Goal: Task Accomplishment & Management: Manage account settings

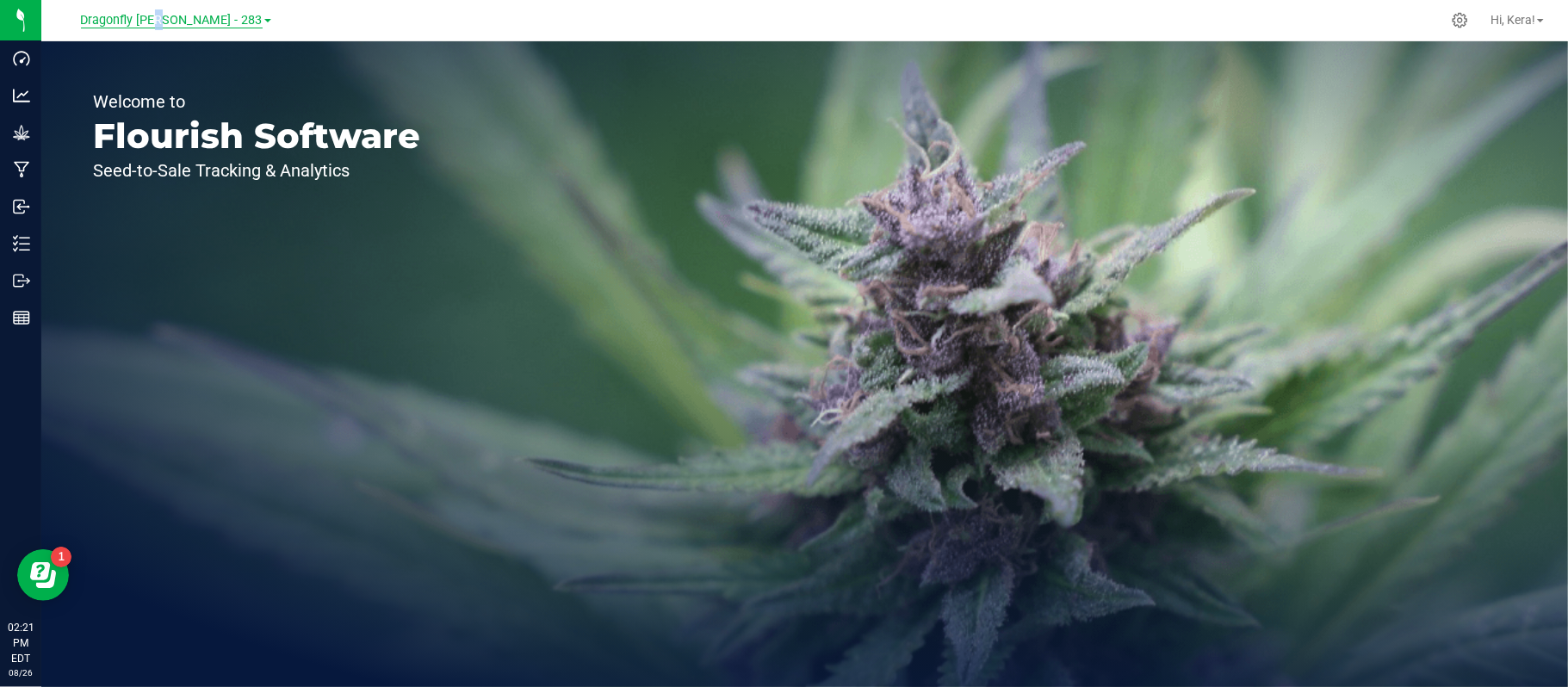
drag, startPoint x: 180, startPoint y: 19, endPoint x: 191, endPoint y: 22, distance: 11.4
click at [191, 22] on span "Dragonfly [PERSON_NAME] - 283" at bounding box center [172, 21] width 182 height 16
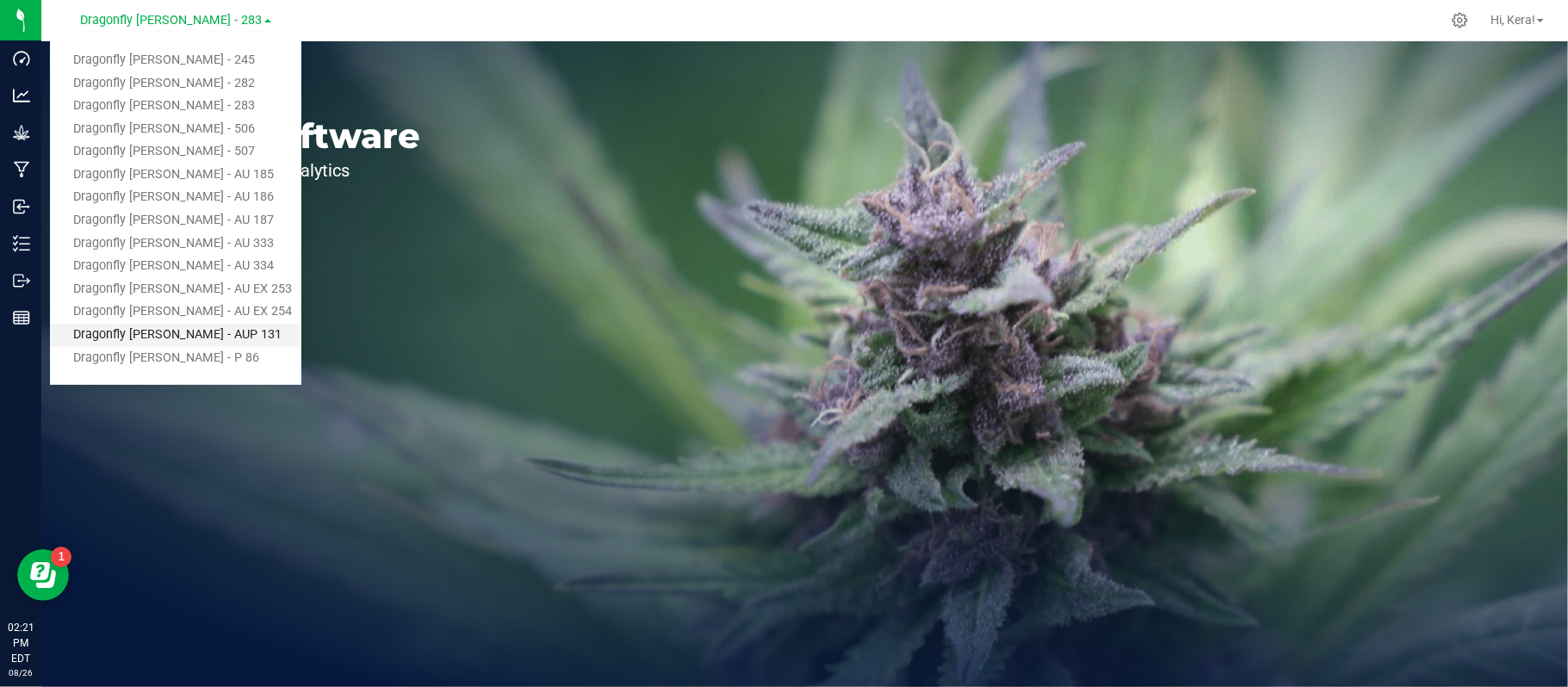
click at [184, 339] on link "Dragonfly [PERSON_NAME] - AUP 131" at bounding box center [176, 335] width 251 height 23
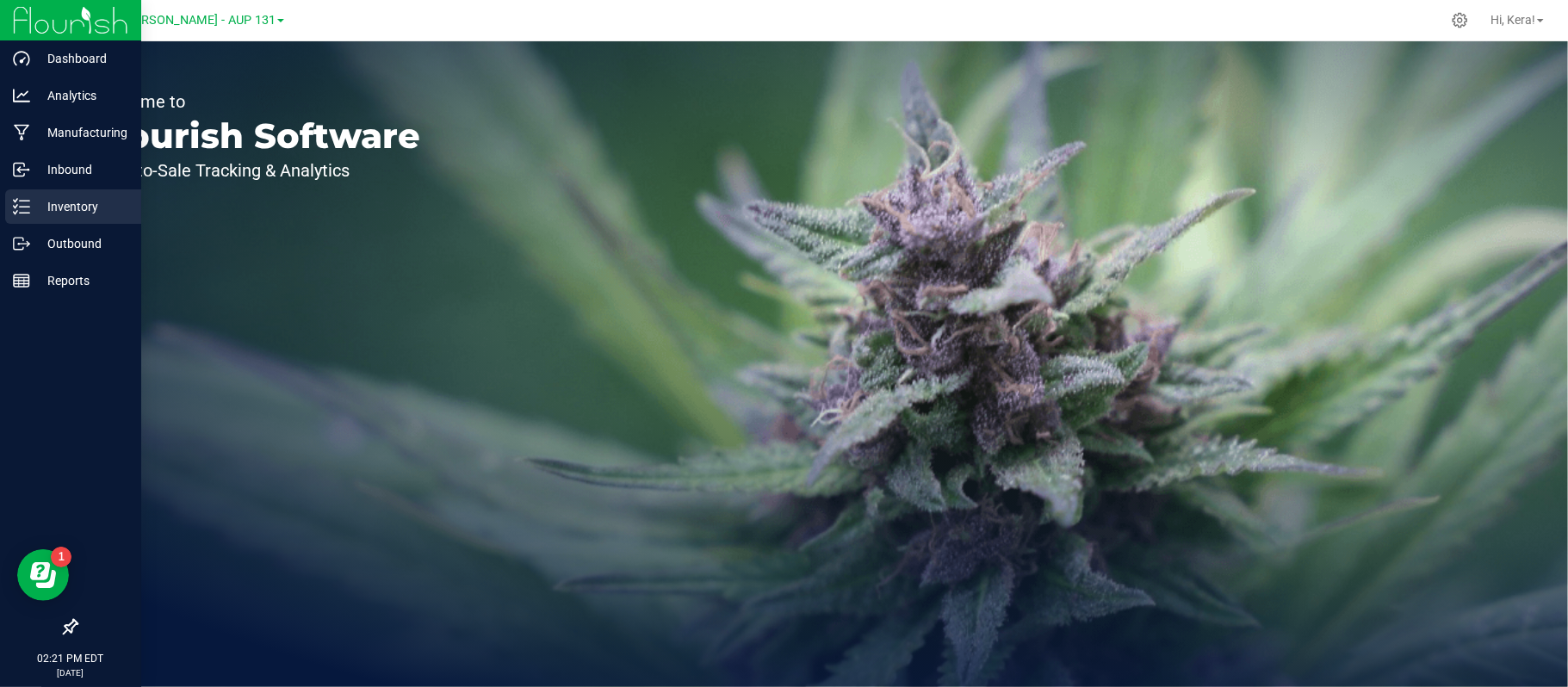
click at [21, 203] on icon at bounding box center [21, 206] width 17 height 17
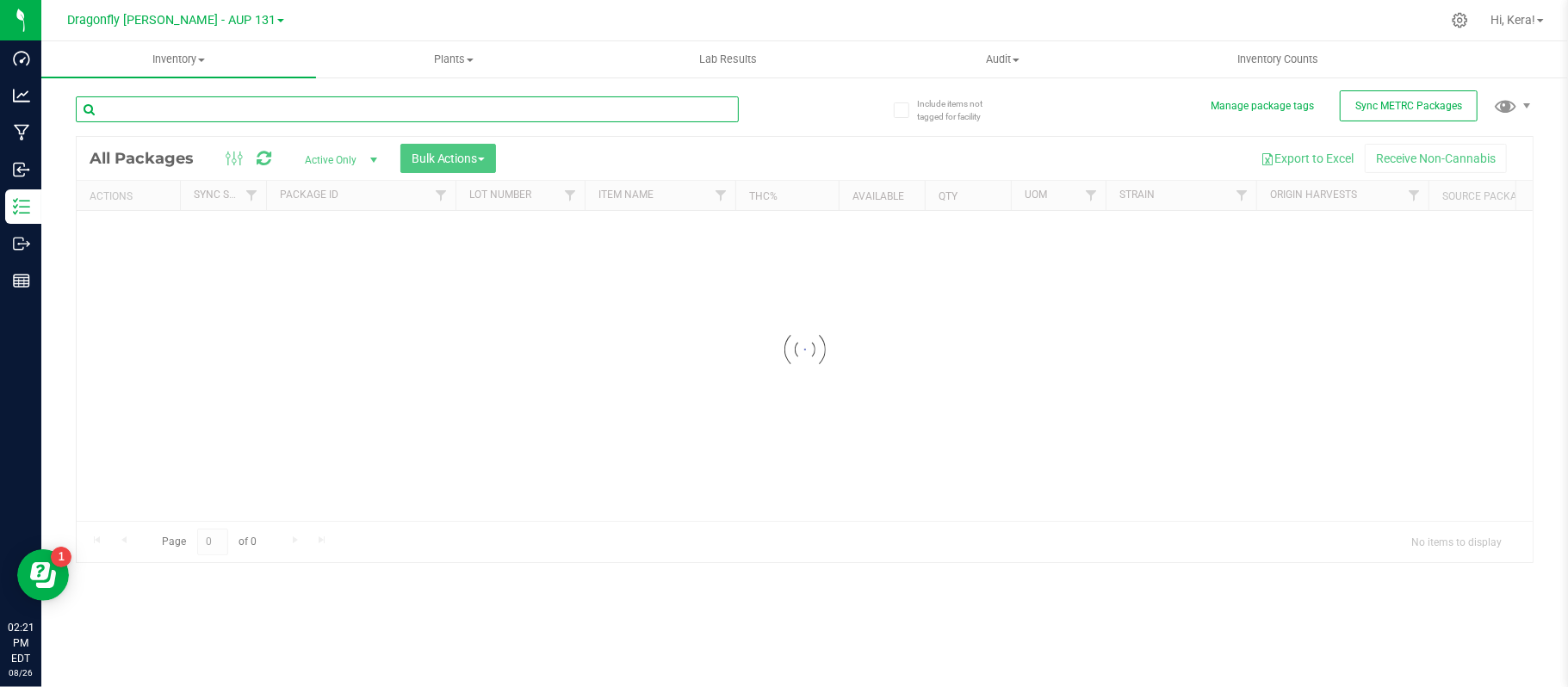
click at [207, 112] on input "text" at bounding box center [407, 110] width 663 height 26
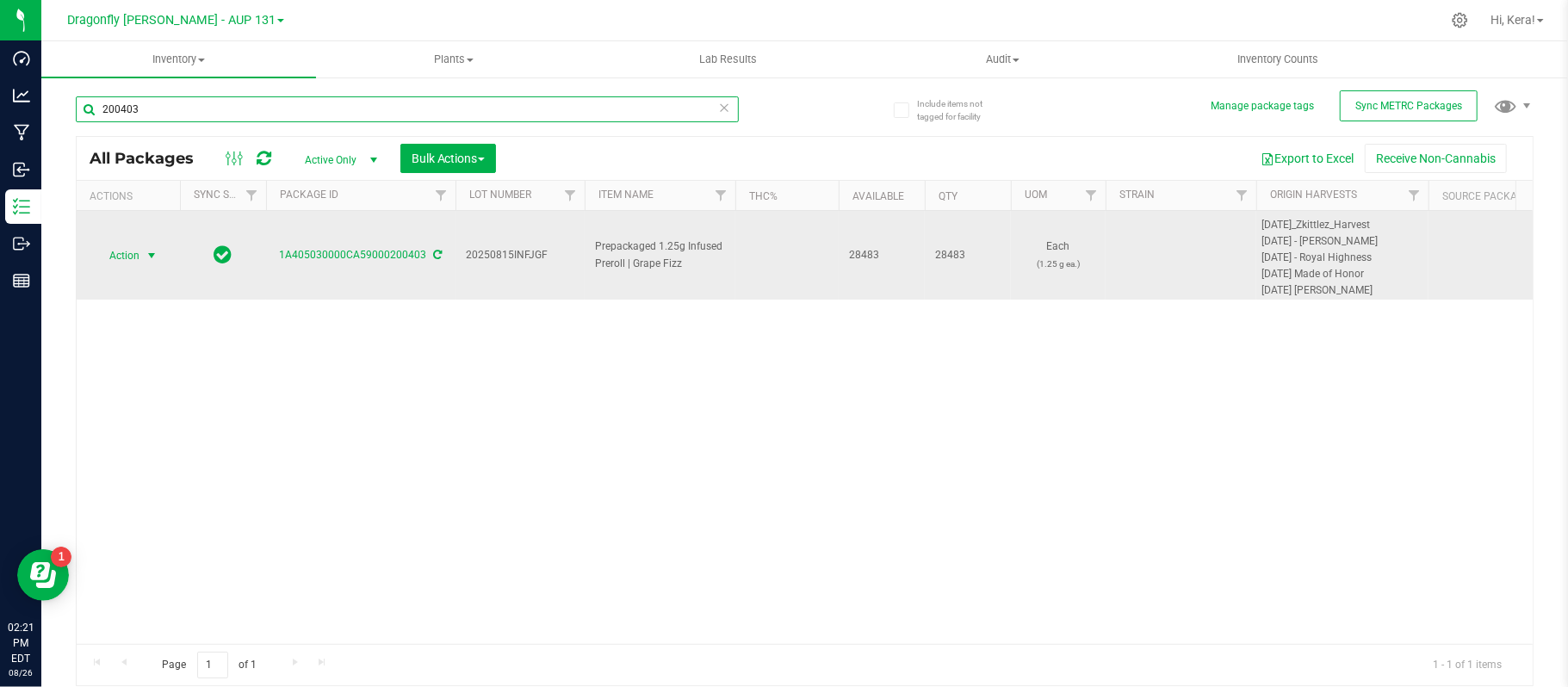
type input "200403"
click at [126, 256] on span "Action" at bounding box center [117, 255] width 47 height 24
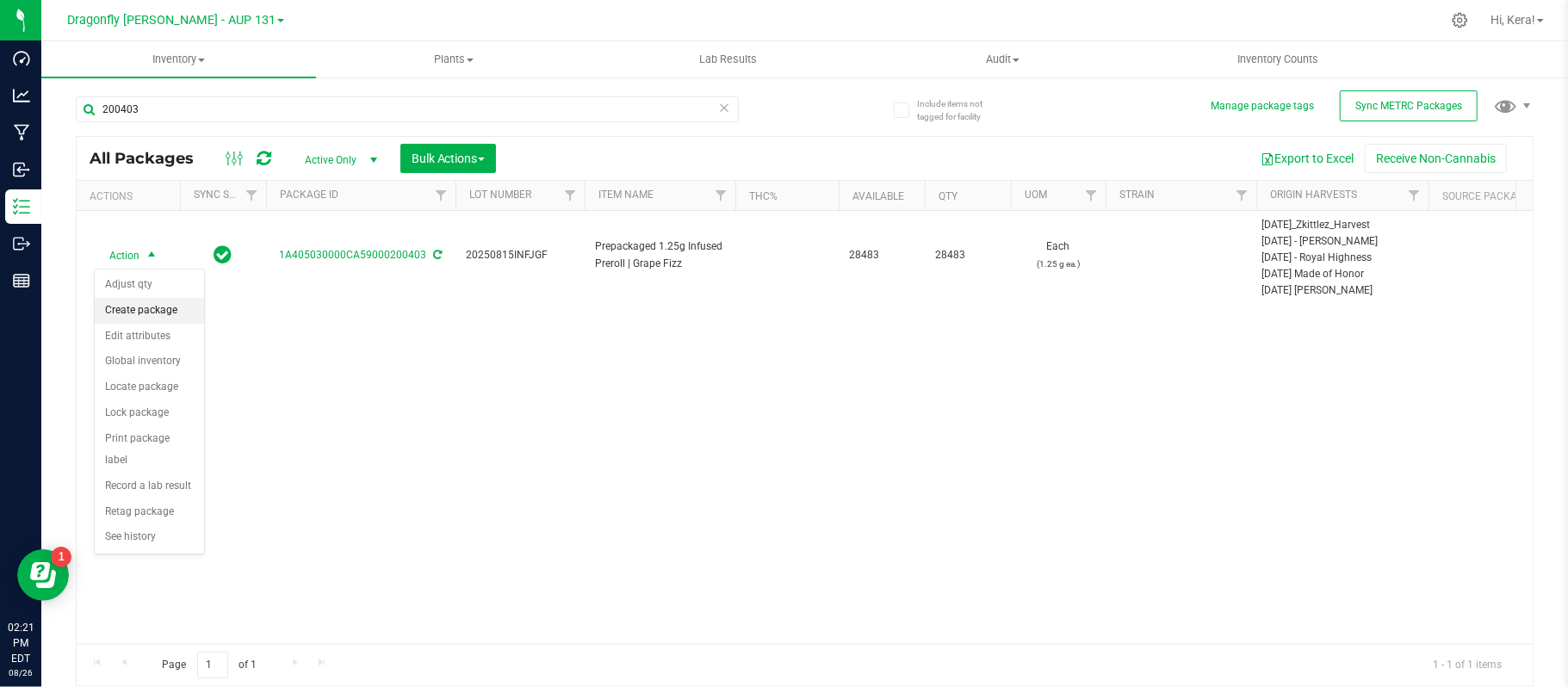
click at [157, 317] on li "Create package" at bounding box center [150, 311] width 110 height 26
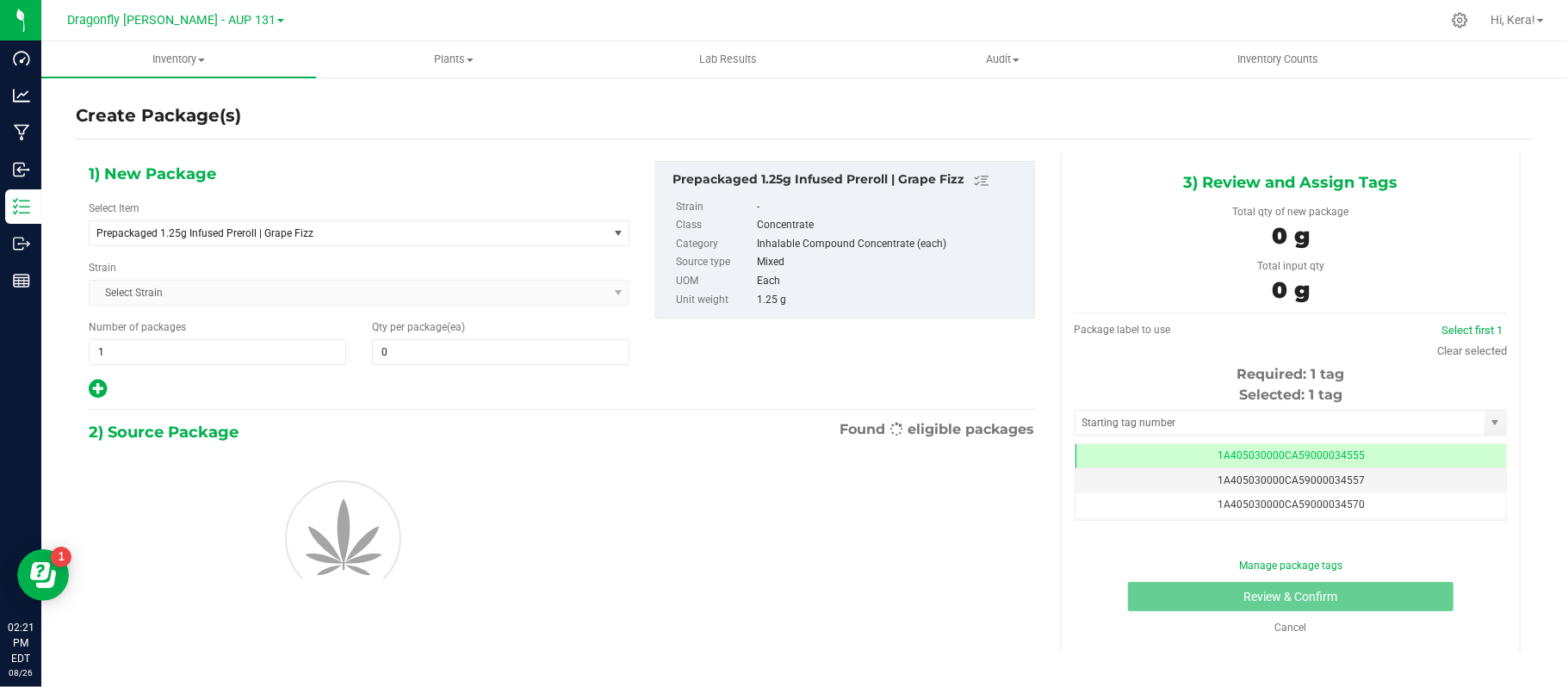
type input "0"
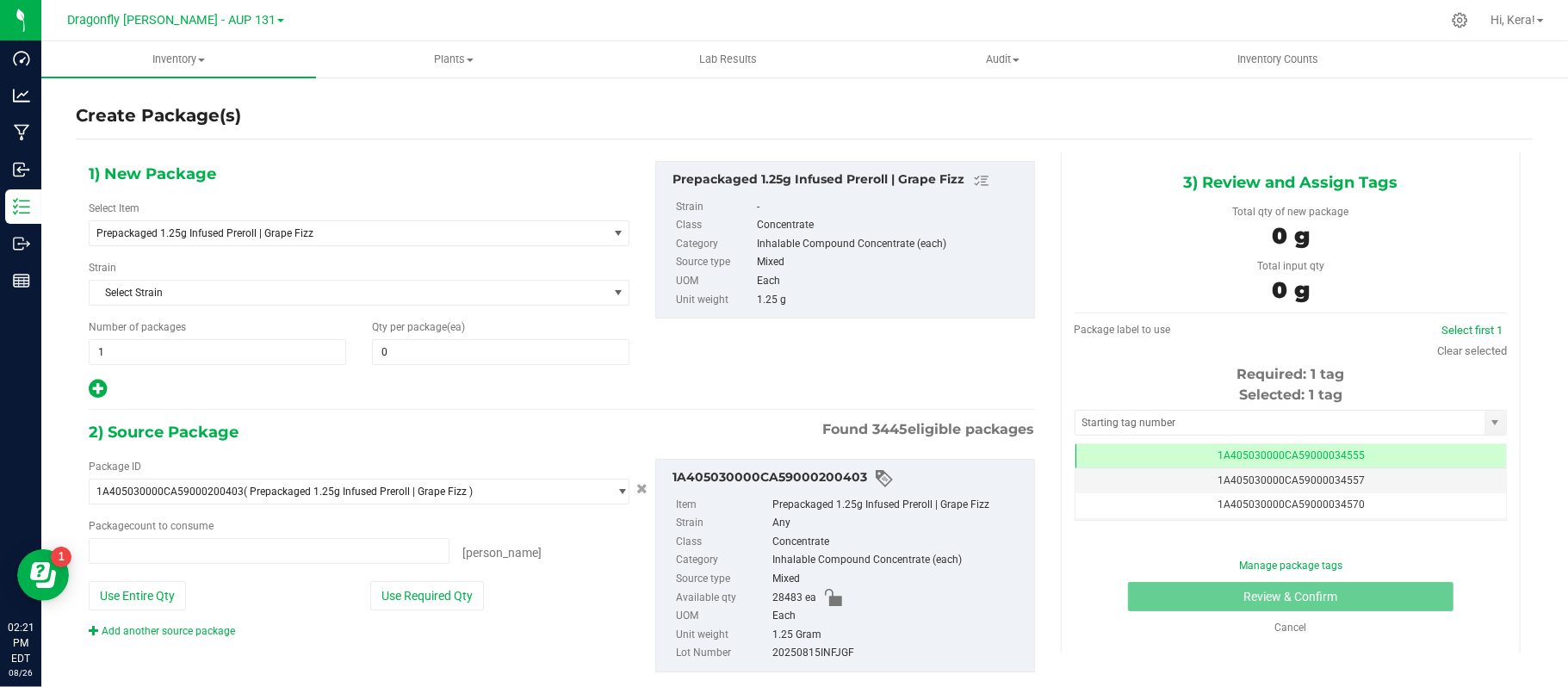
type input "0 ea"
click at [255, 239] on span "Prepackaged 1.25g Infused Preroll | Grape Fizz" at bounding box center [348, 233] width 518 height 24
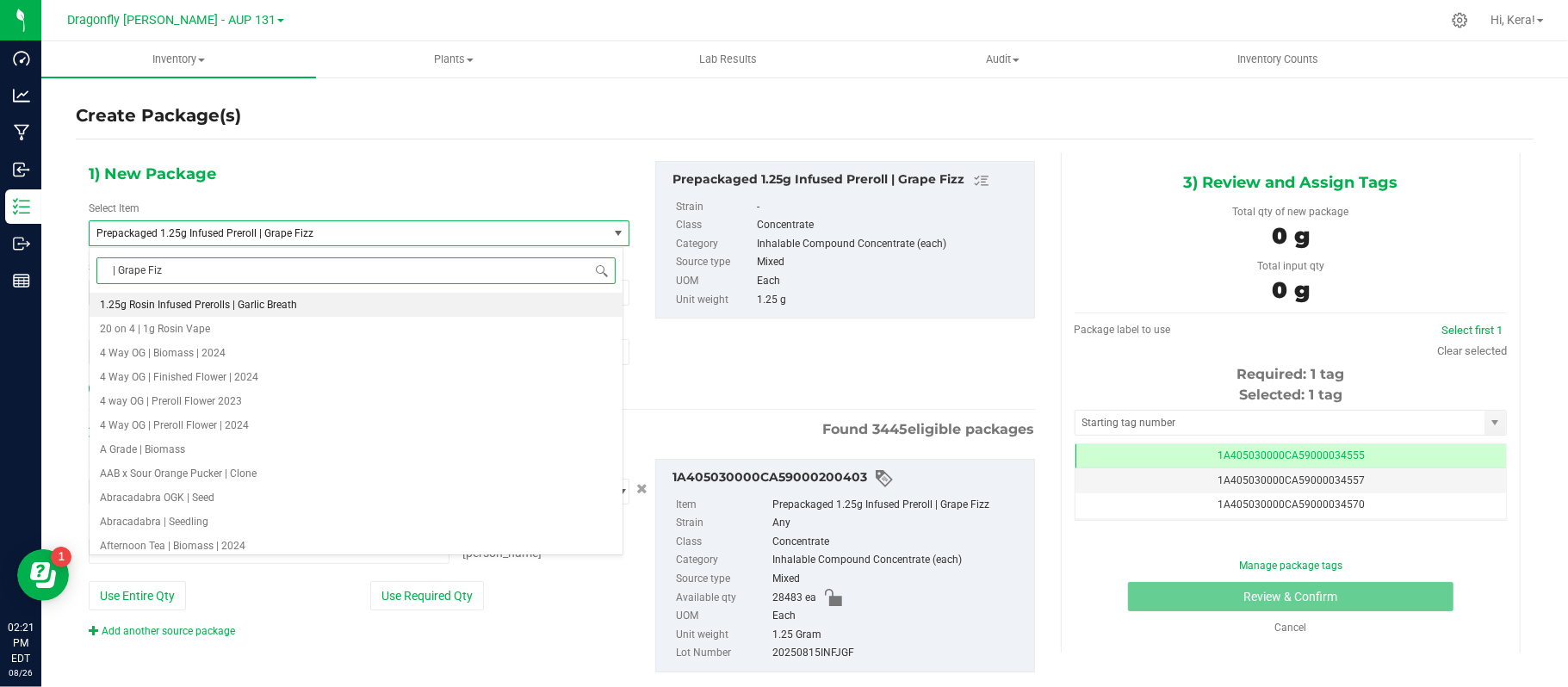
type input "| Grape Fizz"
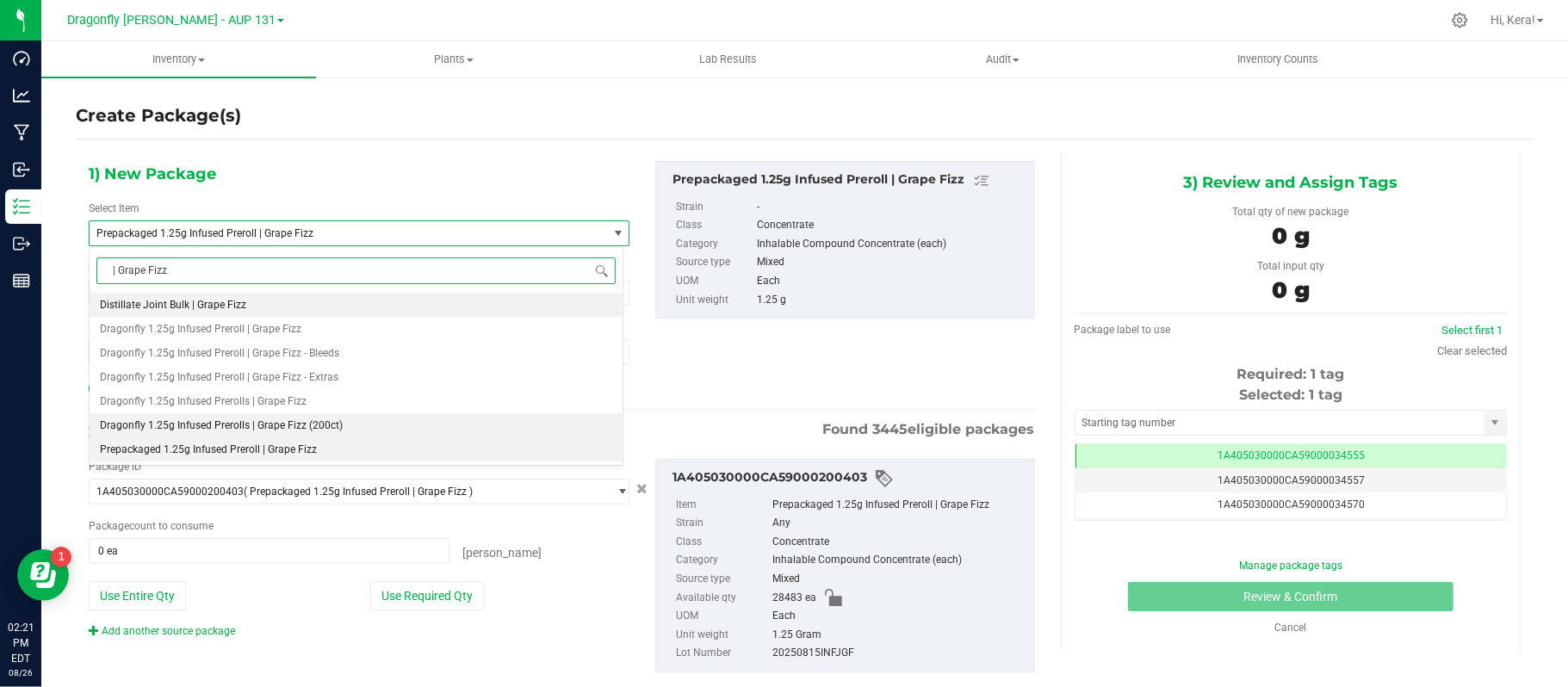
click at [296, 431] on span "Dragonfly 1.25g Infused Prerolls | Grape Fizz (200ct)" at bounding box center [220, 425] width 242 height 12
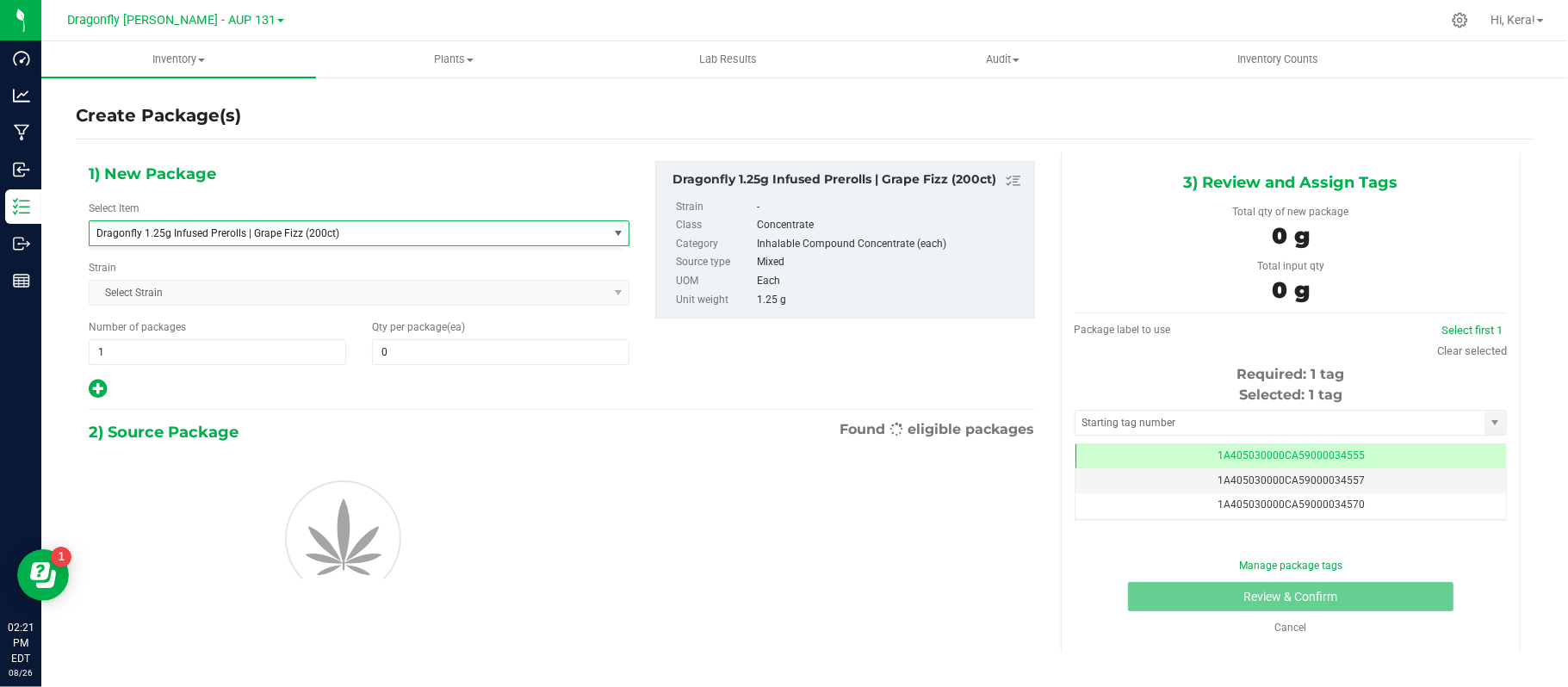
type input "0"
click at [136, 331] on span "Number of packages" at bounding box center [138, 327] width 98 height 12
click at [133, 353] on input "1" at bounding box center [217, 352] width 255 height 24
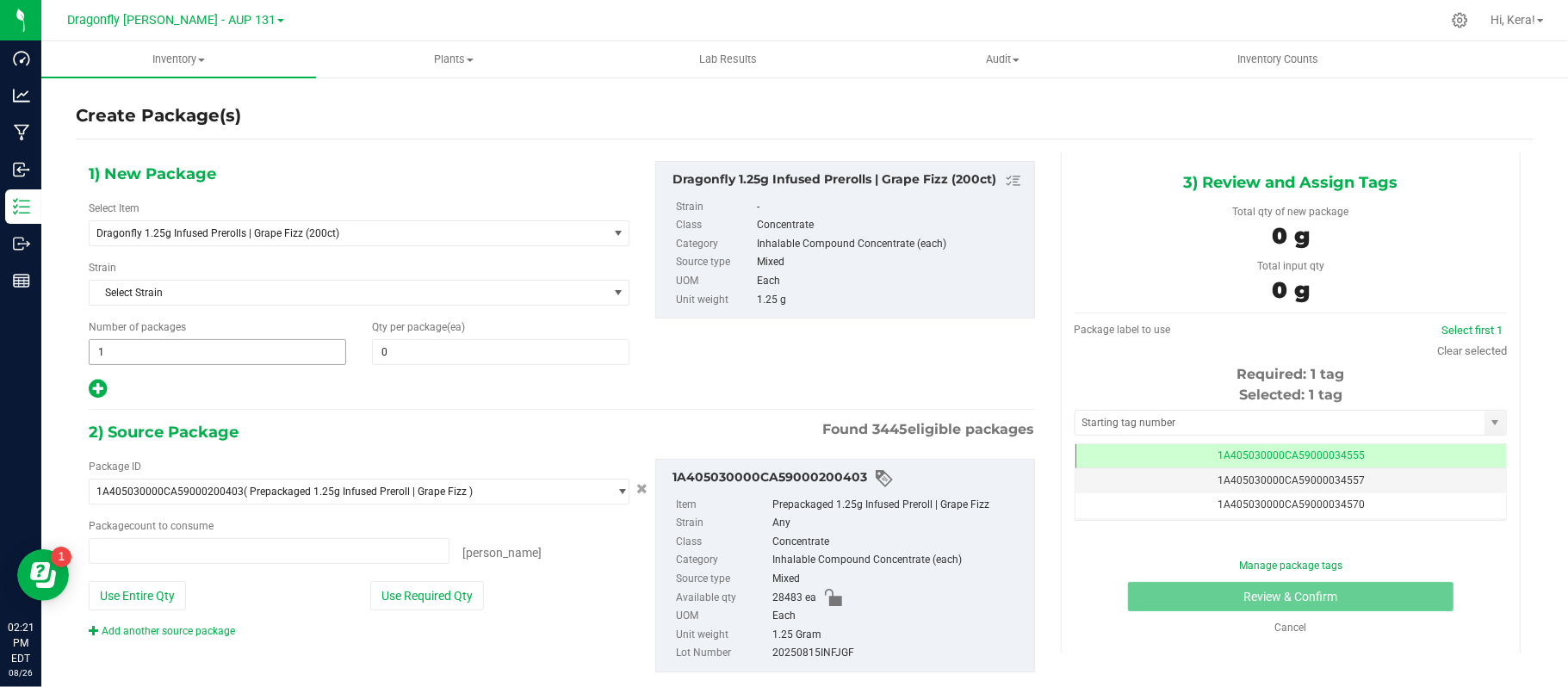
type input "0 ea"
type input "30"
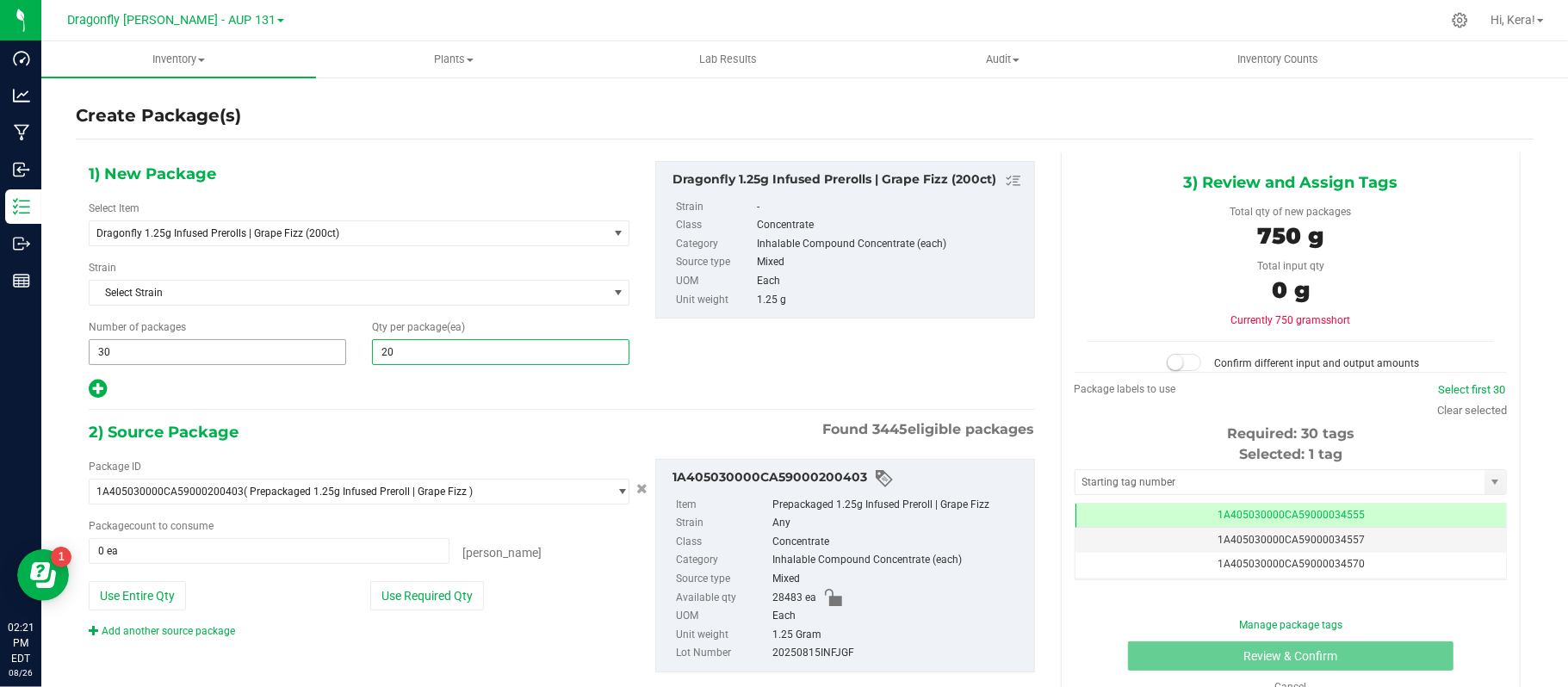
type input "200"
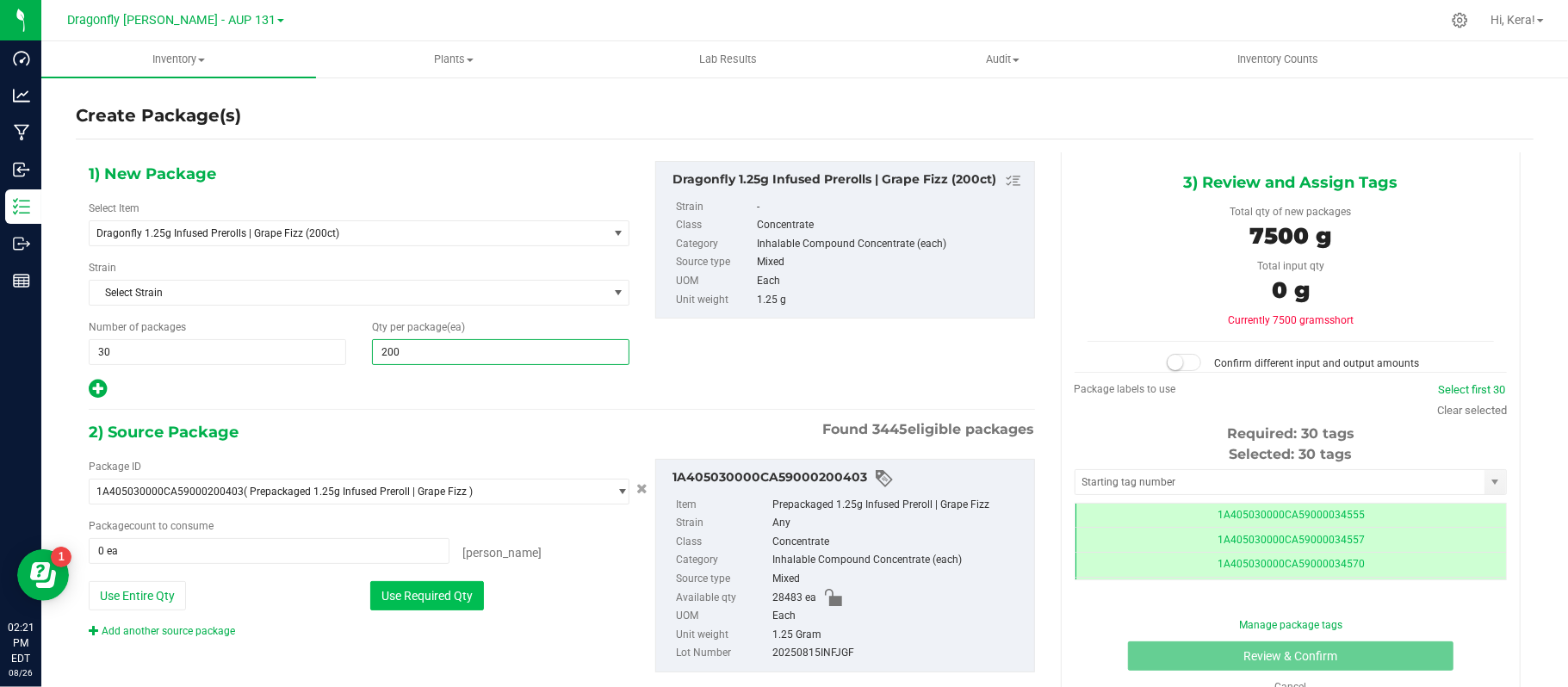
type input "200"
click at [417, 586] on button "Use Required Qty" at bounding box center [427, 595] width 114 height 29
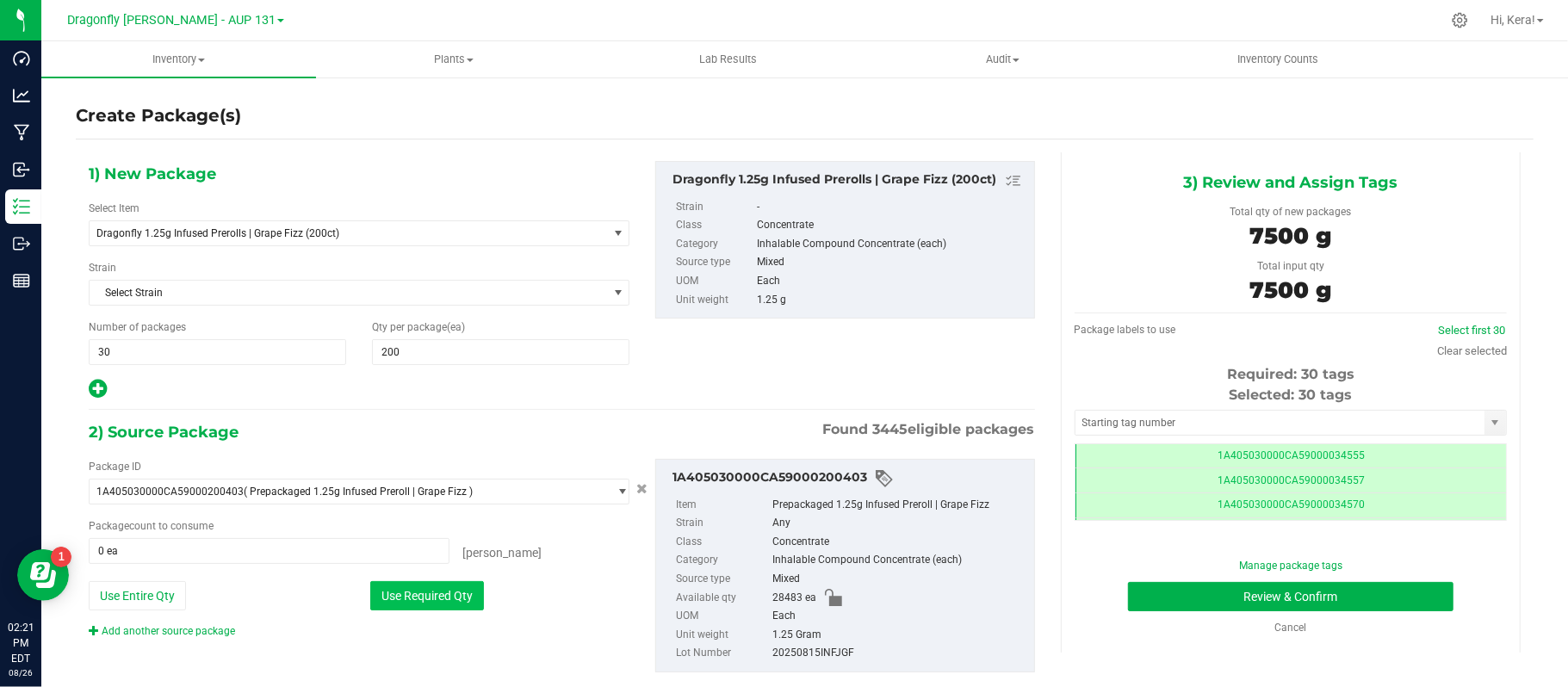
type input "6000 ea"
click at [1083, 428] on input "text" at bounding box center [1280, 423] width 409 height 24
paste input "1A405030000CA59000223755"
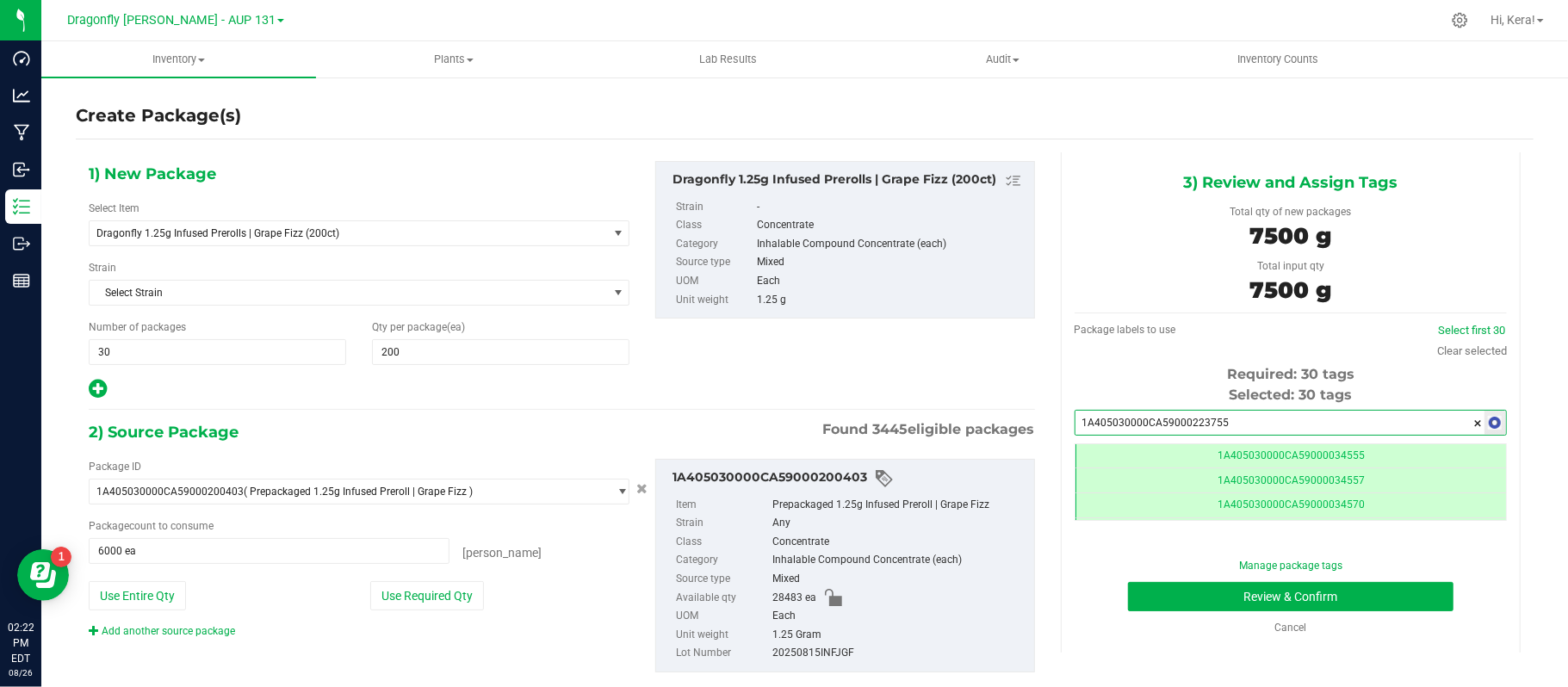
click at [1213, 427] on input "1A405030000CA59000223755" at bounding box center [1280, 423] width 409 height 24
click at [1189, 453] on li "1A405030000CA59000223755" at bounding box center [1277, 454] width 425 height 26
click at [1199, 597] on button "Review & Confirm" at bounding box center [1291, 596] width 325 height 29
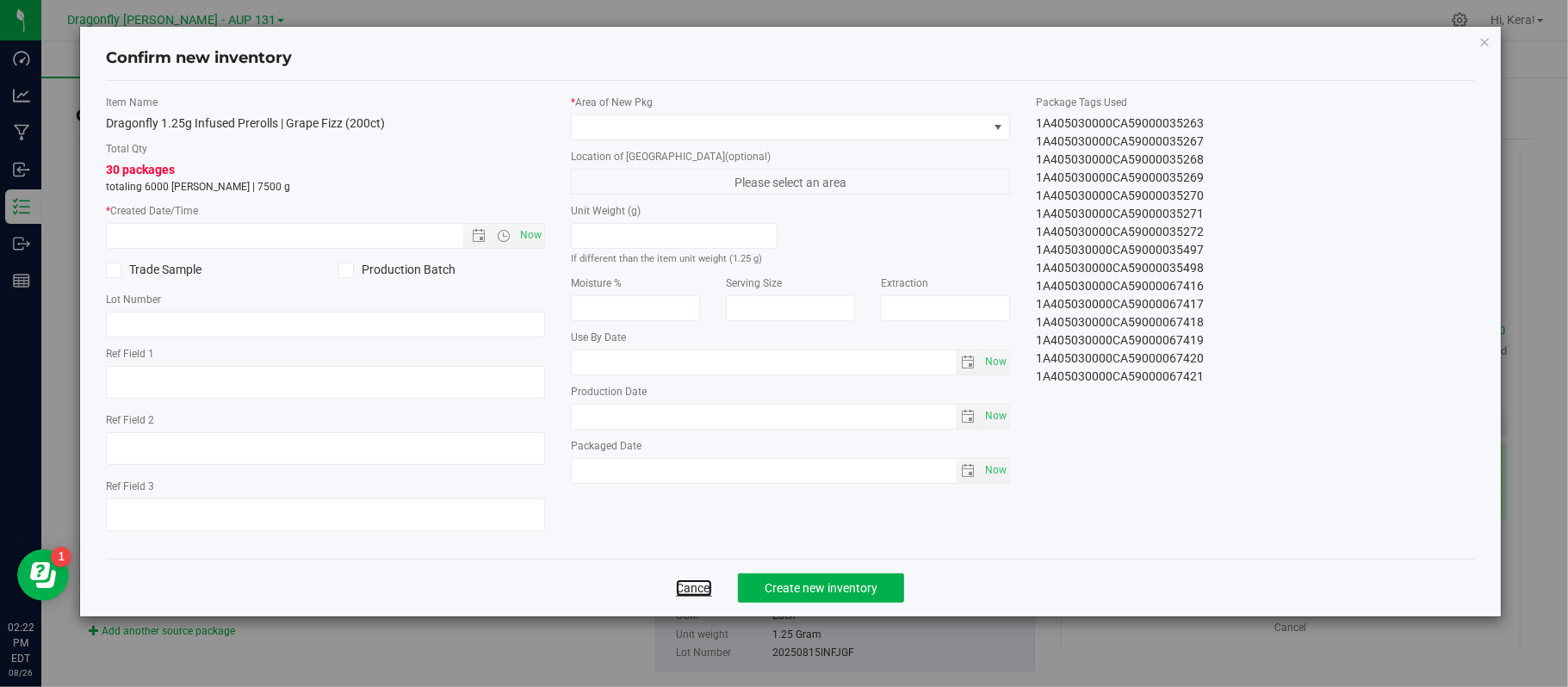
click at [687, 596] on link "Cancel" at bounding box center [694, 587] width 36 height 17
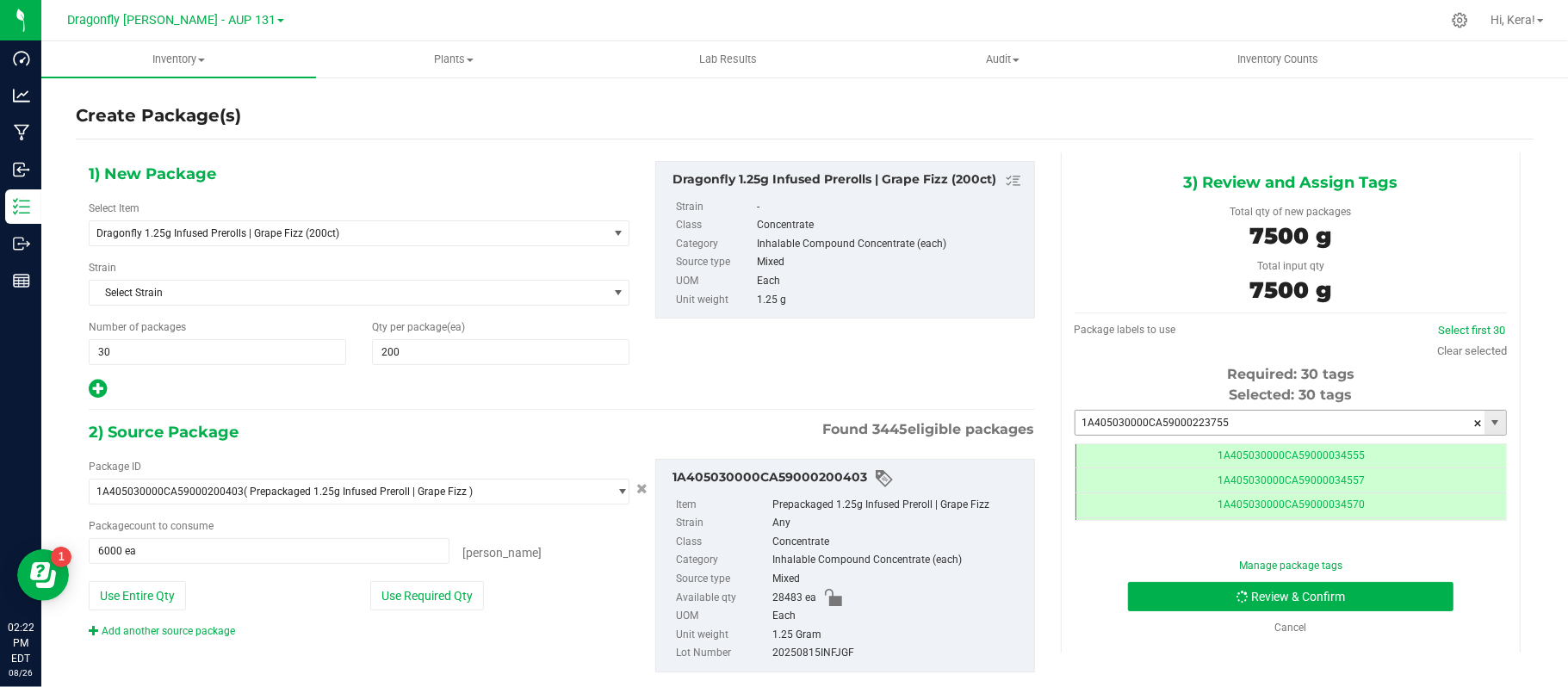
click at [1247, 418] on input "1A405030000CA59000223755" at bounding box center [1280, 423] width 409 height 24
click at [1180, 455] on li "1A405030000CA59000223755" at bounding box center [1277, 454] width 425 height 26
click at [1320, 592] on button "Review & Confirm" at bounding box center [1291, 596] width 325 height 29
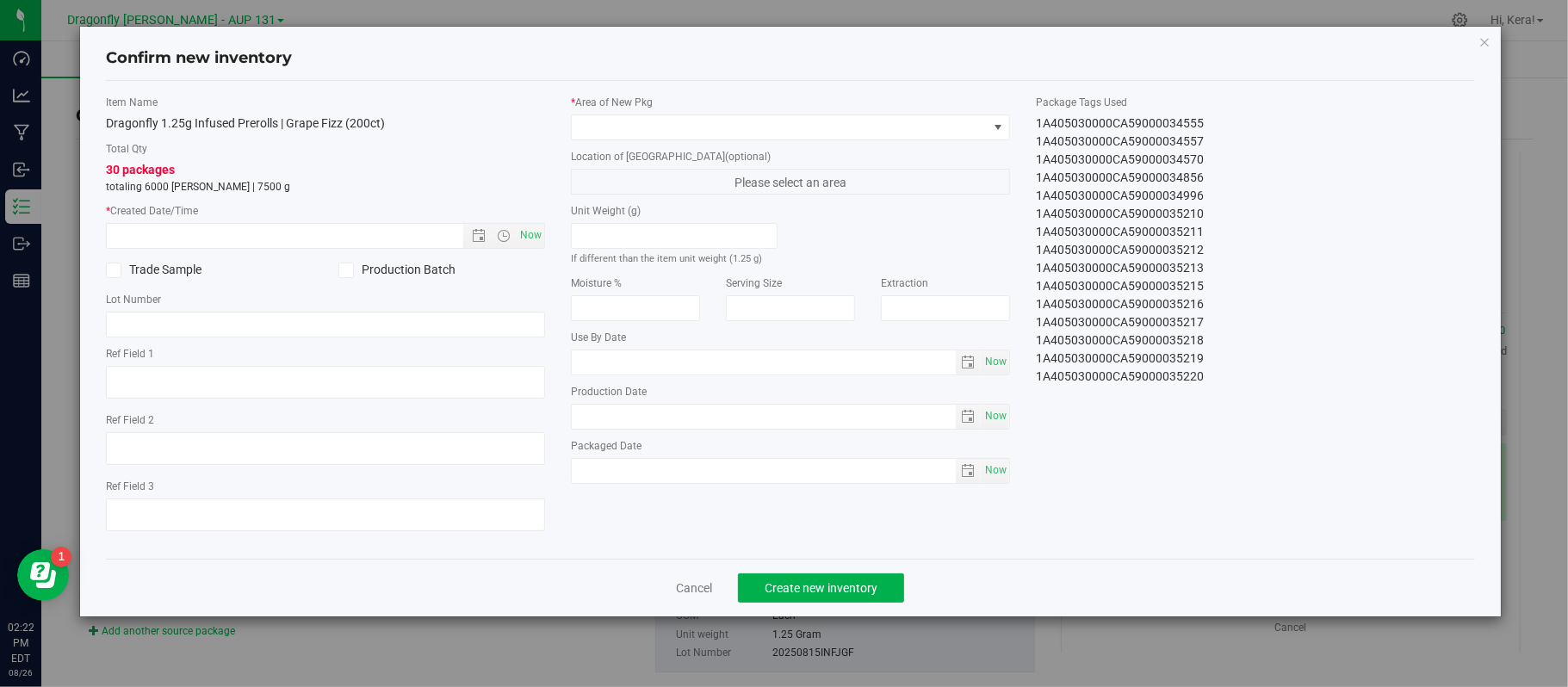
scroll to position [272, 0]
click at [1484, 45] on icon "button" at bounding box center [1485, 41] width 12 height 21
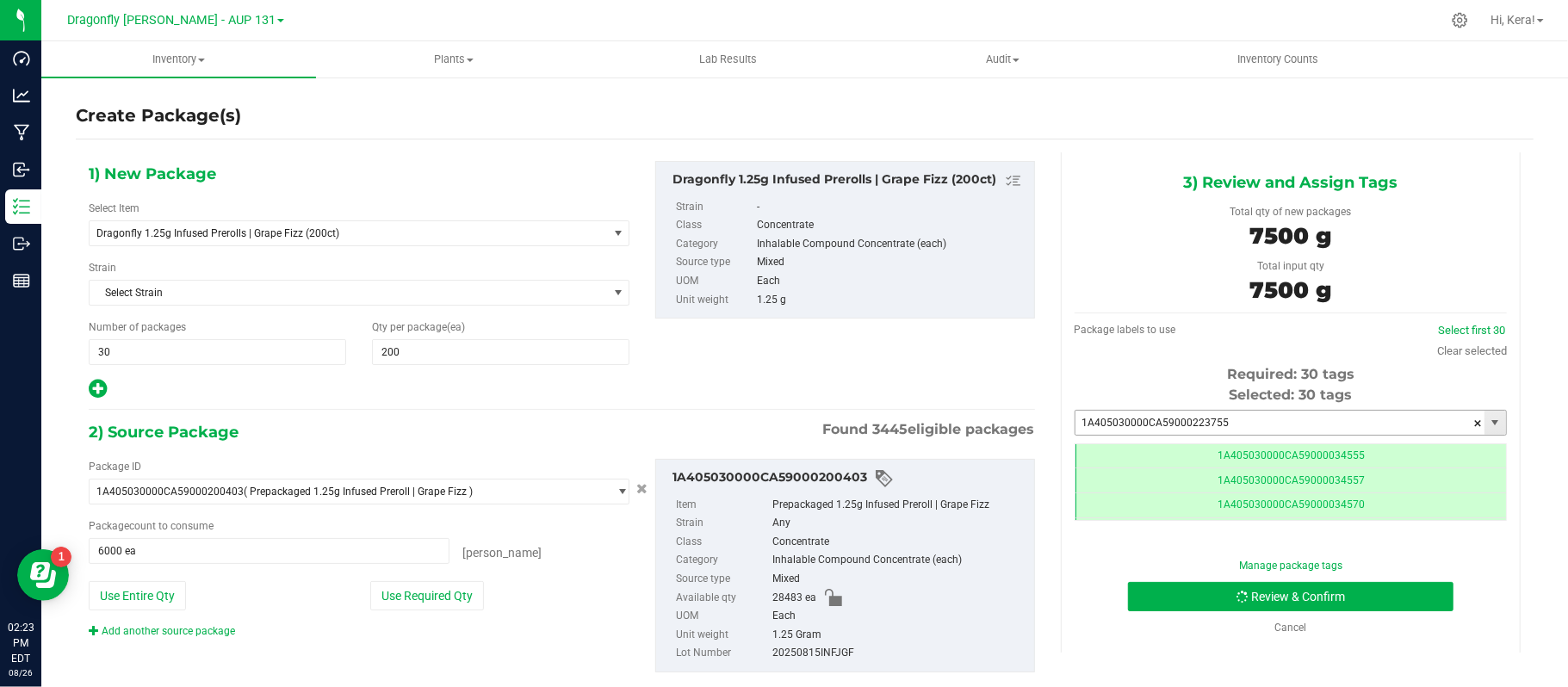
click at [1301, 432] on input "1A405030000CA59000223755" at bounding box center [1280, 423] width 409 height 24
click at [1204, 462] on li "1A405030000CA59000223755" at bounding box center [1277, 454] width 425 height 26
click at [1074, 366] on div "Required: 30 tags" at bounding box center [1290, 374] width 432 height 21
click at [1221, 425] on input "1A405030000CA59000223755" at bounding box center [1280, 423] width 409 height 24
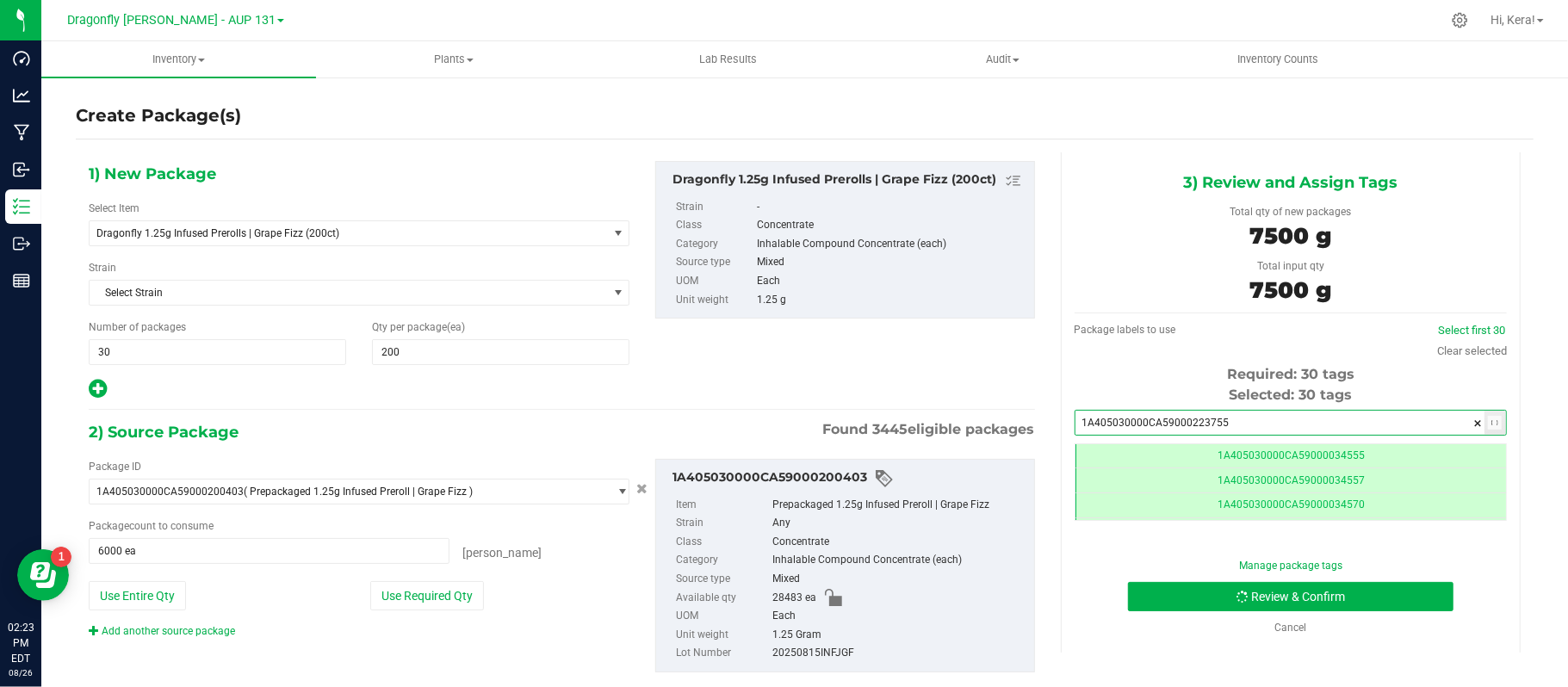
click at [1221, 425] on input "1A405030000CA59000223755" at bounding box center [1280, 423] width 409 height 24
type input "1"
paste input "1A405030000CA59000223755"
type input "1A405030000CA59000223755"
click at [1221, 425] on input "1A405030000CA59000223755" at bounding box center [1280, 423] width 409 height 24
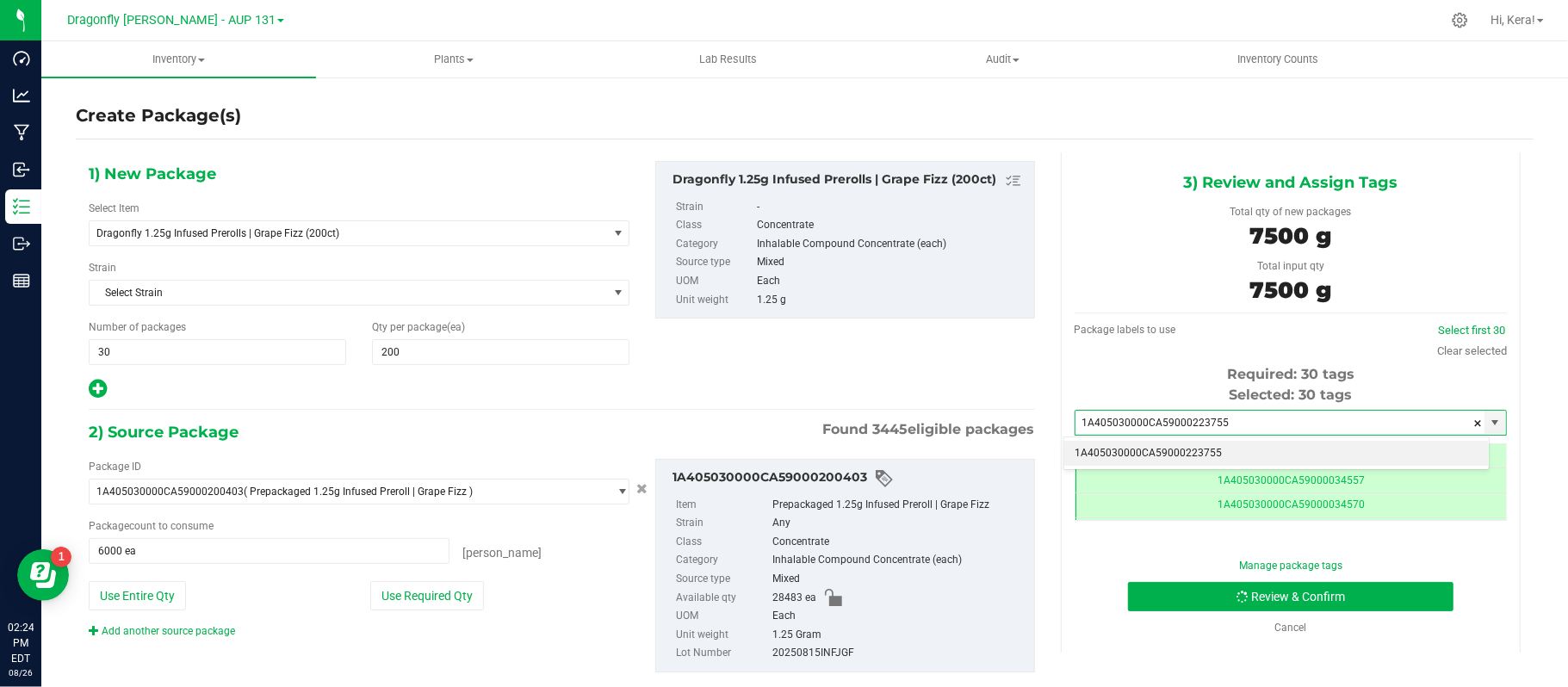
click at [1207, 448] on li "1A405030000CA59000223755" at bounding box center [1277, 454] width 425 height 26
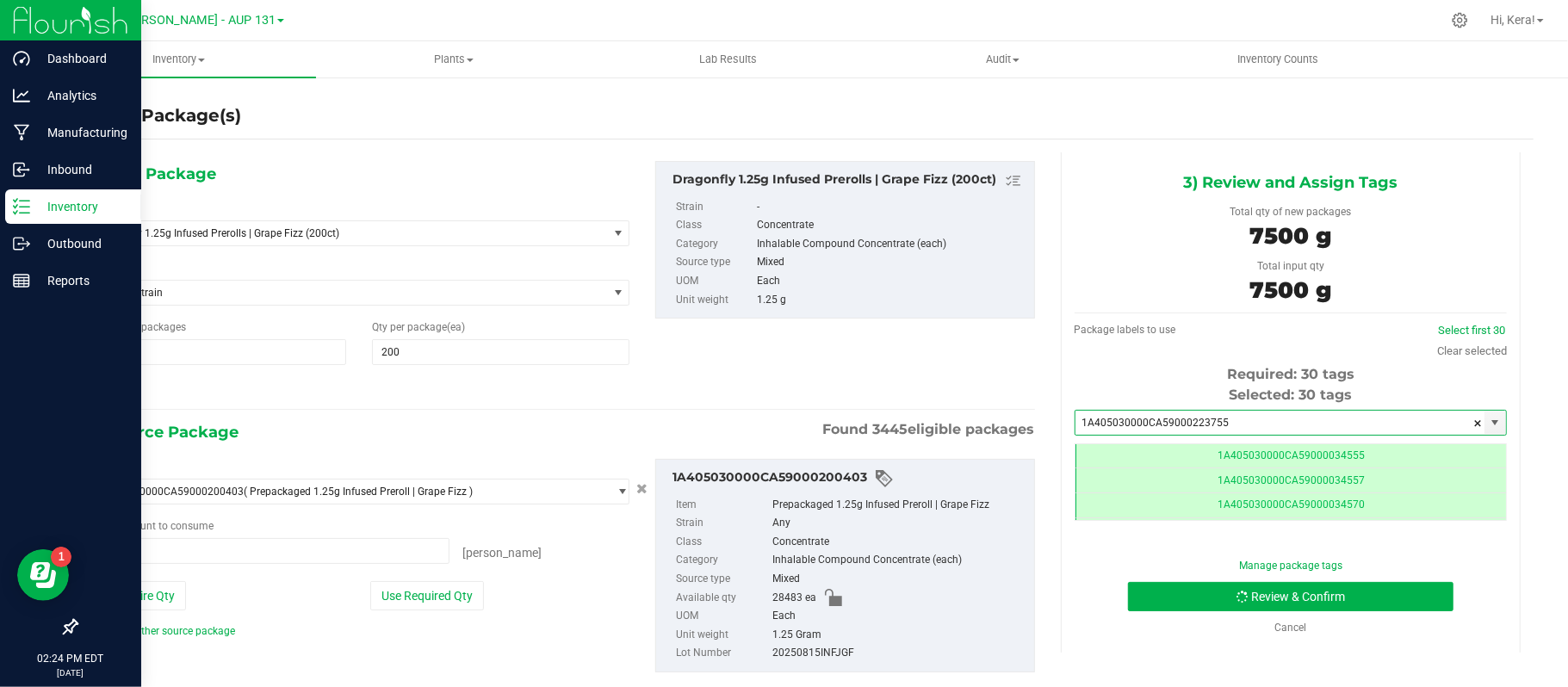
click at [47, 204] on p "Inventory" at bounding box center [82, 206] width 104 height 21
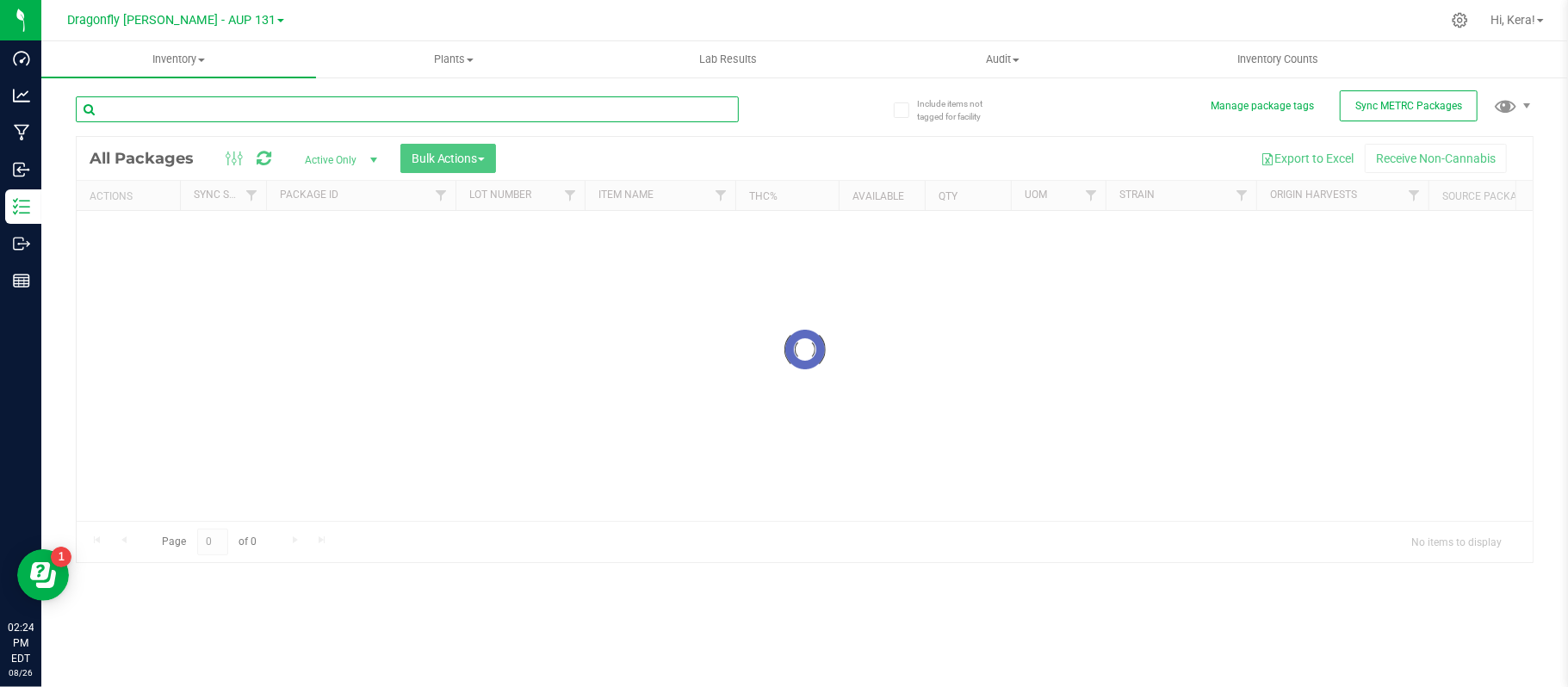
click at [237, 111] on input "text" at bounding box center [407, 110] width 663 height 26
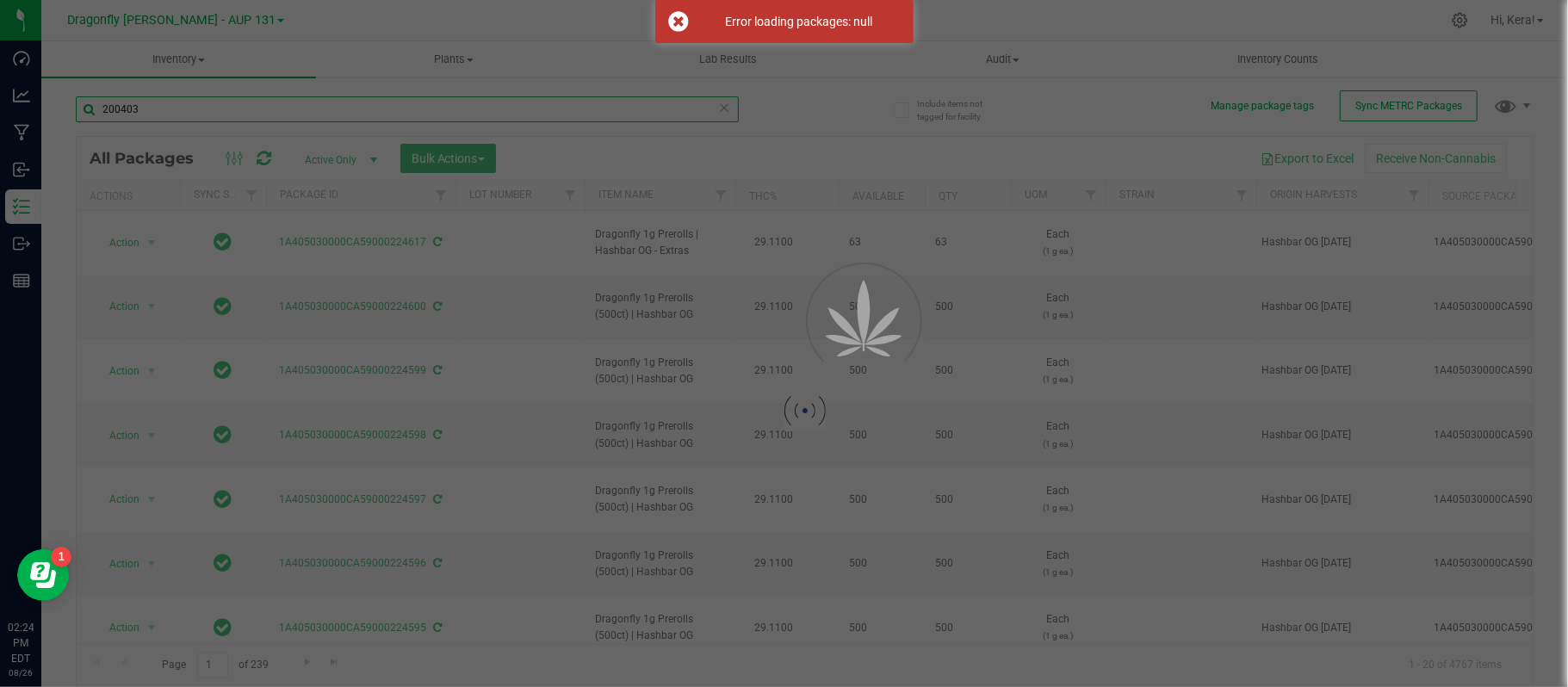
type input "200403"
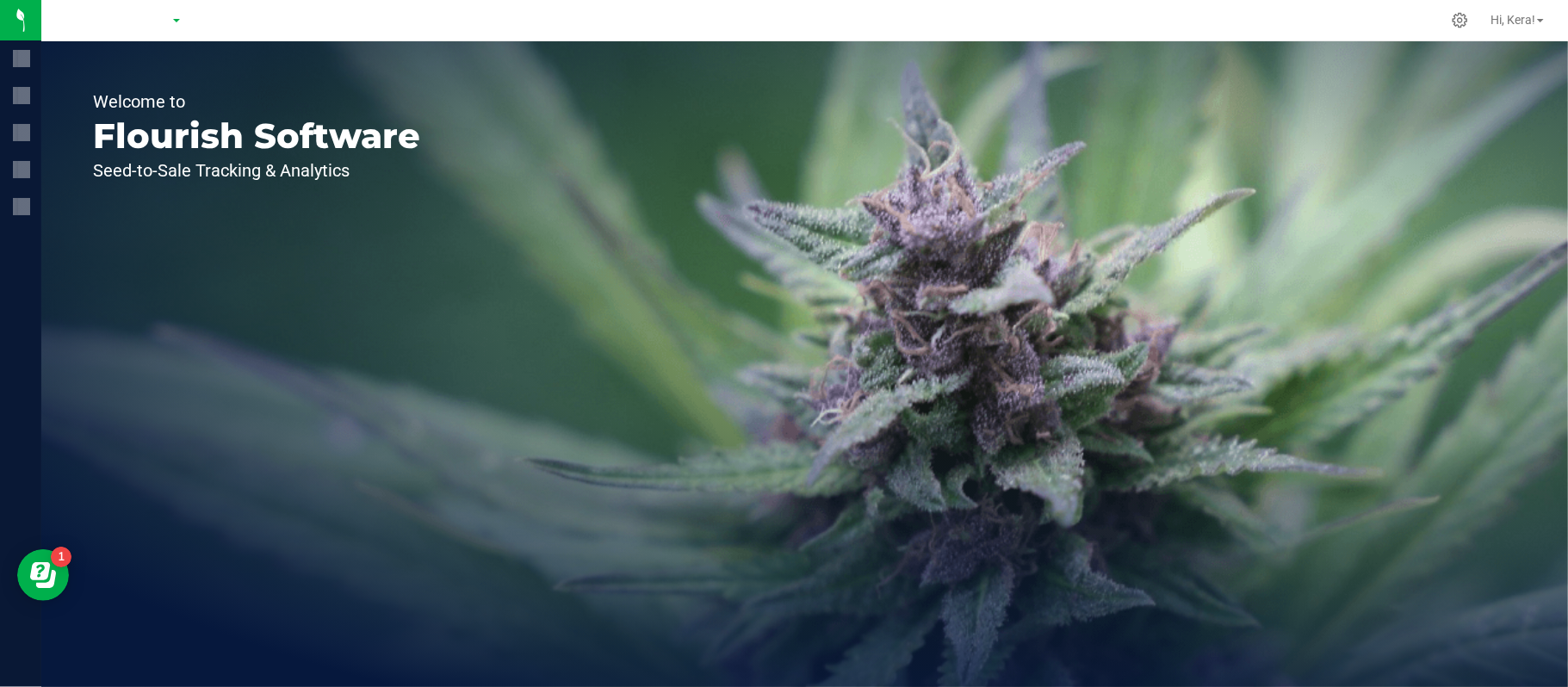
click at [702, 251] on div "Welcome to Flourish Software Seed-to-Sale Tracking & Analytics" at bounding box center [804, 363] width 1527 height 645
click at [166, 21] on div at bounding box center [176, 20] width 251 height 27
click at [177, 21] on span at bounding box center [177, 20] width 7 height 3
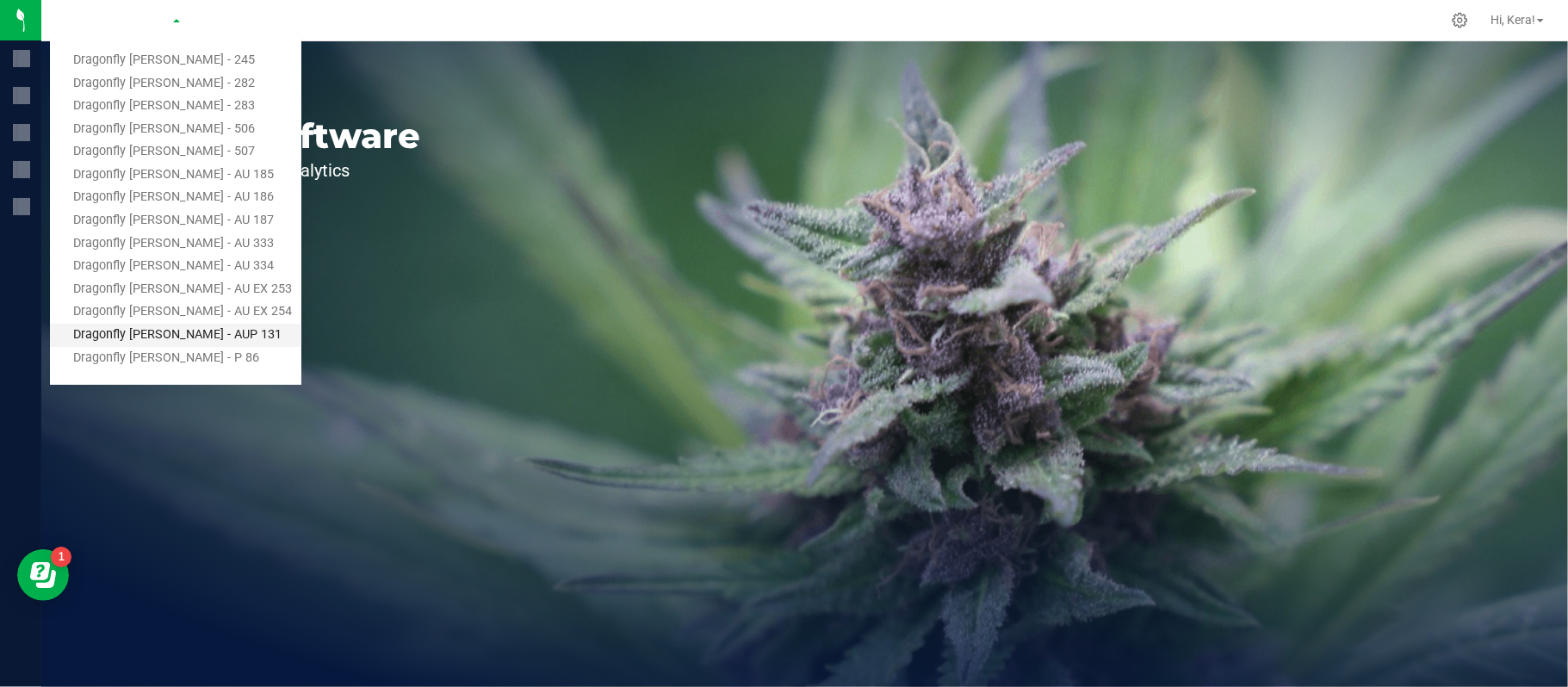
click at [237, 343] on link "Dragonfly [PERSON_NAME] - AUP 131" at bounding box center [176, 335] width 251 height 23
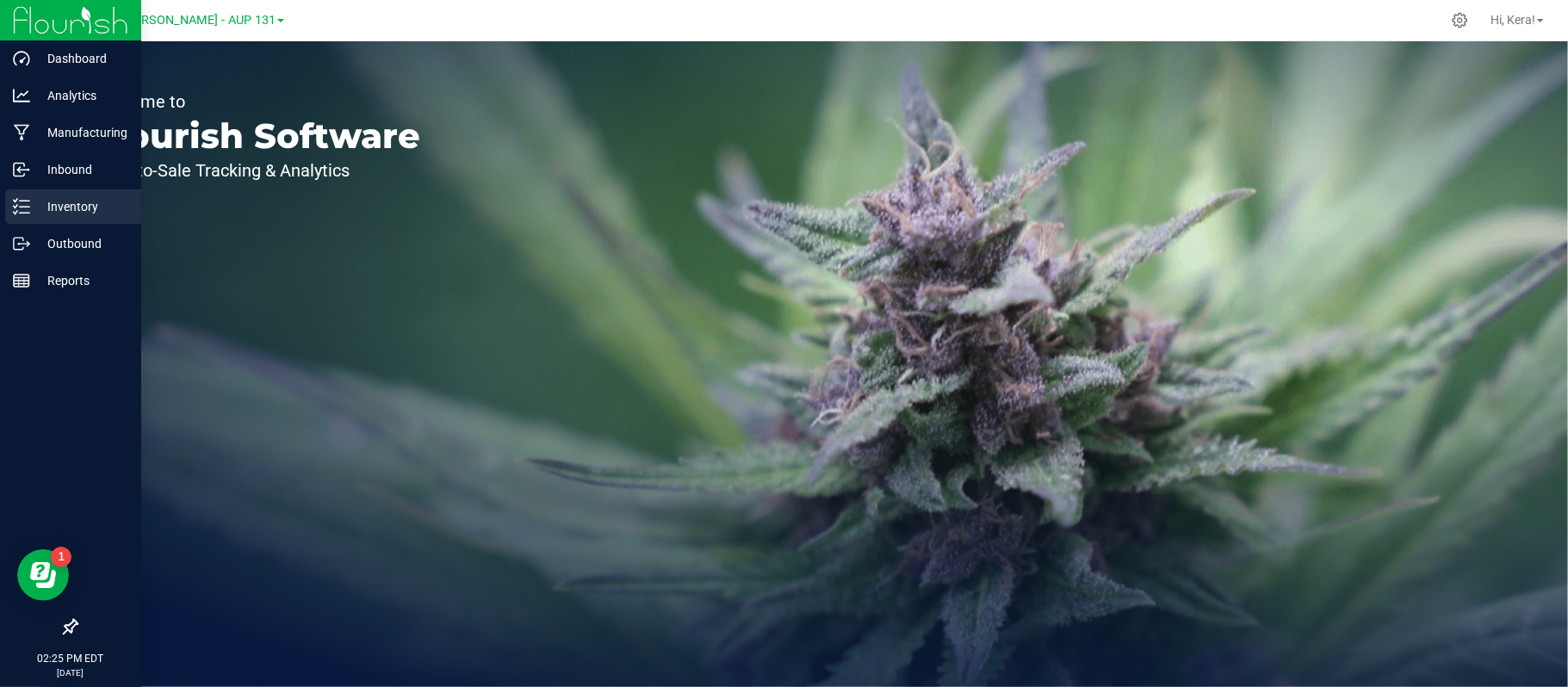
click at [88, 210] on p "Inventory" at bounding box center [82, 206] width 104 height 21
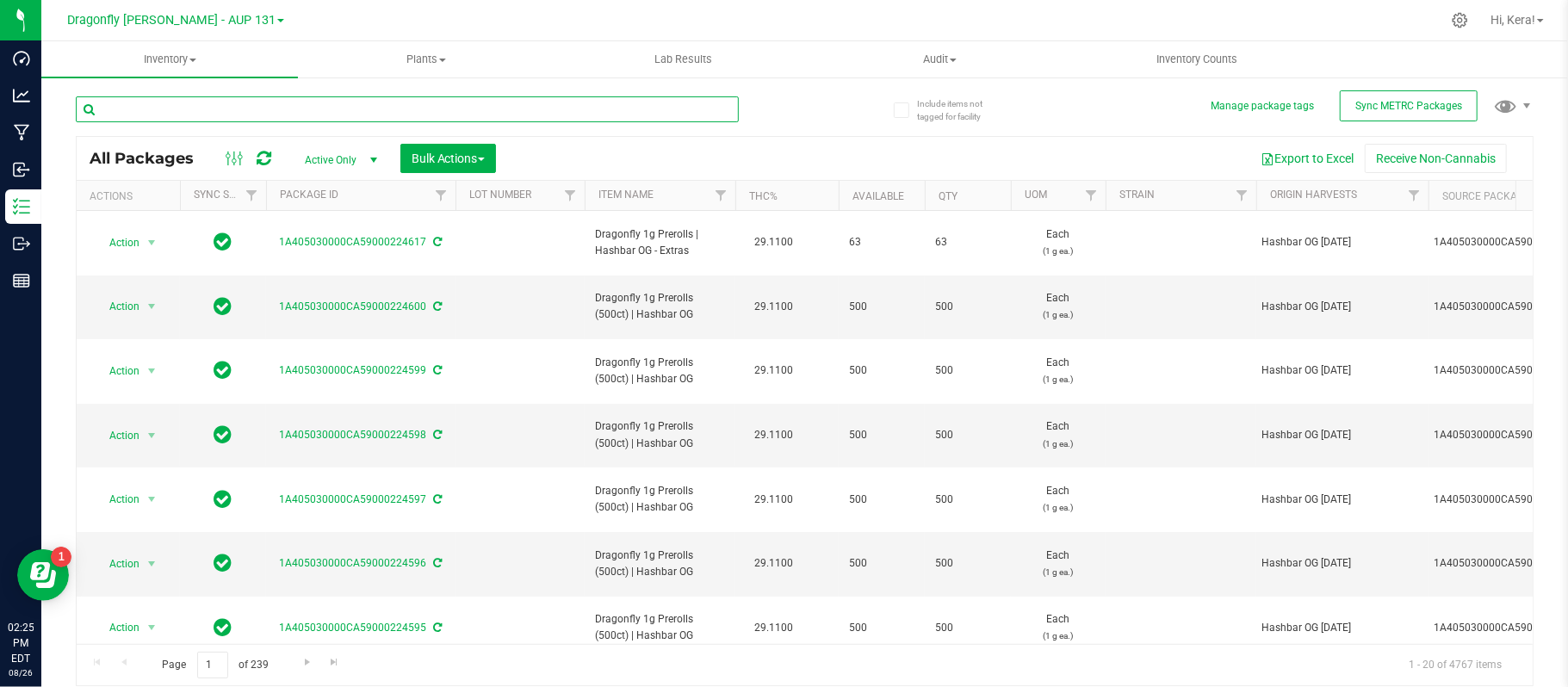
click at [370, 107] on input "text" at bounding box center [407, 110] width 663 height 26
paste input "1A405030000CA59000223755"
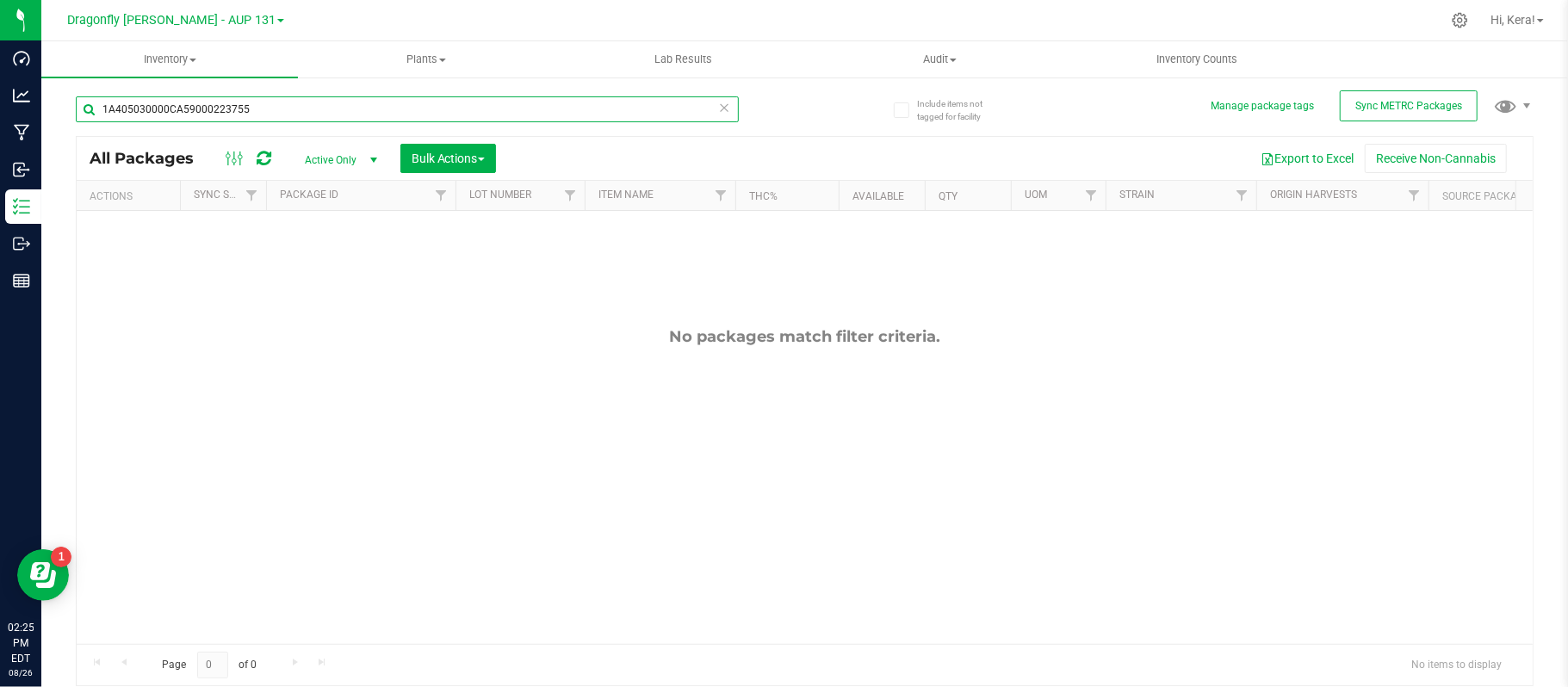
type input "1A405030000CA59000223755"
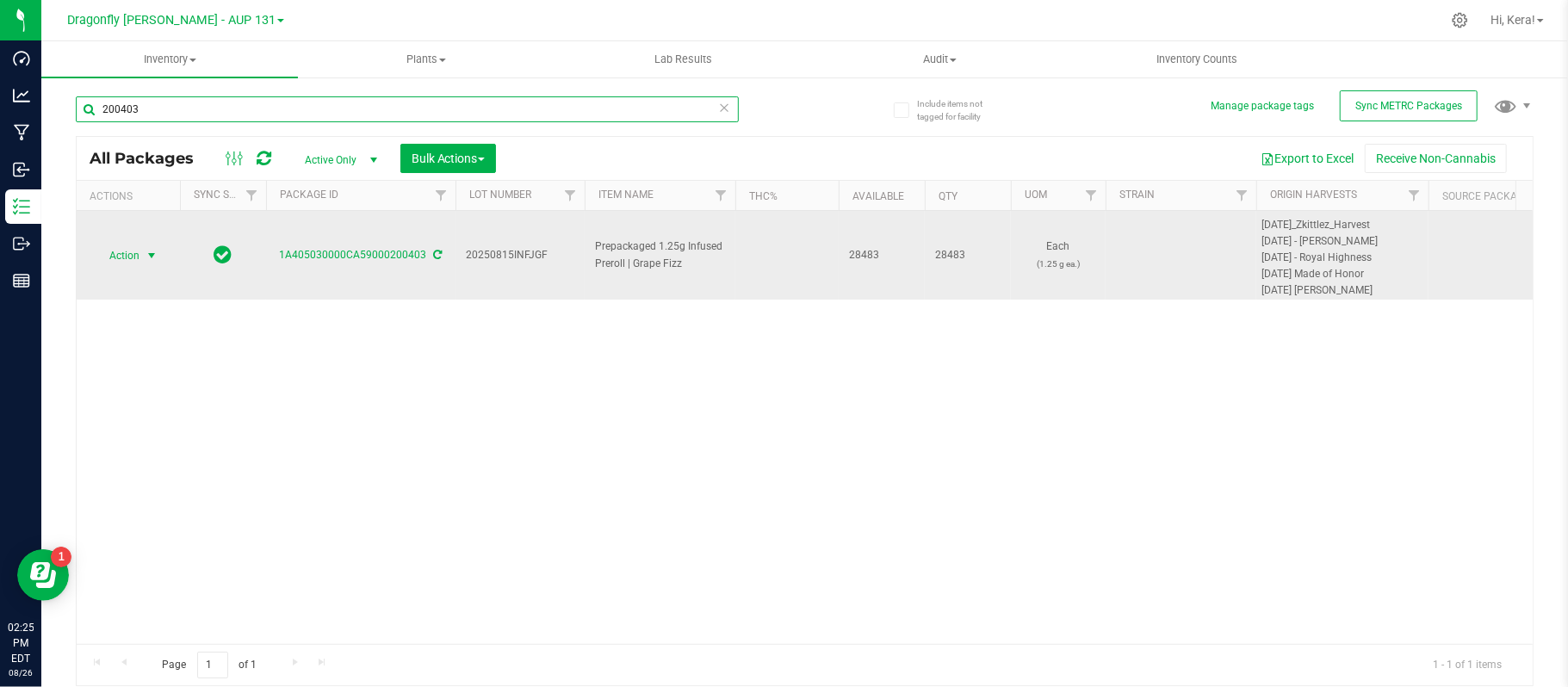
type input "200403"
click at [142, 258] on span "select" at bounding box center [153, 255] width 22 height 24
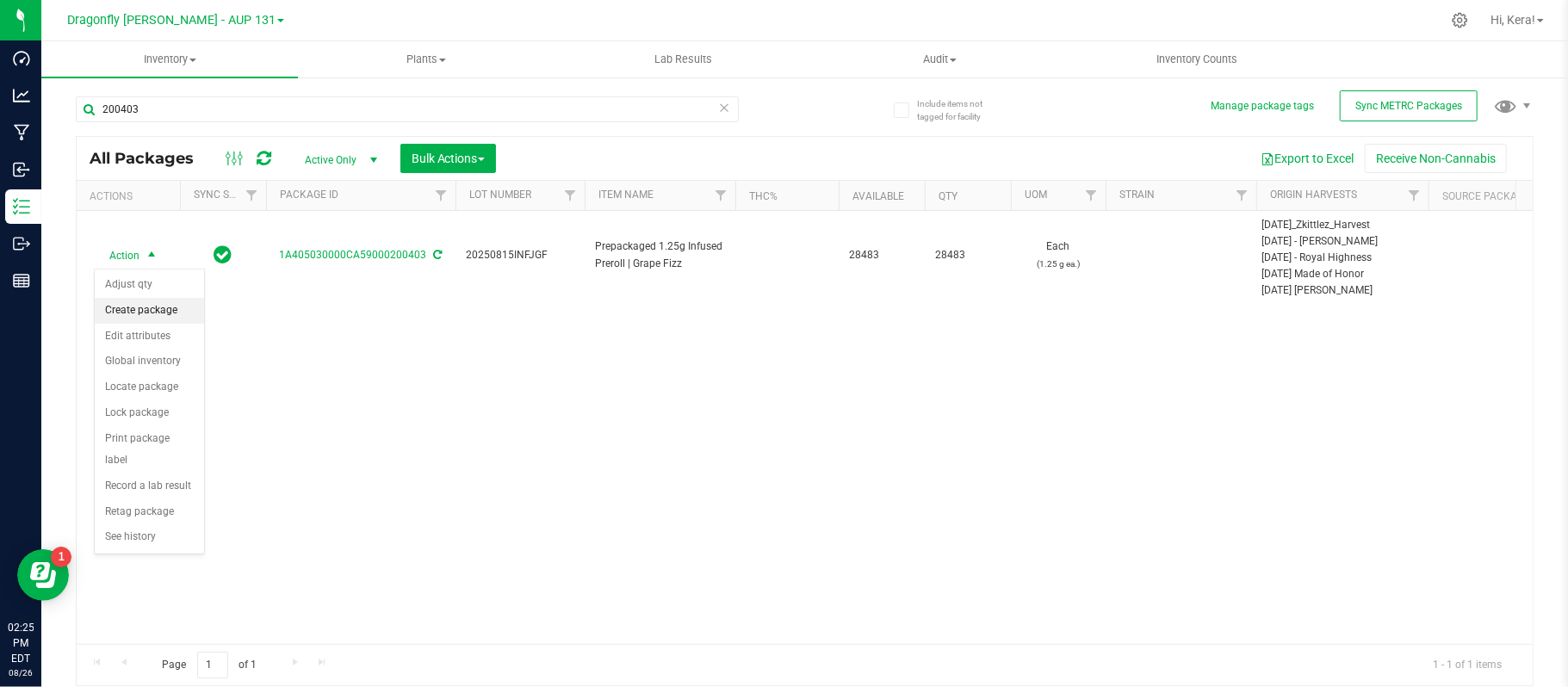
click at [147, 314] on li "Create package" at bounding box center [150, 311] width 110 height 26
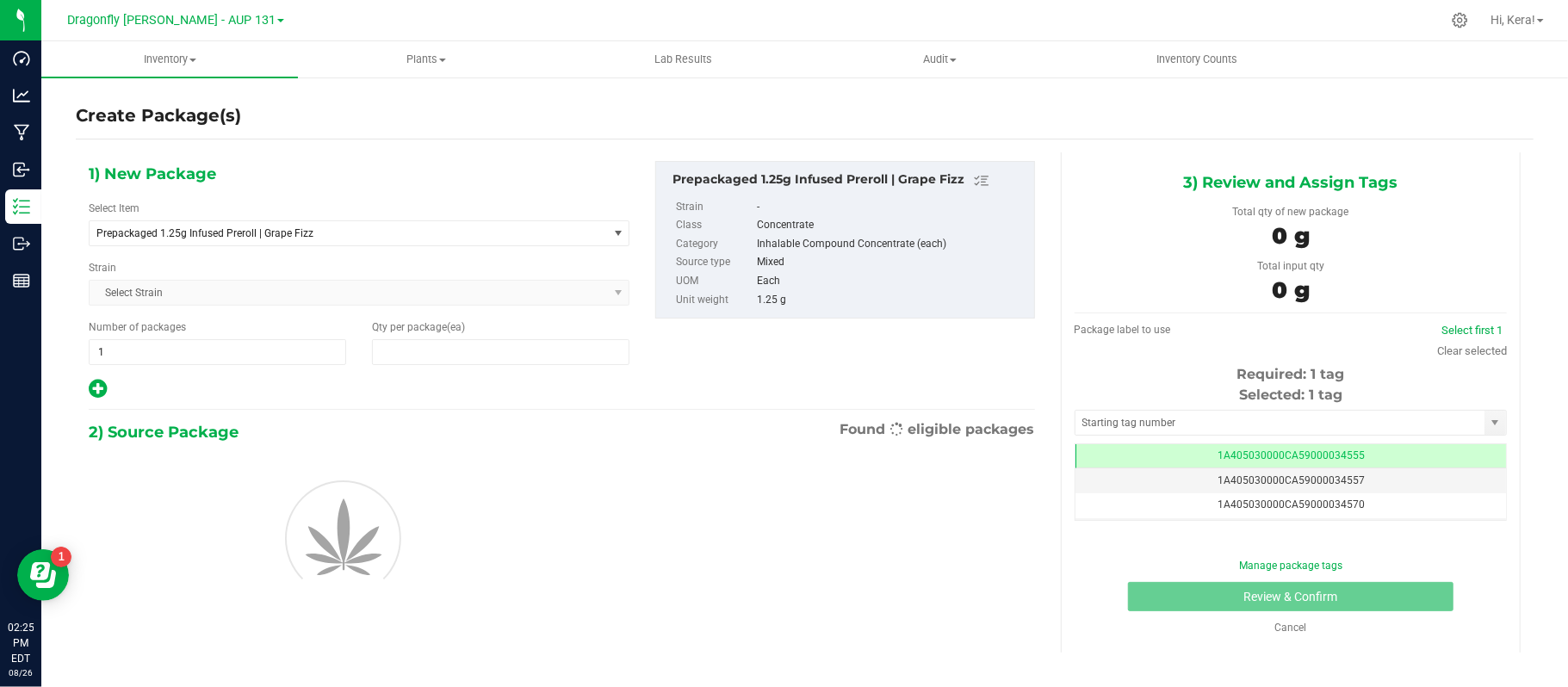
type input "0"
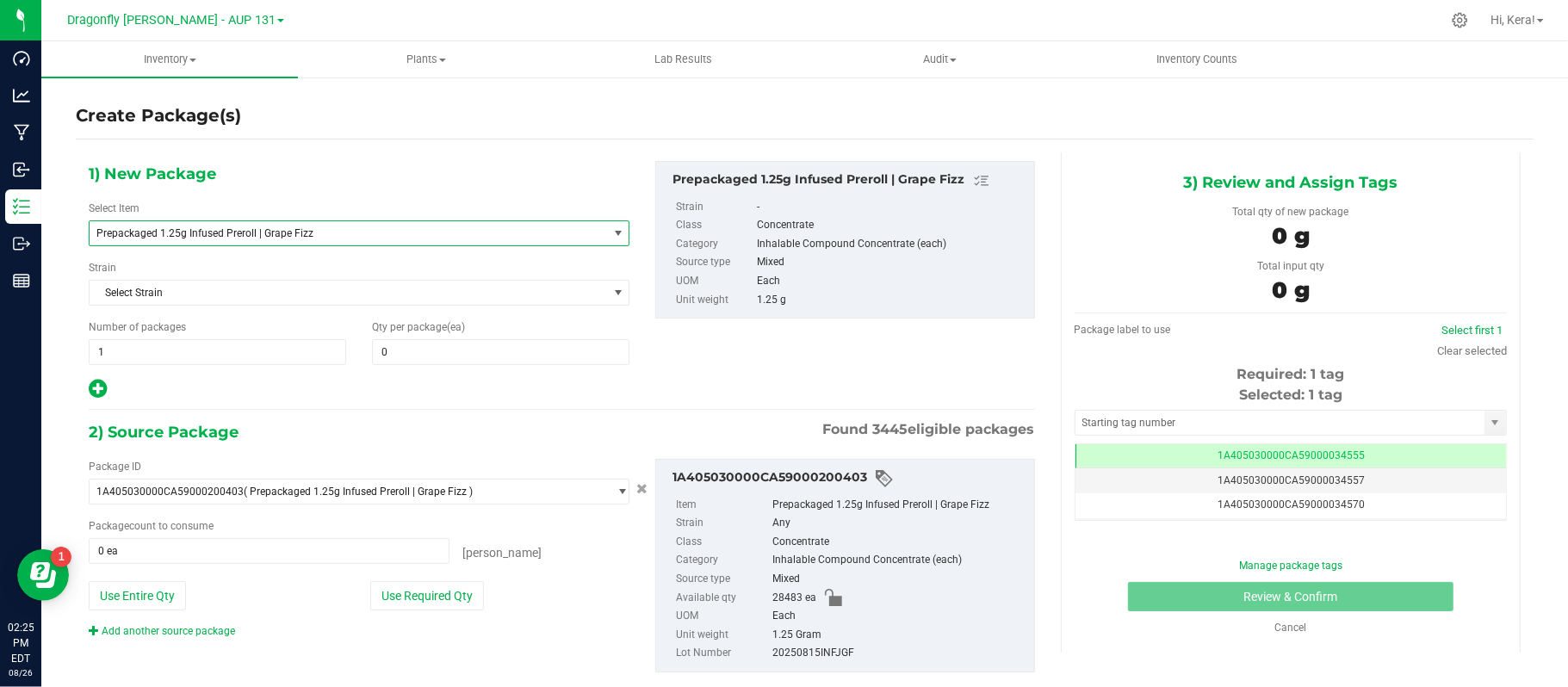
click at [210, 220] on span "Prepackaged 1.25g Infused Preroll | Grape Fizz" at bounding box center [359, 233] width 541 height 26
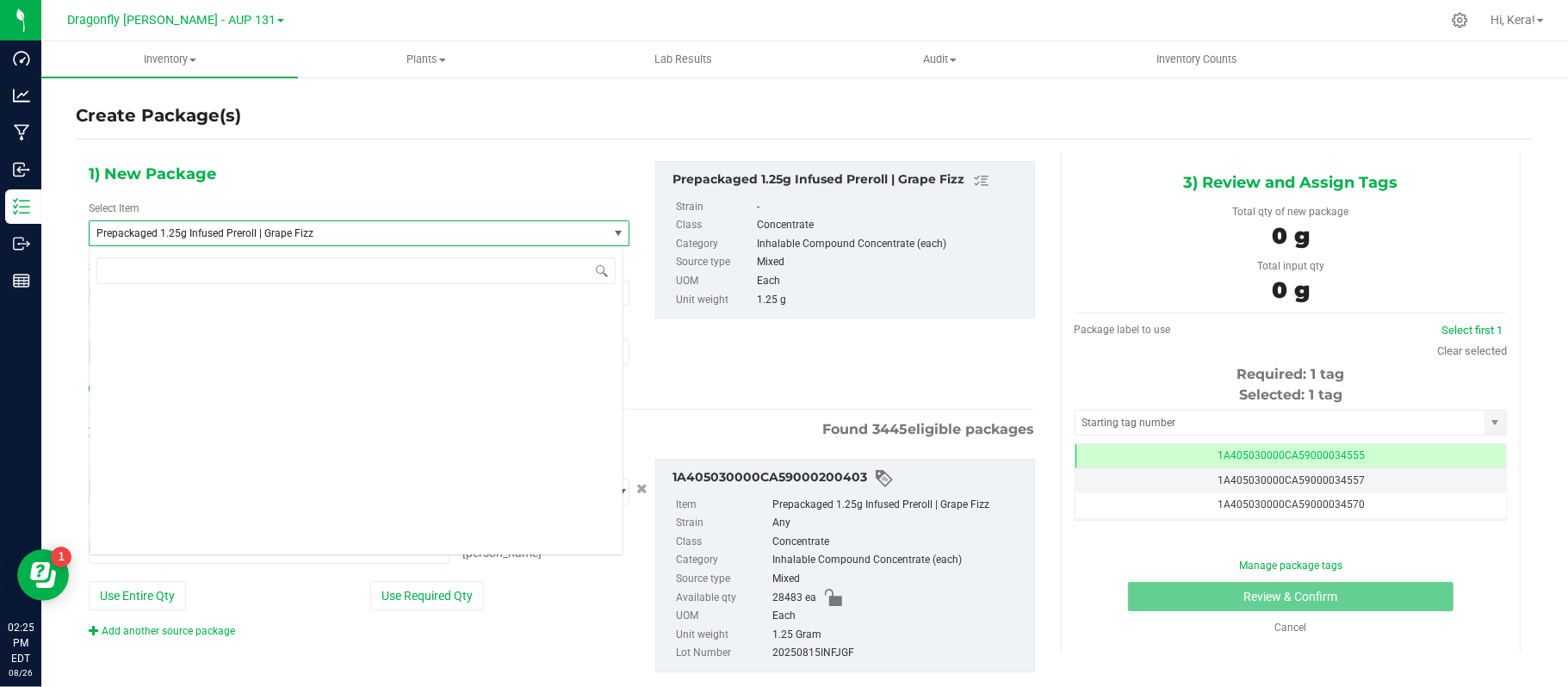
scroll to position [84645, 0]
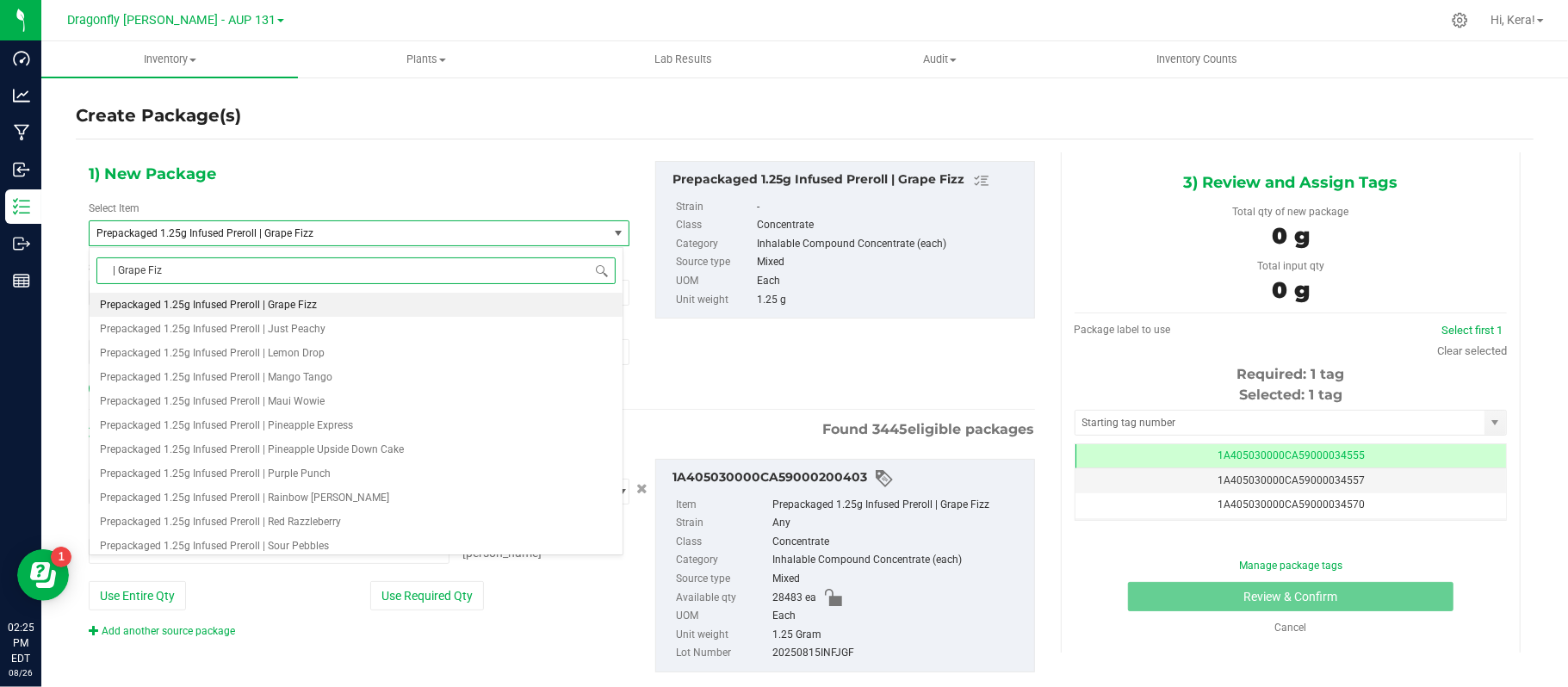
type input "| Grape Fizz"
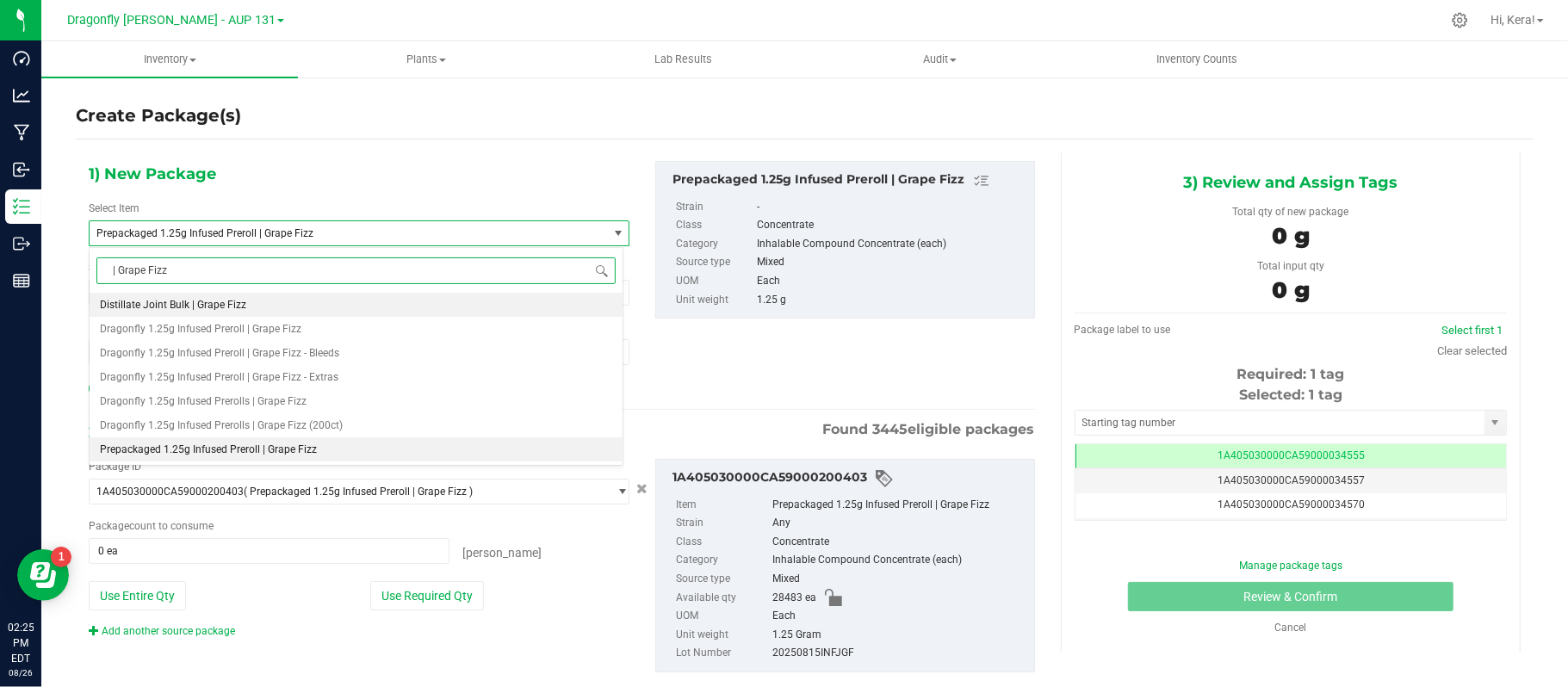
scroll to position [0, 0]
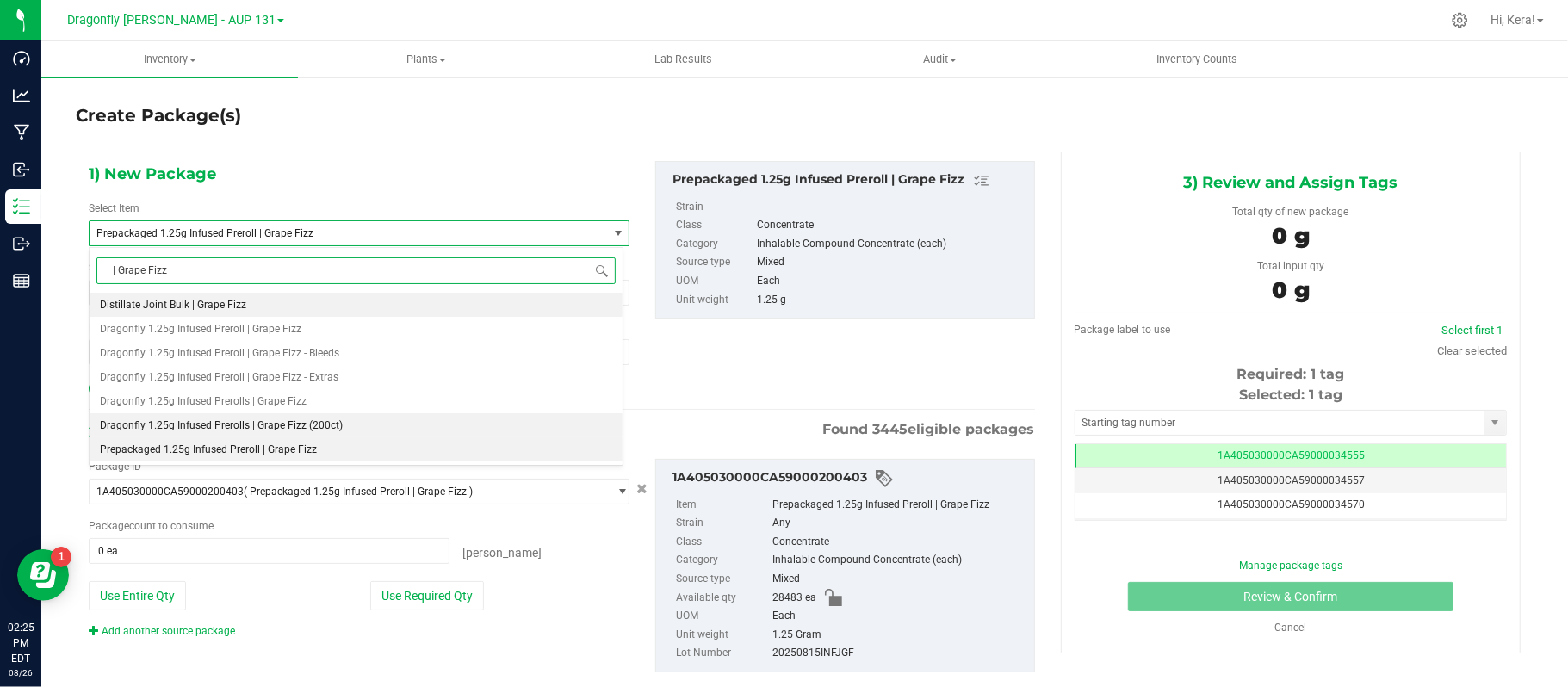
click at [345, 428] on li "Dragonfly 1.25g Infused Prerolls | Grape Fizz (200ct)" at bounding box center [356, 425] width 533 height 24
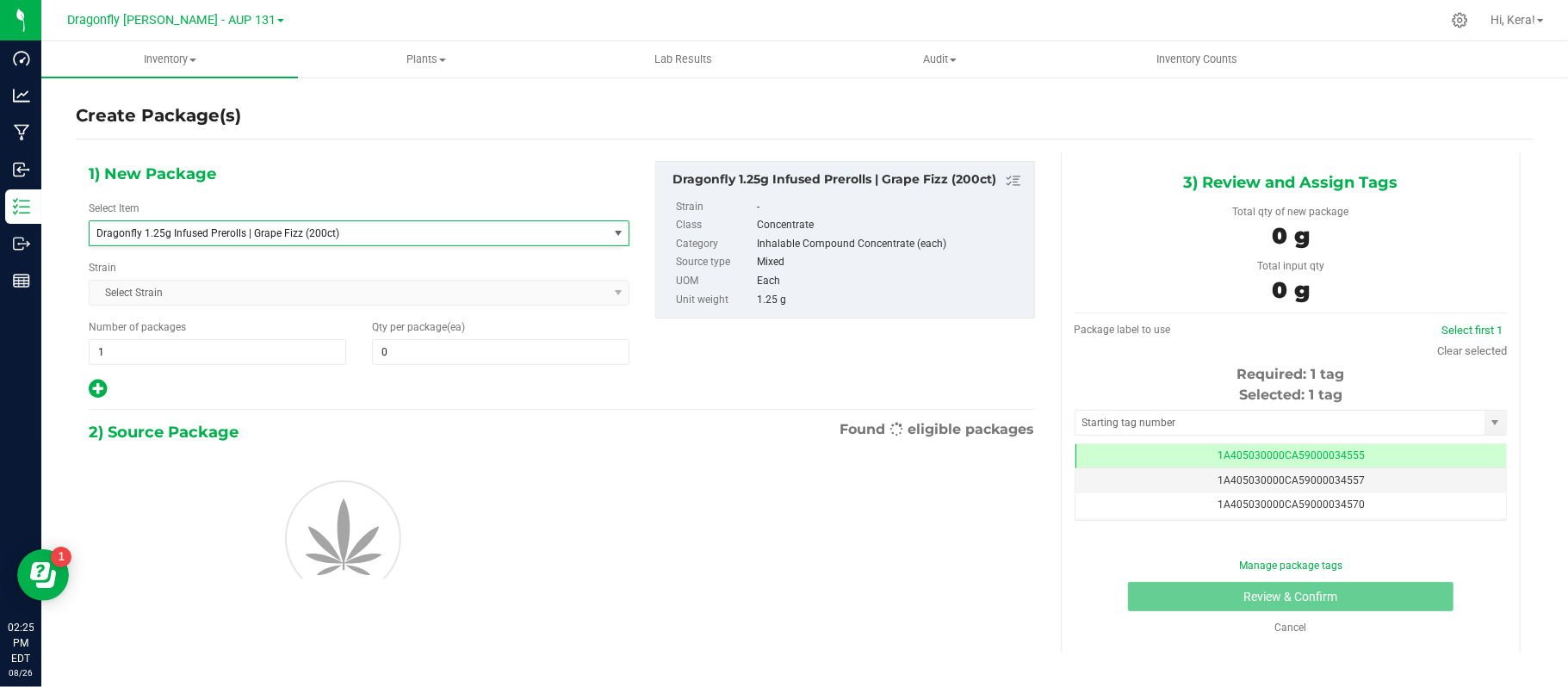
type input "0"
click at [157, 359] on span "1 1" at bounding box center [217, 352] width 257 height 26
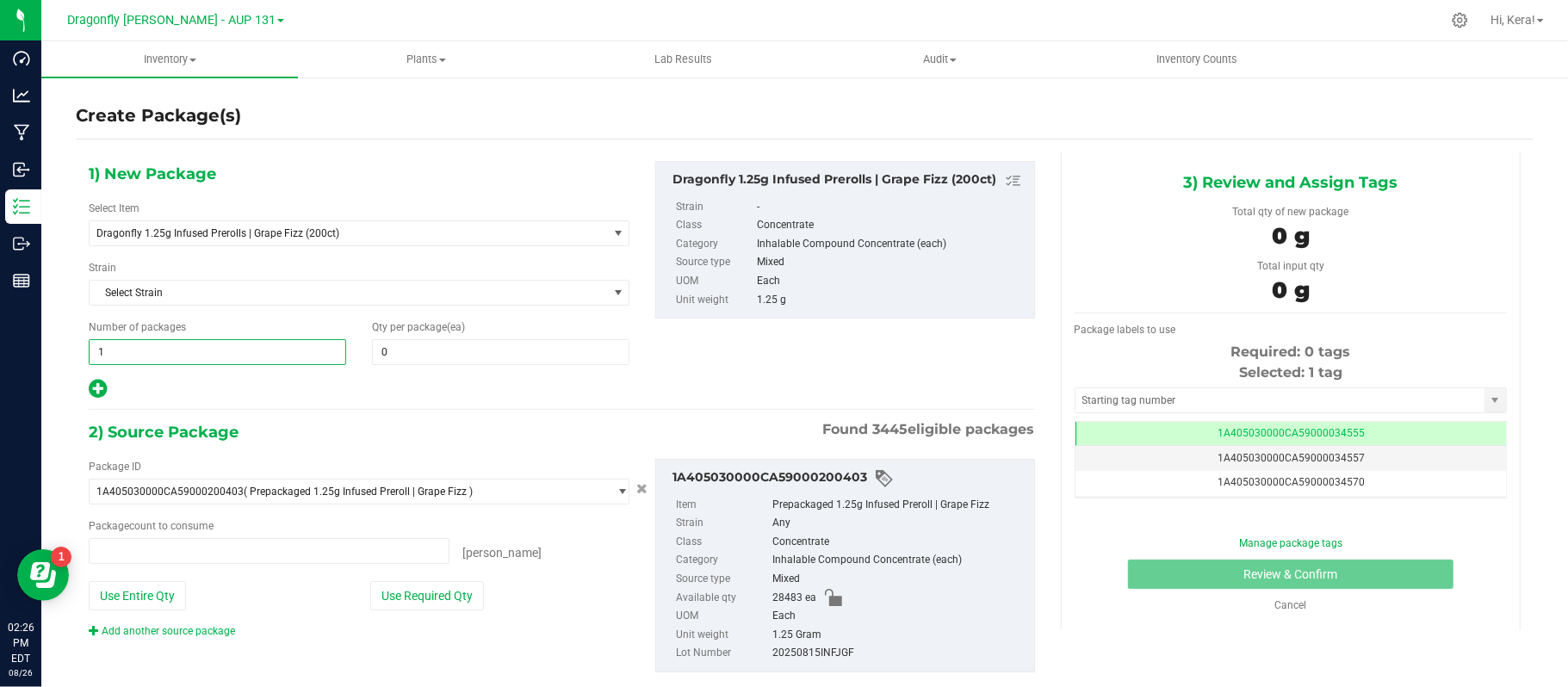
type input "0 ea"
type input "30"
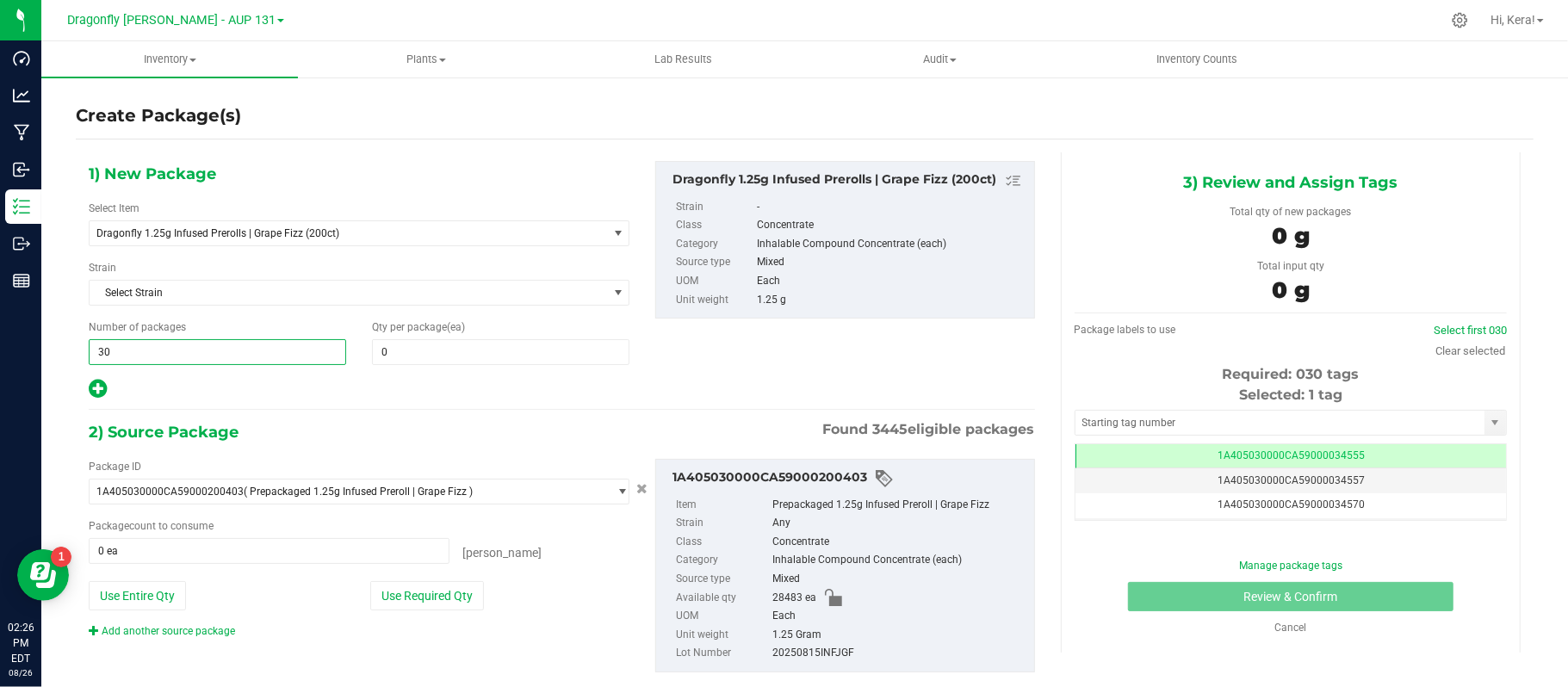
type input "30"
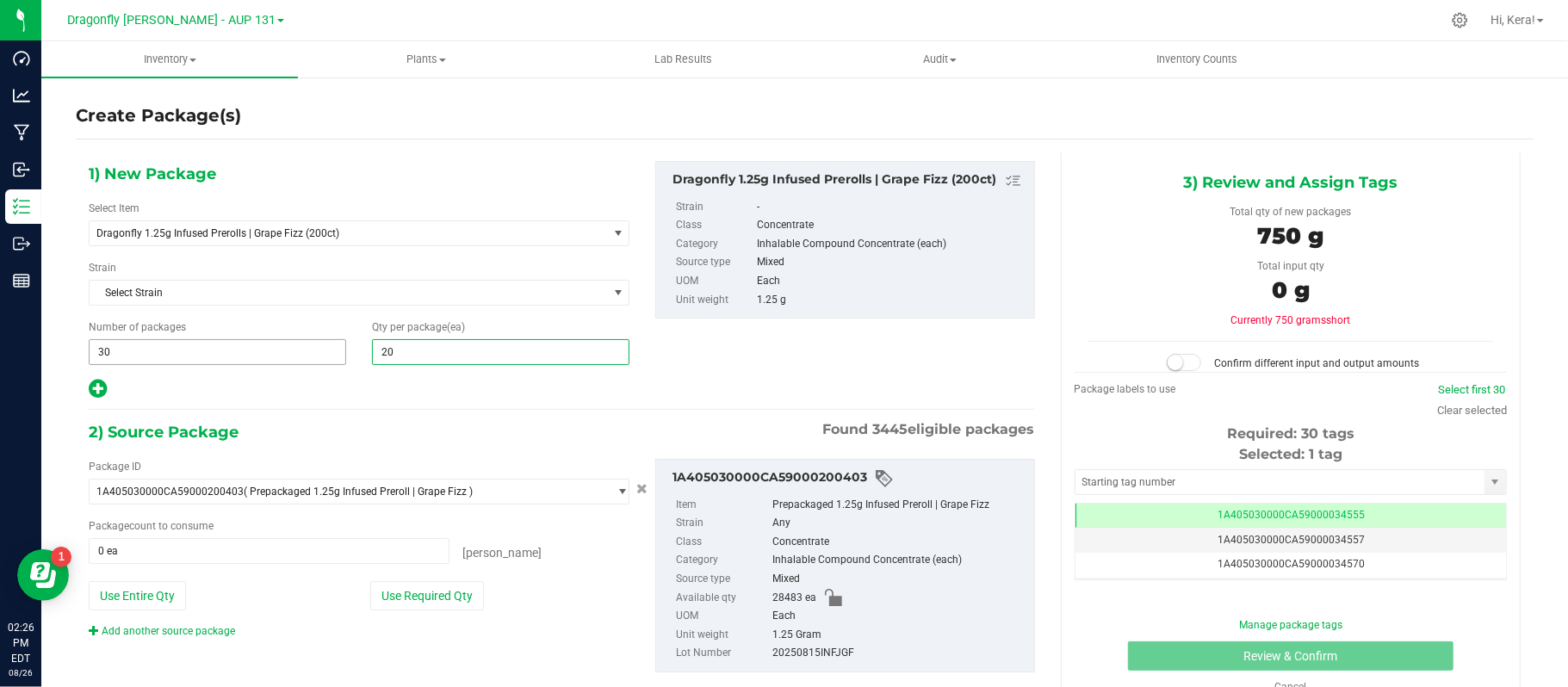
type input "200"
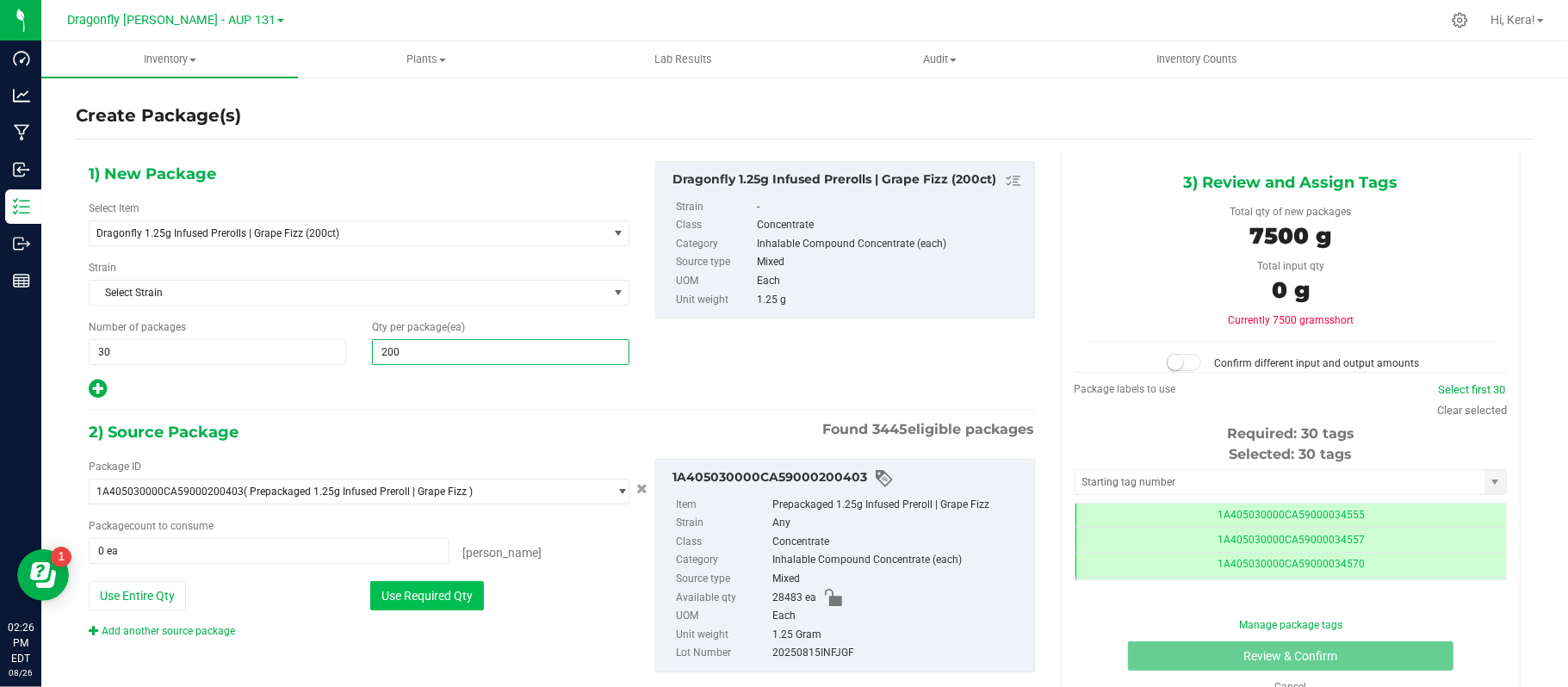
scroll to position [0, -1]
type input "200"
click at [415, 602] on button "Use Required Qty" at bounding box center [427, 595] width 114 height 29
type input "6000 ea"
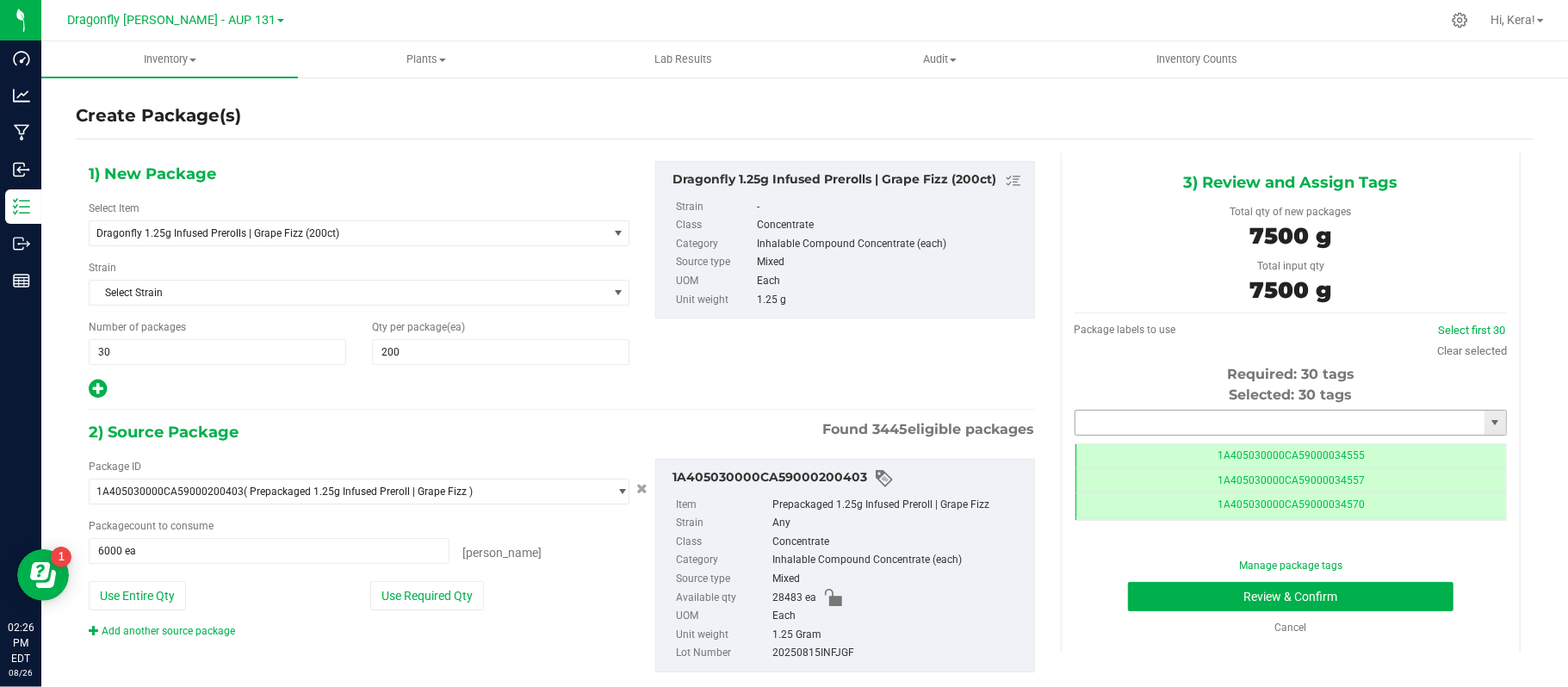
click at [1166, 415] on input "text" at bounding box center [1280, 423] width 409 height 24
paste input "1A405030000CA59000223755"
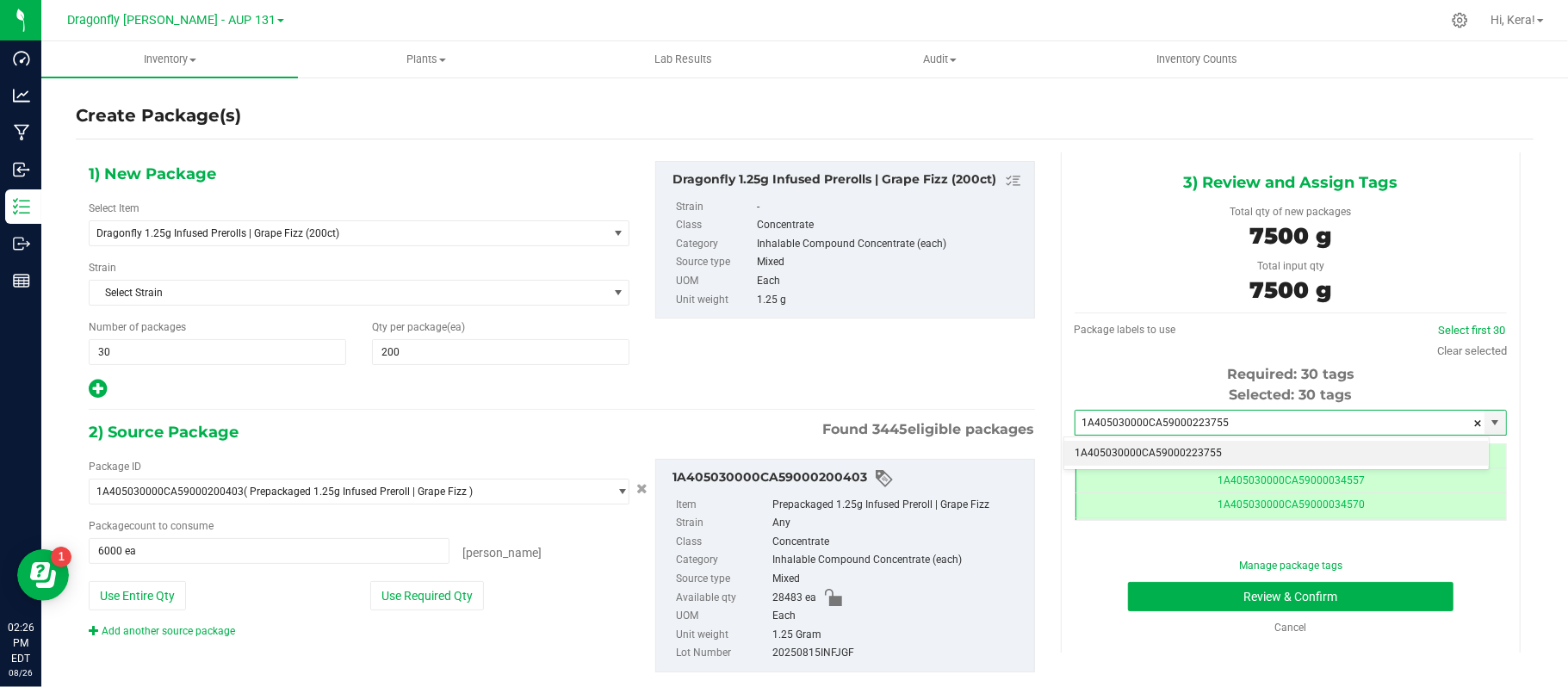
click at [1169, 453] on li "1A405030000CA59000223755" at bounding box center [1277, 454] width 425 height 26
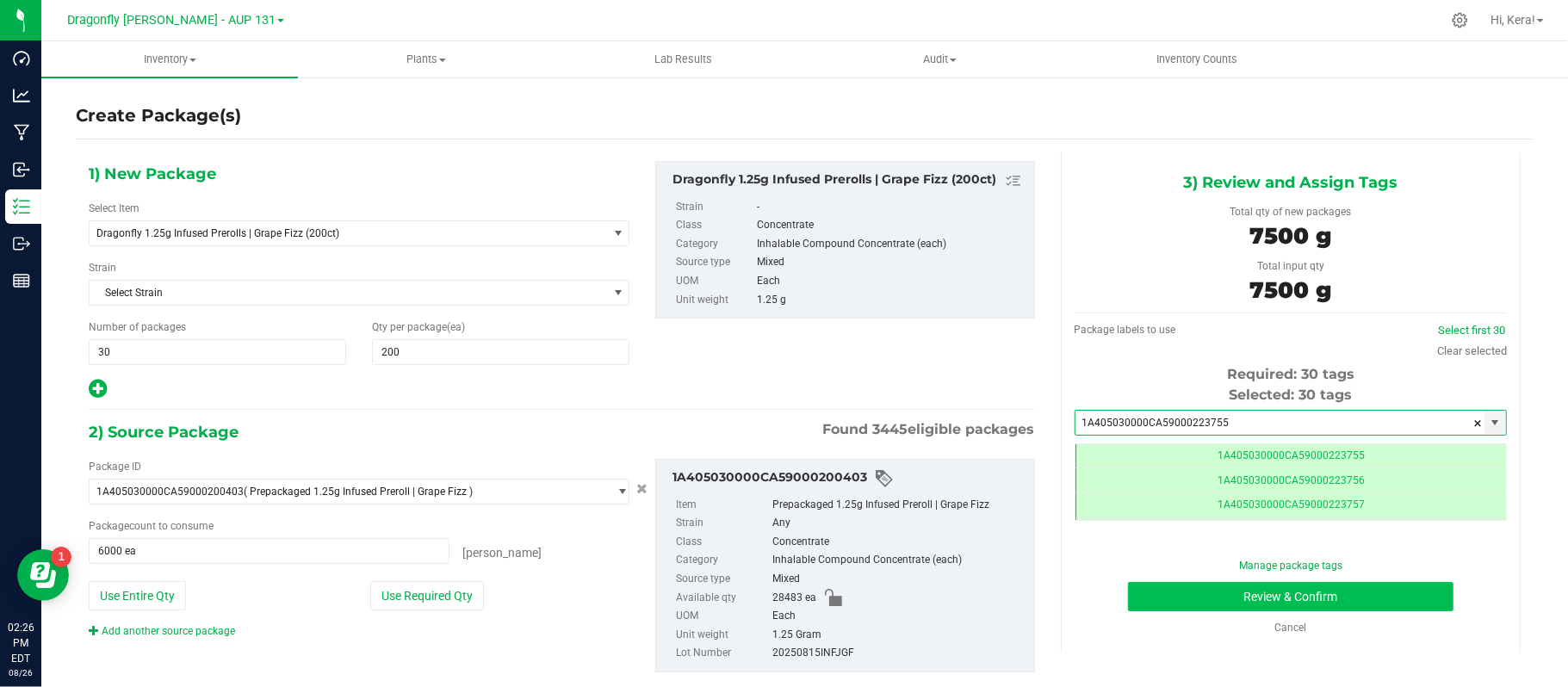
type input "1A405030000CA59000223755"
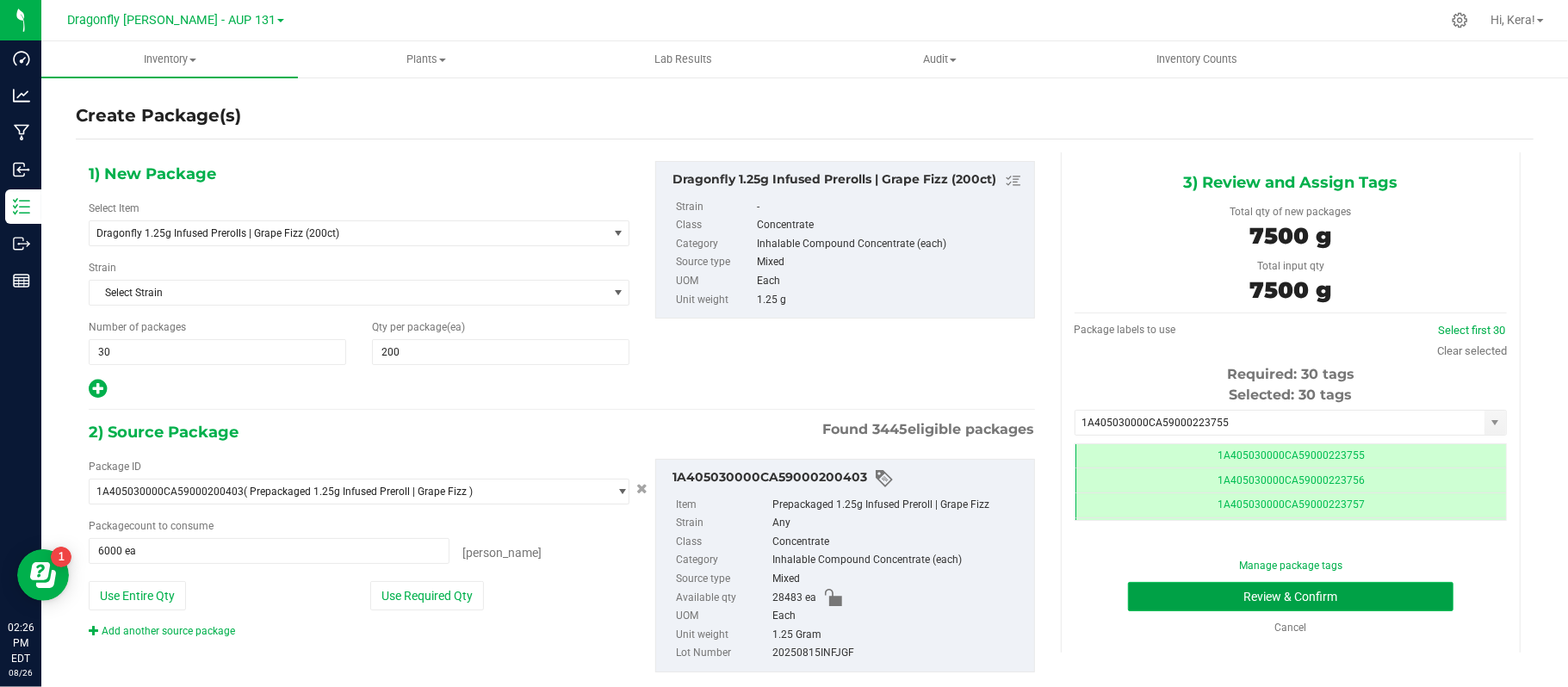
click at [1334, 592] on button "Review & Confirm" at bounding box center [1291, 596] width 325 height 29
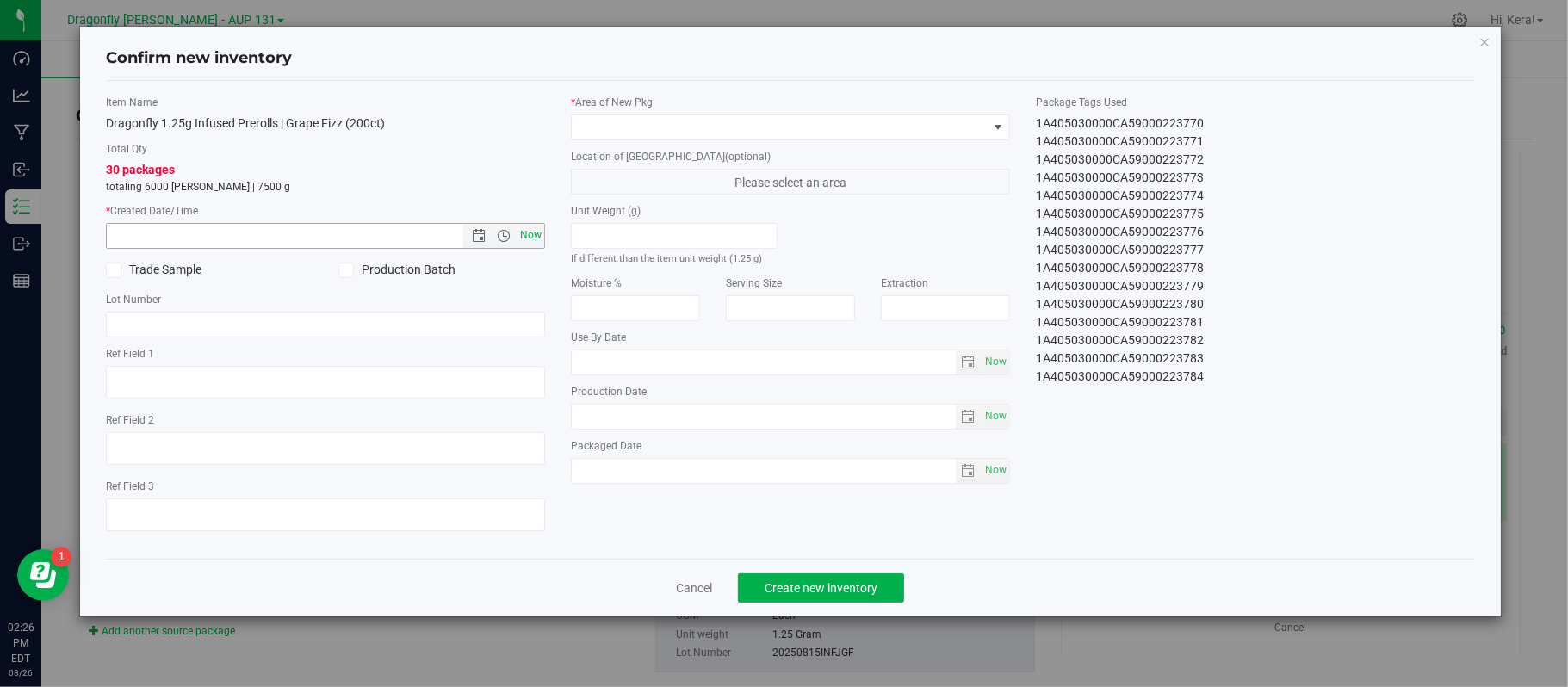
click at [536, 235] on span "Now" at bounding box center [531, 235] width 29 height 25
type input "[DATE] 2:26 PM"
click at [679, 132] on span at bounding box center [779, 128] width 416 height 24
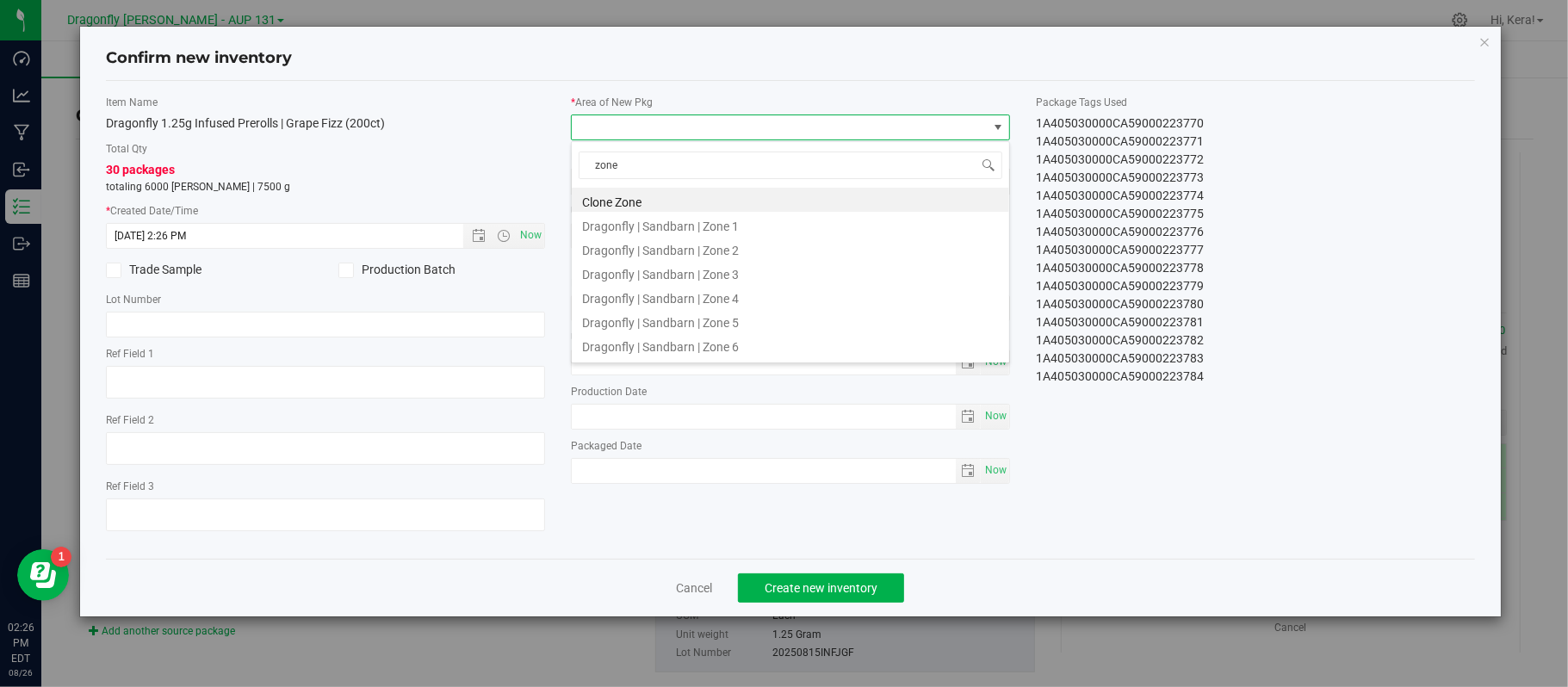
type input "zone 1"
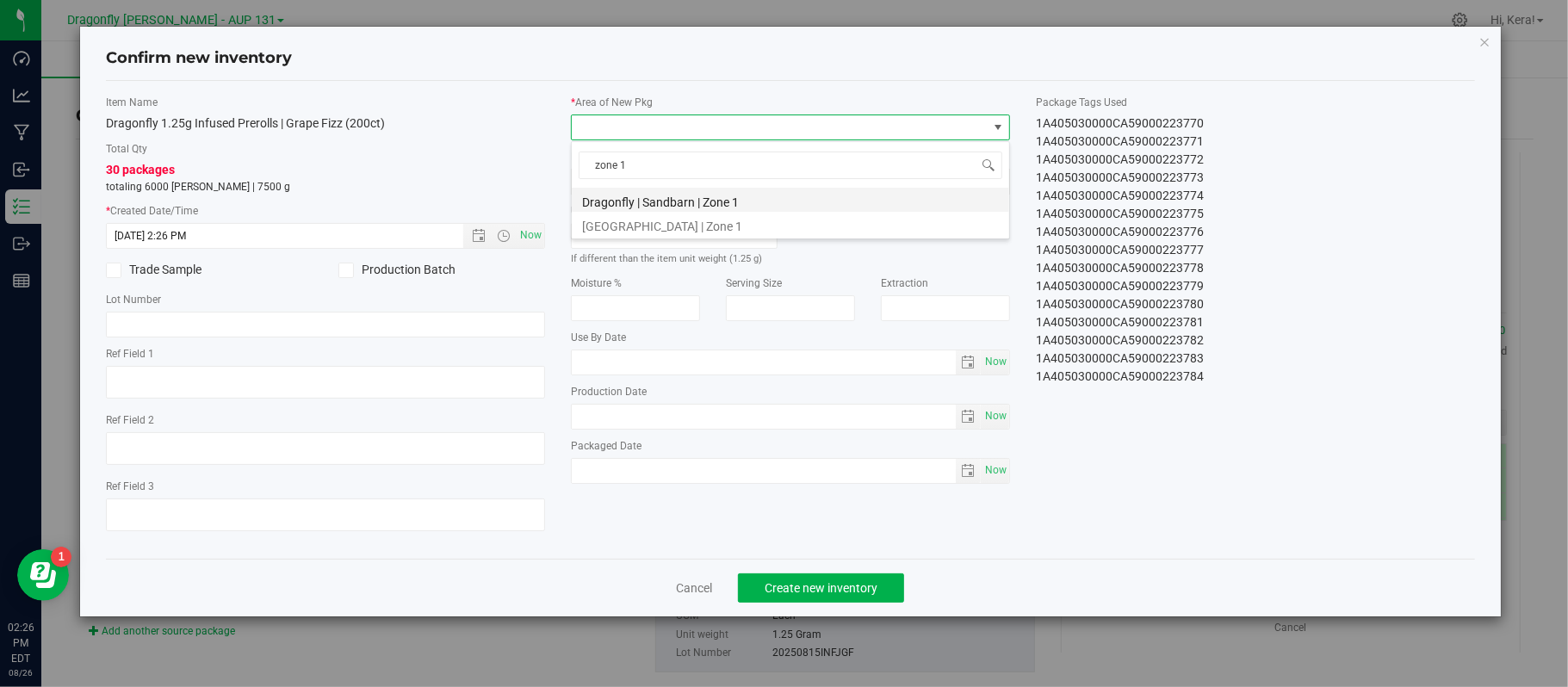
click at [655, 199] on li "Dragonfly | Sandbarn | Zone 1" at bounding box center [790, 199] width 438 height 24
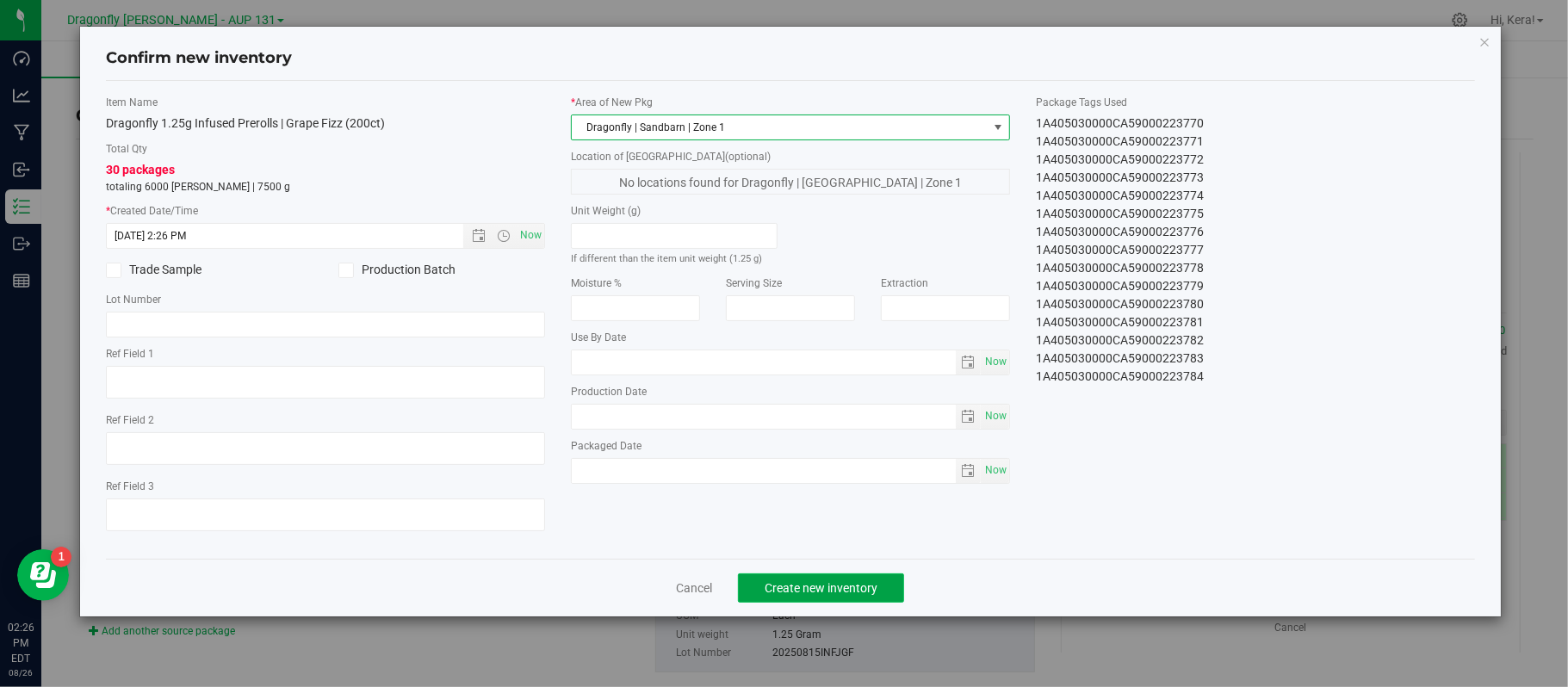
click at [846, 602] on button "Create new inventory" at bounding box center [821, 587] width 167 height 29
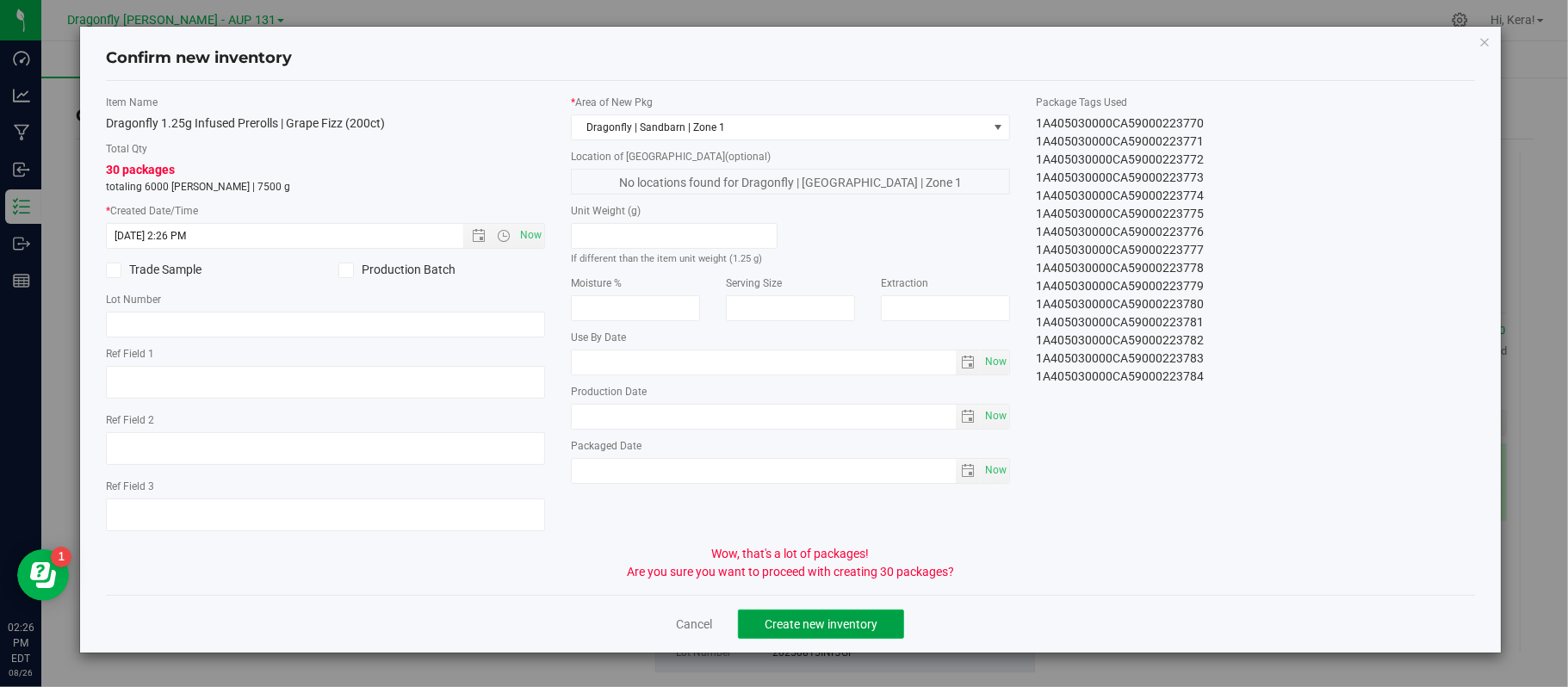
click at [824, 627] on span "Create new inventory" at bounding box center [821, 624] width 113 height 14
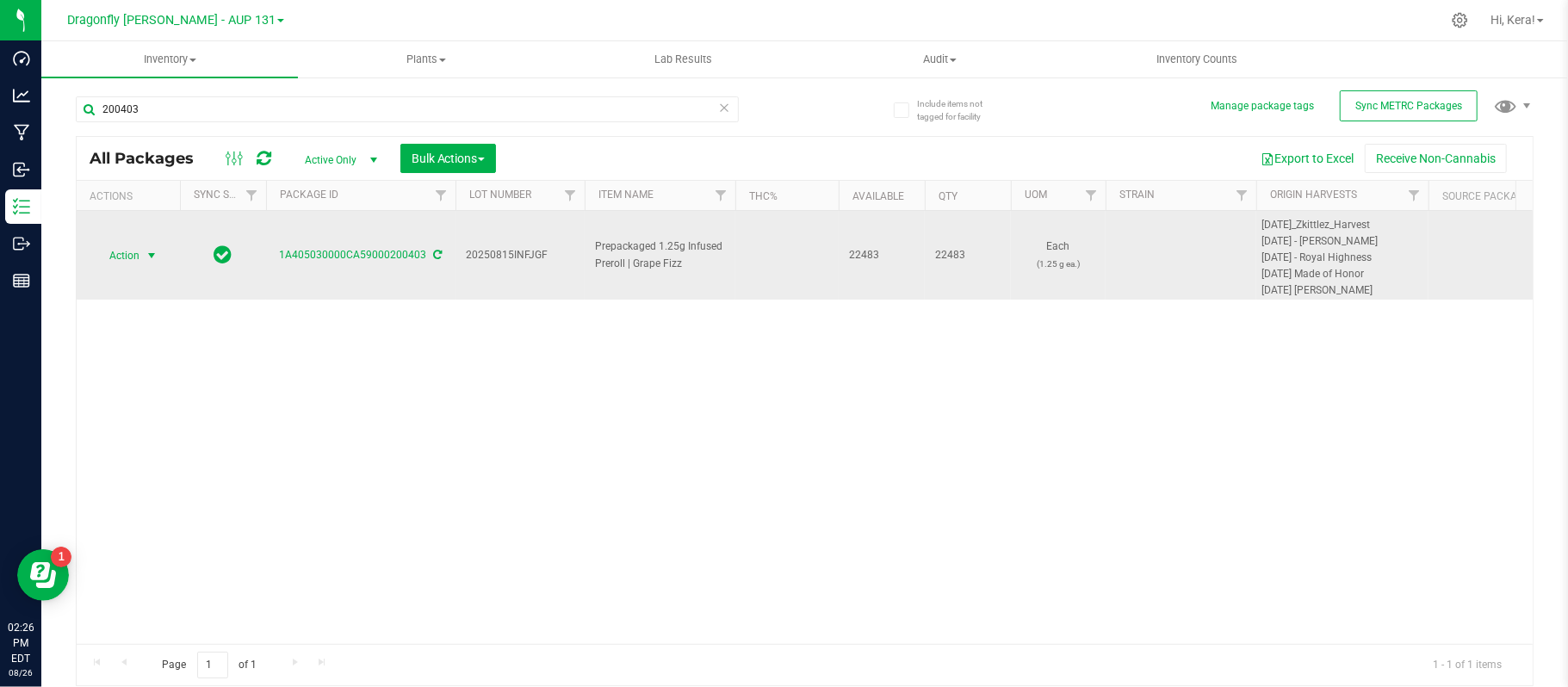
click at [149, 245] on span "select" at bounding box center [153, 255] width 22 height 24
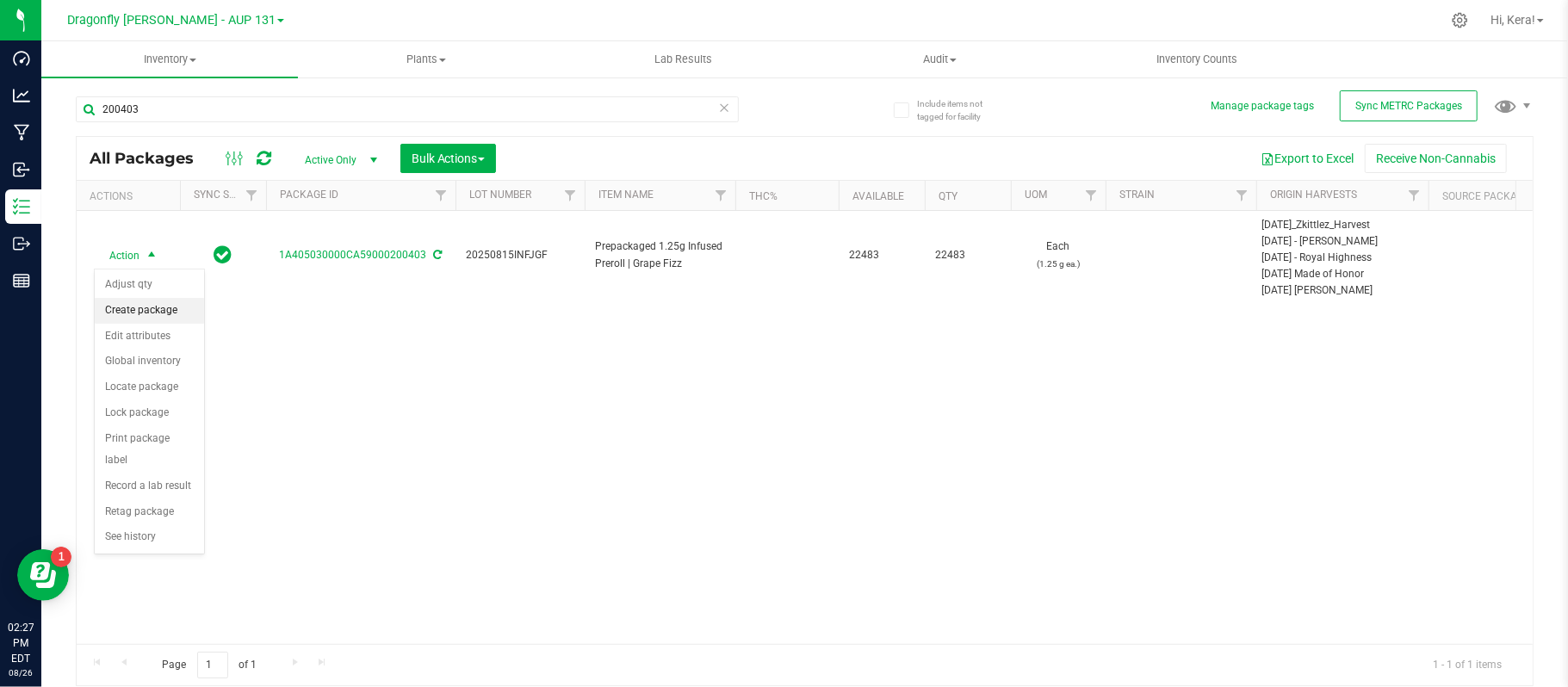
click at [180, 314] on li "Create package" at bounding box center [150, 311] width 110 height 26
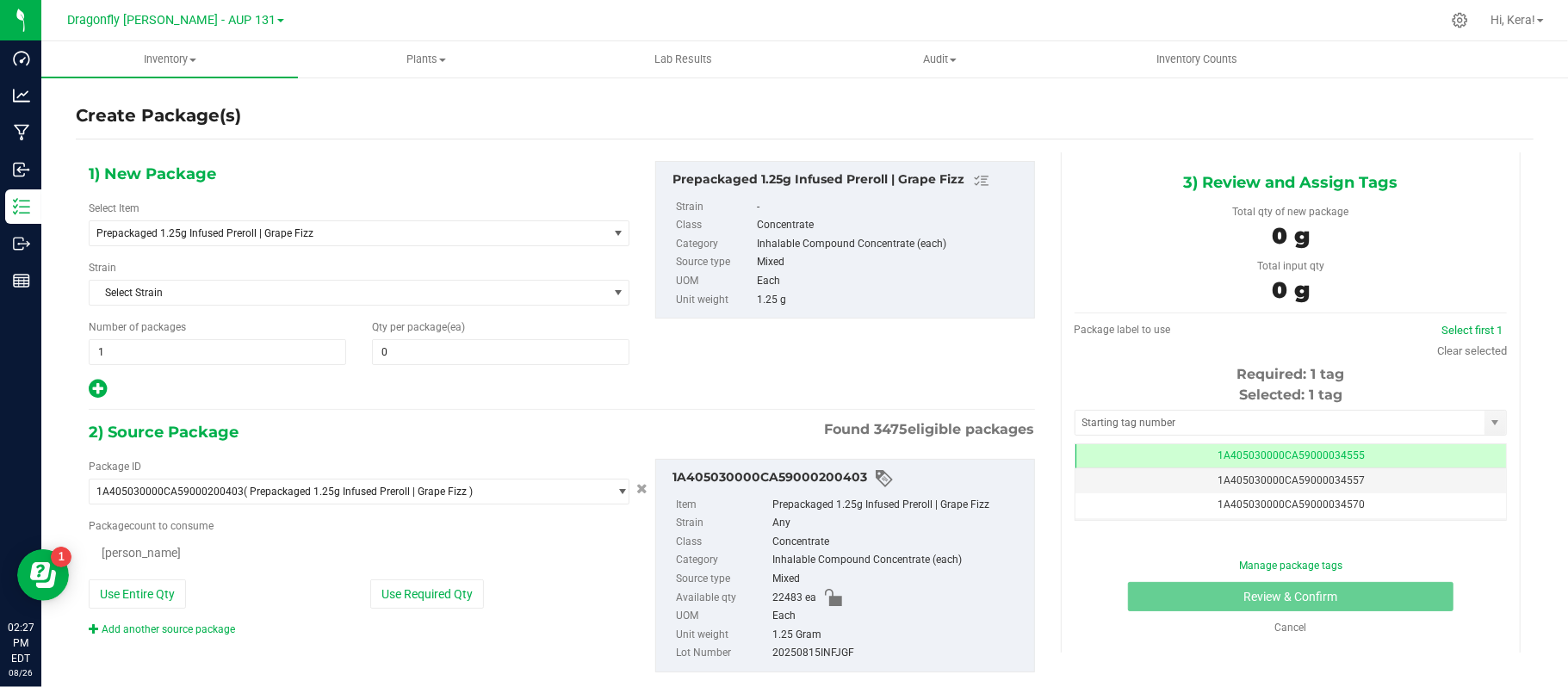
type input "0"
click at [234, 235] on span "Prepackaged 1.25g Infused Preroll | Grape Fizz" at bounding box center [338, 233] width 484 height 12
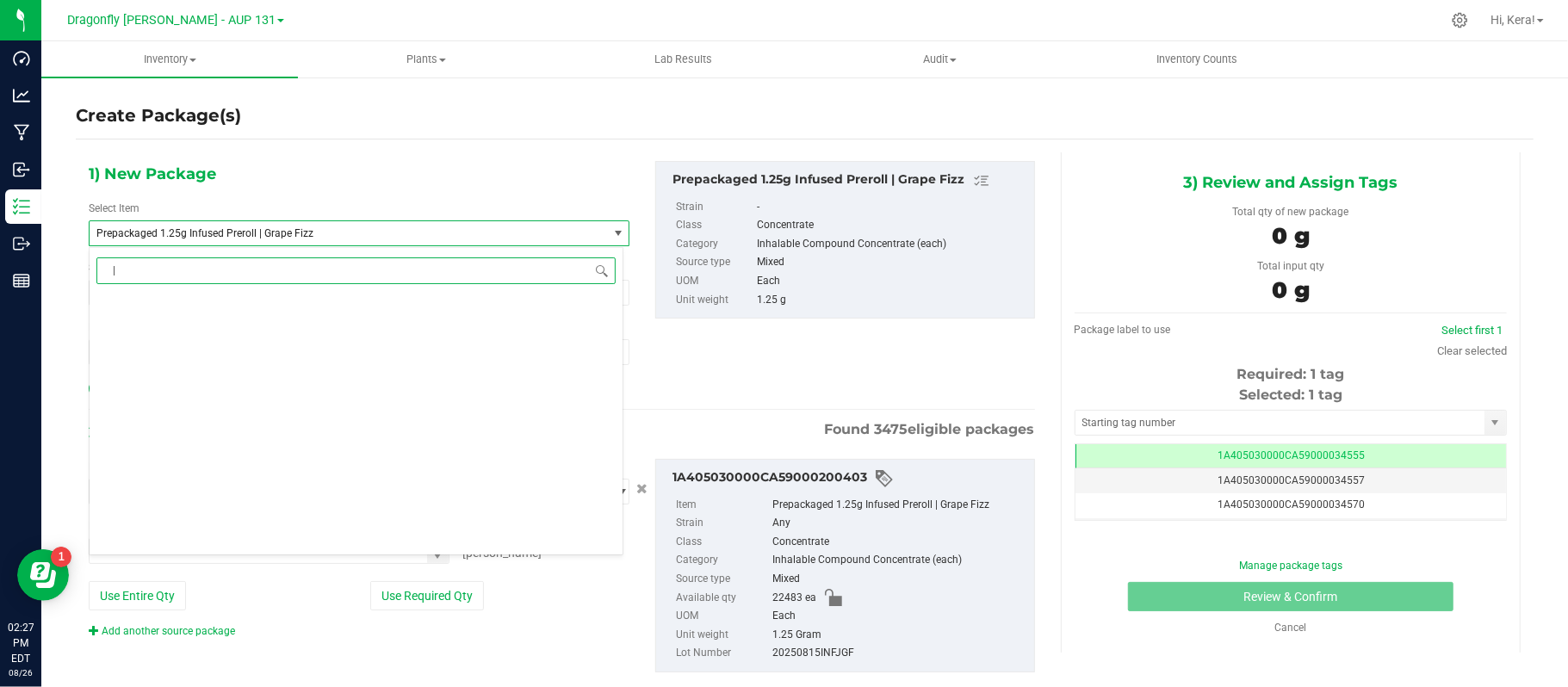
scroll to position [0, 0]
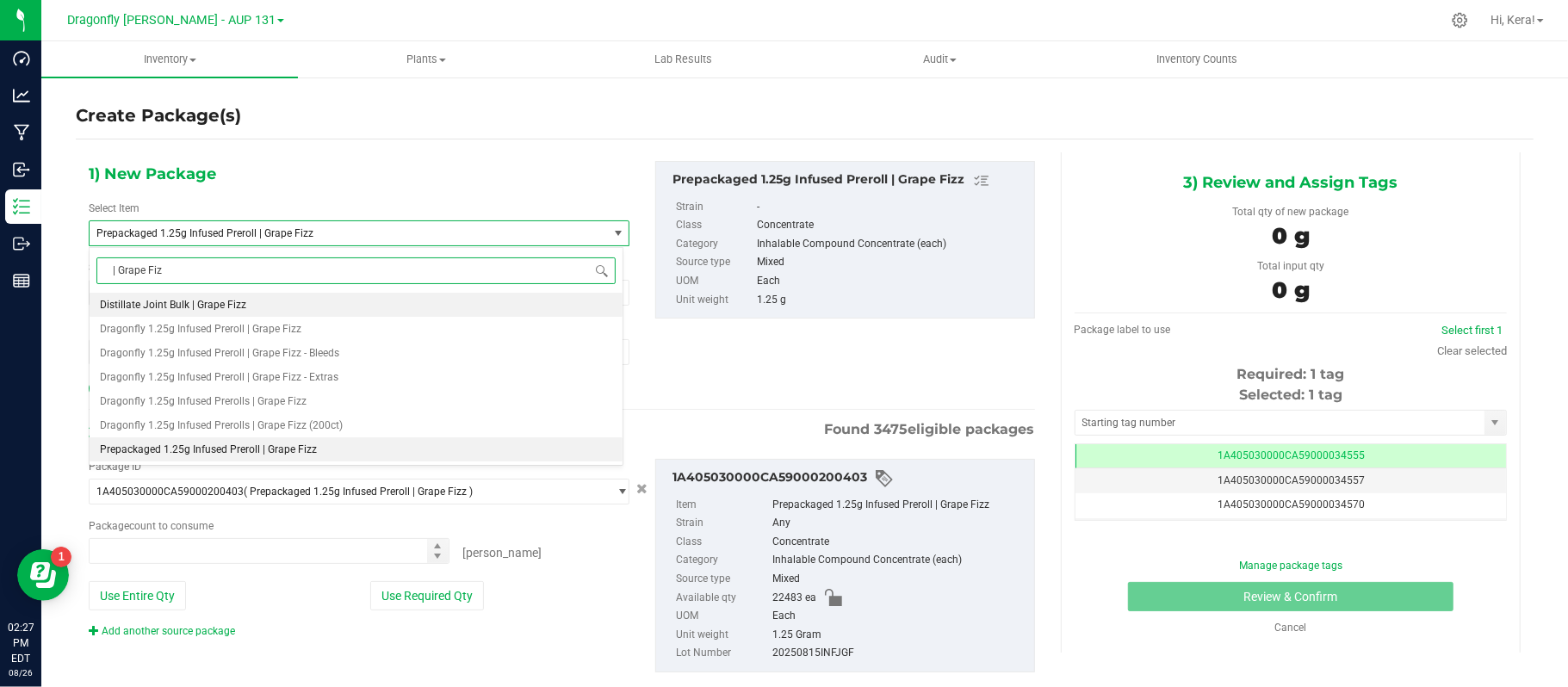
type input "| Grape Fizz"
click at [296, 332] on span "Dragonfly 1.25g Infused Preroll | Grape Fizz" at bounding box center [200, 329] width 201 height 12
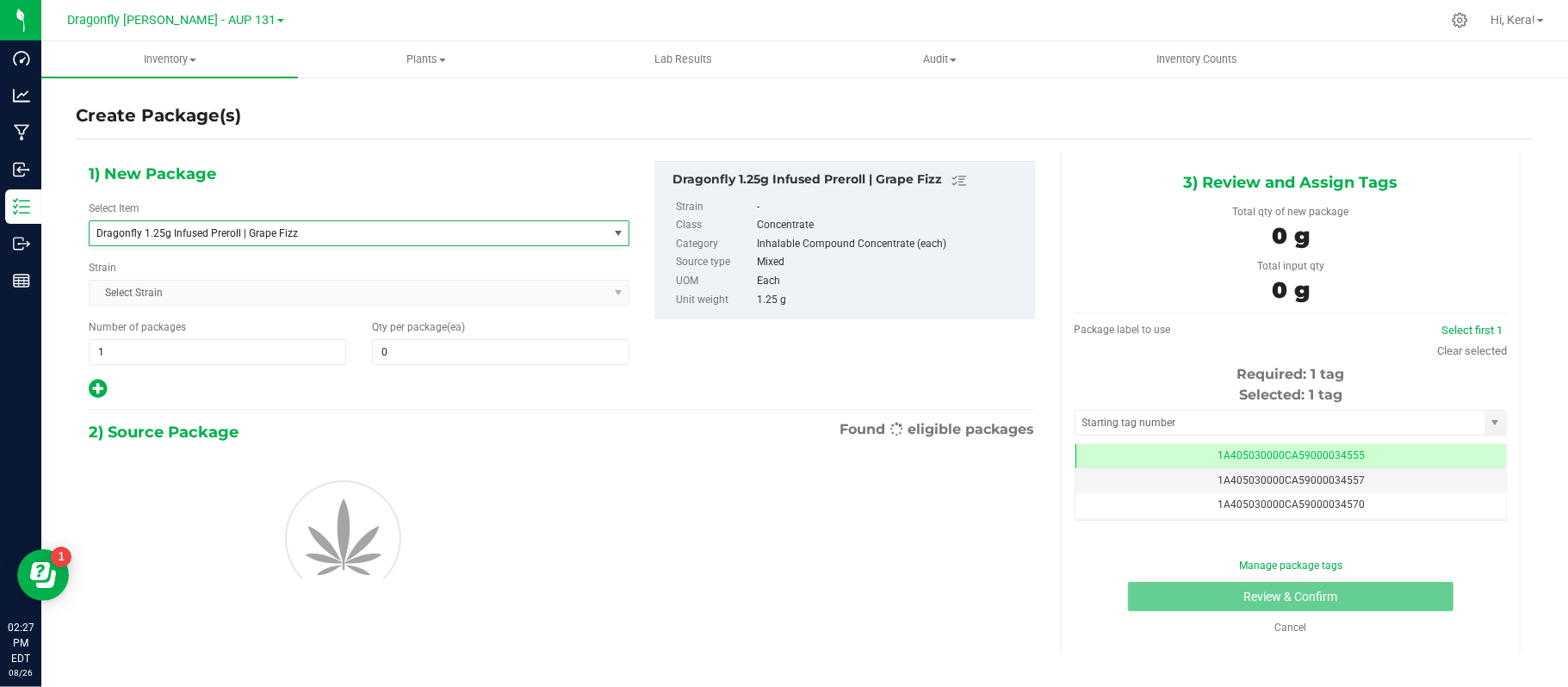
type input "0"
click at [169, 358] on span "1 1" at bounding box center [217, 352] width 257 height 26
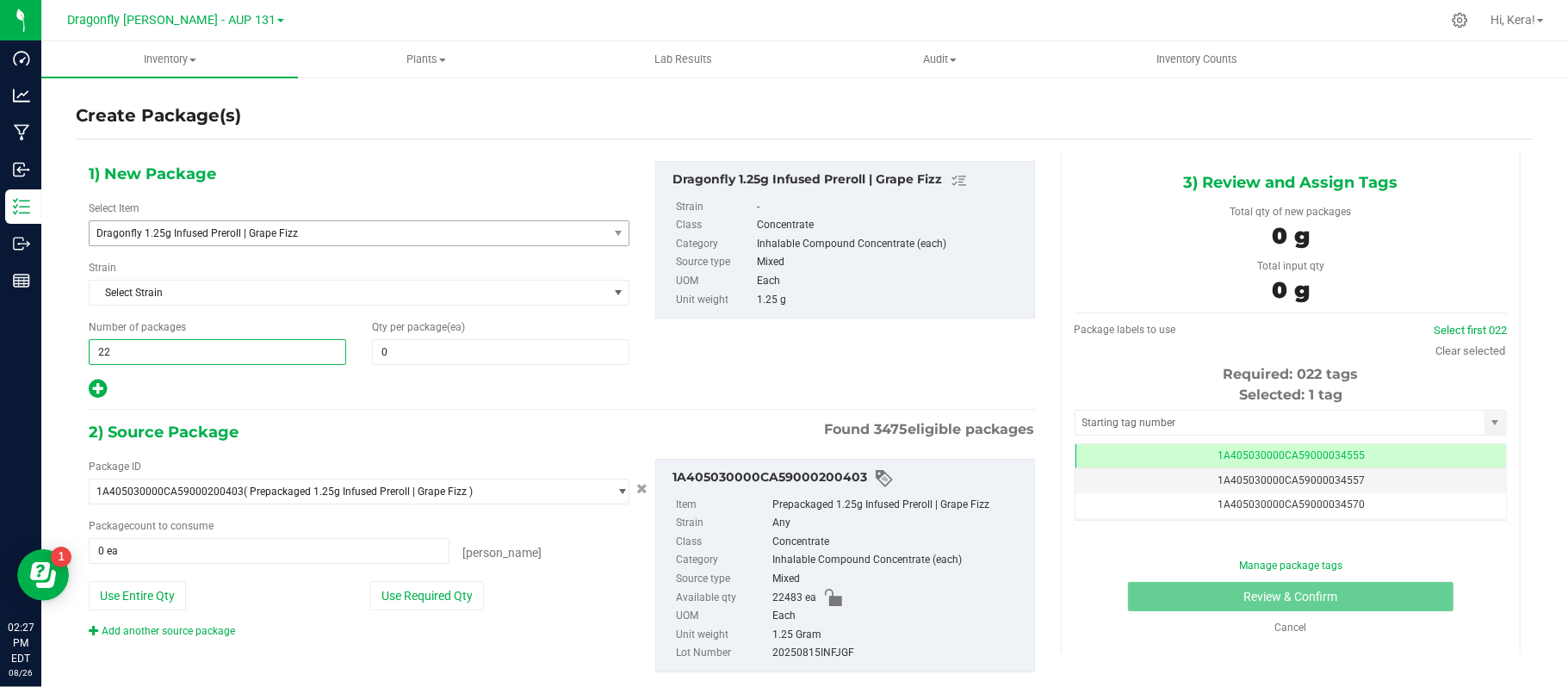
type input "224"
click at [420, 349] on span "0 0" at bounding box center [501, 352] width 257 height 26
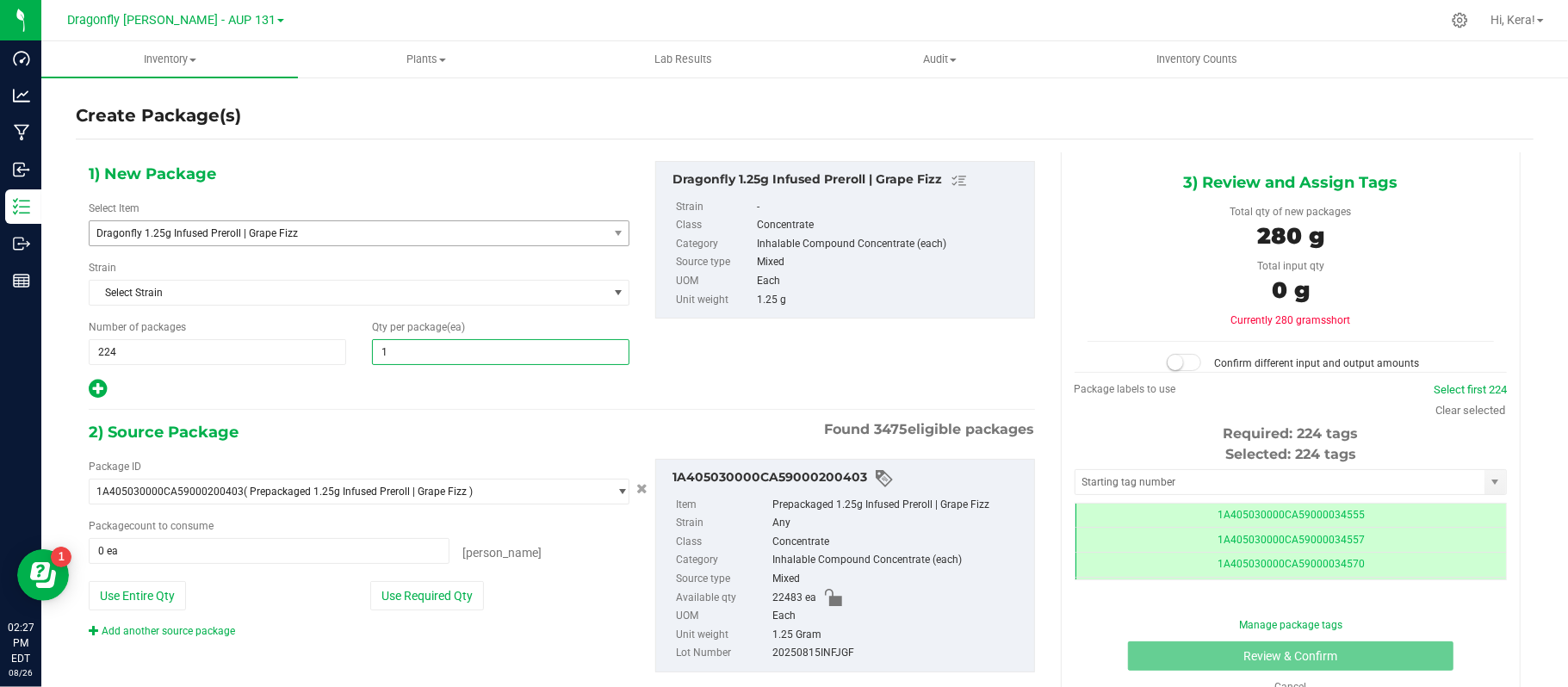
scroll to position [0, -1]
type input "100"
click at [443, 597] on button "Use Required Qty" at bounding box center [427, 595] width 114 height 29
type input "22400 ea"
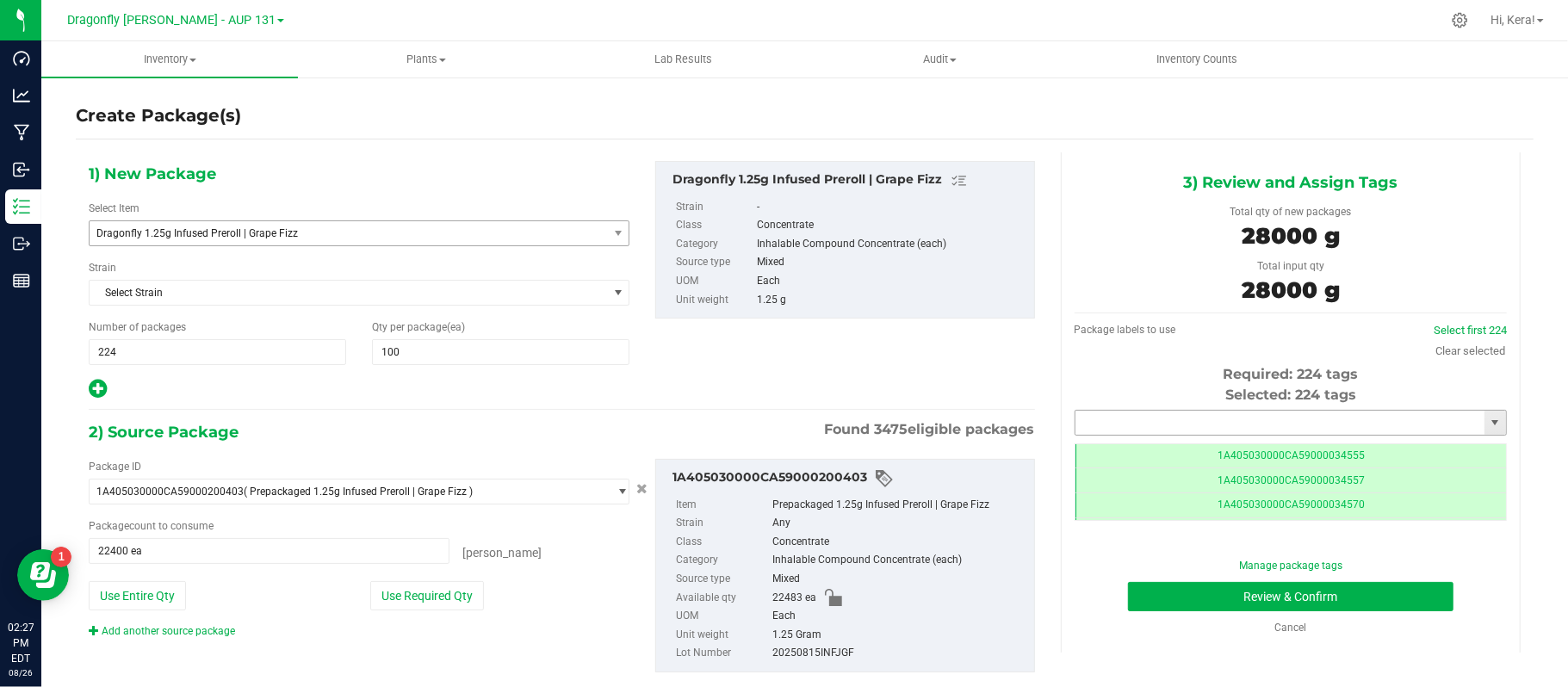
click at [1180, 411] on input "text" at bounding box center [1280, 423] width 409 height 24
paste input "1A405030000CA59000223785"
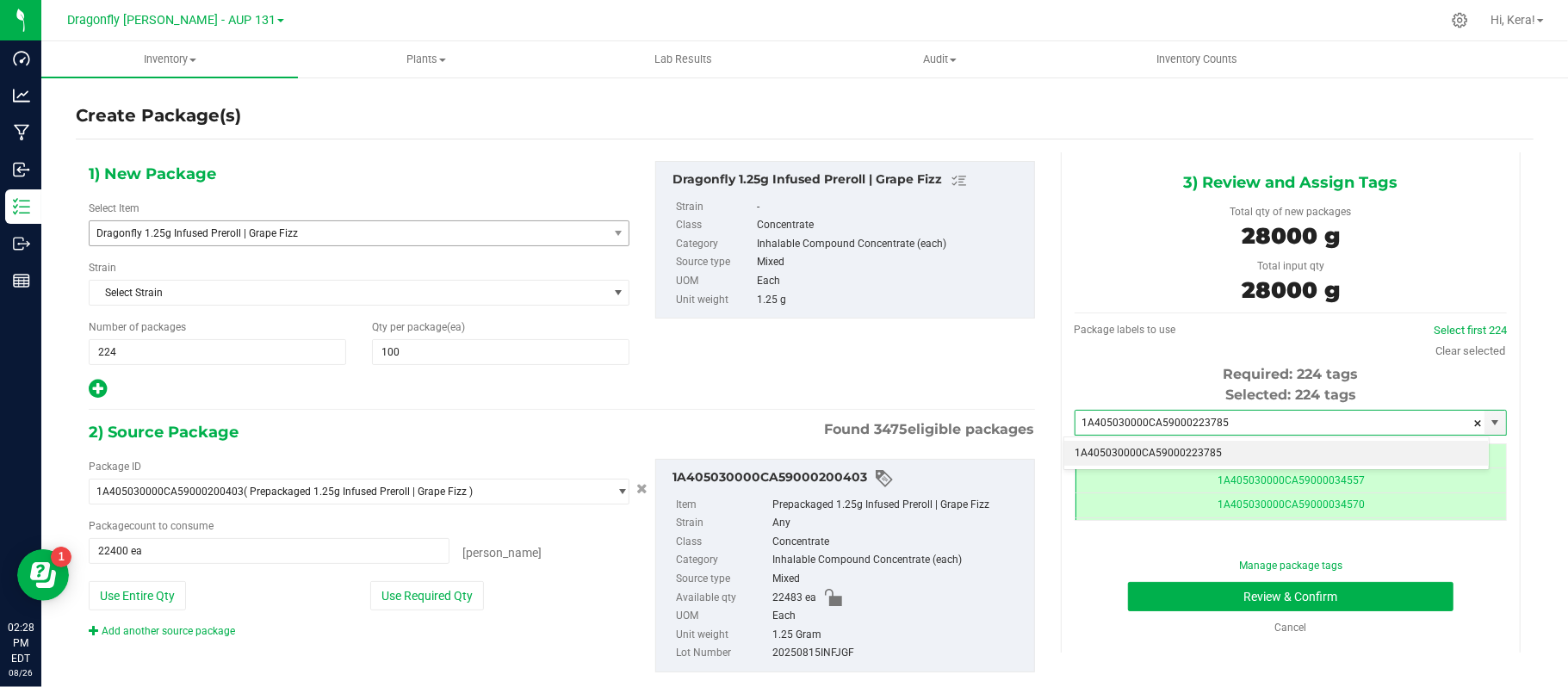
click at [1169, 450] on li "1A405030000CA59000223785" at bounding box center [1277, 454] width 425 height 26
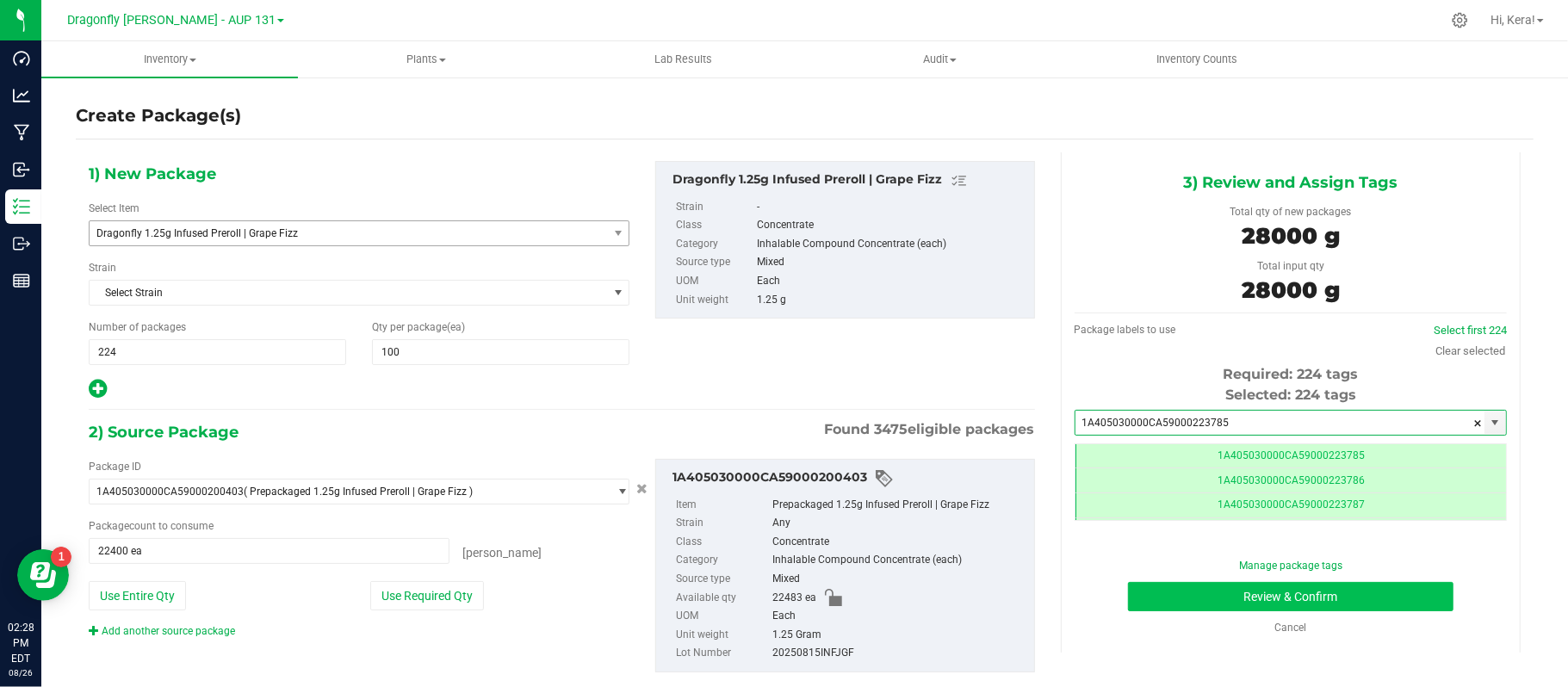
type input "1A405030000CA59000223785"
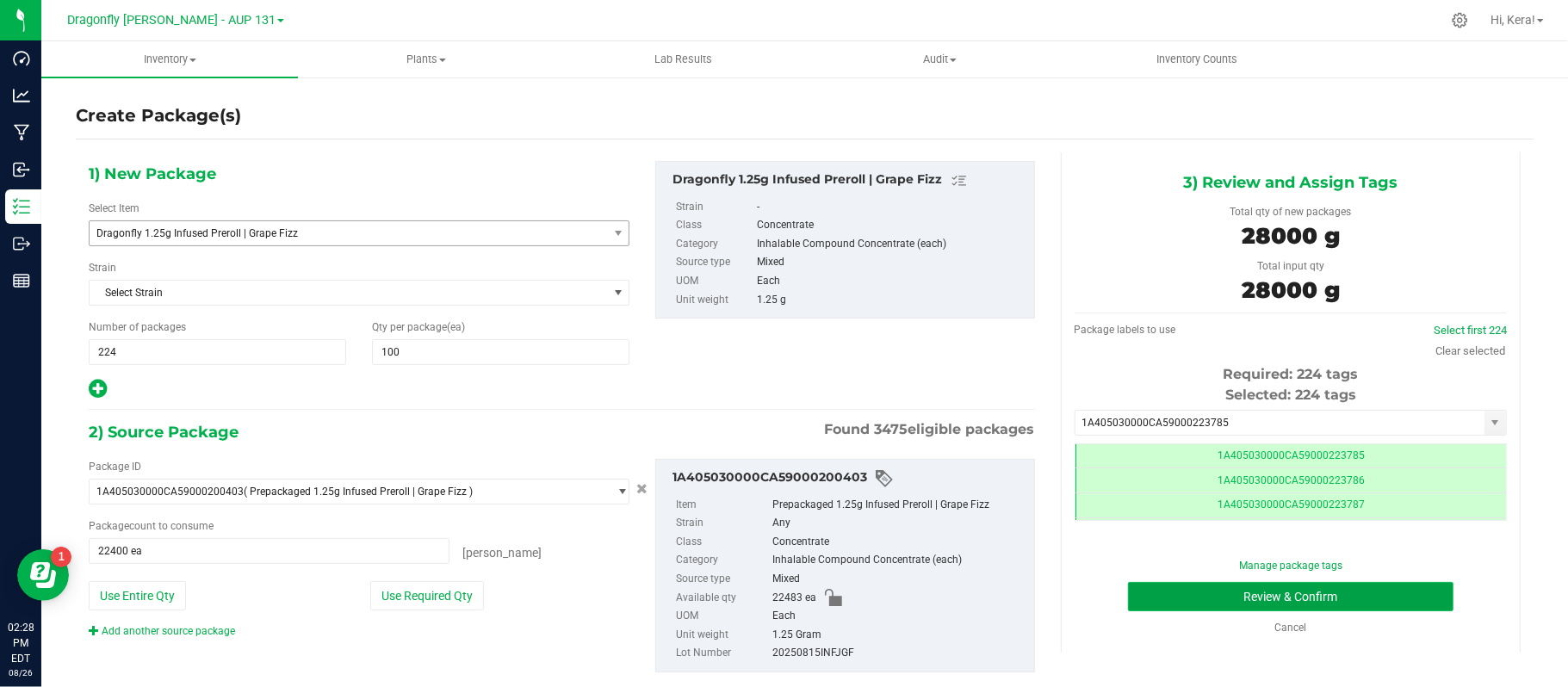
click at [1335, 588] on button "Review & Confirm" at bounding box center [1291, 596] width 325 height 29
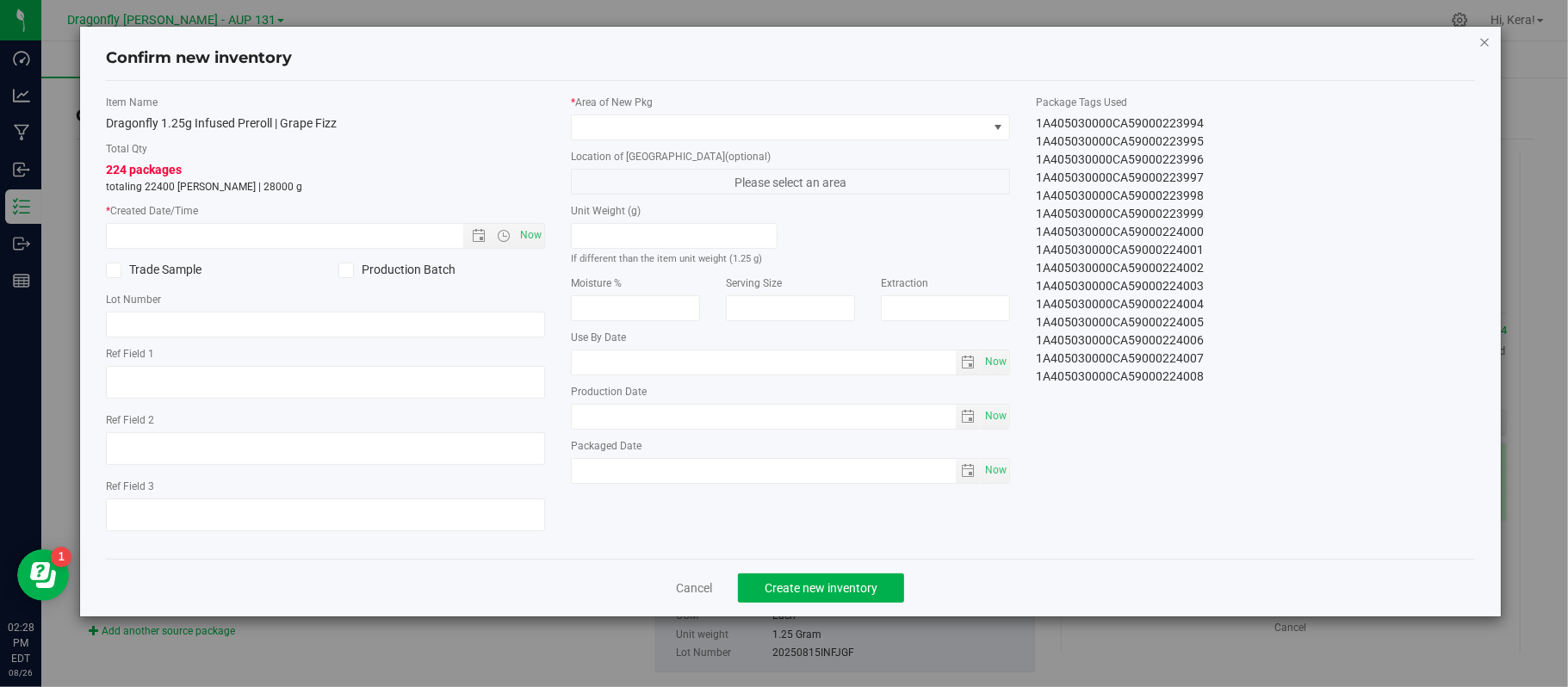
click at [1484, 46] on icon "button" at bounding box center [1485, 41] width 12 height 21
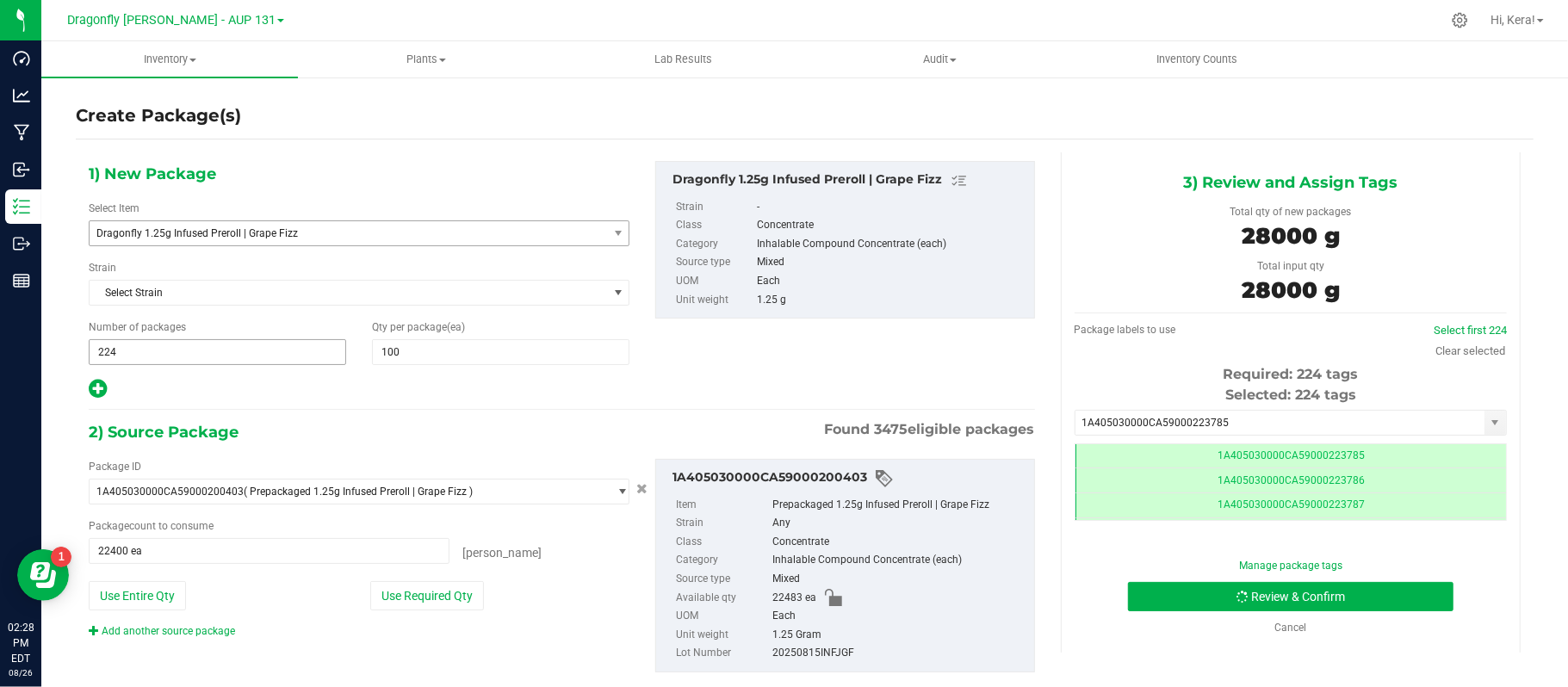
click at [153, 349] on span "224 224" at bounding box center [217, 352] width 257 height 26
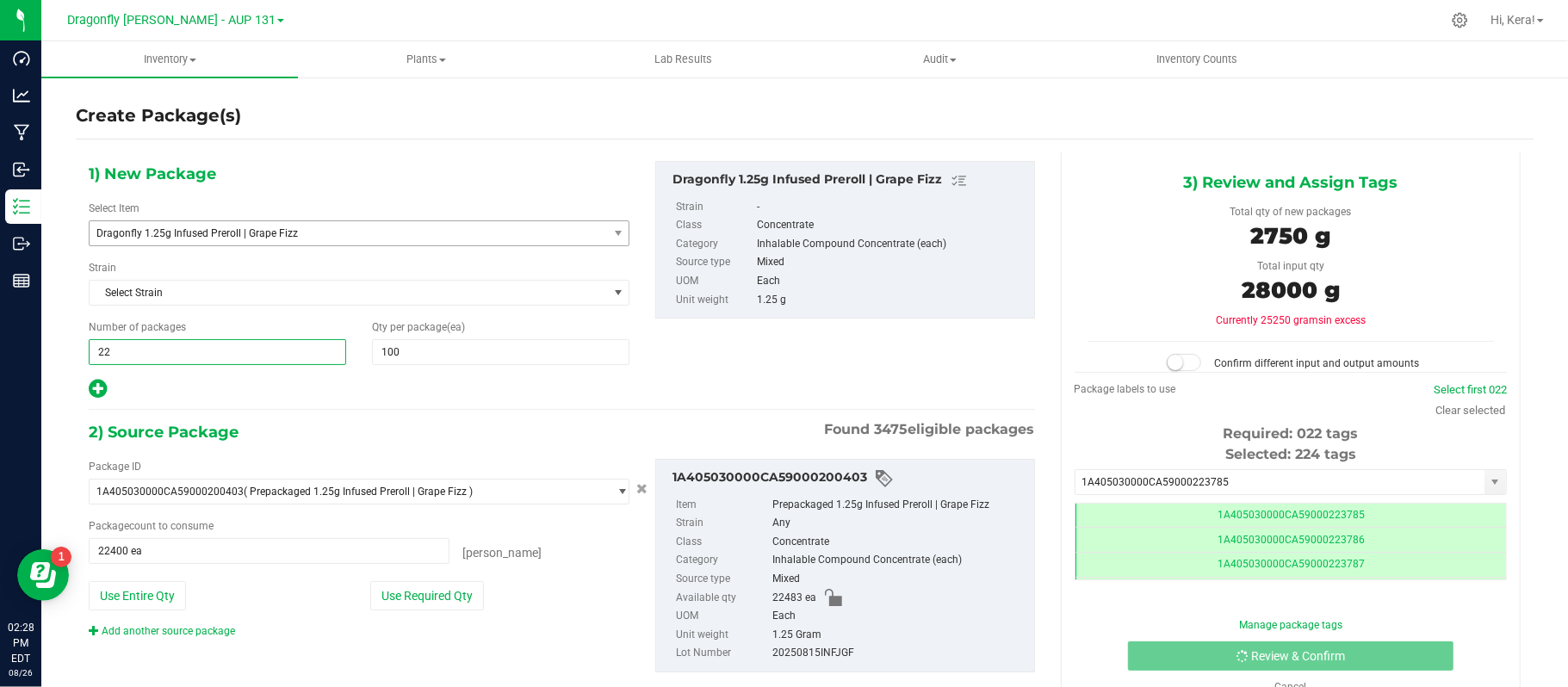
type input "223"
click at [408, 596] on button "Use Required Qty" at bounding box center [427, 595] width 114 height 29
type input "22300 ea"
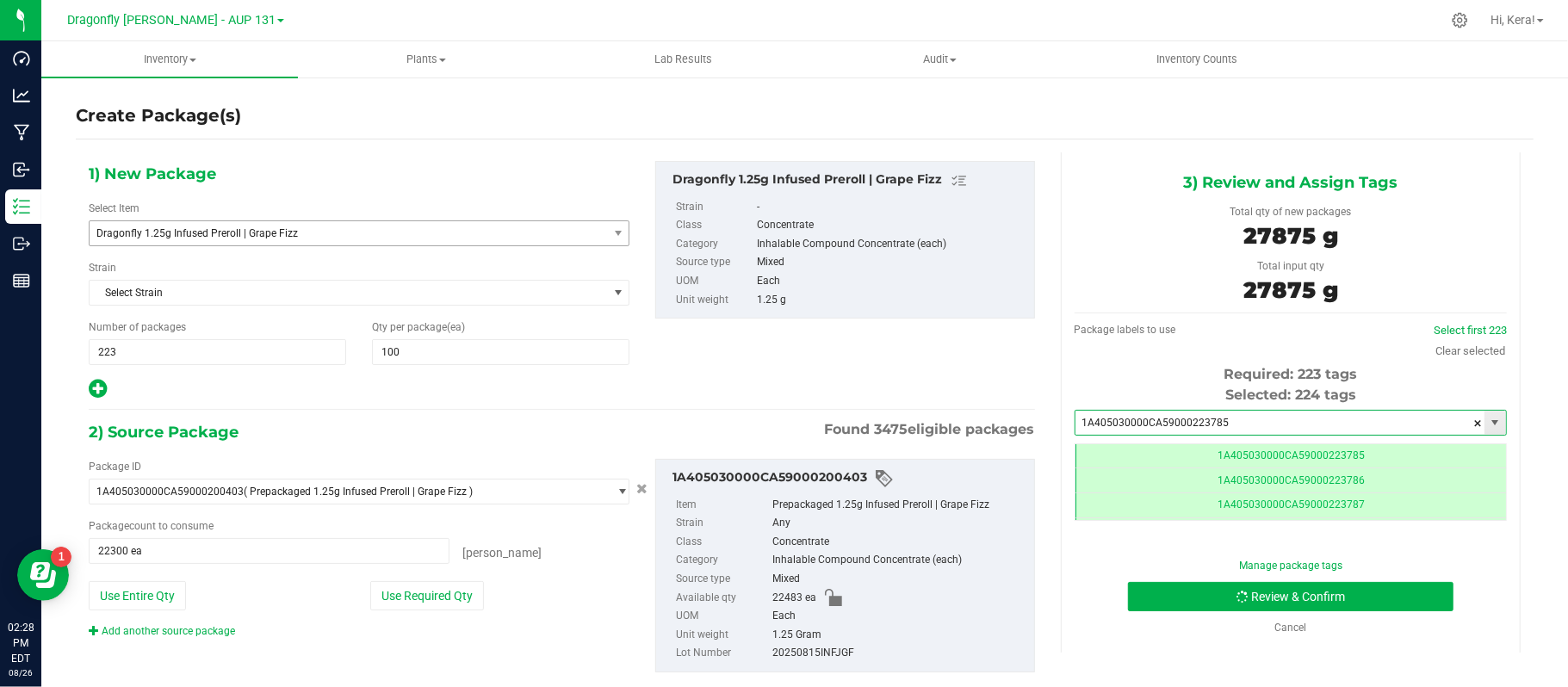
click at [1248, 421] on input "1A405030000CA59000223785" at bounding box center [1280, 423] width 409 height 24
type input "1A405030000CA59000223785"
click at [1213, 459] on li "1A405030000CA59000223785" at bounding box center [1277, 454] width 425 height 26
click at [1266, 597] on button "Review & Confirm" at bounding box center [1291, 596] width 325 height 29
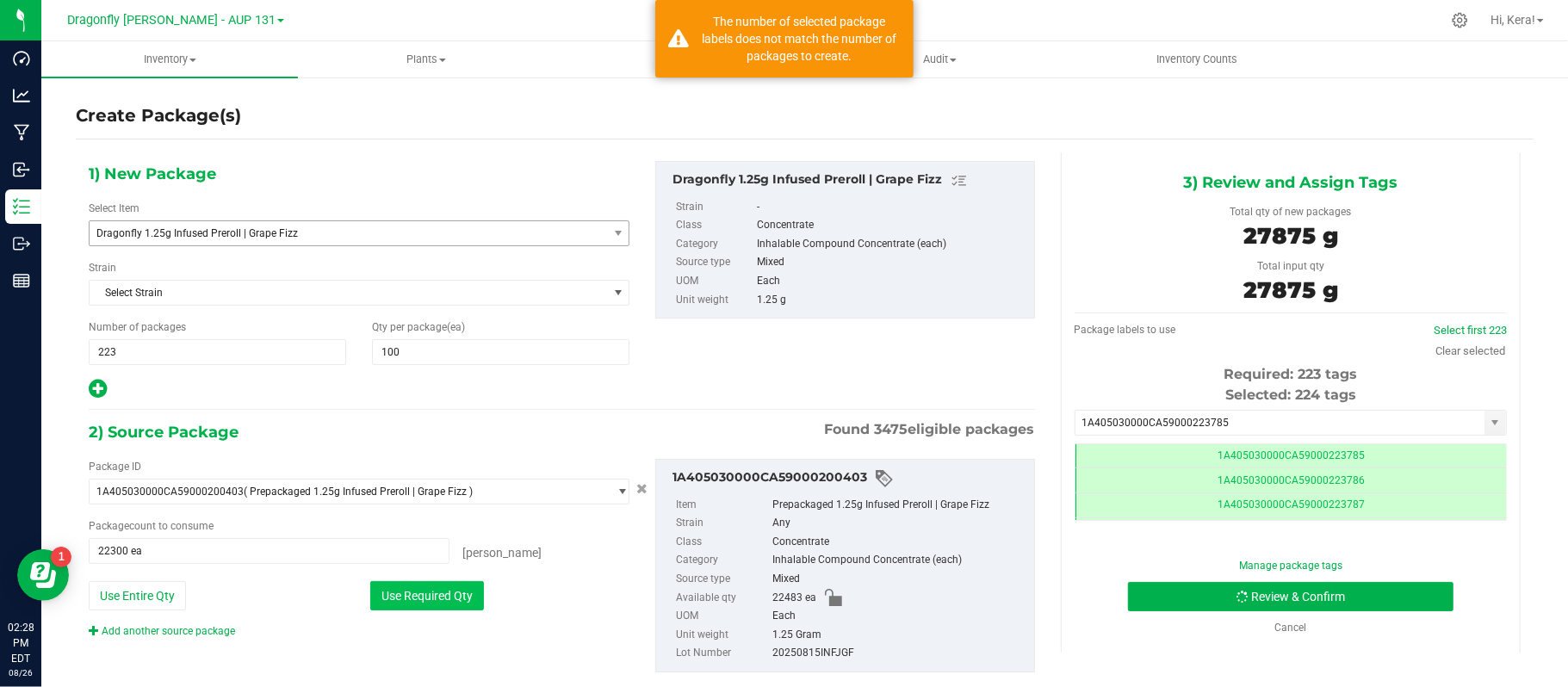
click at [441, 588] on button "Use Required Qty" at bounding box center [427, 595] width 114 height 29
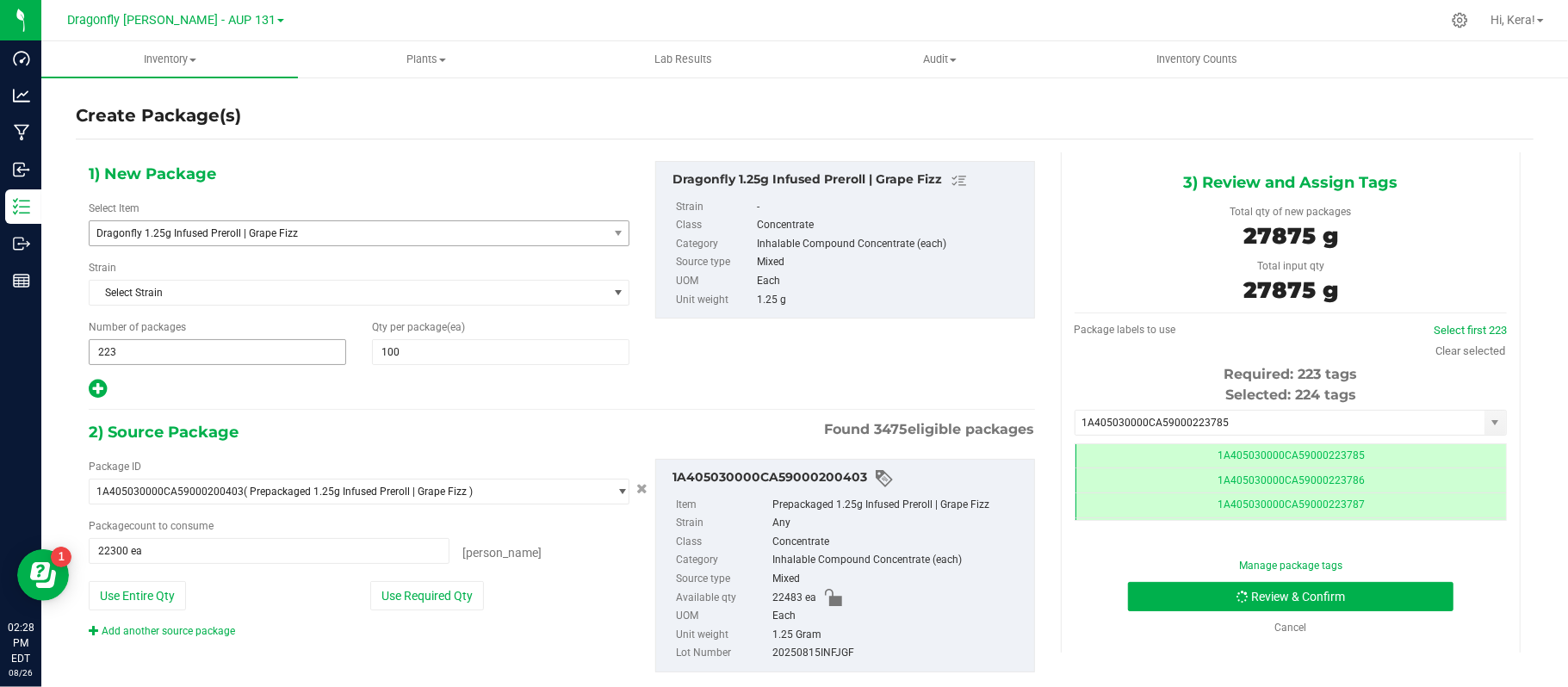
click at [311, 355] on span "223 223" at bounding box center [217, 352] width 257 height 26
click at [424, 356] on span "100 100" at bounding box center [501, 352] width 257 height 26
click at [1240, 596] on button "Review & Confirm" at bounding box center [1291, 596] width 325 height 29
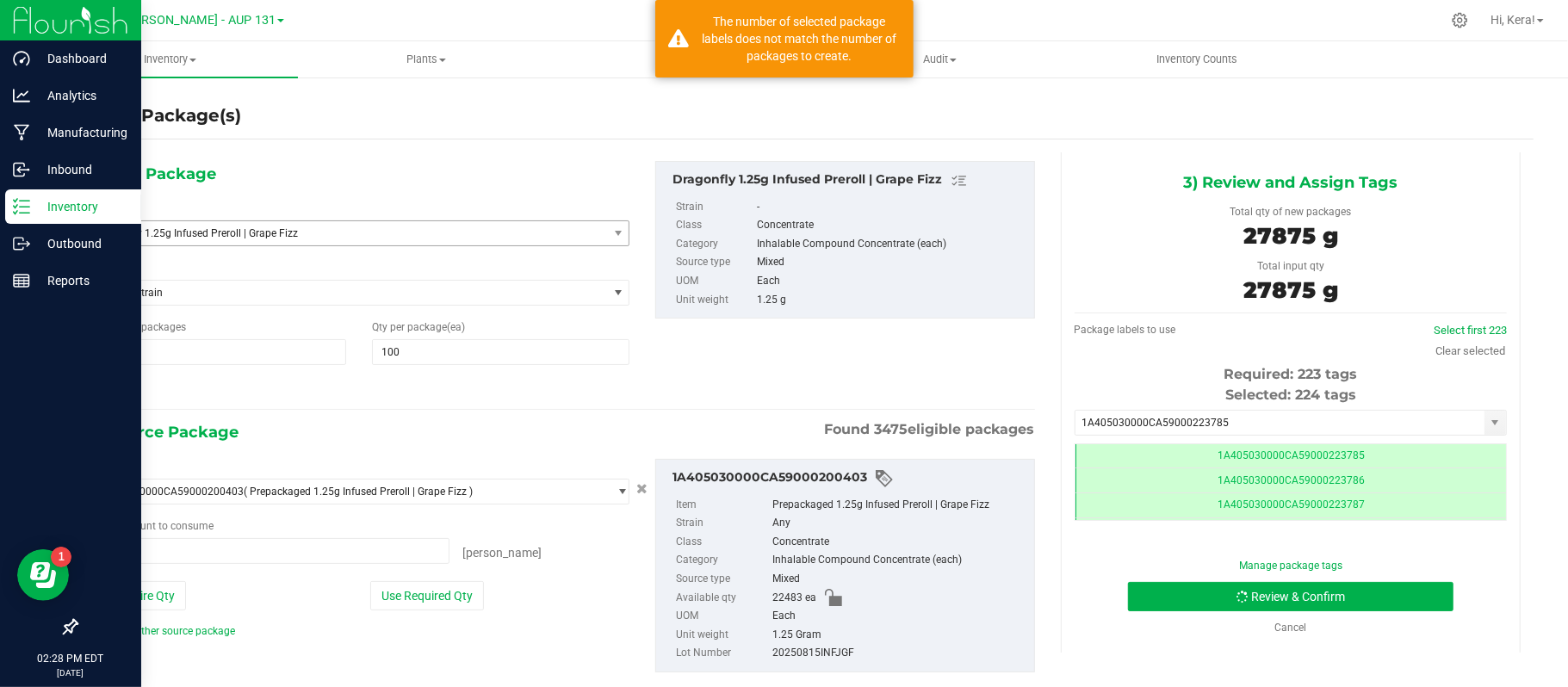
click at [15, 206] on icon at bounding box center [15, 205] width 3 height 3
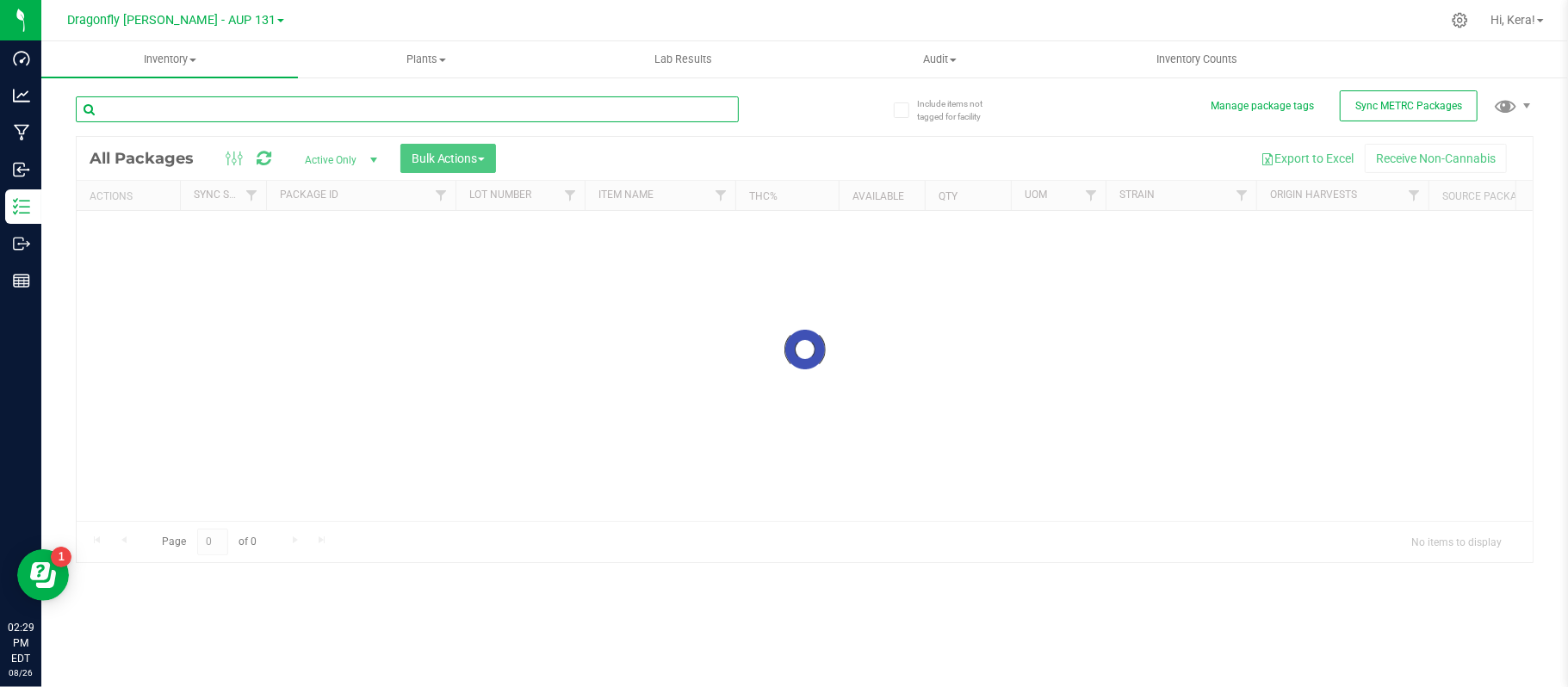
click at [310, 104] on input "text" at bounding box center [407, 110] width 663 height 26
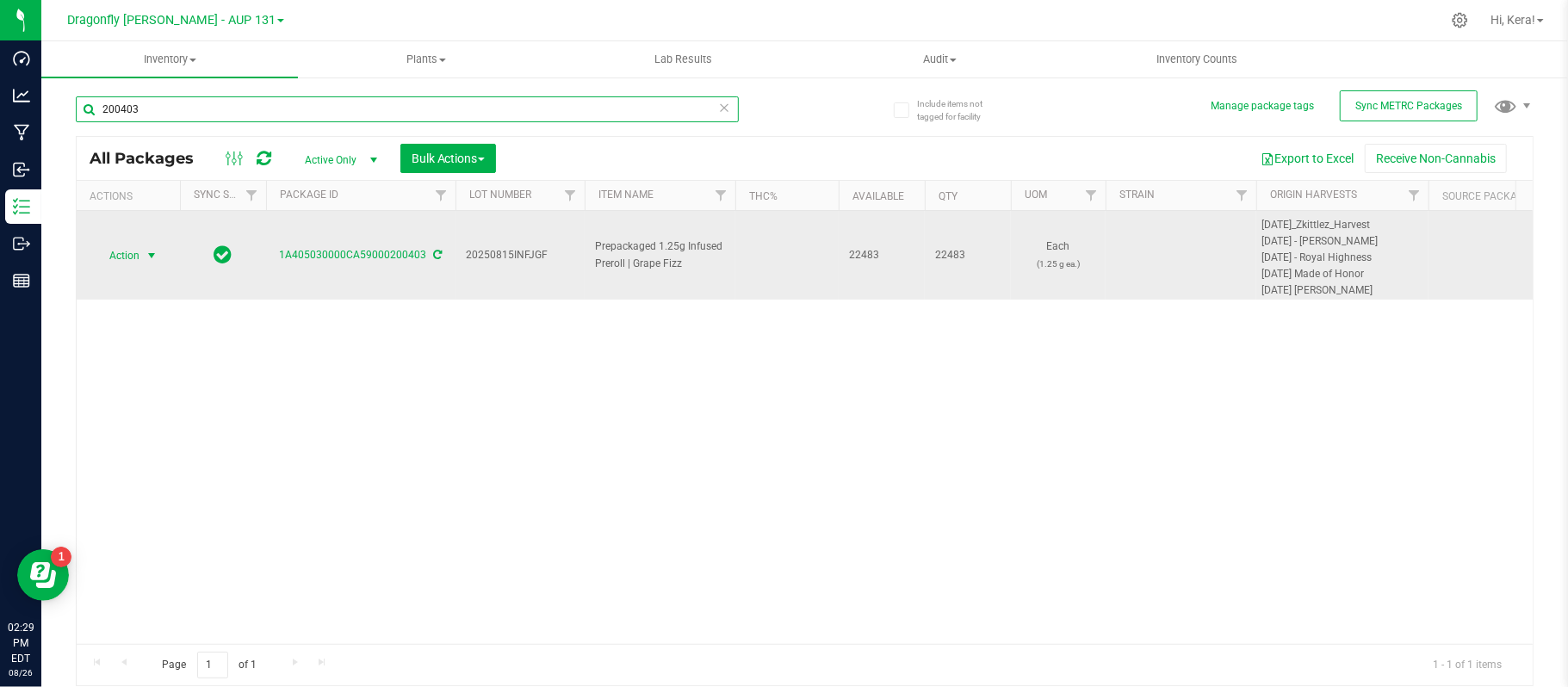
type input "200403"
drag, startPoint x: 143, startPoint y: 252, endPoint x: 110, endPoint y: 255, distance: 33.1
click at [110, 255] on span "Action" at bounding box center [128, 255] width 69 height 24
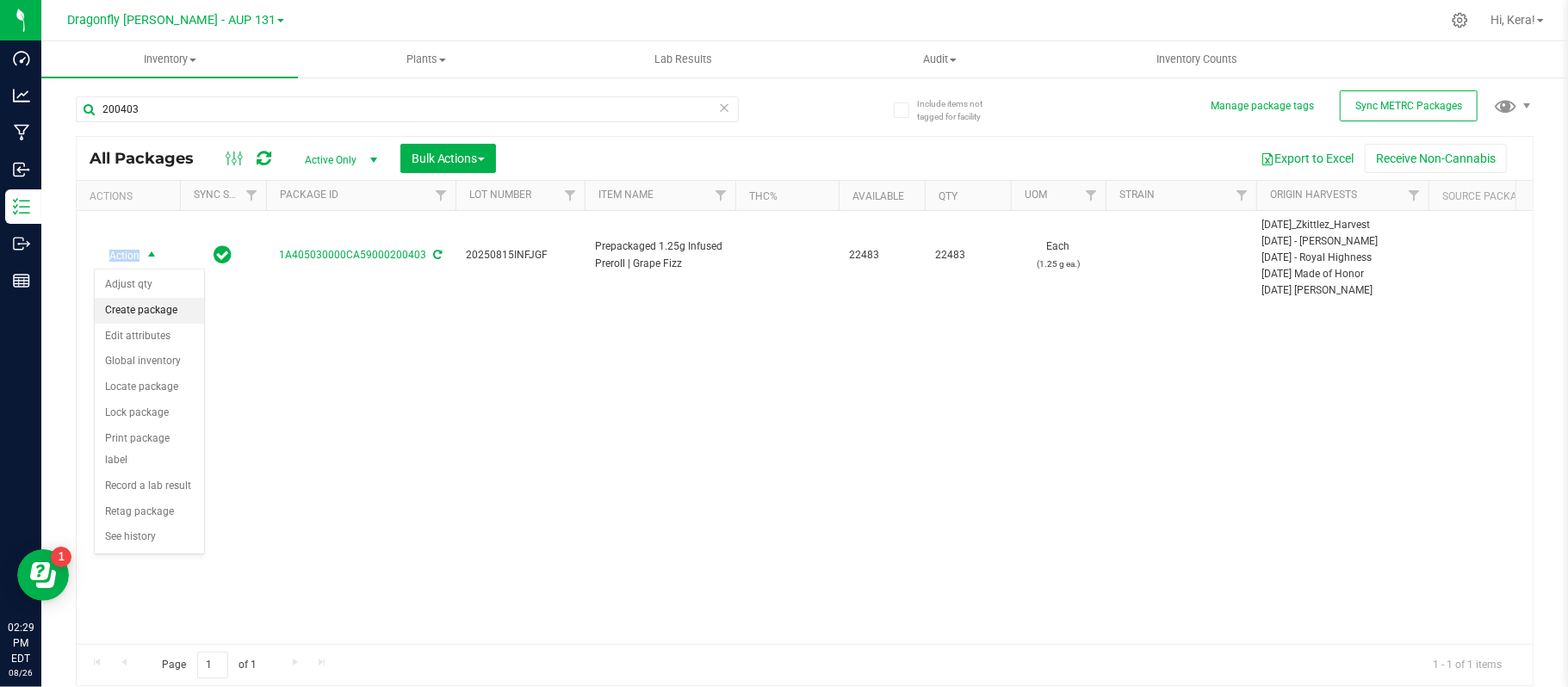
click at [131, 306] on li "Create package" at bounding box center [150, 311] width 110 height 26
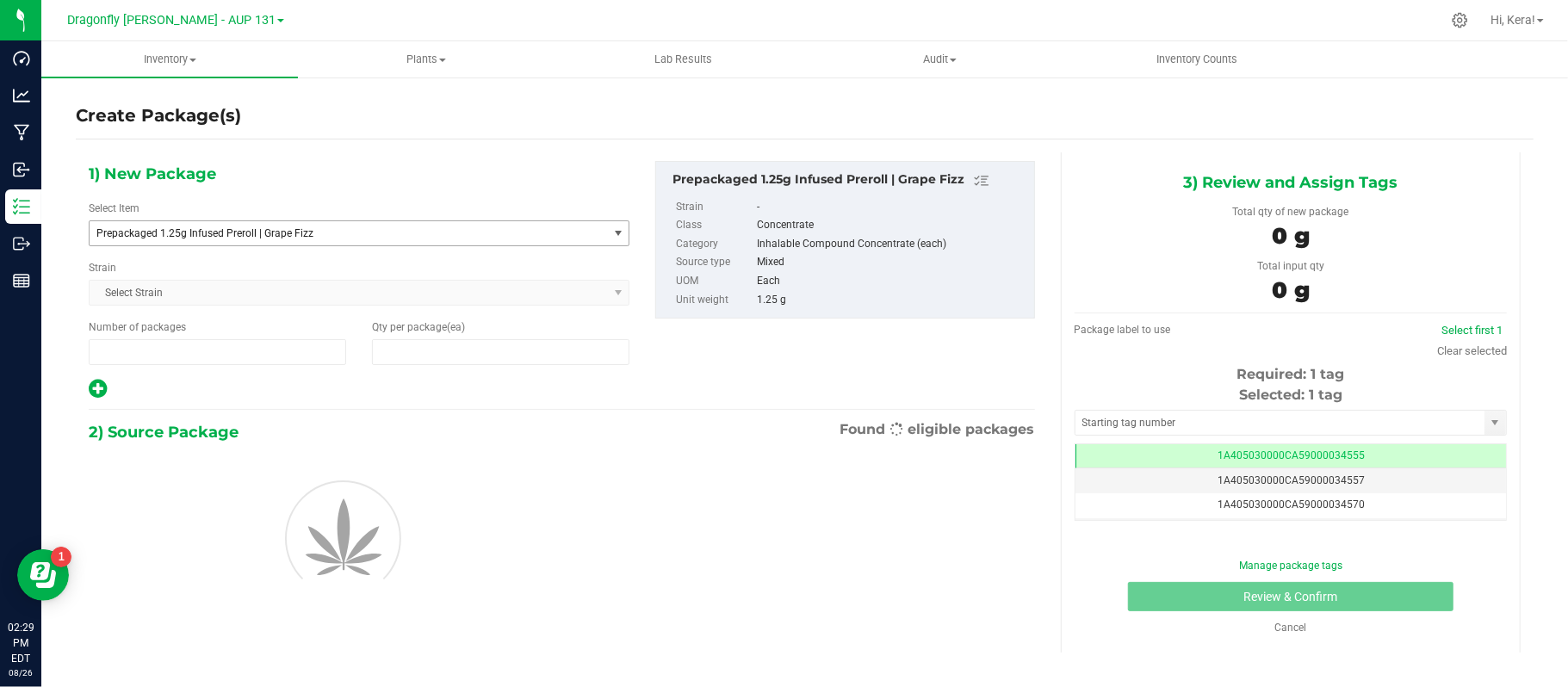
type input "1"
type input "0"
click at [331, 230] on span "Prepackaged 1.25g Infused Preroll | Grape Fizz" at bounding box center [338, 233] width 484 height 12
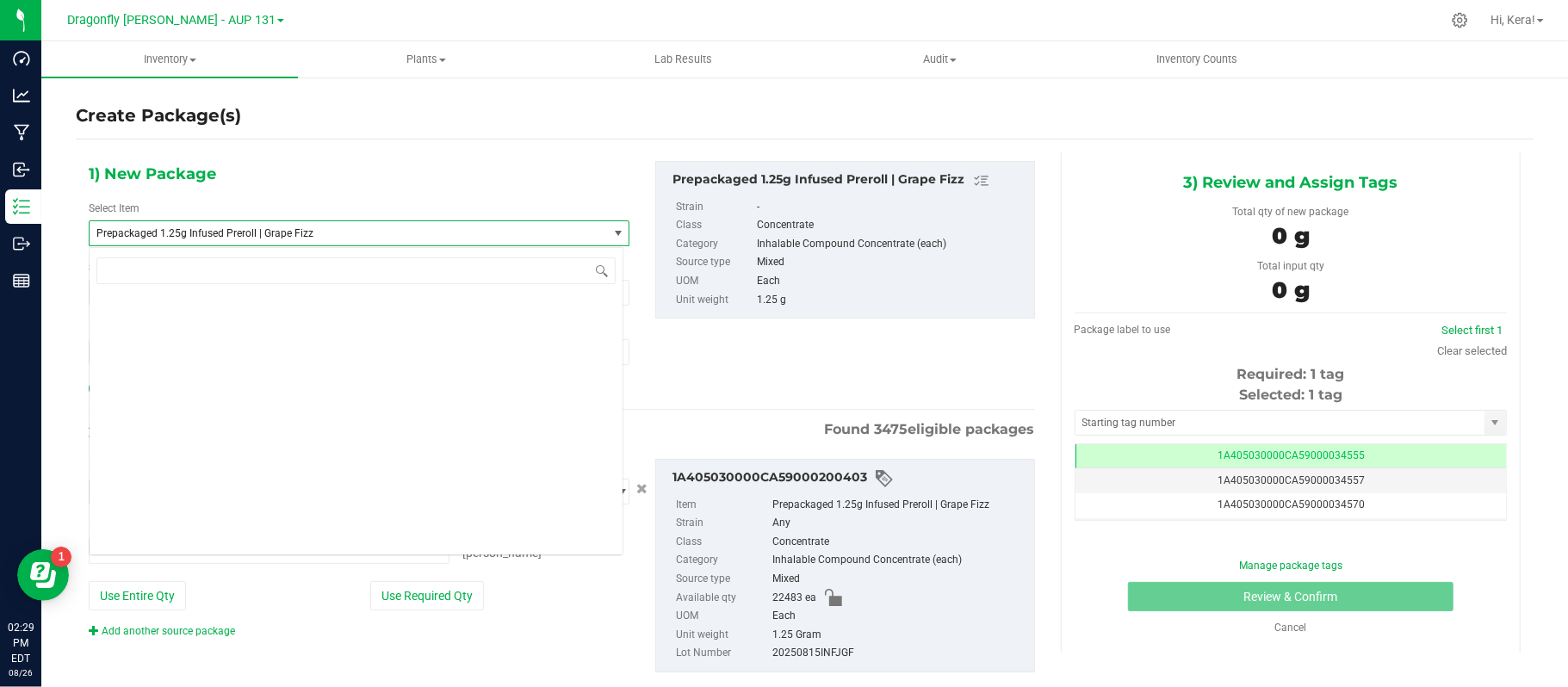
type input "0 ea"
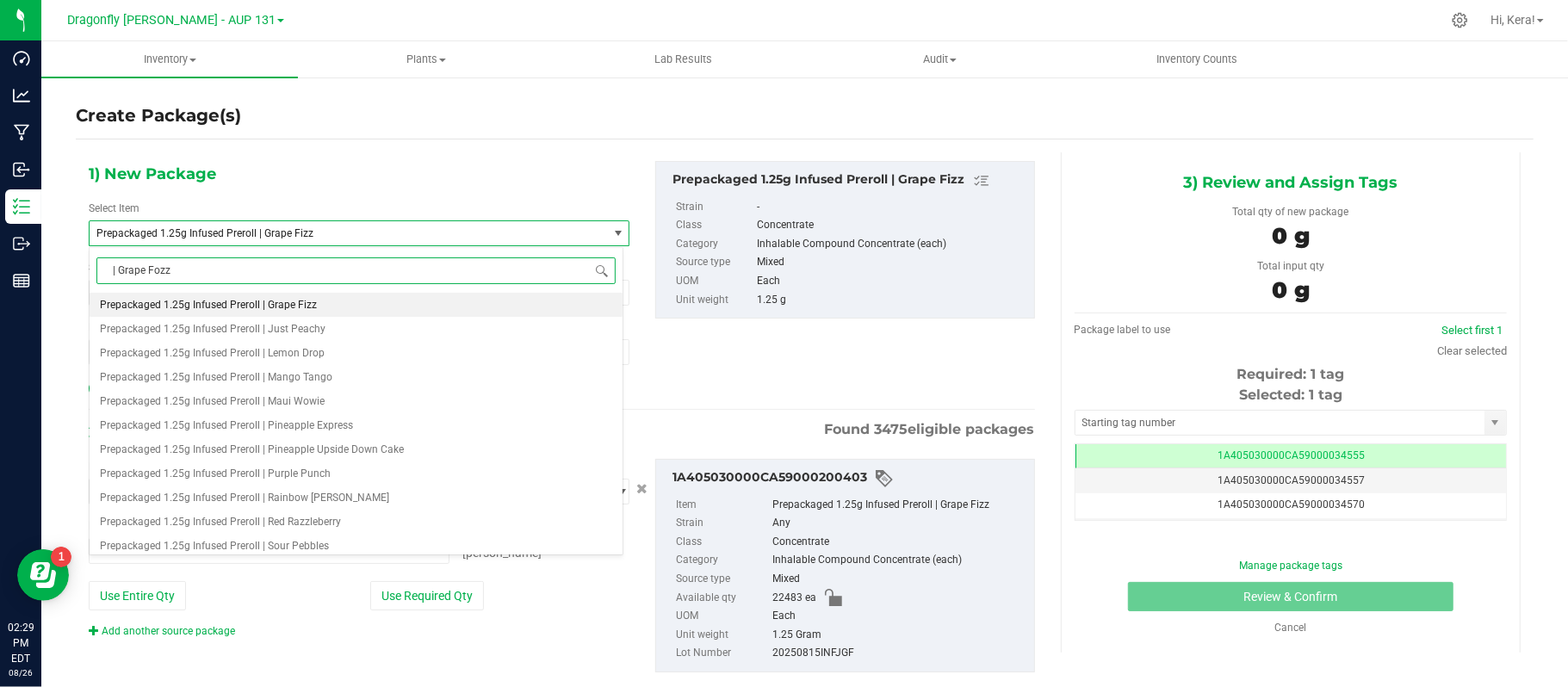
scroll to position [0, 0]
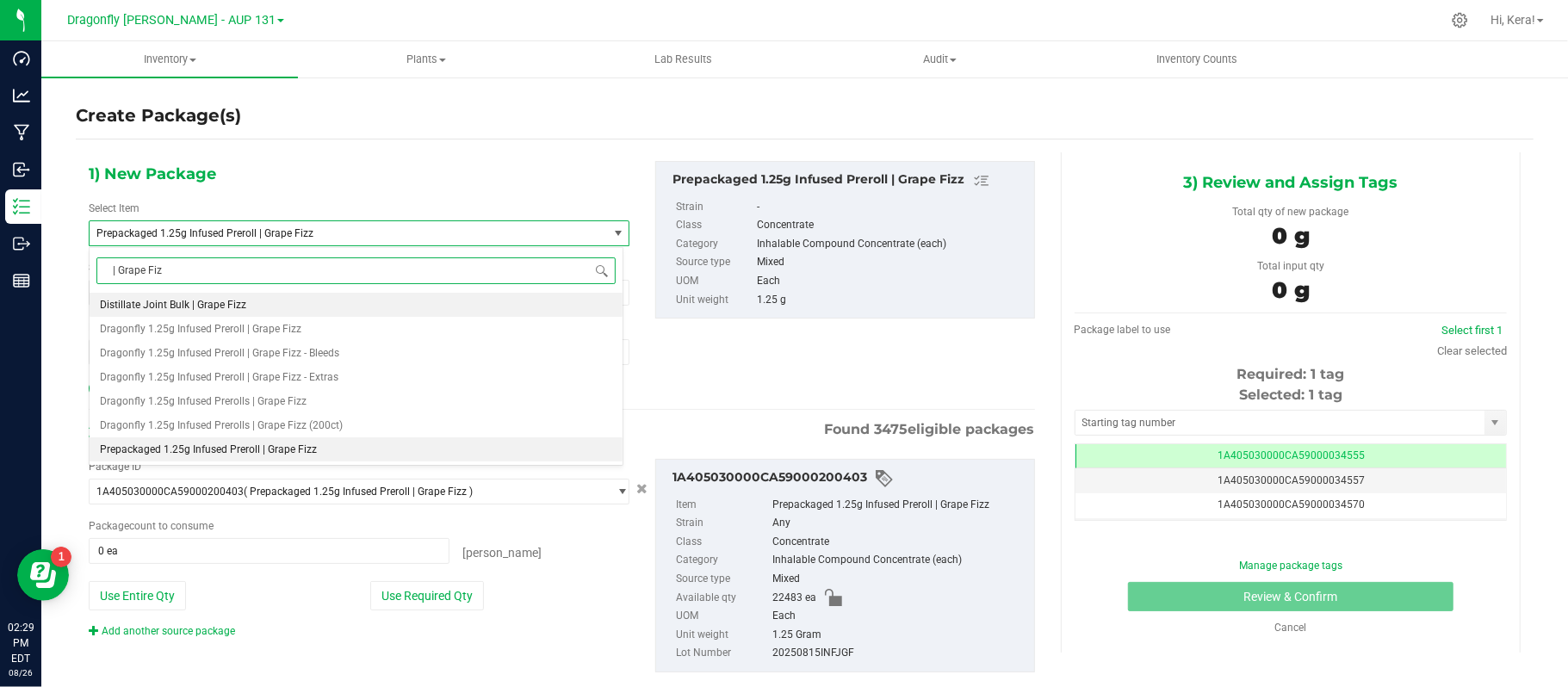
type input "| Grape Fizz"
click at [349, 334] on li "Dragonfly 1.25g Infused Preroll | Grape Fizz" at bounding box center [356, 329] width 533 height 24
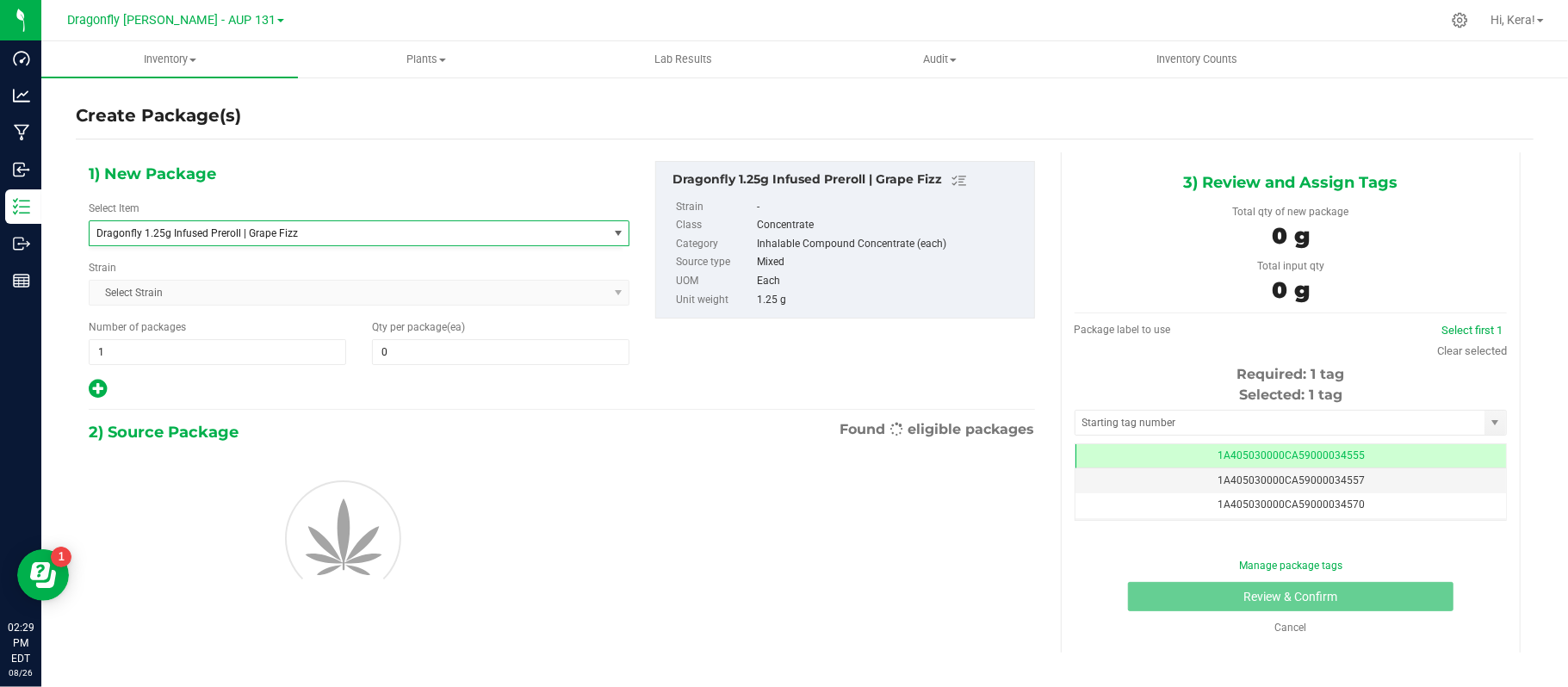
type input "0"
click at [207, 345] on span "1 1" at bounding box center [217, 352] width 257 height 26
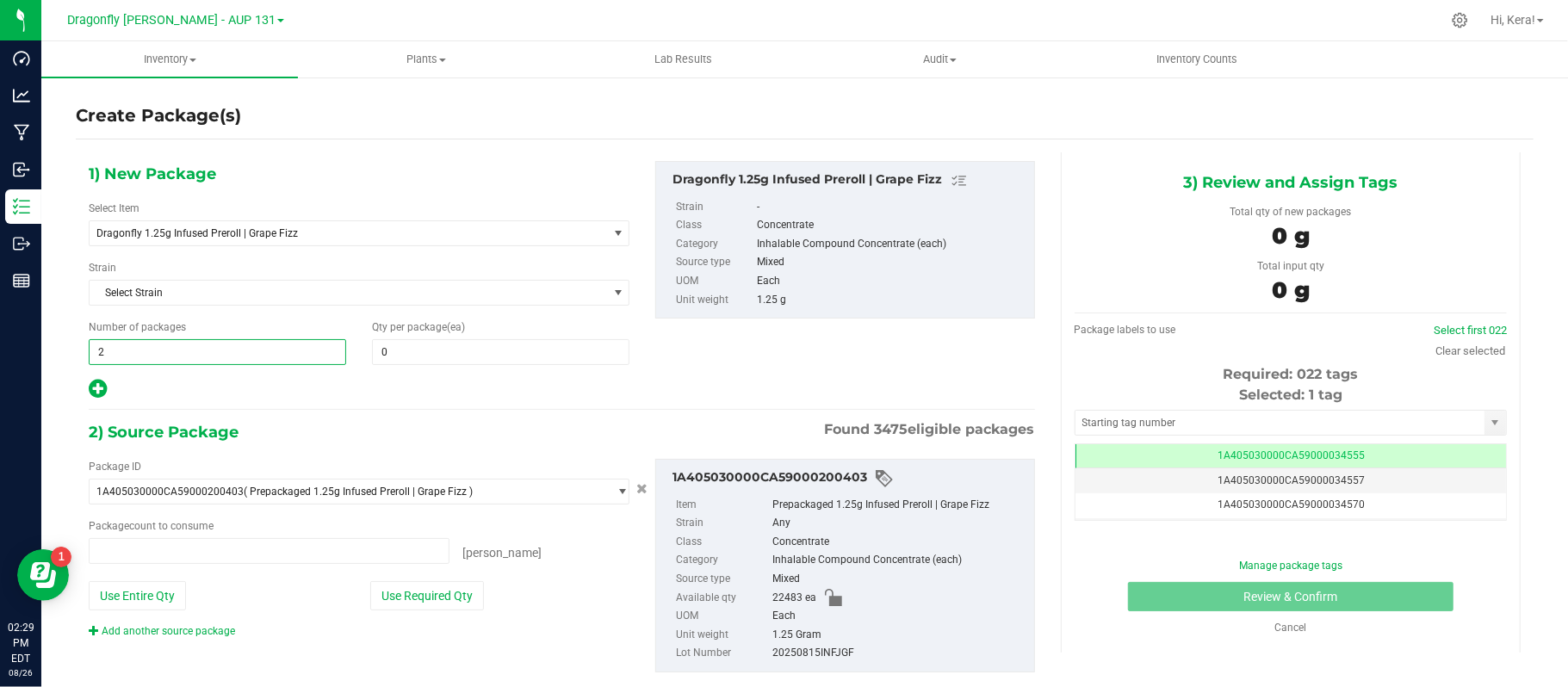
type input "22"
type input "0 ea"
type input "223"
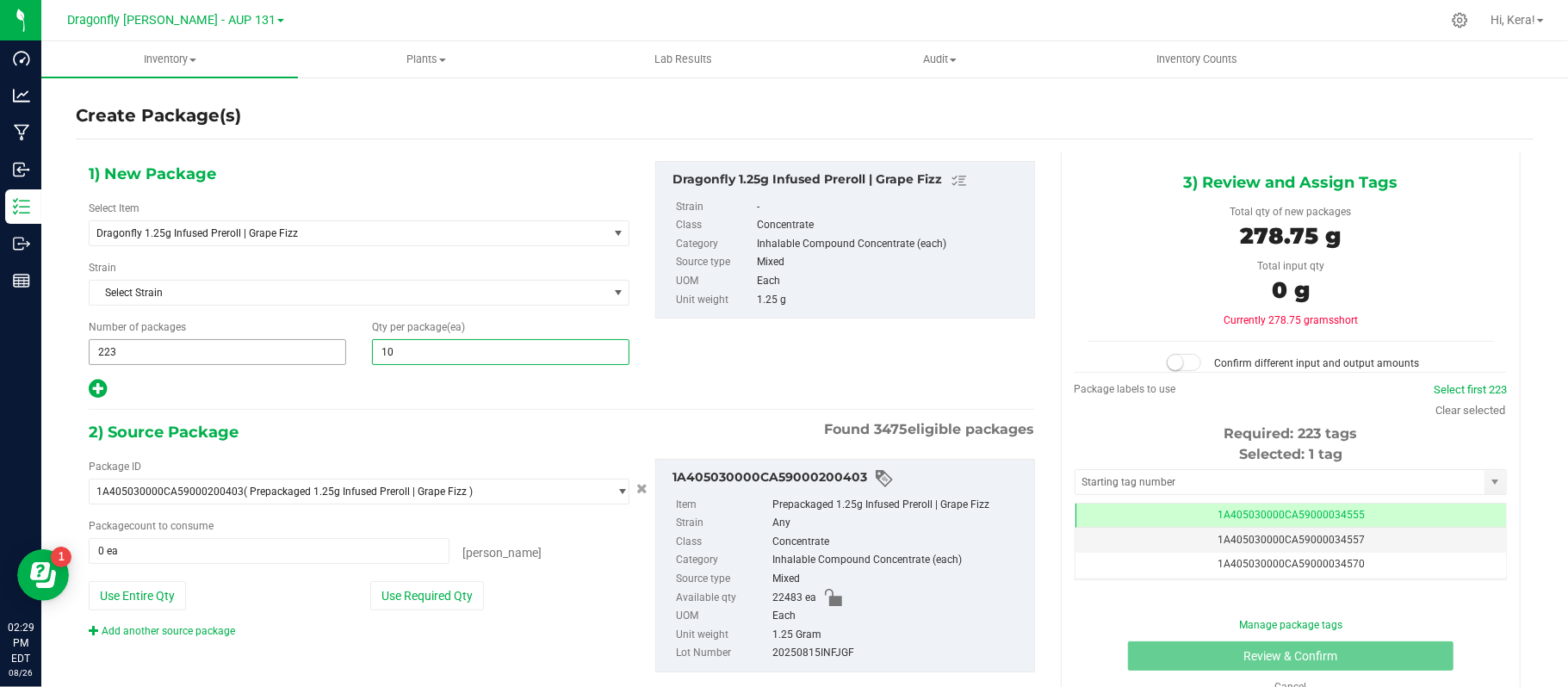
type input "100"
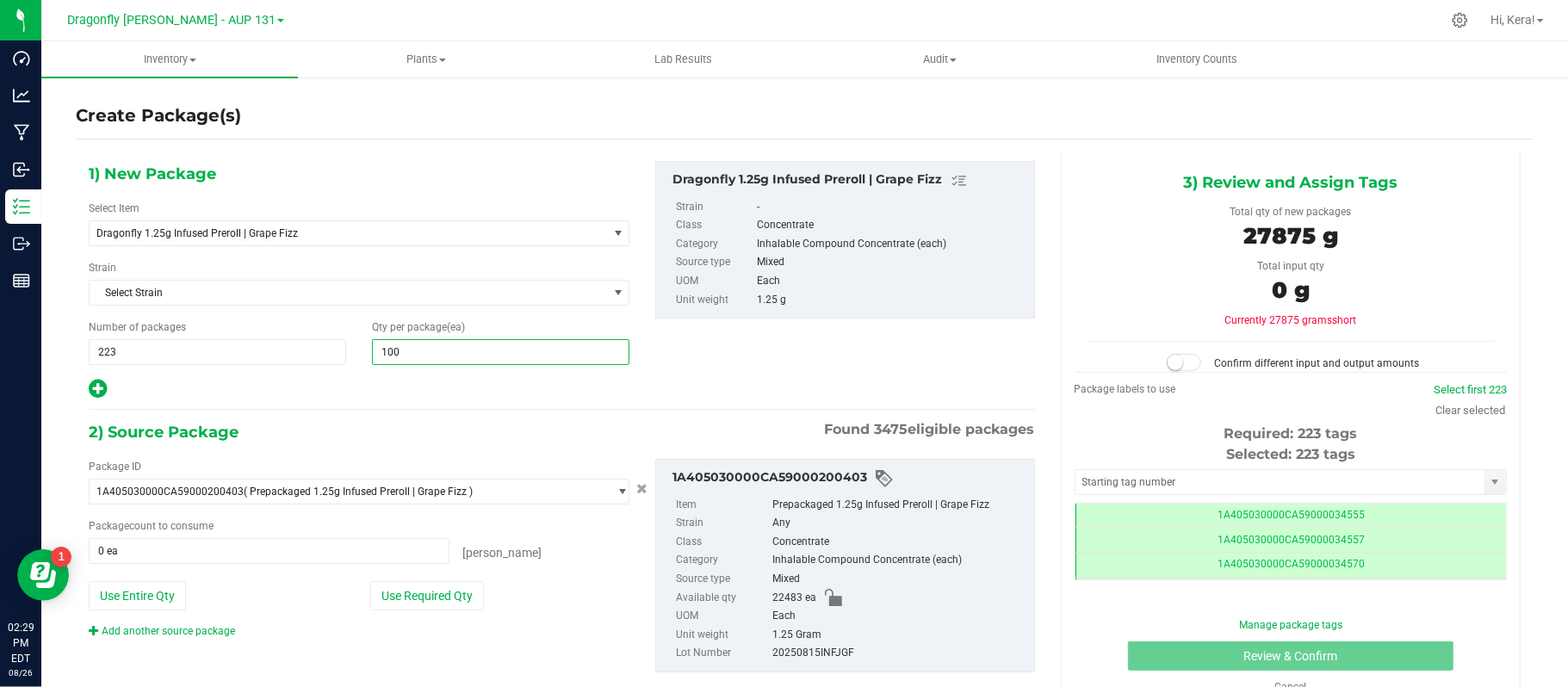
scroll to position [0, -1]
type input "100"
click at [446, 588] on button "Use Required Qty" at bounding box center [427, 595] width 114 height 29
type input "22300 ea"
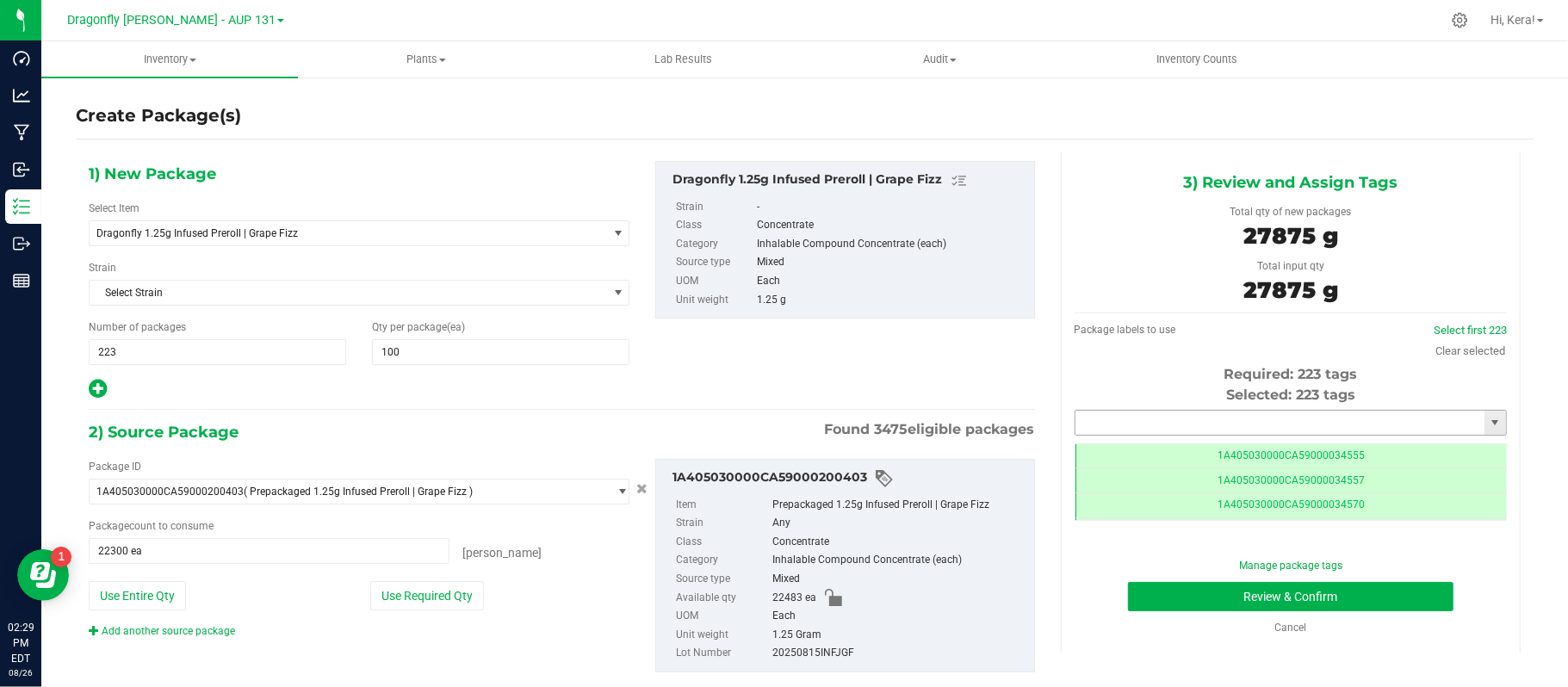
click at [1206, 422] on input "text" at bounding box center [1280, 423] width 409 height 24
paste input "1A405030000CA59000223785"
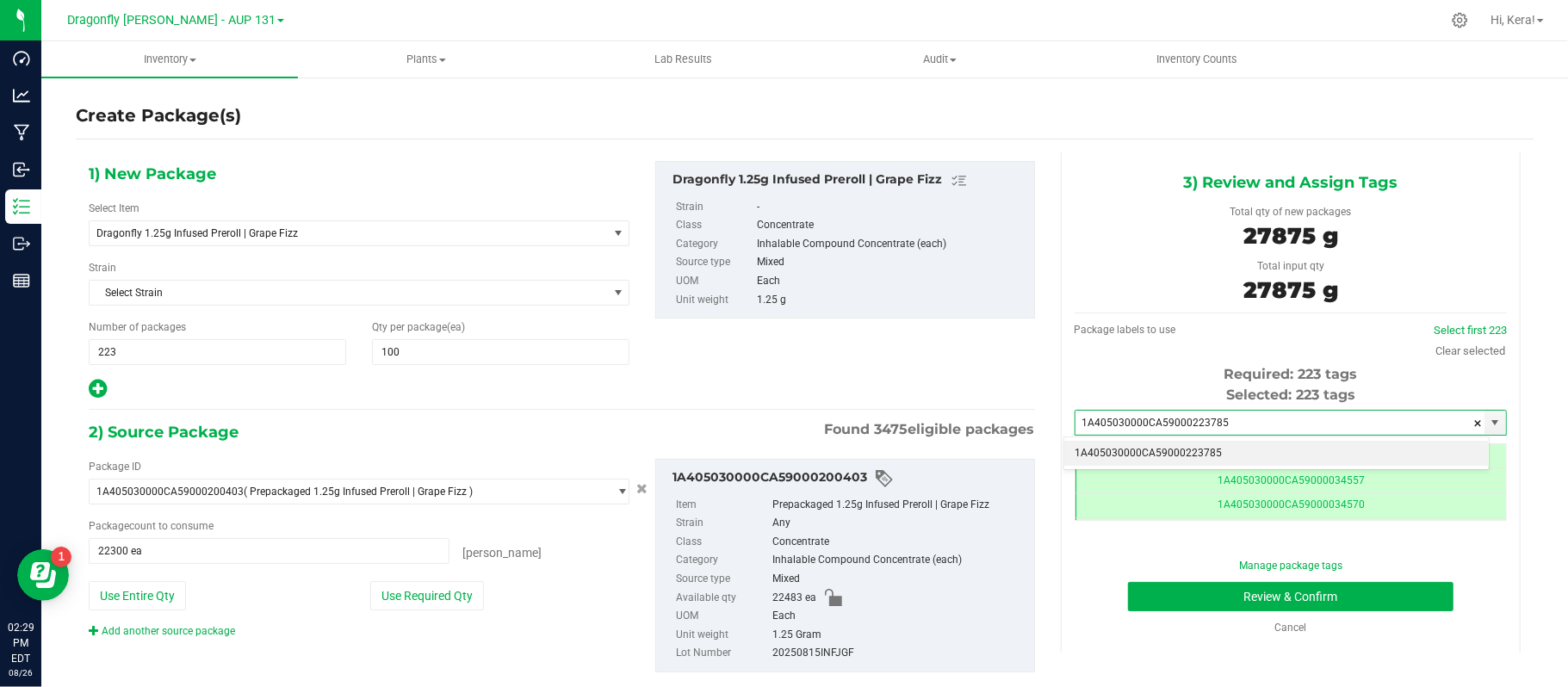
click at [1292, 460] on li "1A405030000CA59000223785" at bounding box center [1277, 454] width 425 height 26
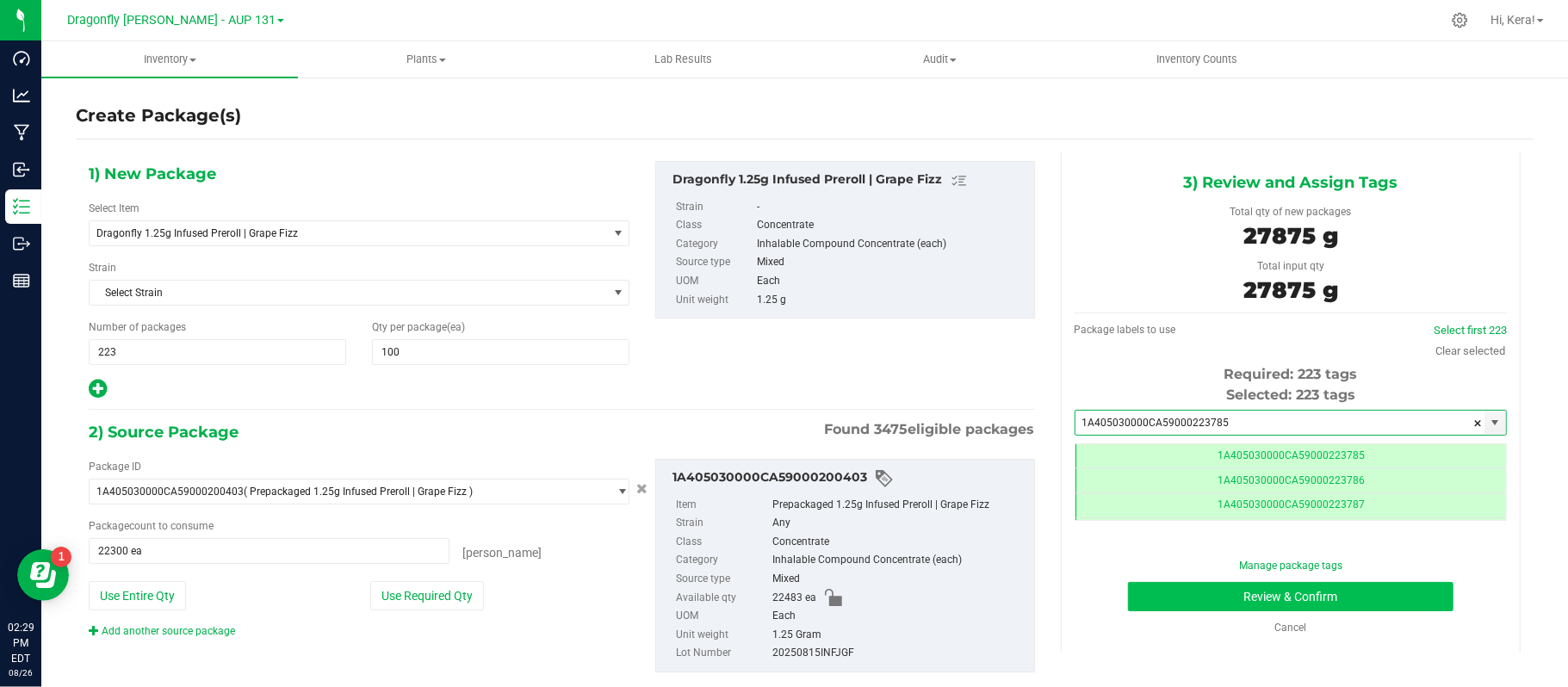
type input "1A405030000CA59000223785"
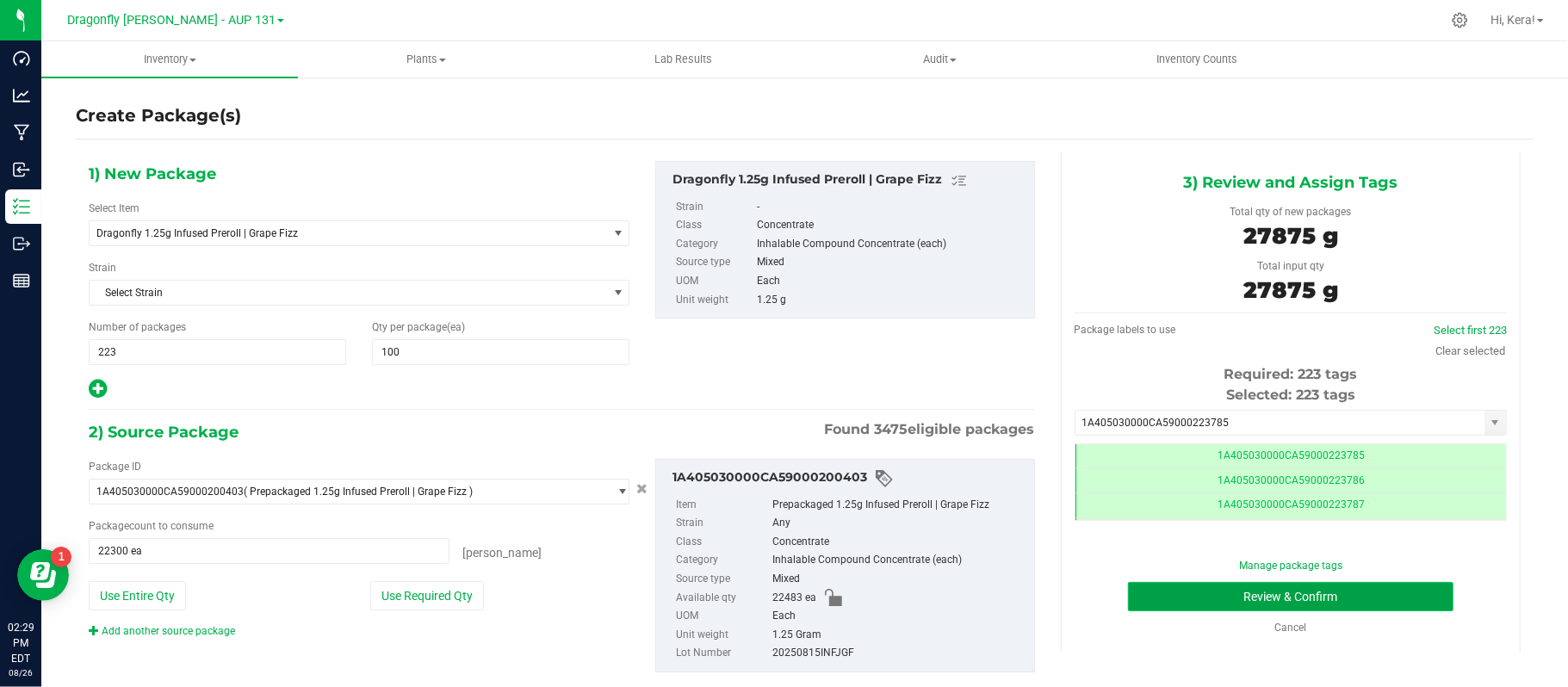
click at [1263, 595] on button "Review & Confirm" at bounding box center [1291, 596] width 325 height 29
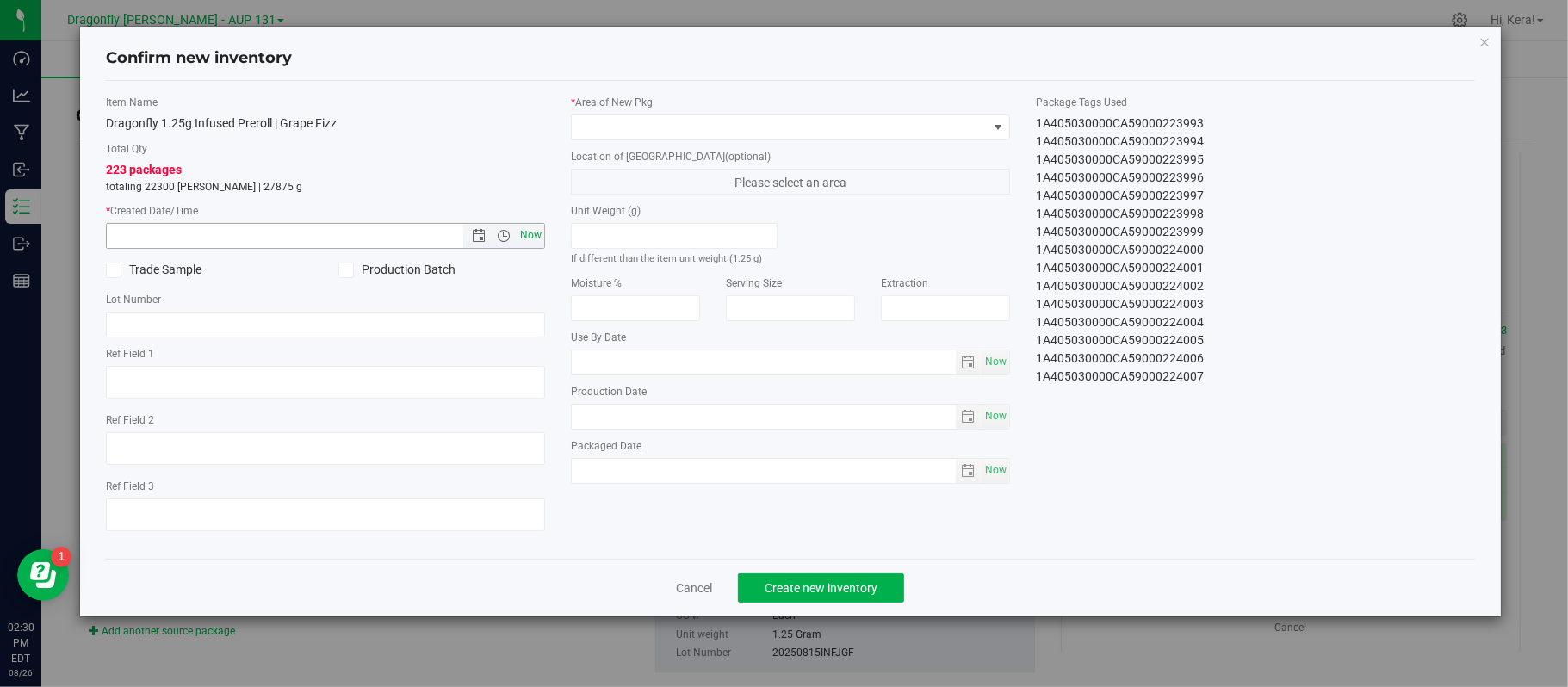
click at [535, 228] on span "Now" at bounding box center [531, 235] width 29 height 25
type input "[DATE] 2:30 PM"
click at [627, 117] on span at bounding box center [779, 128] width 416 height 24
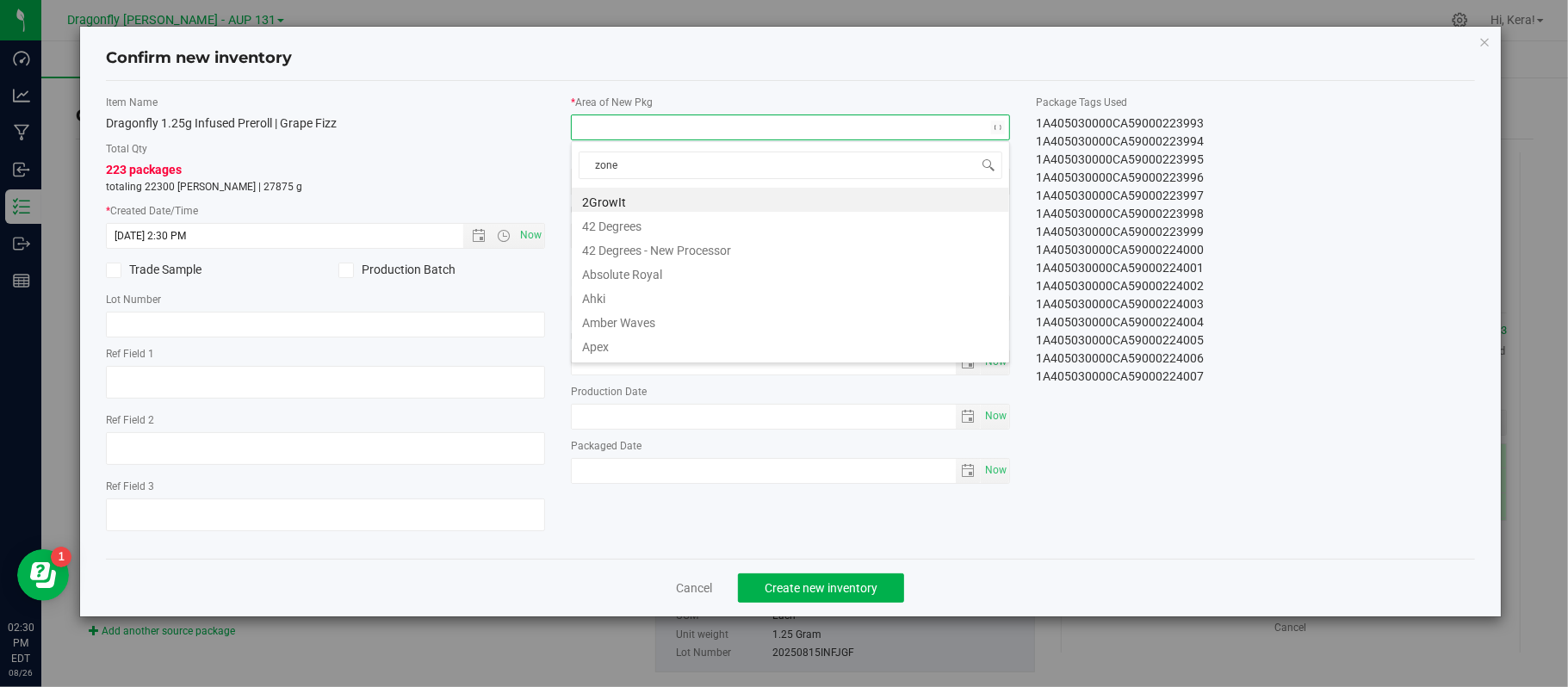
type input "zone 1"
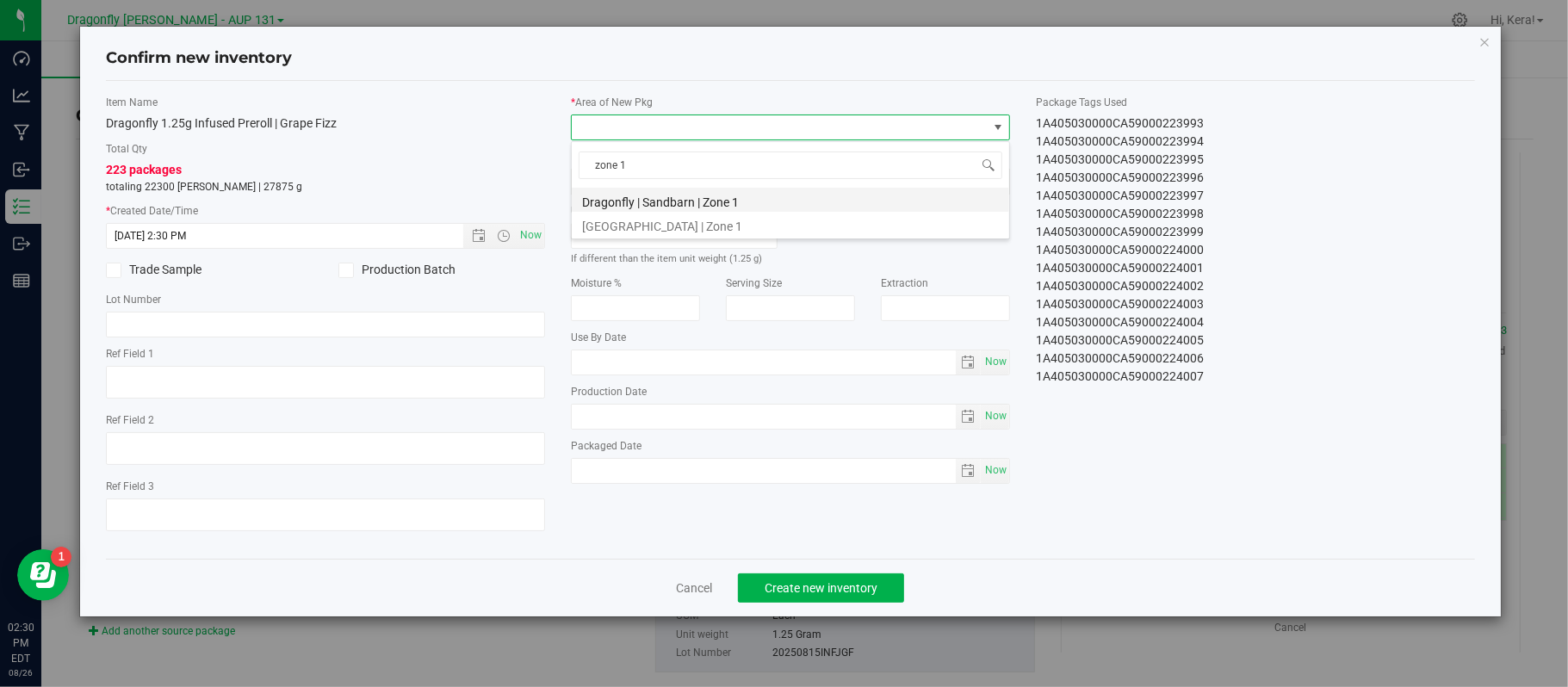
click at [676, 194] on li "Dragonfly | Sandbarn | Zone 1" at bounding box center [790, 199] width 438 height 24
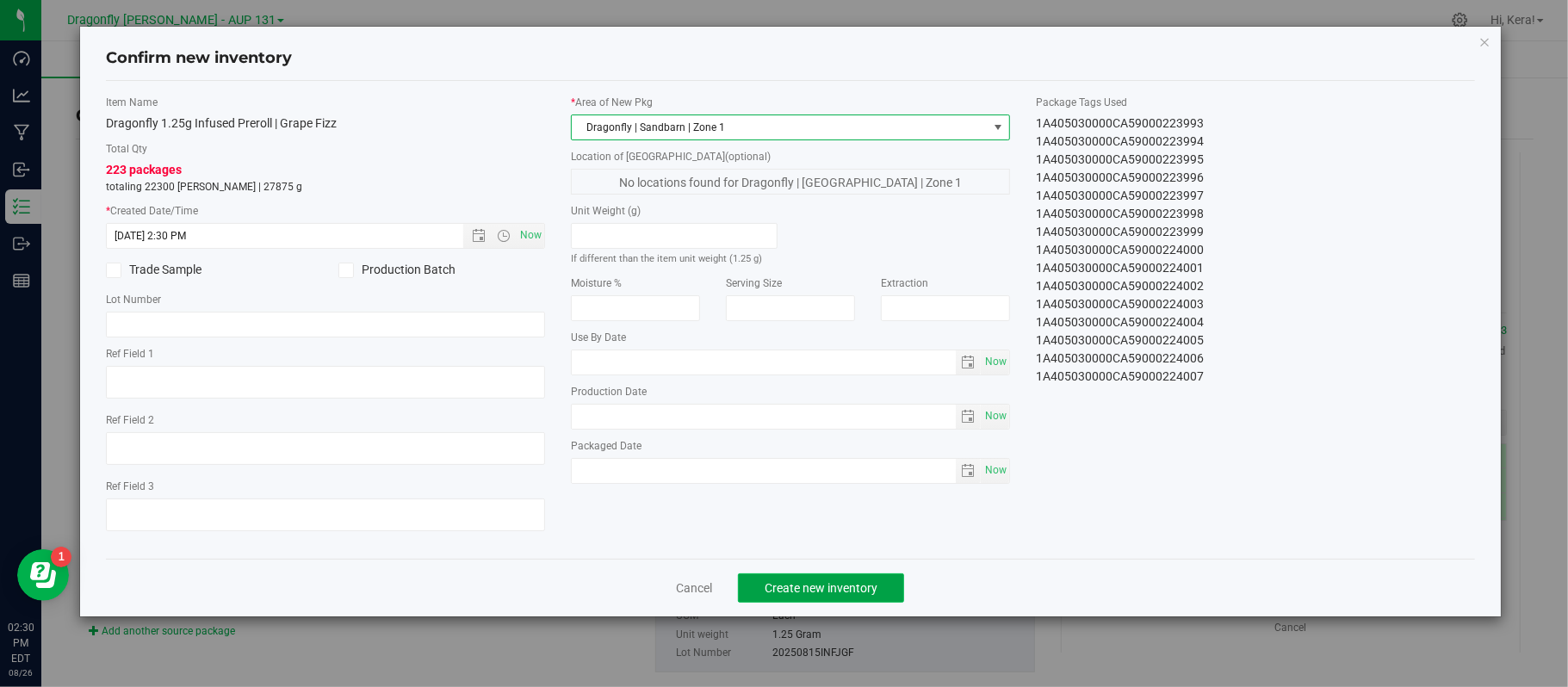
click at [870, 595] on span "Create new inventory" at bounding box center [821, 588] width 113 height 14
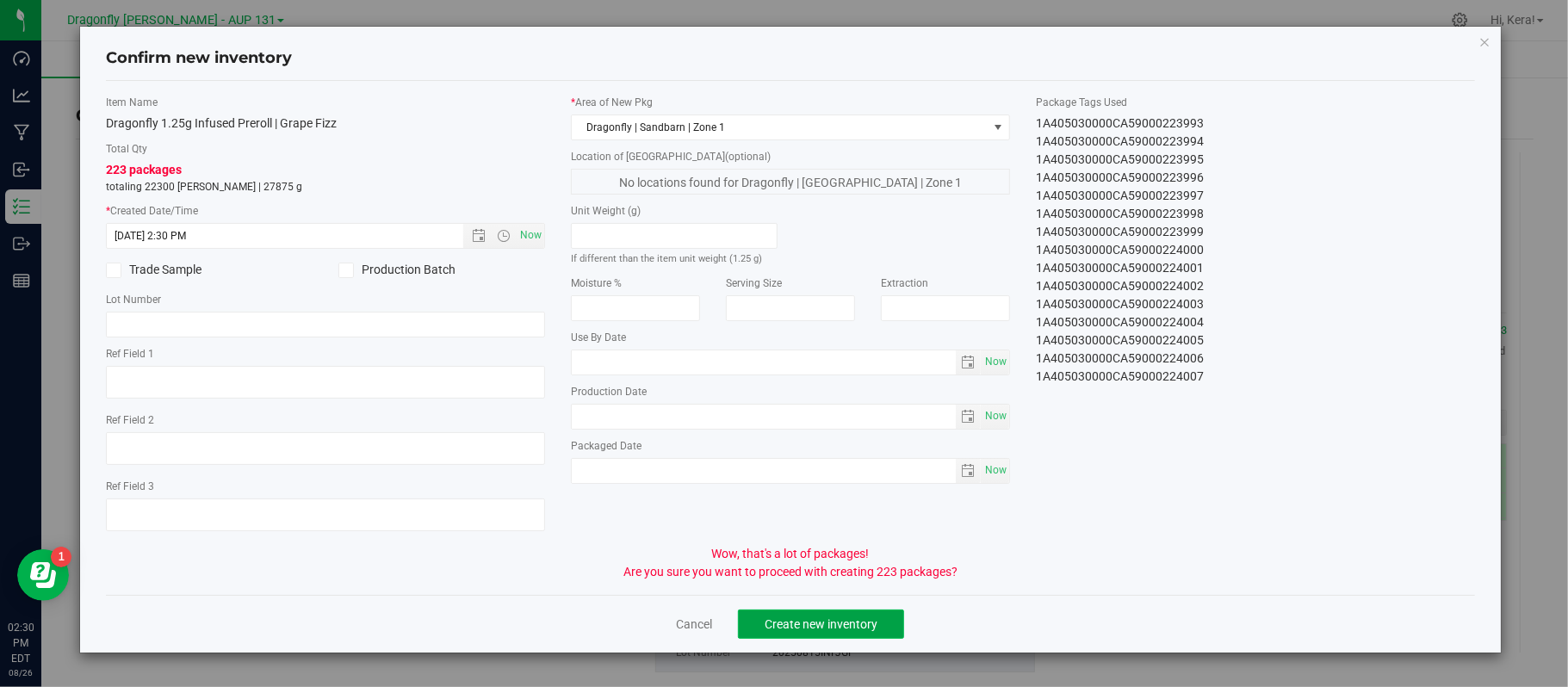
click at [860, 630] on span "Create new inventory" at bounding box center [821, 624] width 113 height 14
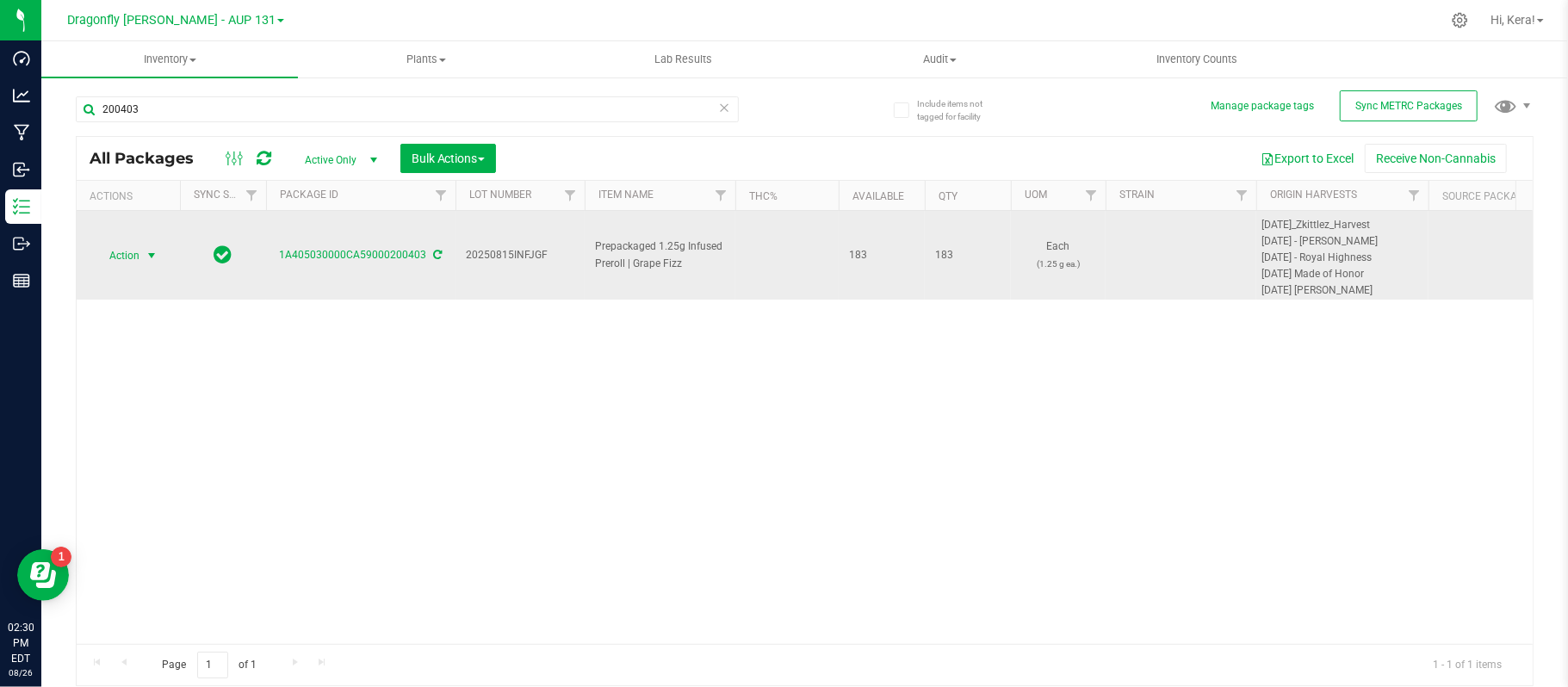
click at [124, 255] on span "Action" at bounding box center [117, 255] width 47 height 24
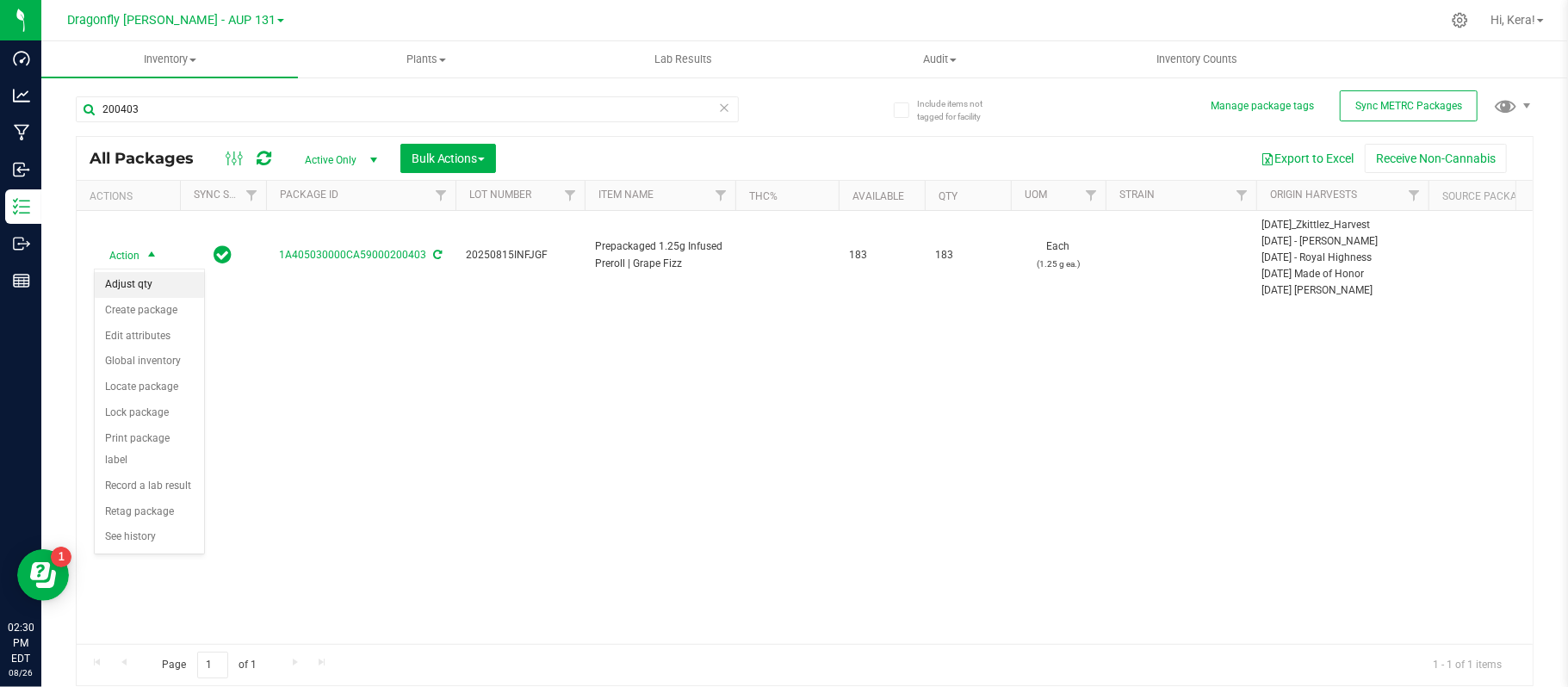
click at [145, 294] on li "Adjust qty" at bounding box center [150, 285] width 110 height 26
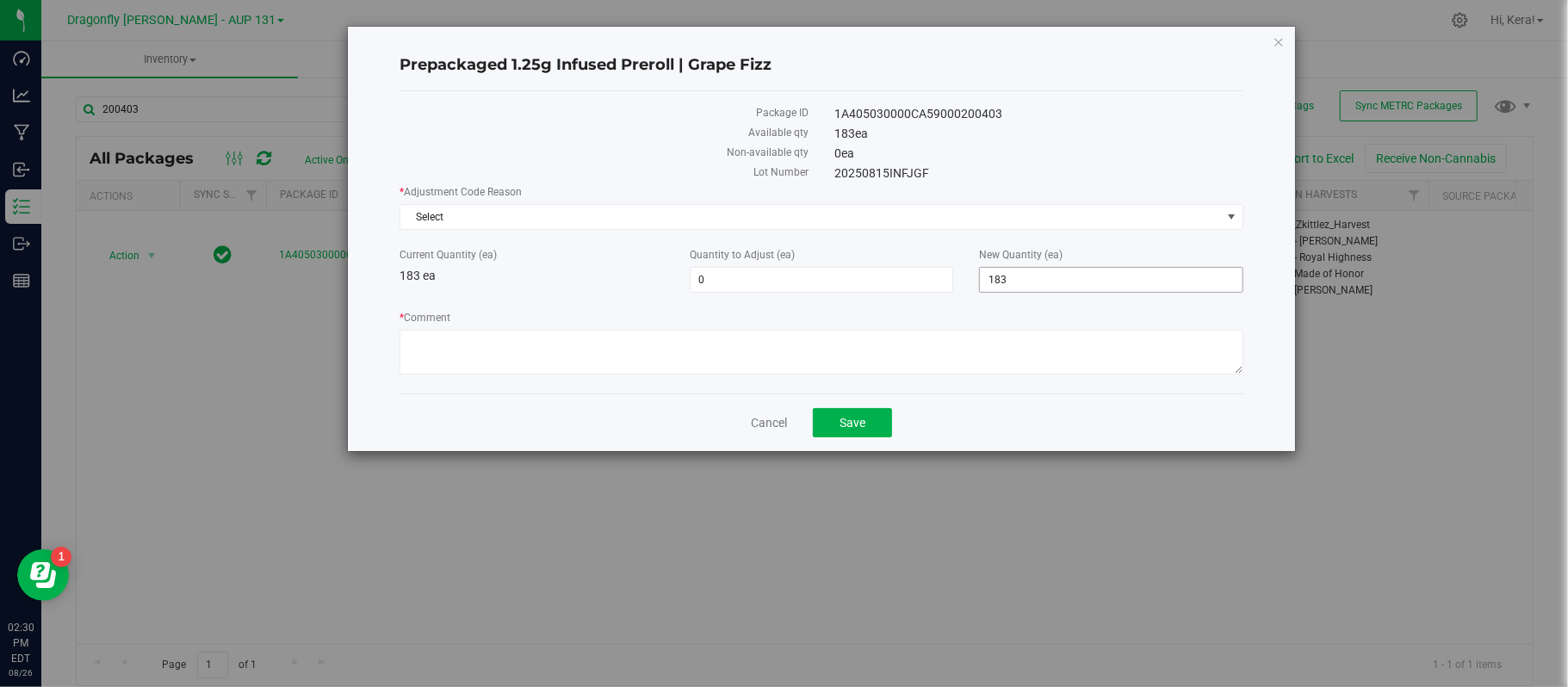
click at [1074, 287] on span "183 183" at bounding box center [1111, 280] width 264 height 26
type input "153"
type input "-30"
type input "153"
click at [583, 217] on span "Select" at bounding box center [810, 216] width 821 height 24
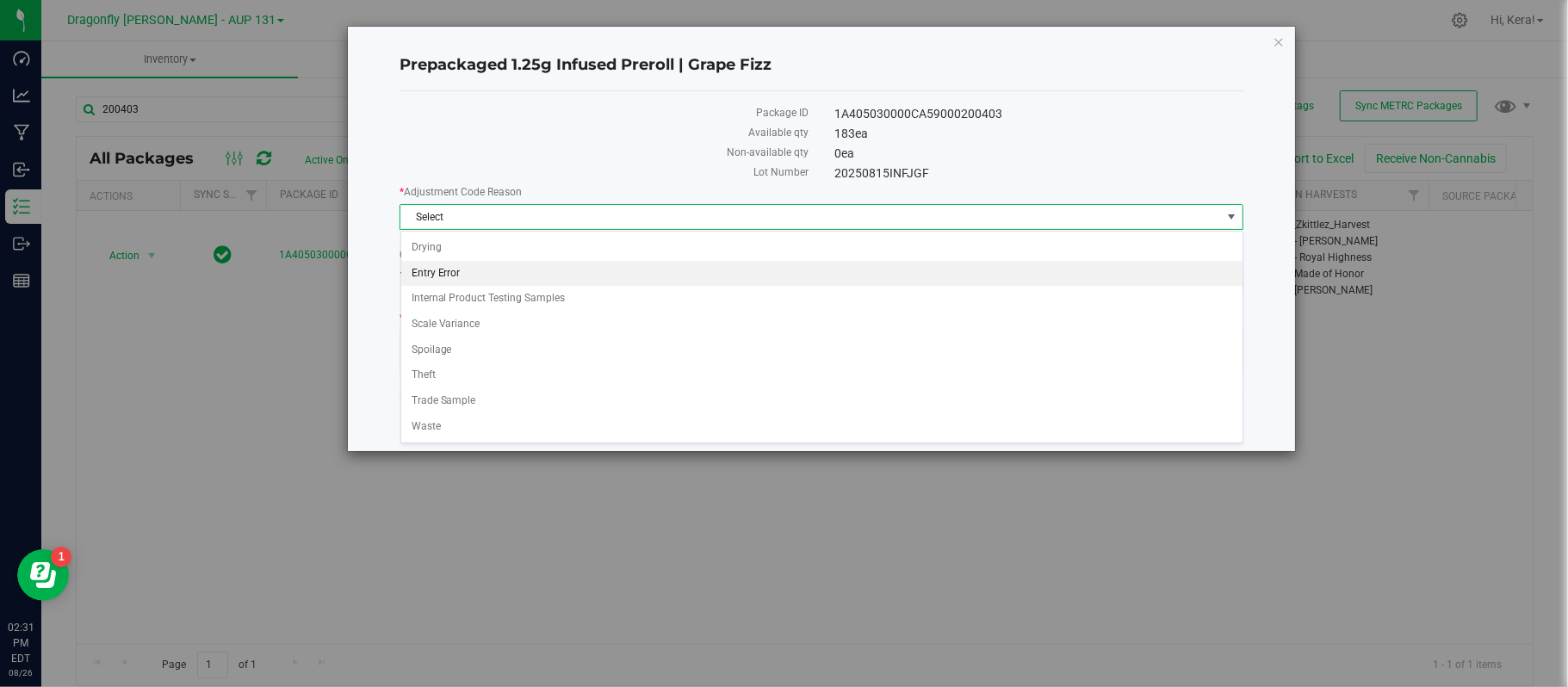
click at [524, 276] on li "Entry Error" at bounding box center [821, 274] width 841 height 26
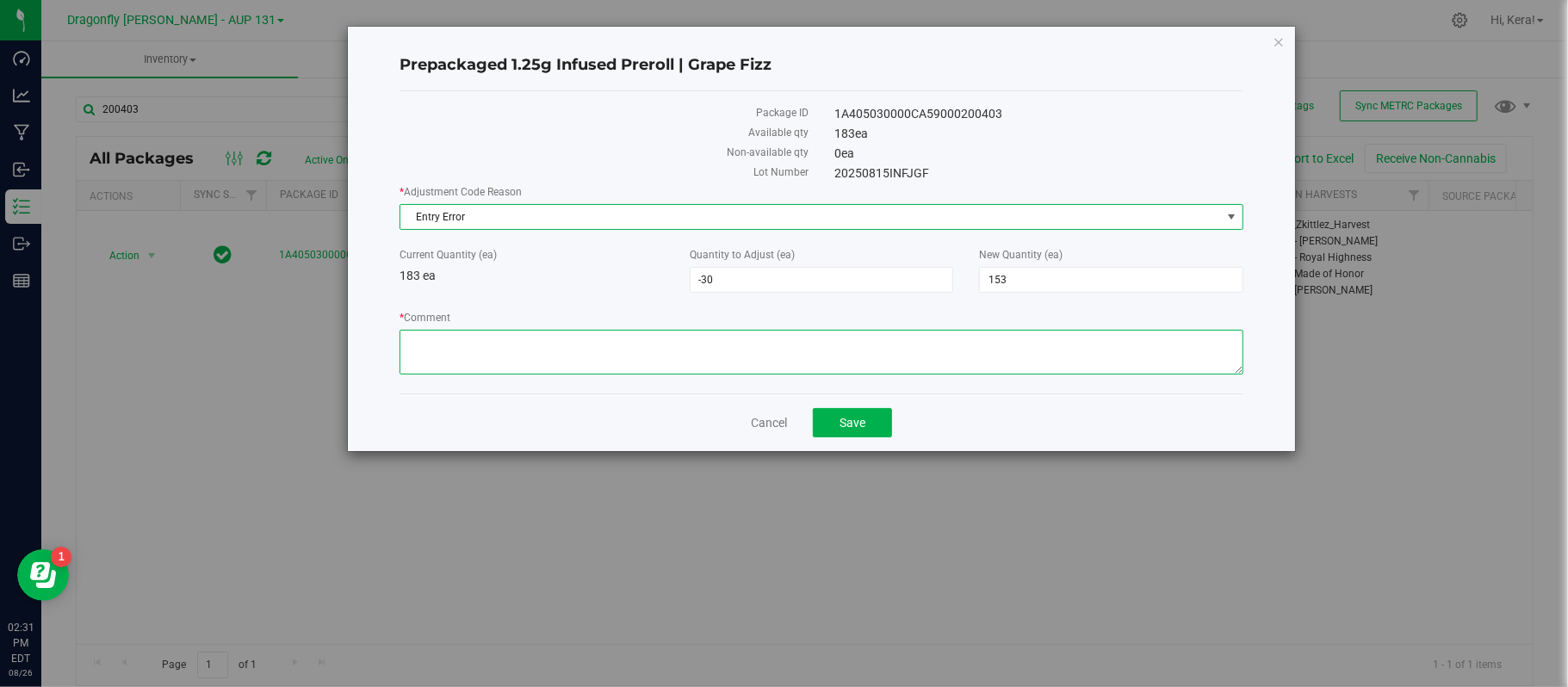
click at [496, 343] on textarea "* Comment" at bounding box center [822, 352] width 844 height 45
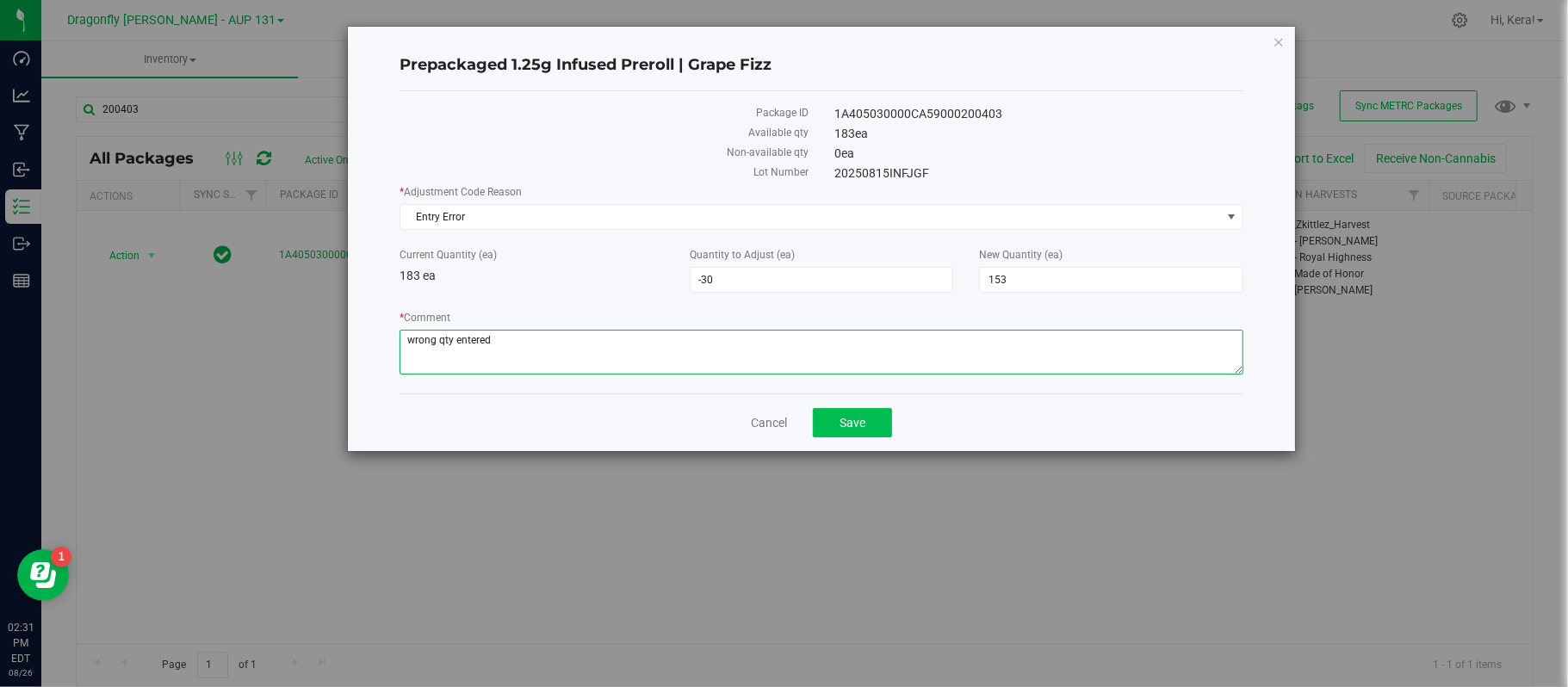
type textarea "wrong qty entered"
click at [865, 429] on span "Save" at bounding box center [853, 423] width 26 height 14
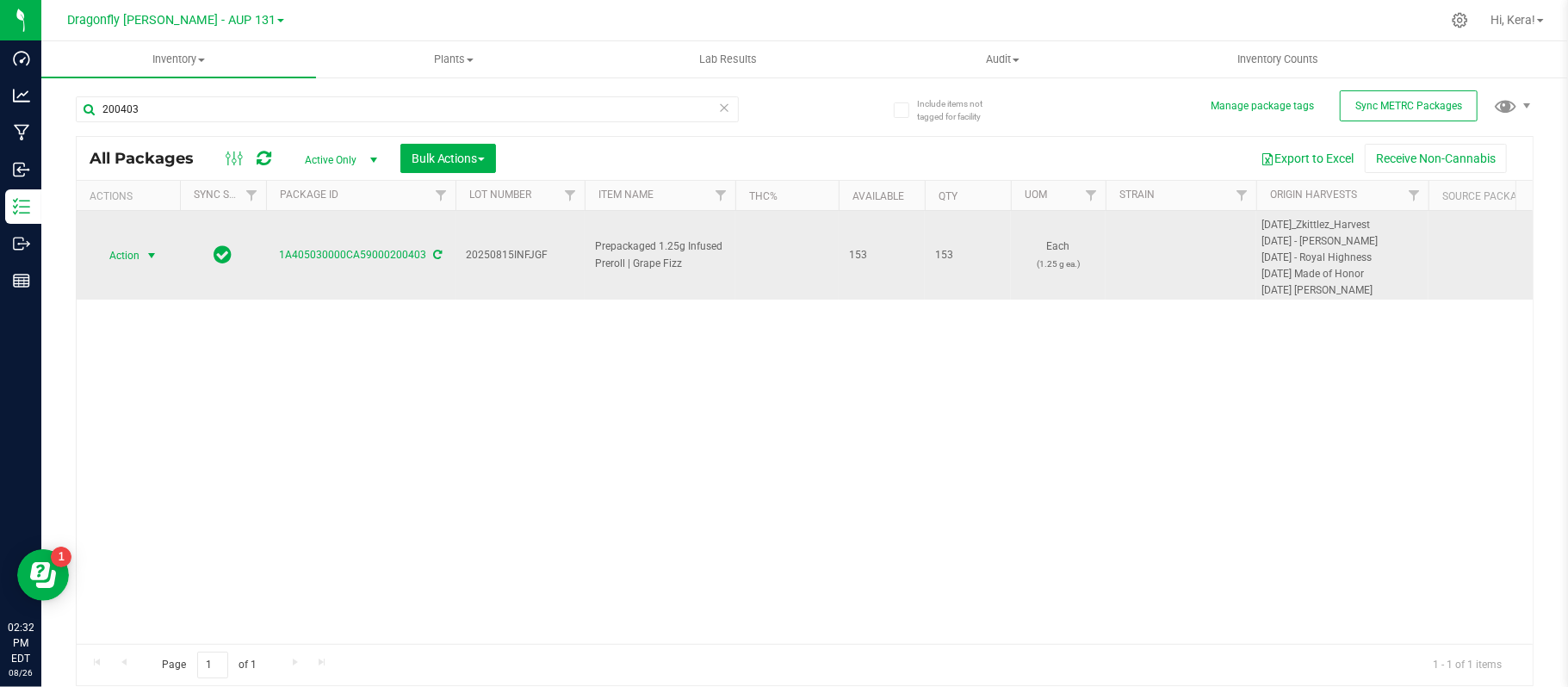
click at [131, 255] on span "Action" at bounding box center [117, 255] width 47 height 24
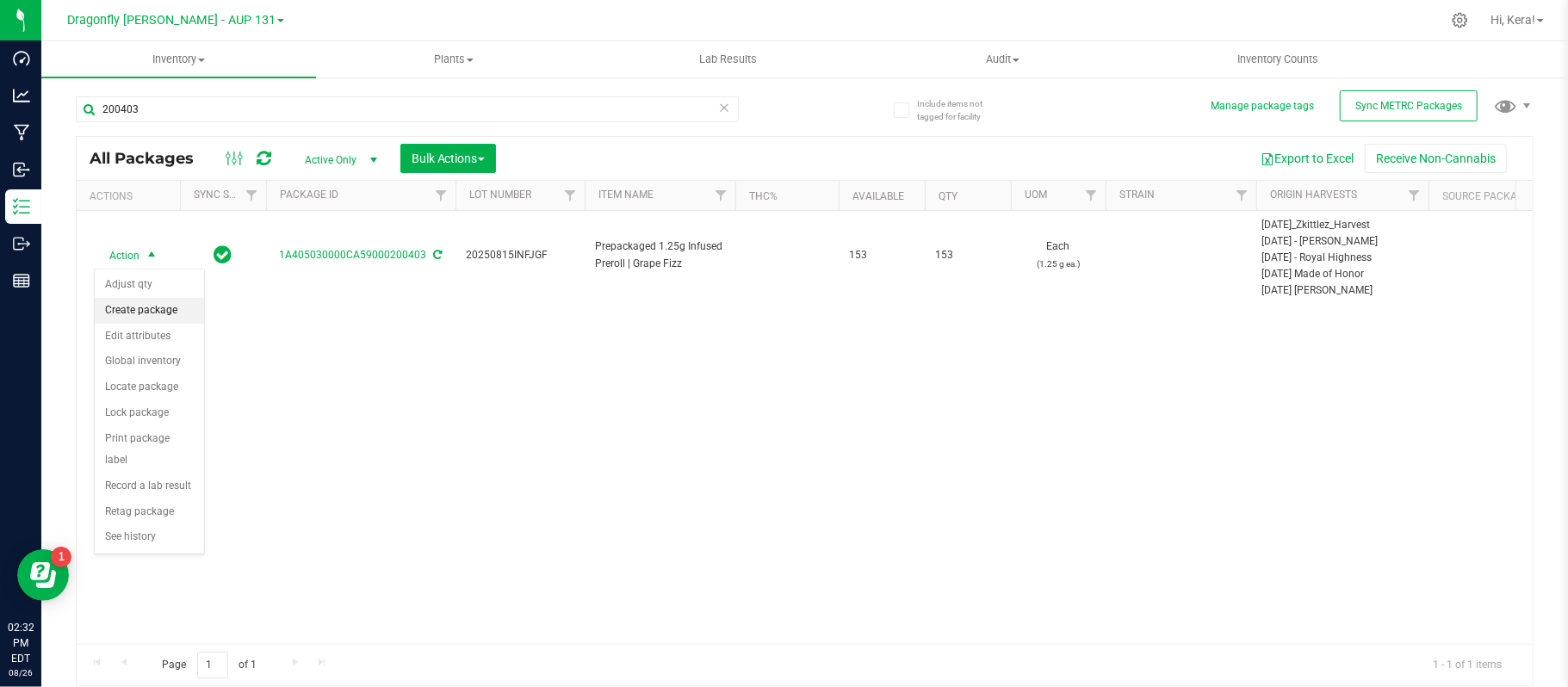
click at [160, 307] on li "Create package" at bounding box center [150, 311] width 110 height 26
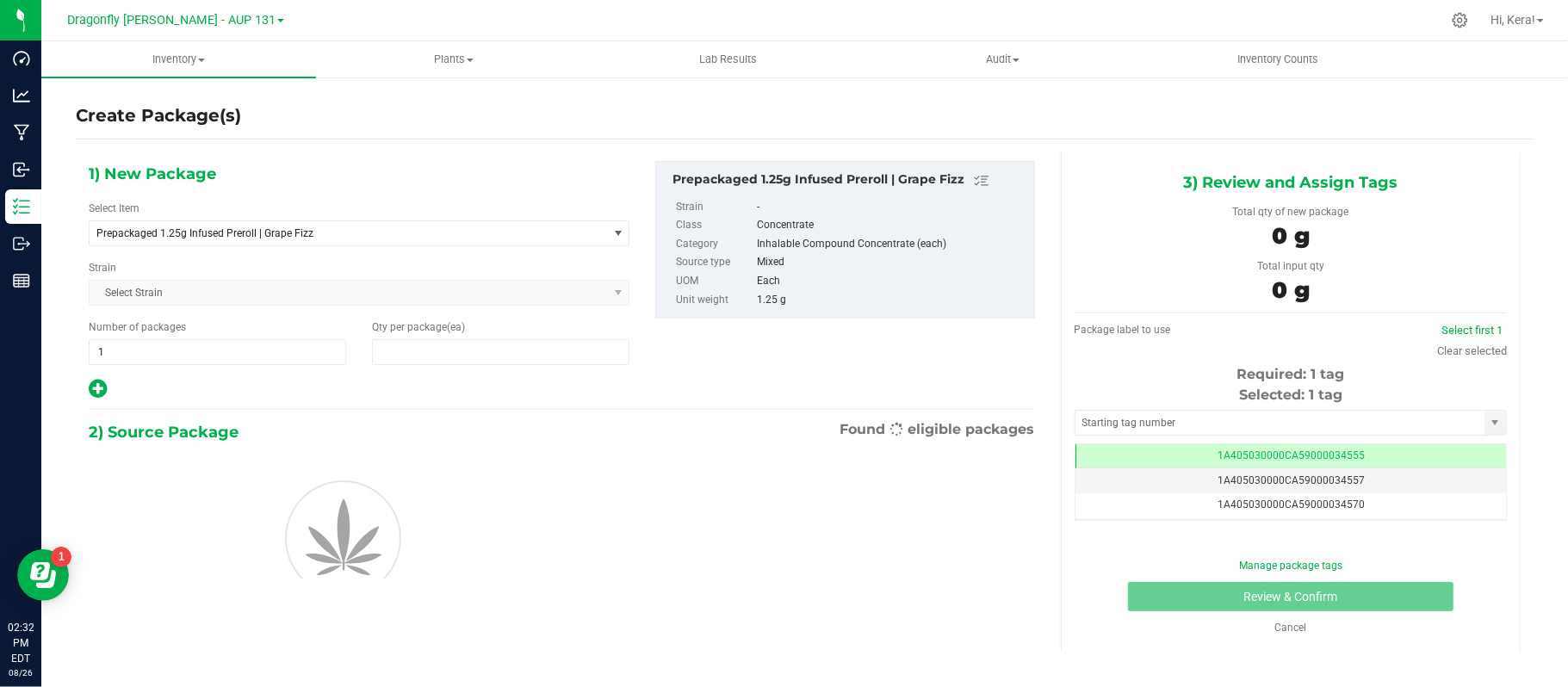
type input "0"
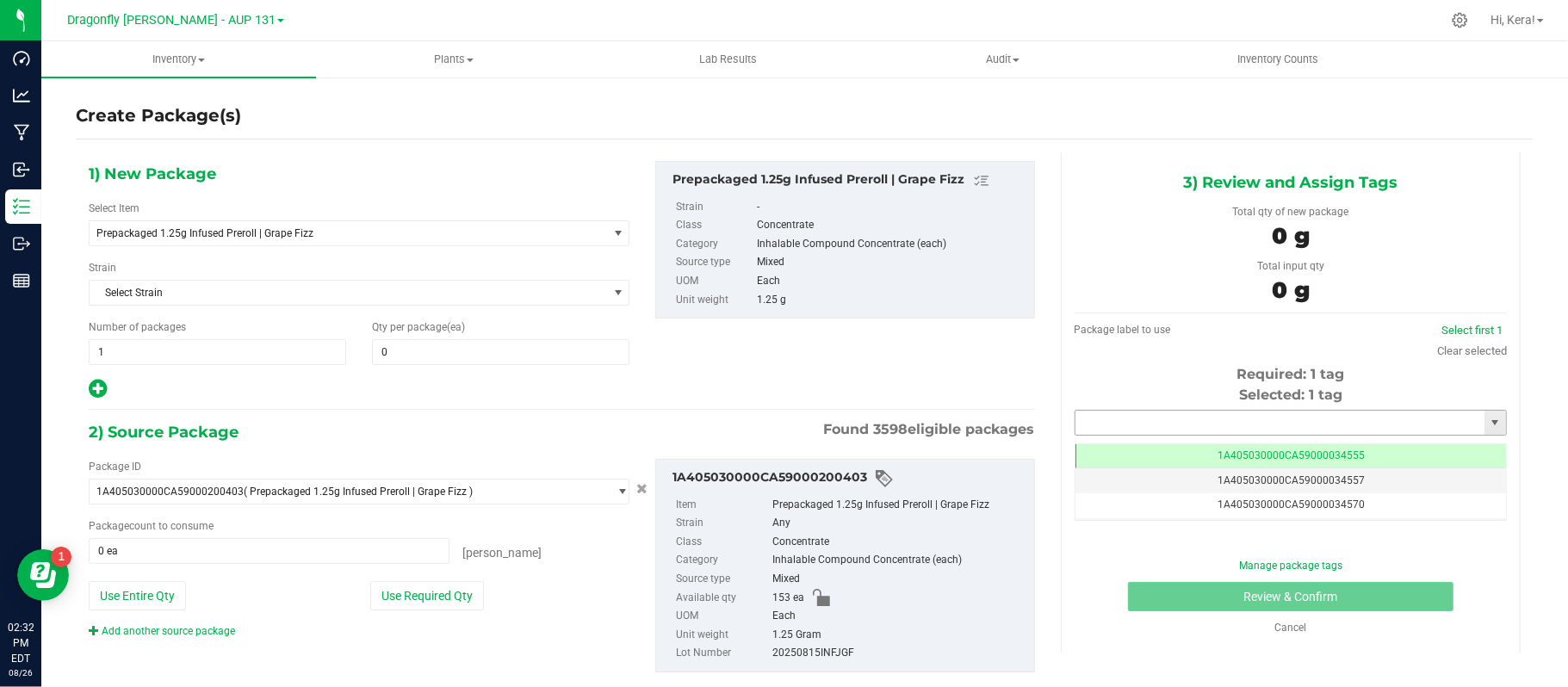
click at [1206, 431] on input "text" at bounding box center [1280, 423] width 409 height 24
paste input "1A405030000CA59000231255"
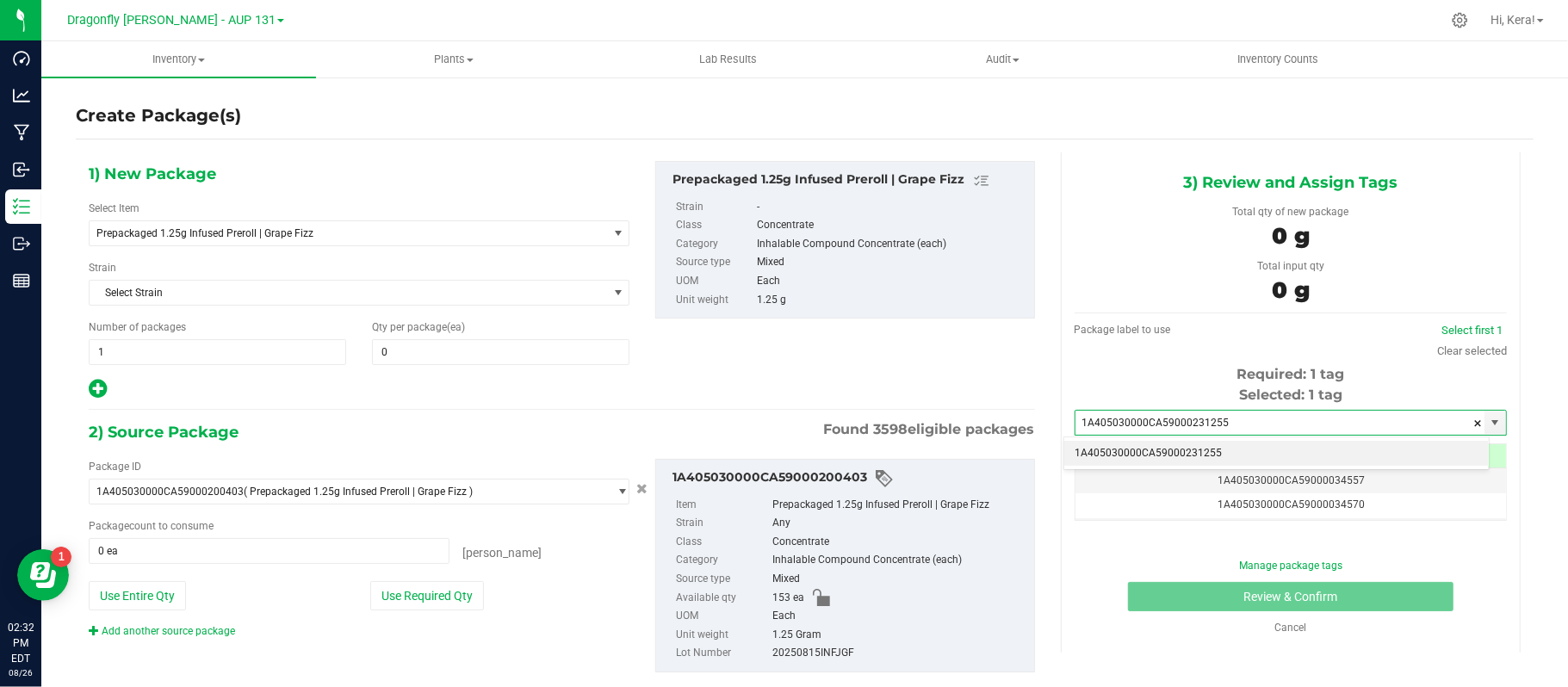
click at [1202, 452] on li "1A405030000CA59000231255" at bounding box center [1277, 454] width 425 height 26
type input "1A405030000CA59000231255"
click at [407, 352] on span "0 0" at bounding box center [501, 352] width 257 height 26
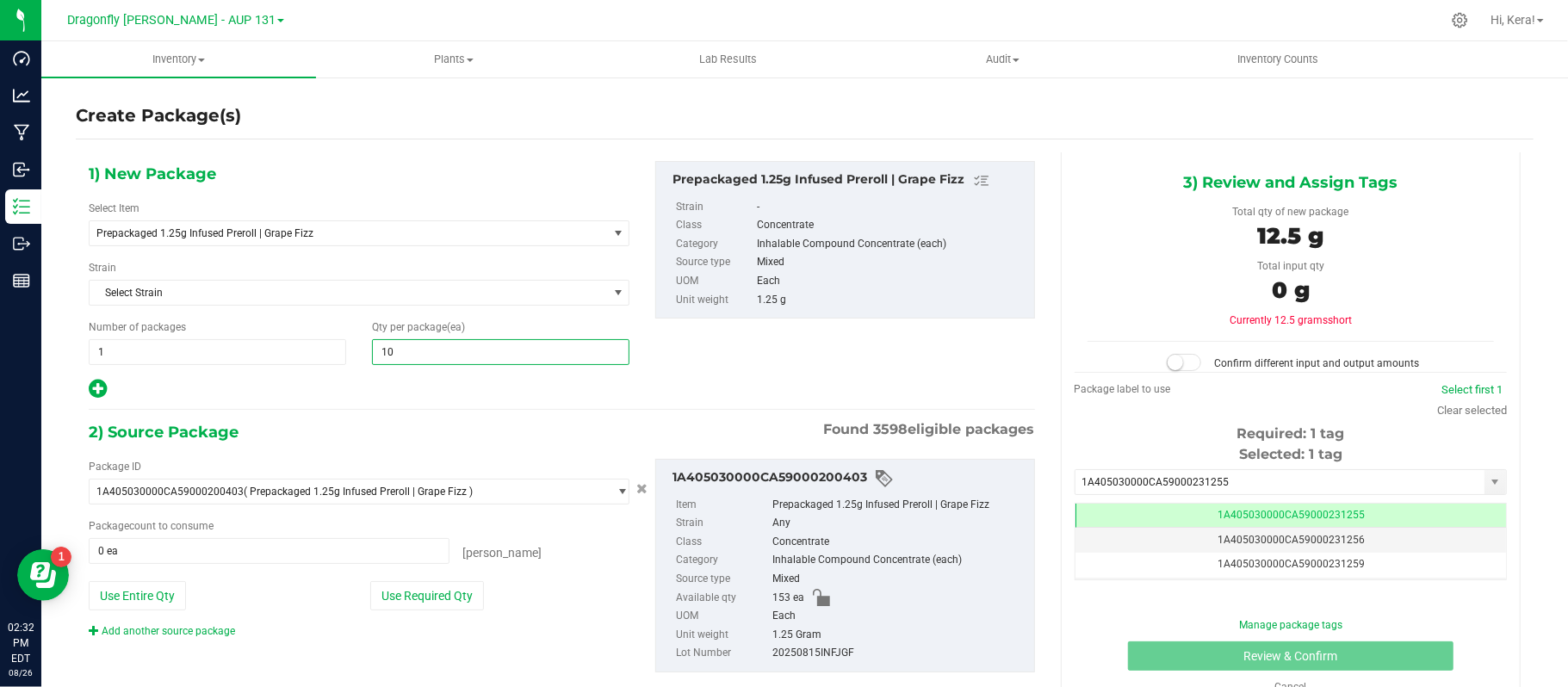
type input "100"
click at [377, 230] on span "Prepackaged 1.25g Infused Preroll | Grape Fizz" at bounding box center [338, 233] width 484 height 12
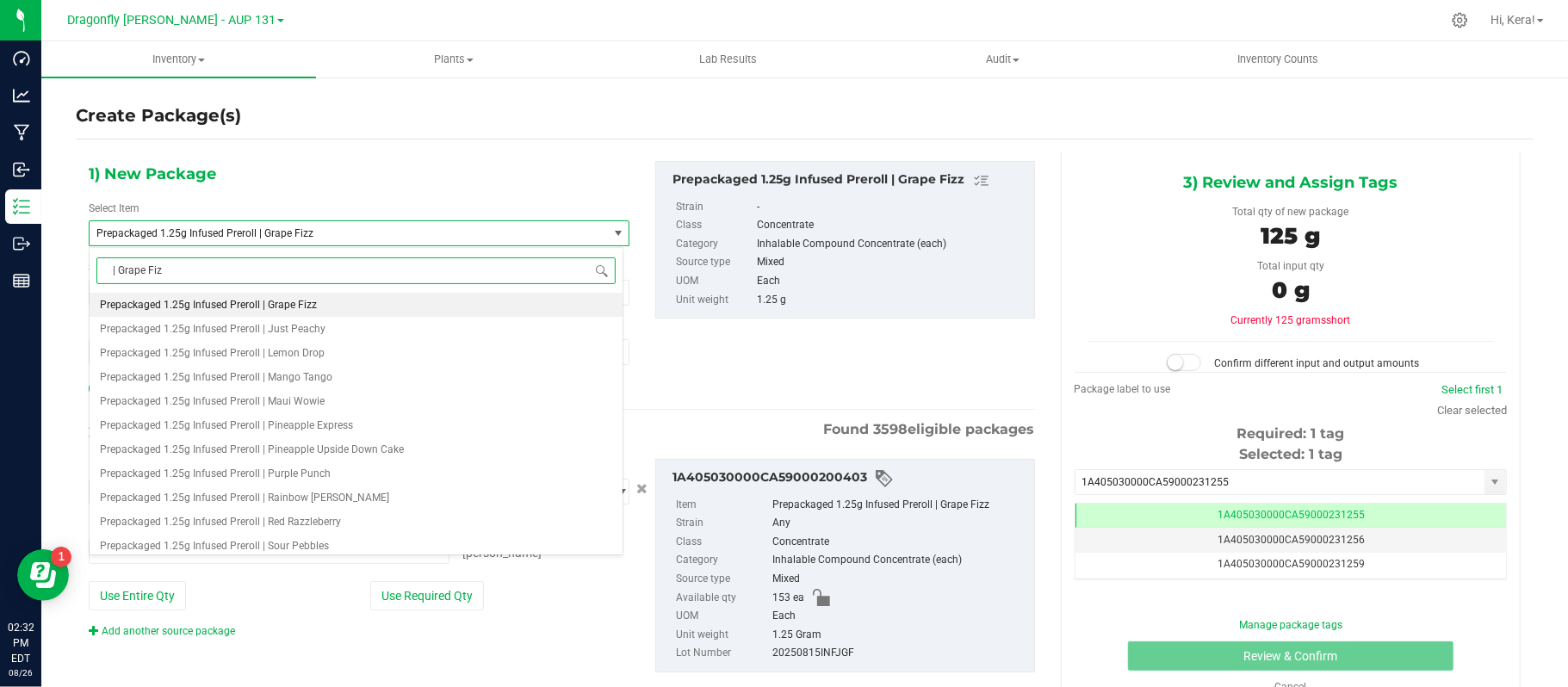
type input "| Grape Fizz"
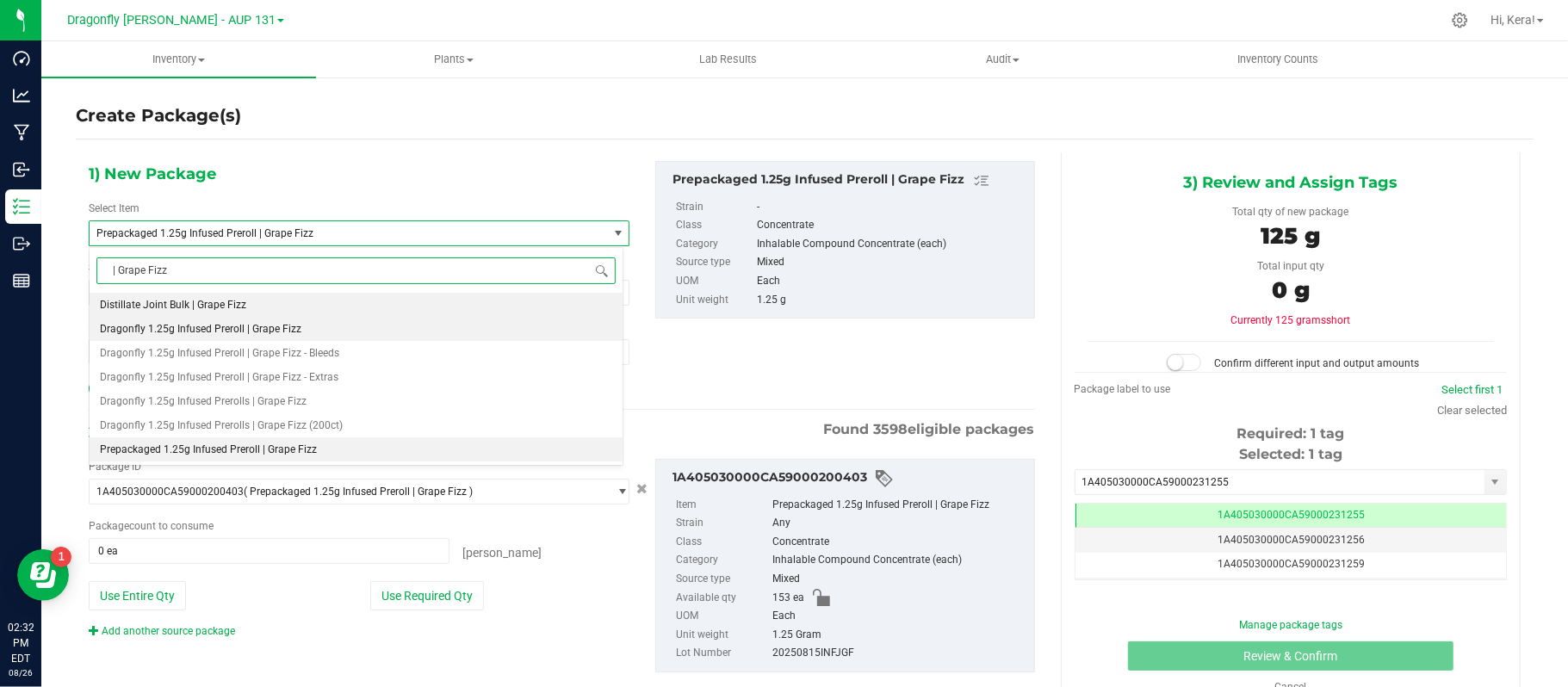
click at [280, 328] on span "Dragonfly 1.25g Infused Preroll | Grape Fizz" at bounding box center [200, 329] width 201 height 12
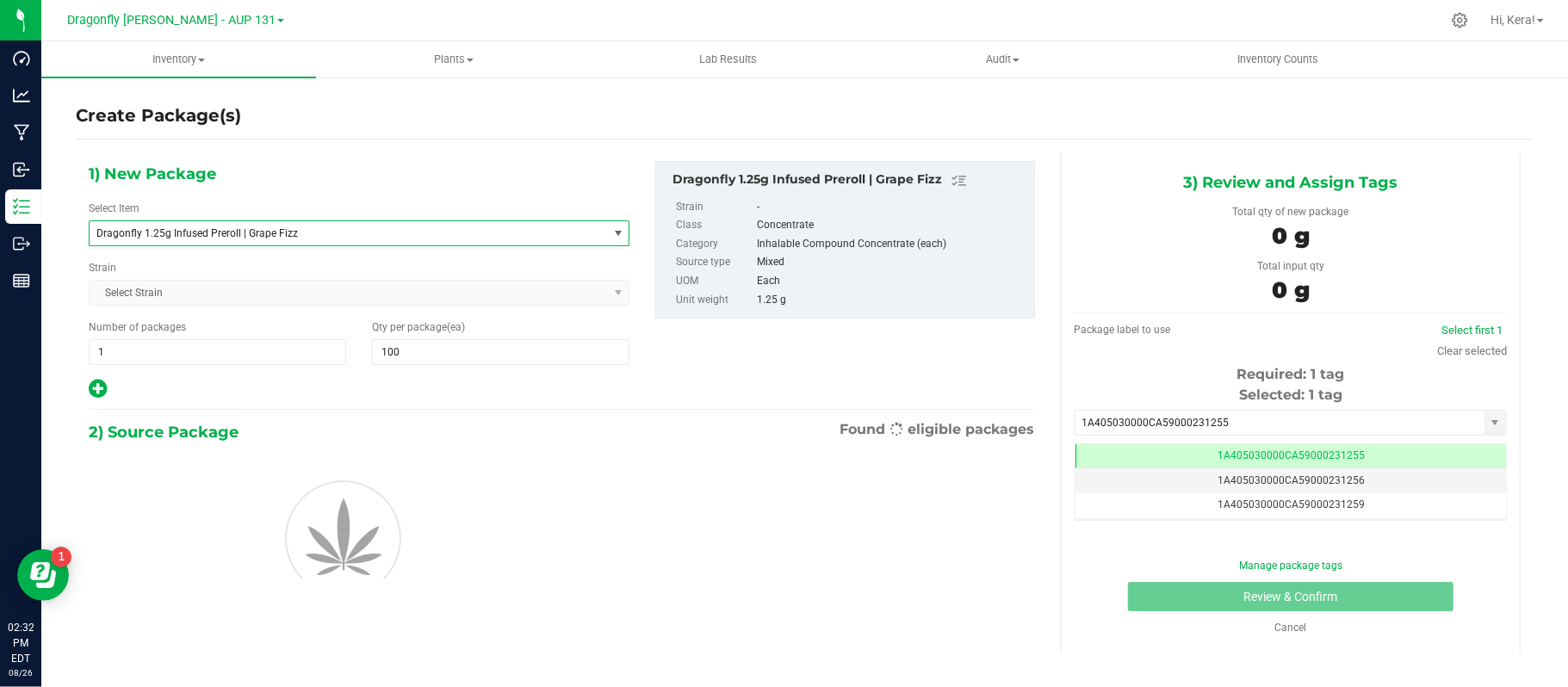
type input "0"
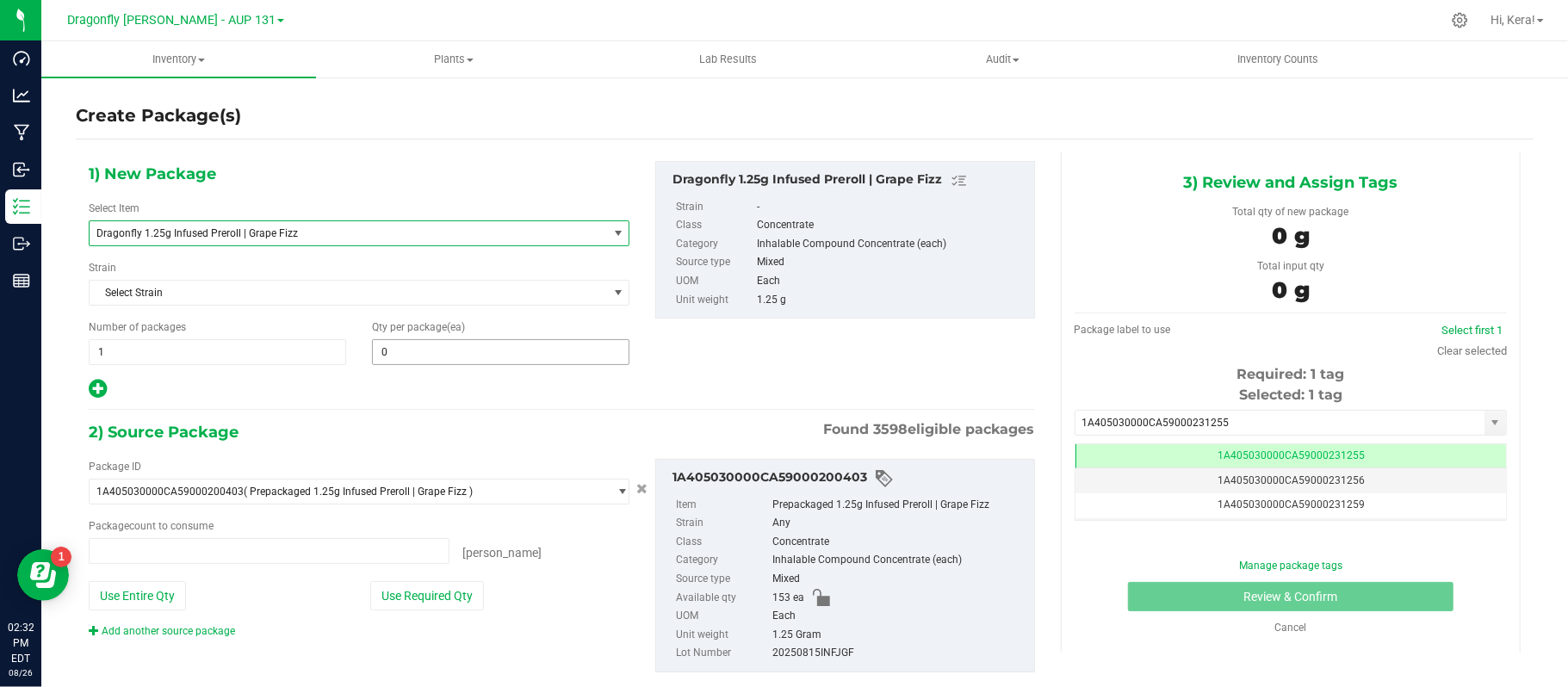
type input "0 ea"
click at [442, 349] on span "0 0" at bounding box center [501, 352] width 257 height 26
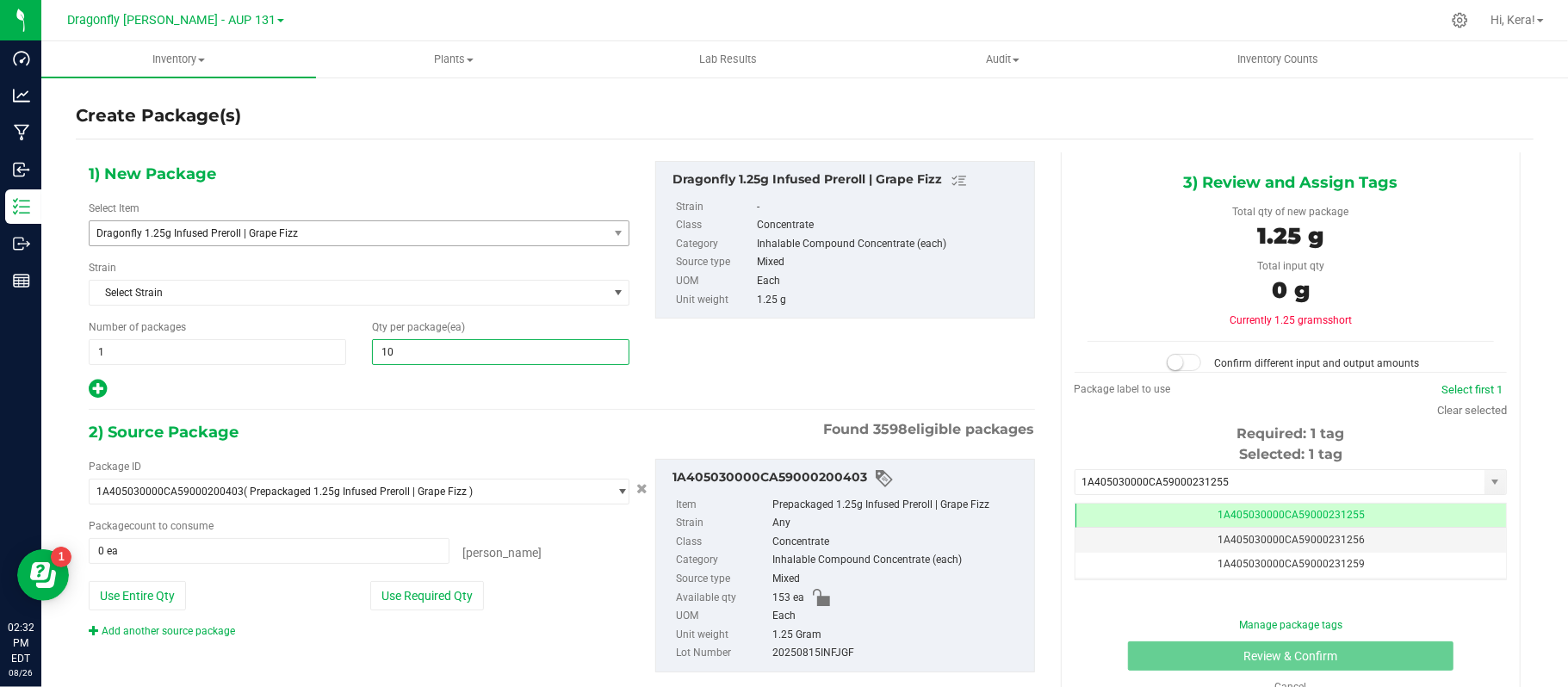
type input "100"
click at [432, 597] on button "Use Required Qty" at bounding box center [427, 595] width 114 height 29
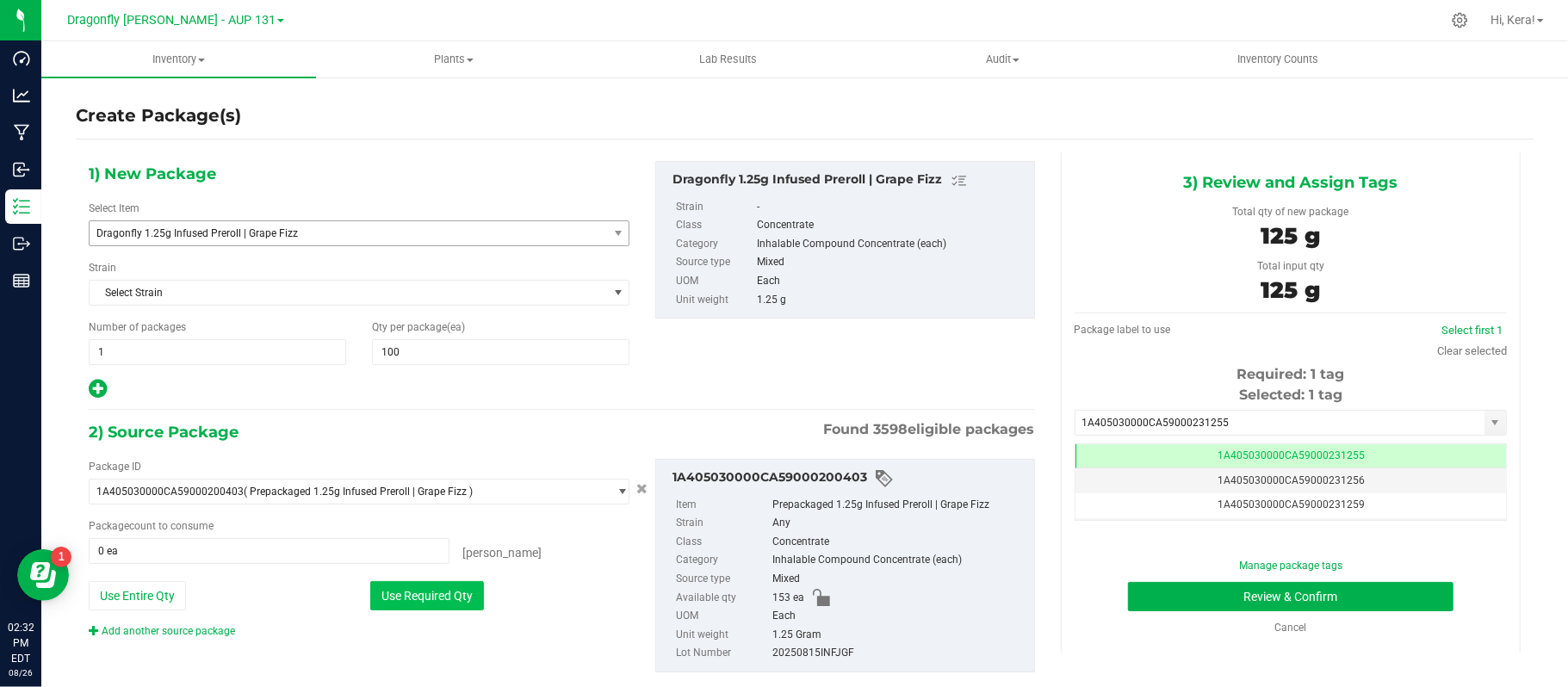
type input "100 ea"
click at [1244, 589] on button "Review & Confirm" at bounding box center [1291, 596] width 325 height 29
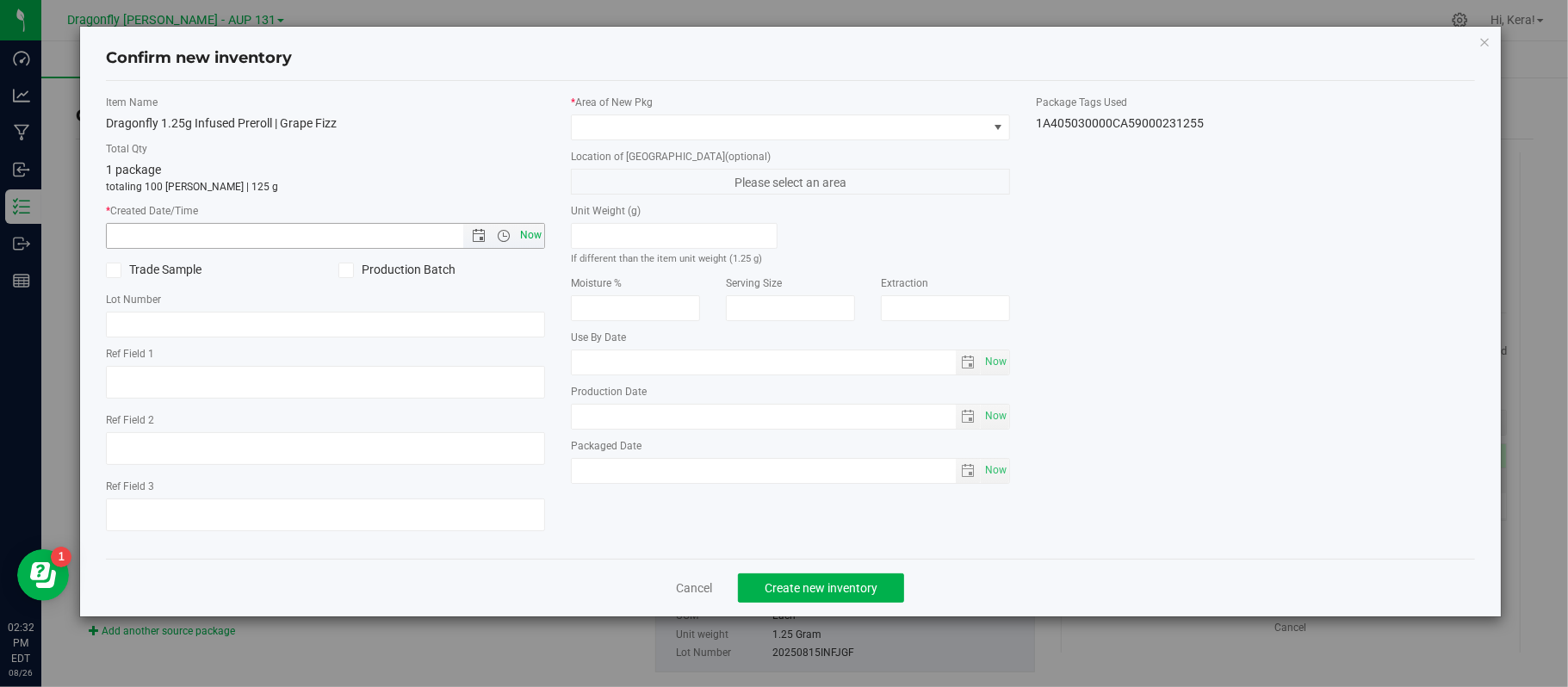
click at [532, 237] on span "Now" at bounding box center [531, 235] width 29 height 25
type input "[DATE] 2:32 PM"
click at [647, 123] on span at bounding box center [779, 128] width 416 height 24
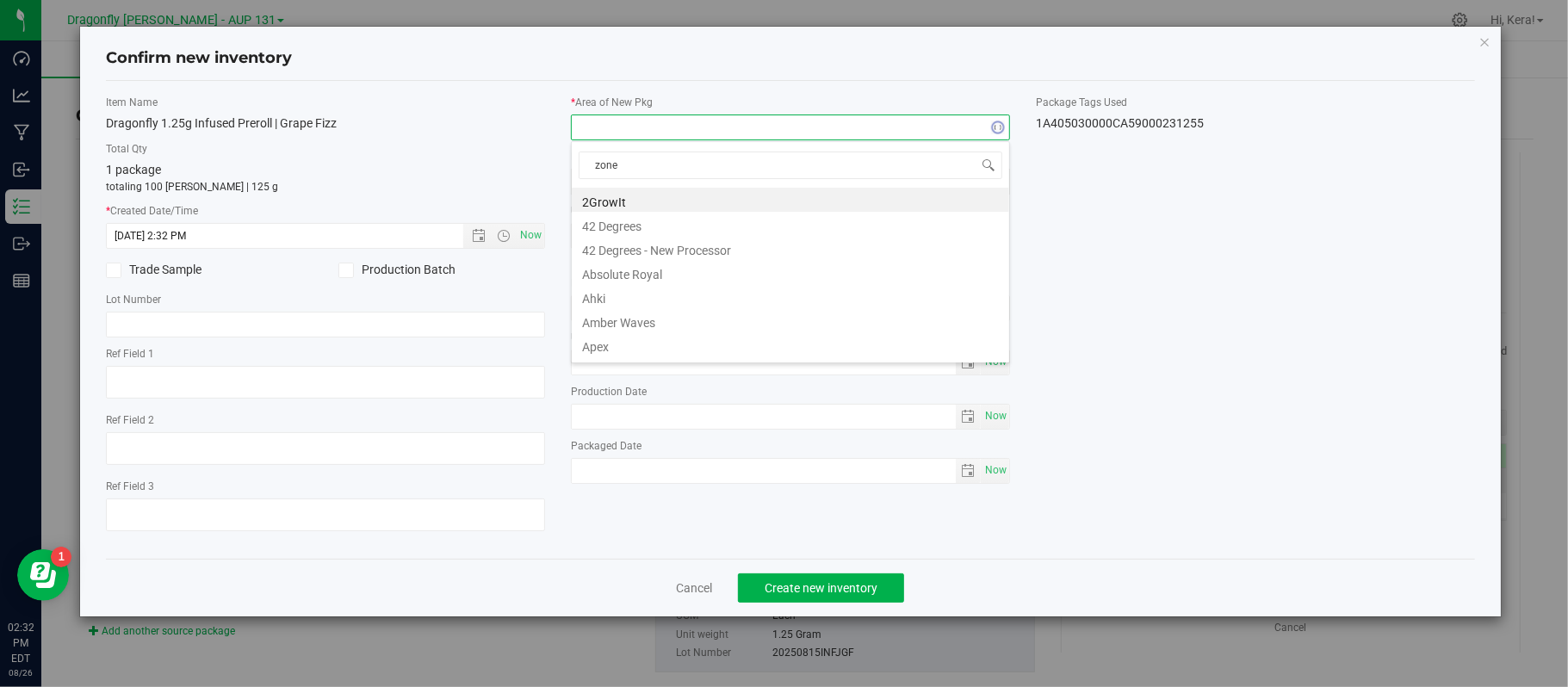
type input "zone 1"
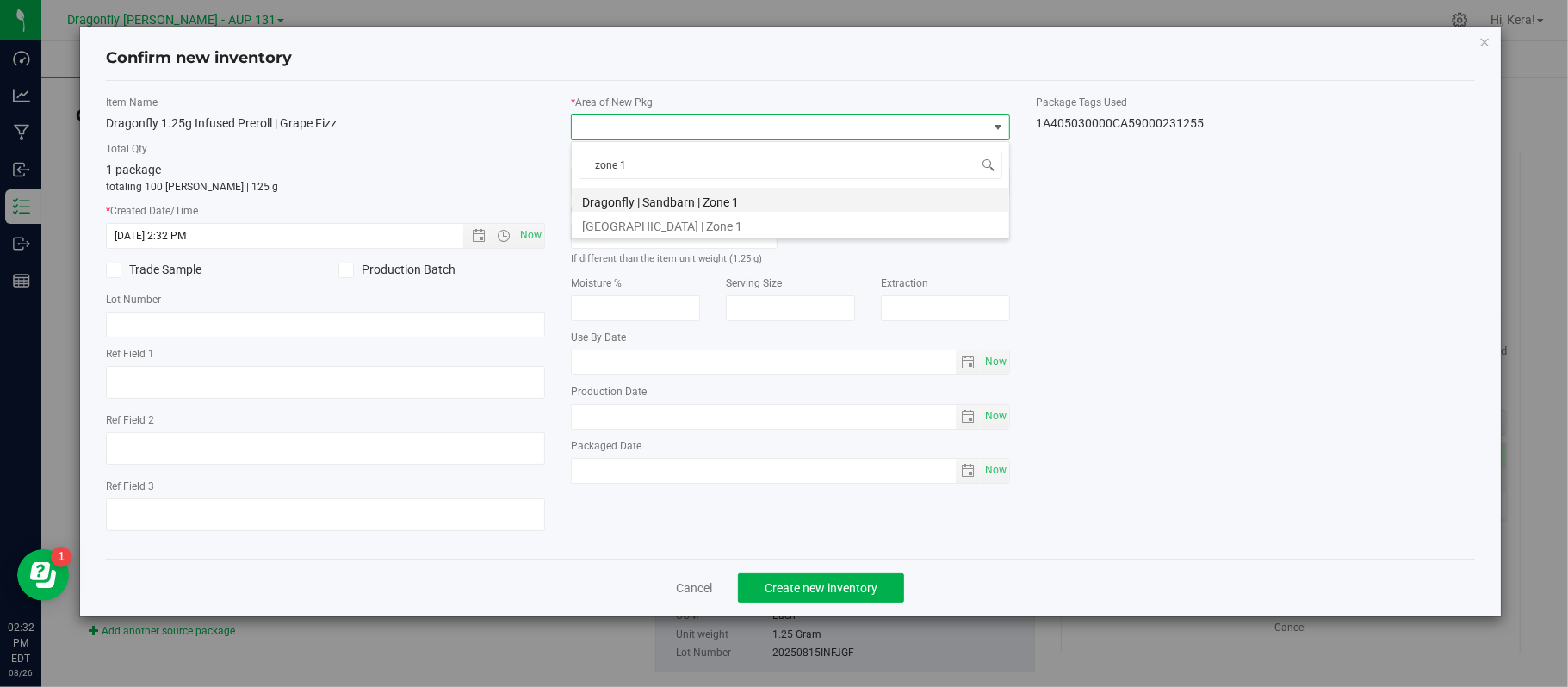
click at [658, 199] on li "Dragonfly | Sandbarn | Zone 1" at bounding box center [790, 199] width 438 height 24
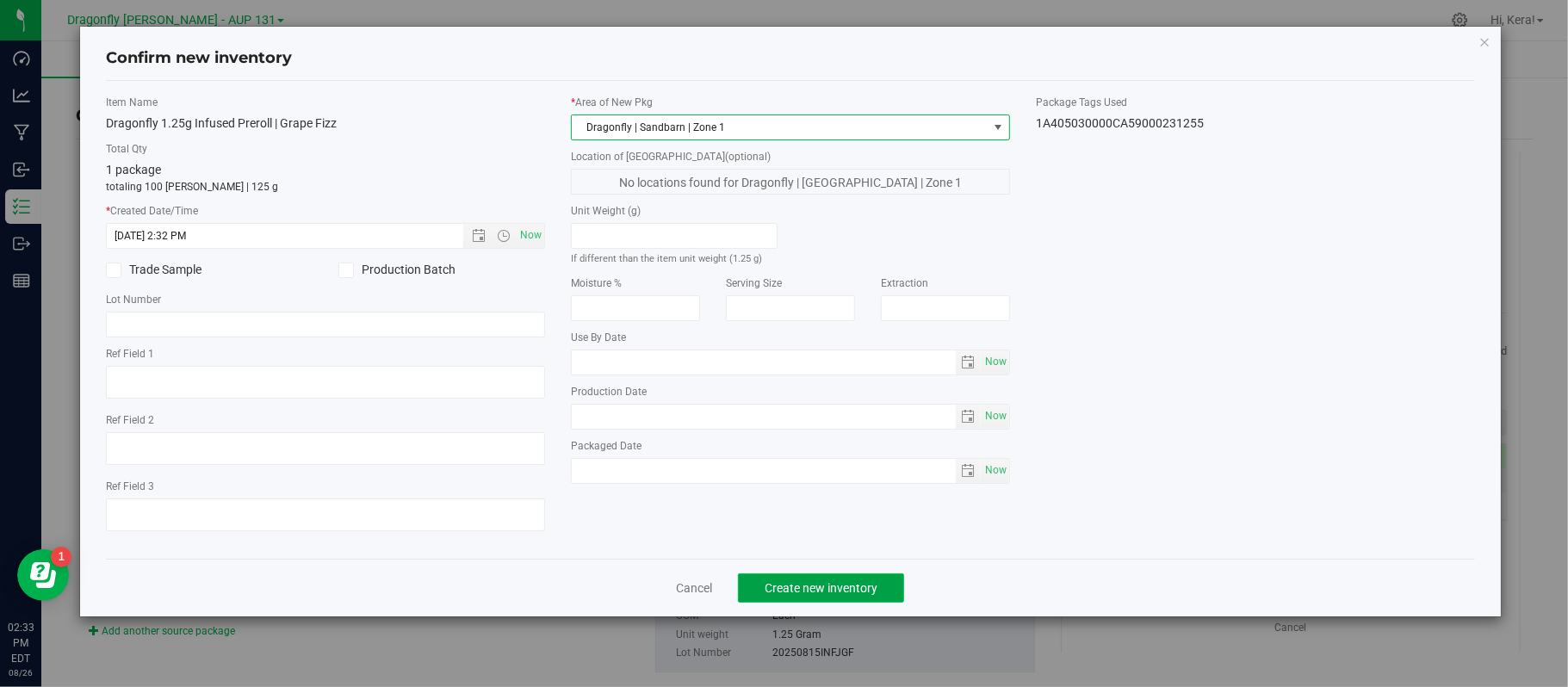
click at [796, 594] on span "Create new inventory" at bounding box center [821, 588] width 113 height 14
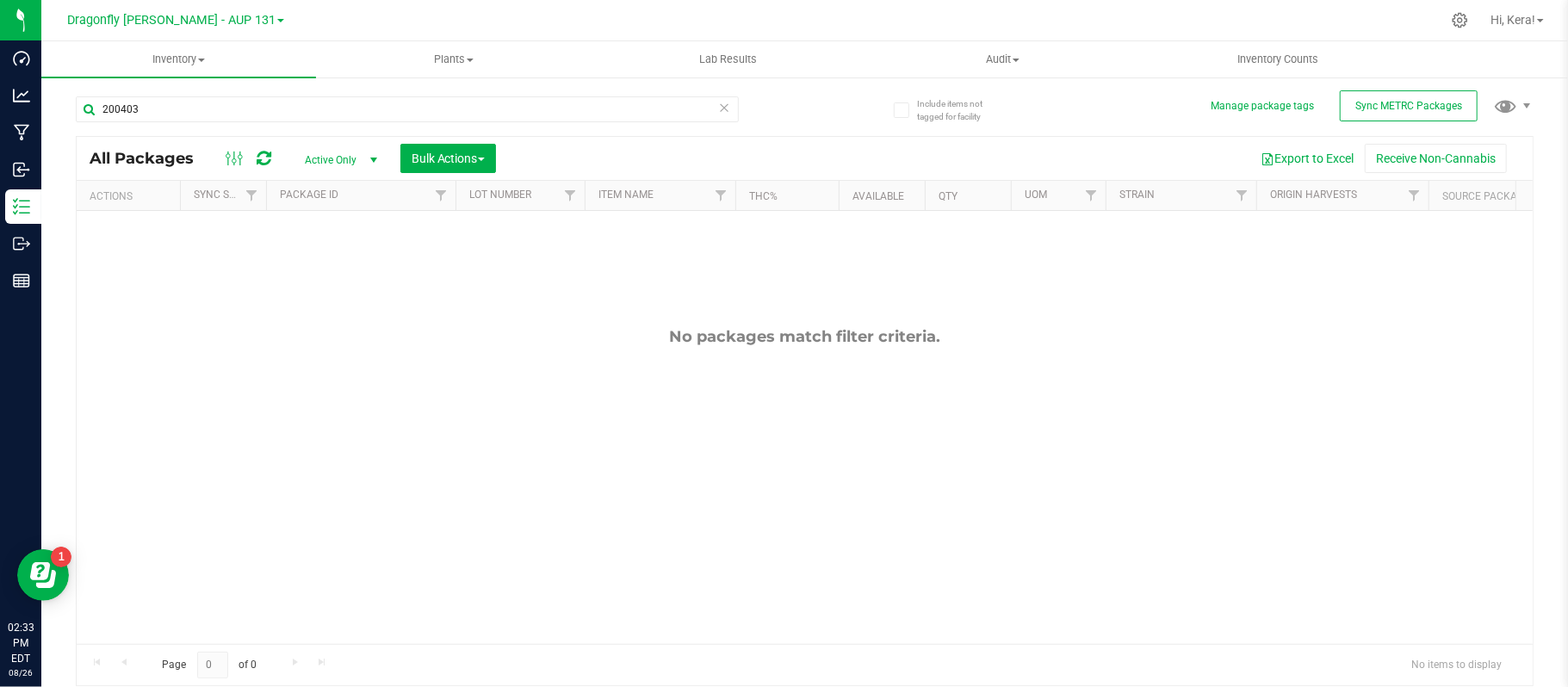
click at [355, 162] on span "Active Only" at bounding box center [337, 160] width 95 height 24
click at [327, 270] on li "All" at bounding box center [337, 265] width 93 height 26
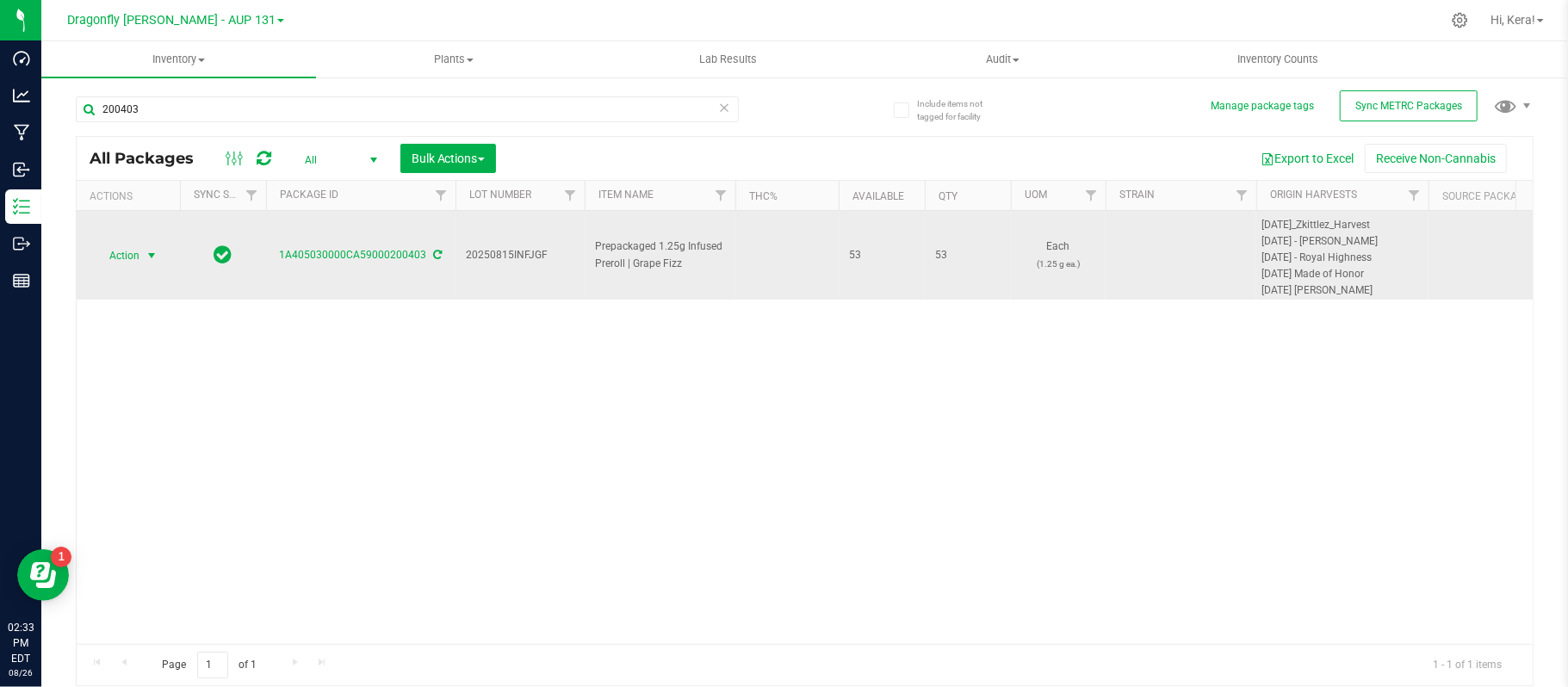
click at [140, 249] on span "Action" at bounding box center [117, 255] width 47 height 24
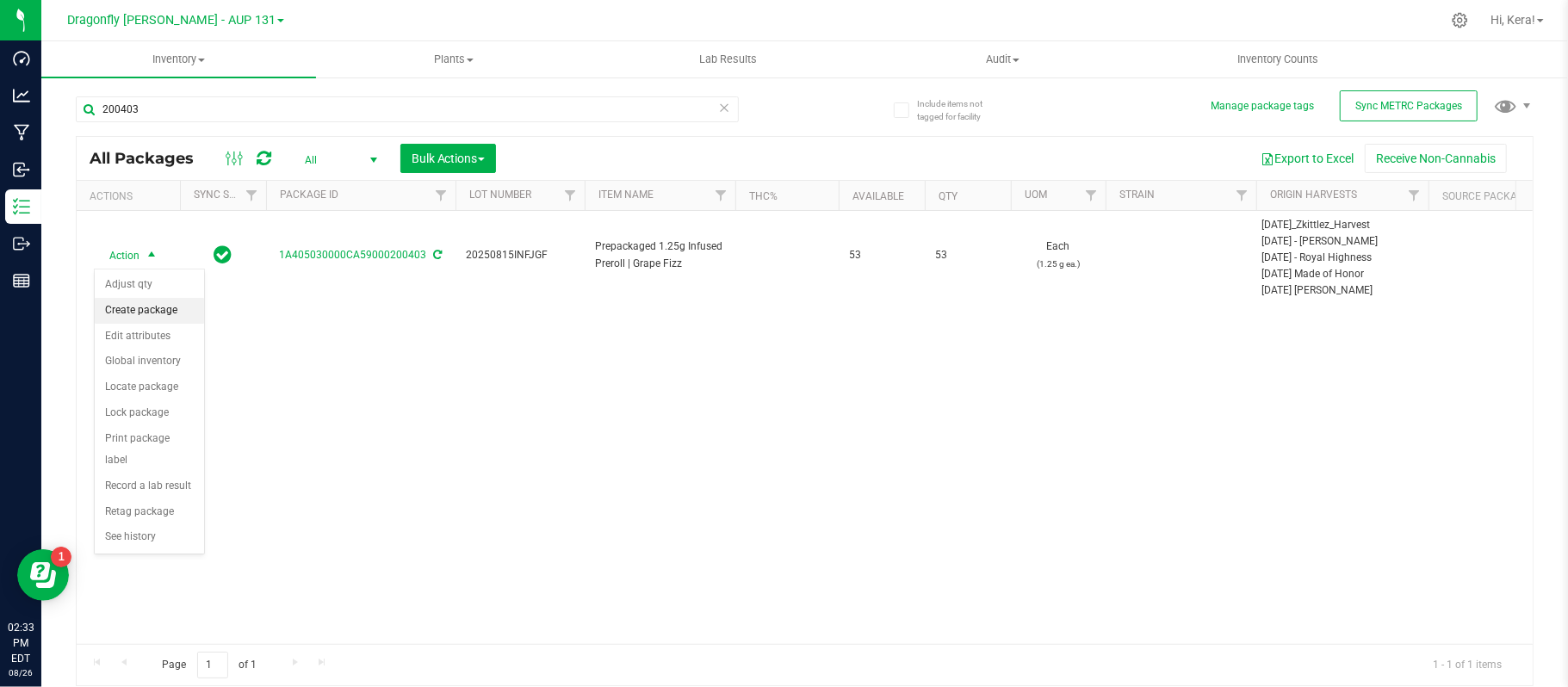
click at [148, 307] on li "Create package" at bounding box center [150, 311] width 110 height 26
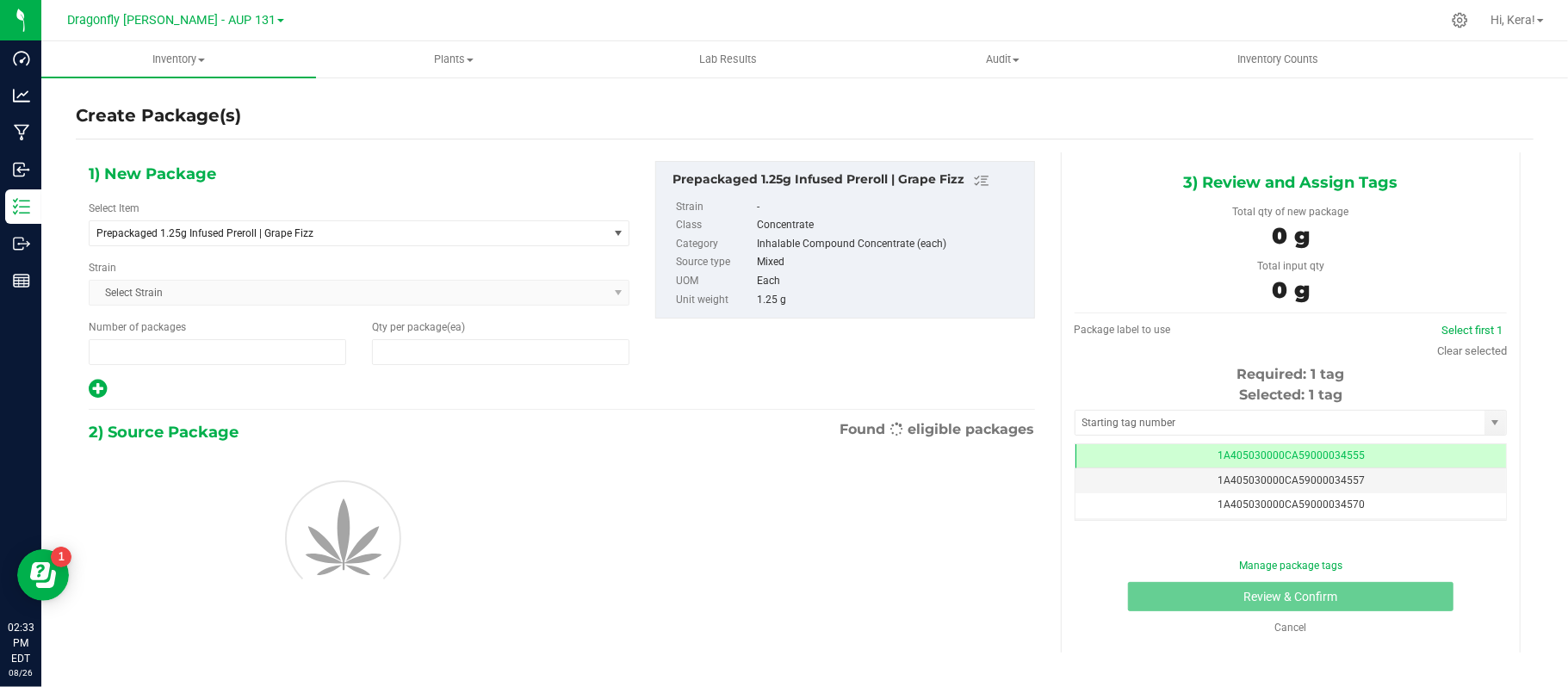
type input "1"
type input "0"
click at [1133, 420] on input "text" at bounding box center [1280, 423] width 409 height 24
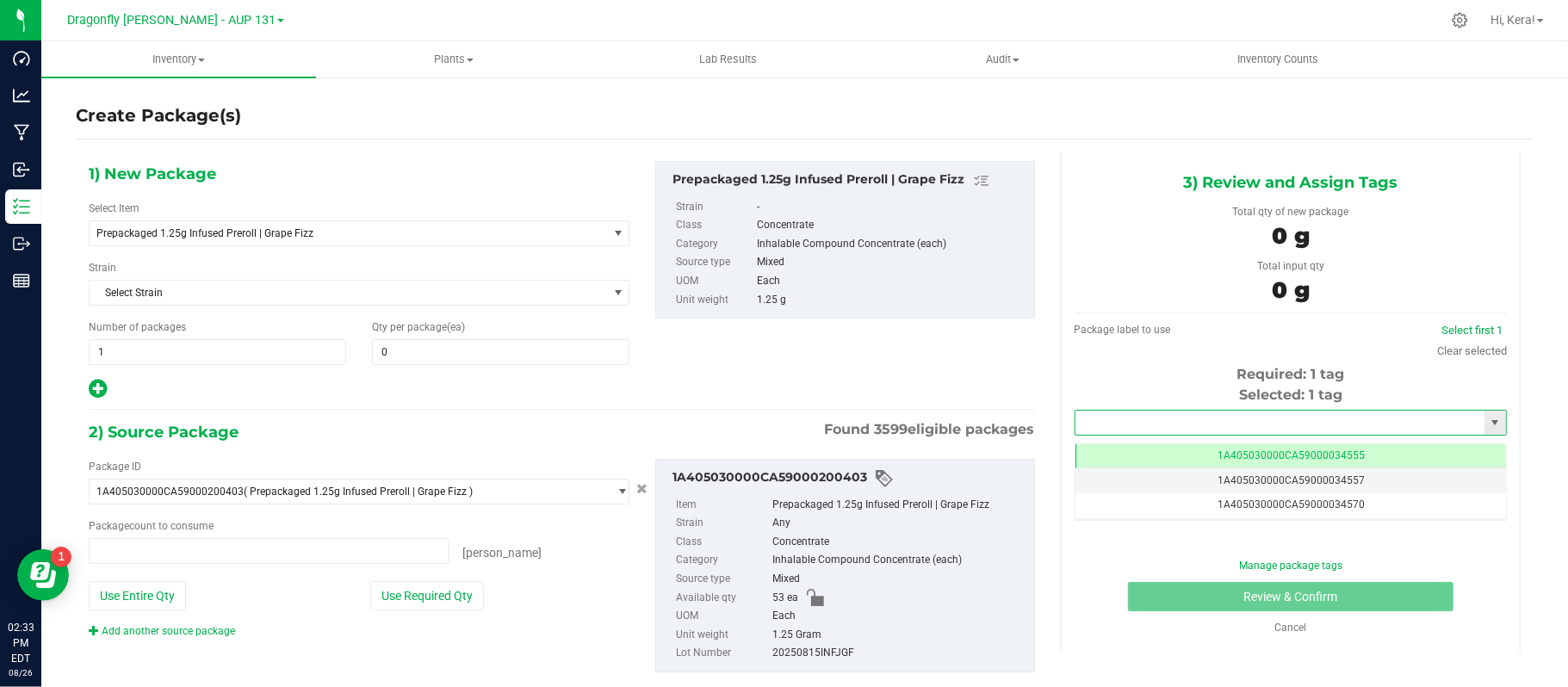
type input "0 ea"
paste input "1A405030000CA59000224008"
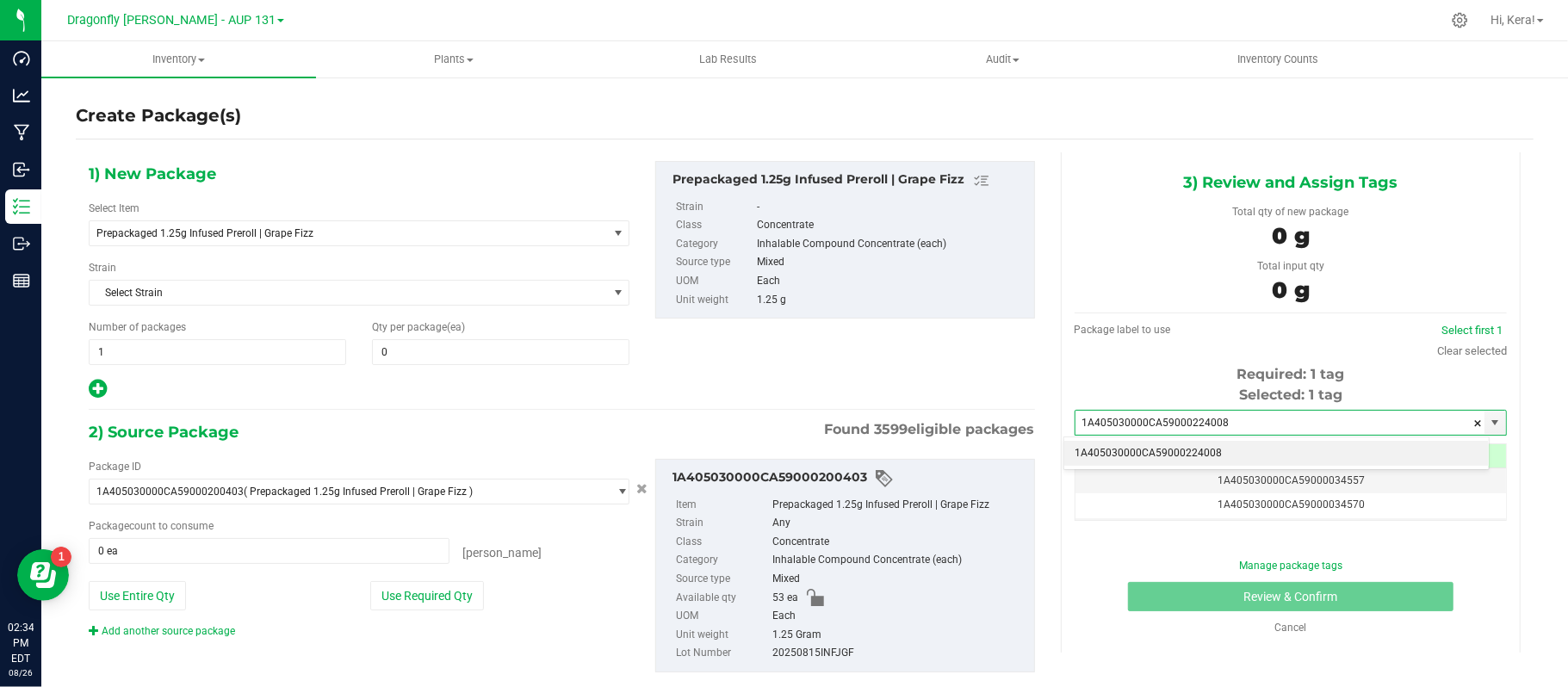
click at [1151, 457] on li "1A405030000CA59000224008" at bounding box center [1277, 454] width 425 height 26
type input "1A405030000CA59000224008"
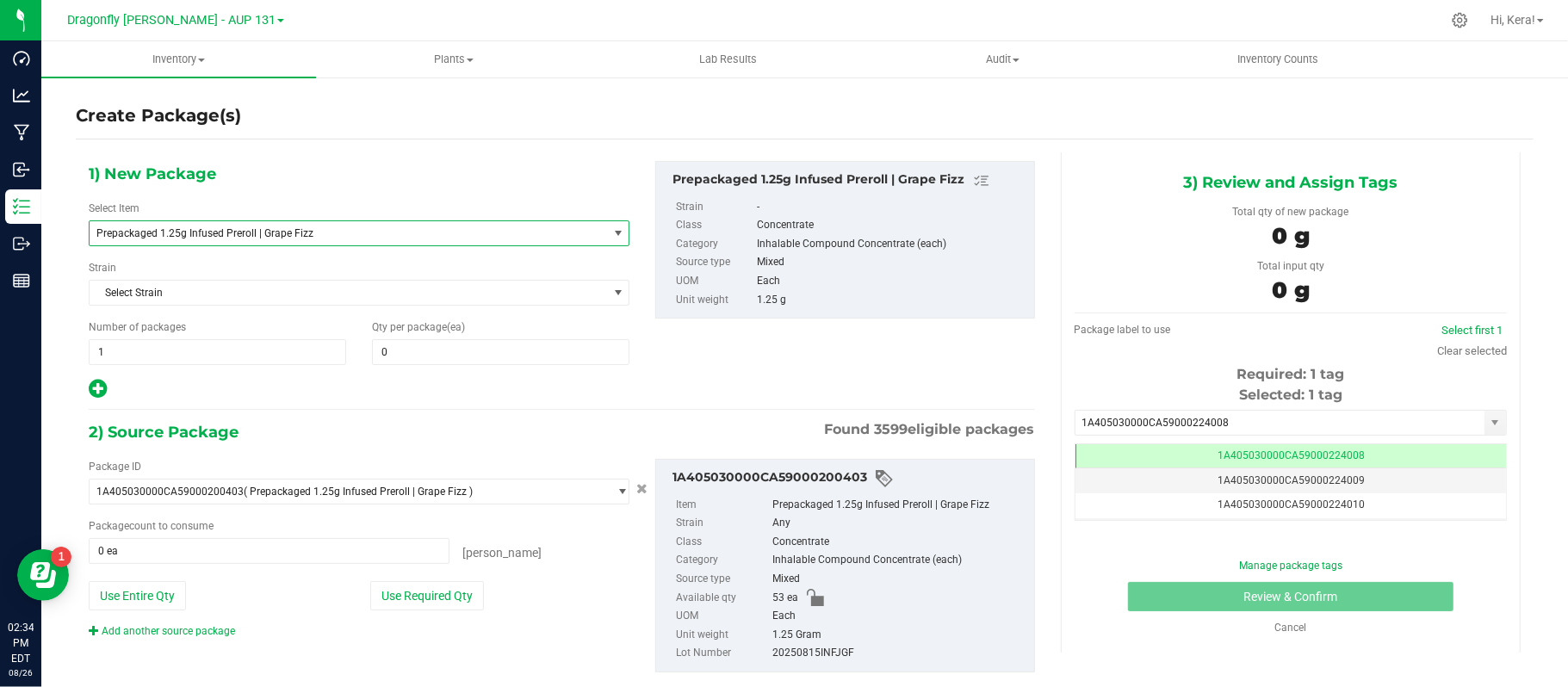
click at [332, 228] on span "Prepackaged 1.25g Infused Preroll | Grape Fizz" at bounding box center [338, 233] width 484 height 12
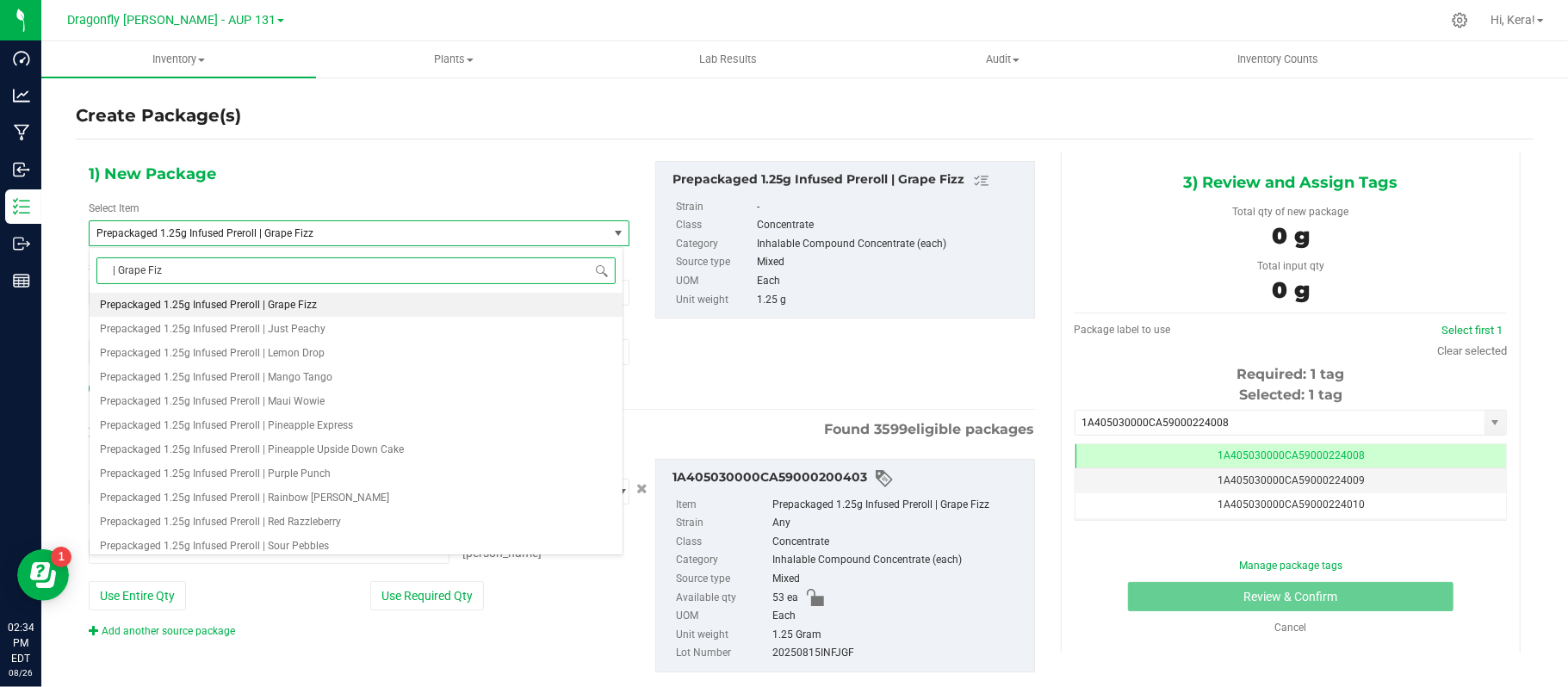
type input "| Grape Fizz"
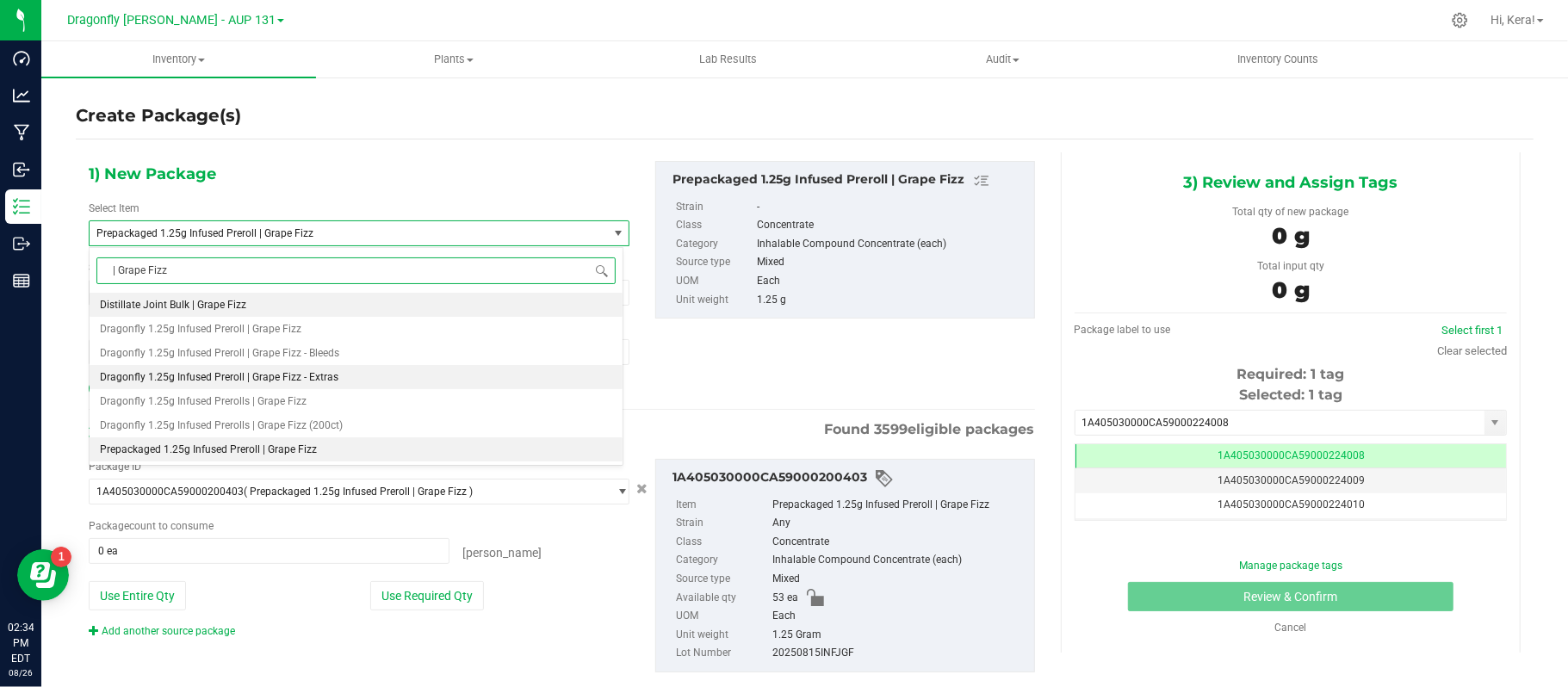
click at [318, 383] on span "Dragonfly 1.25g Infused Preroll | Grape Fizz - Extras" at bounding box center [218, 377] width 238 height 12
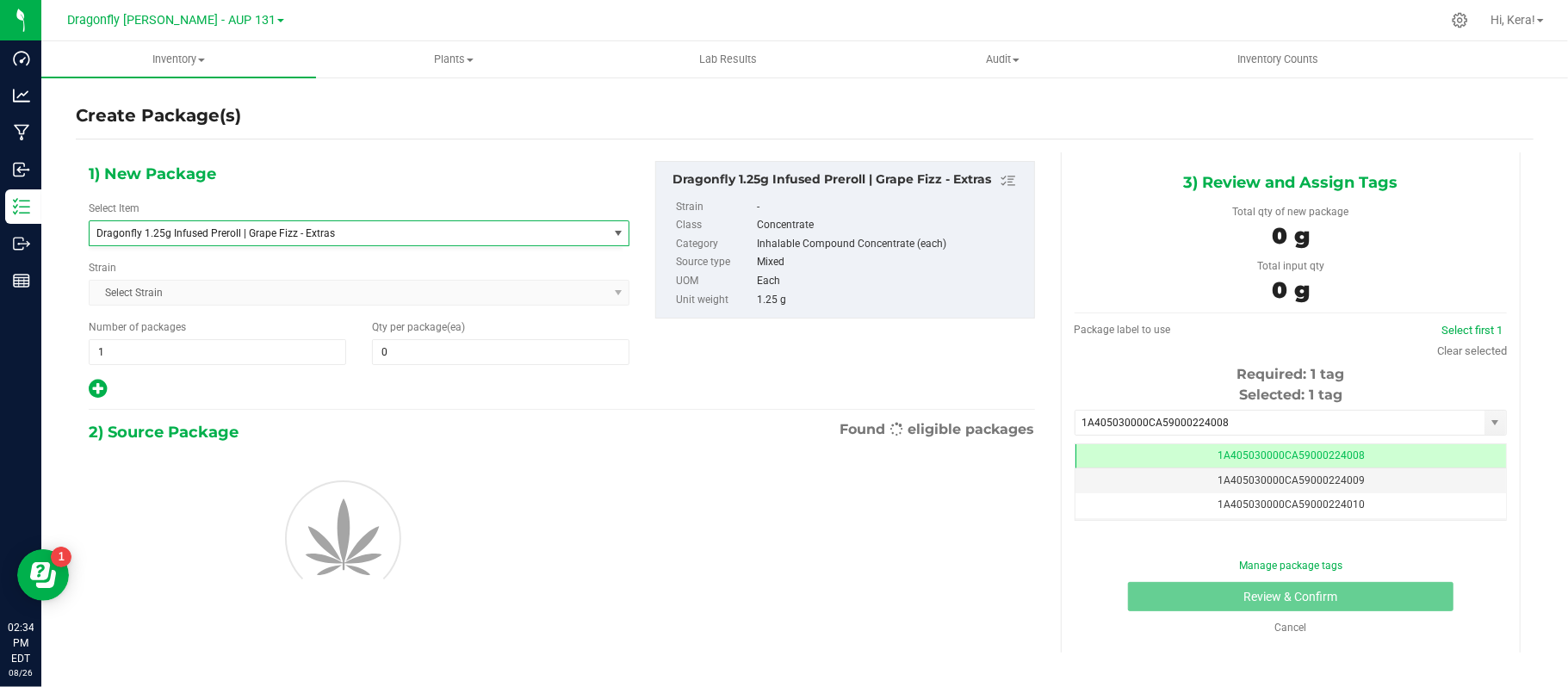
type input "0"
click at [442, 349] on input "0" at bounding box center [501, 352] width 255 height 24
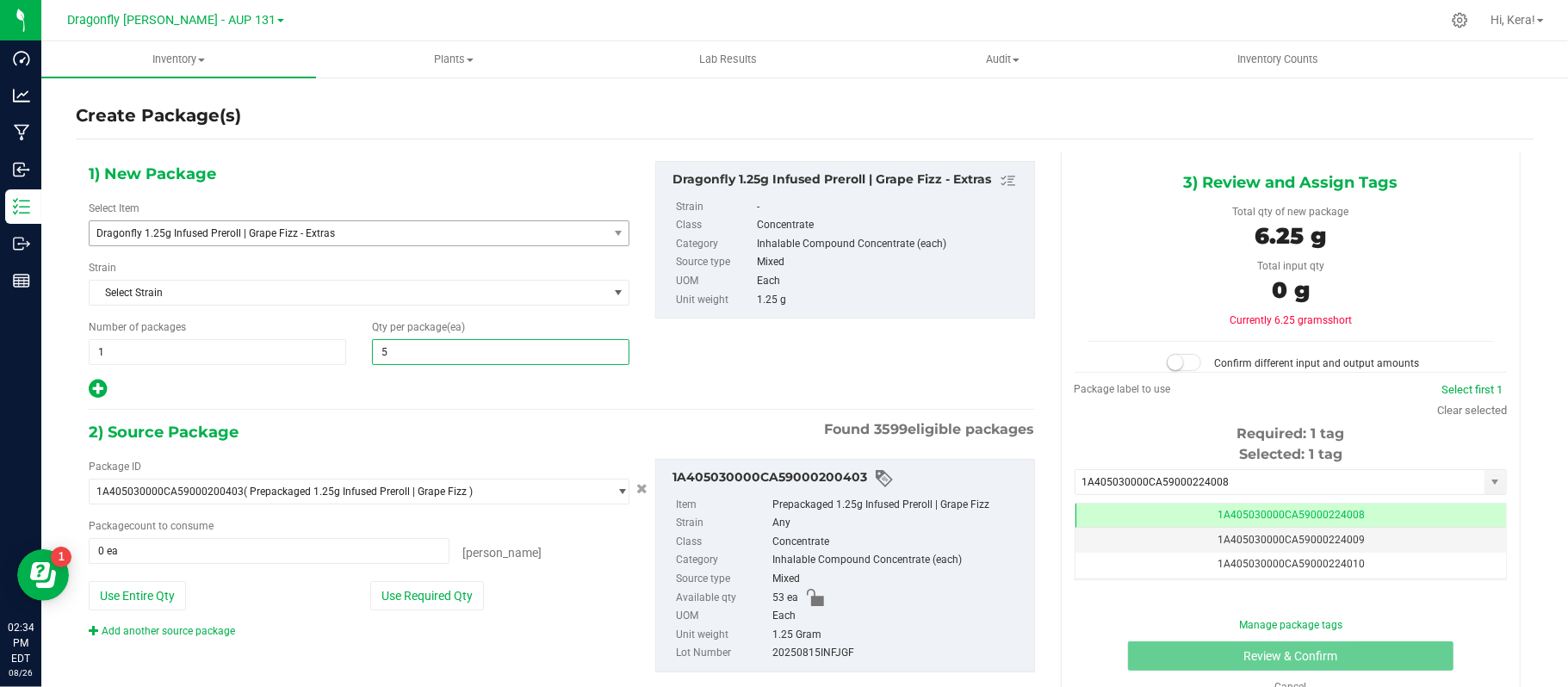
type input "53"
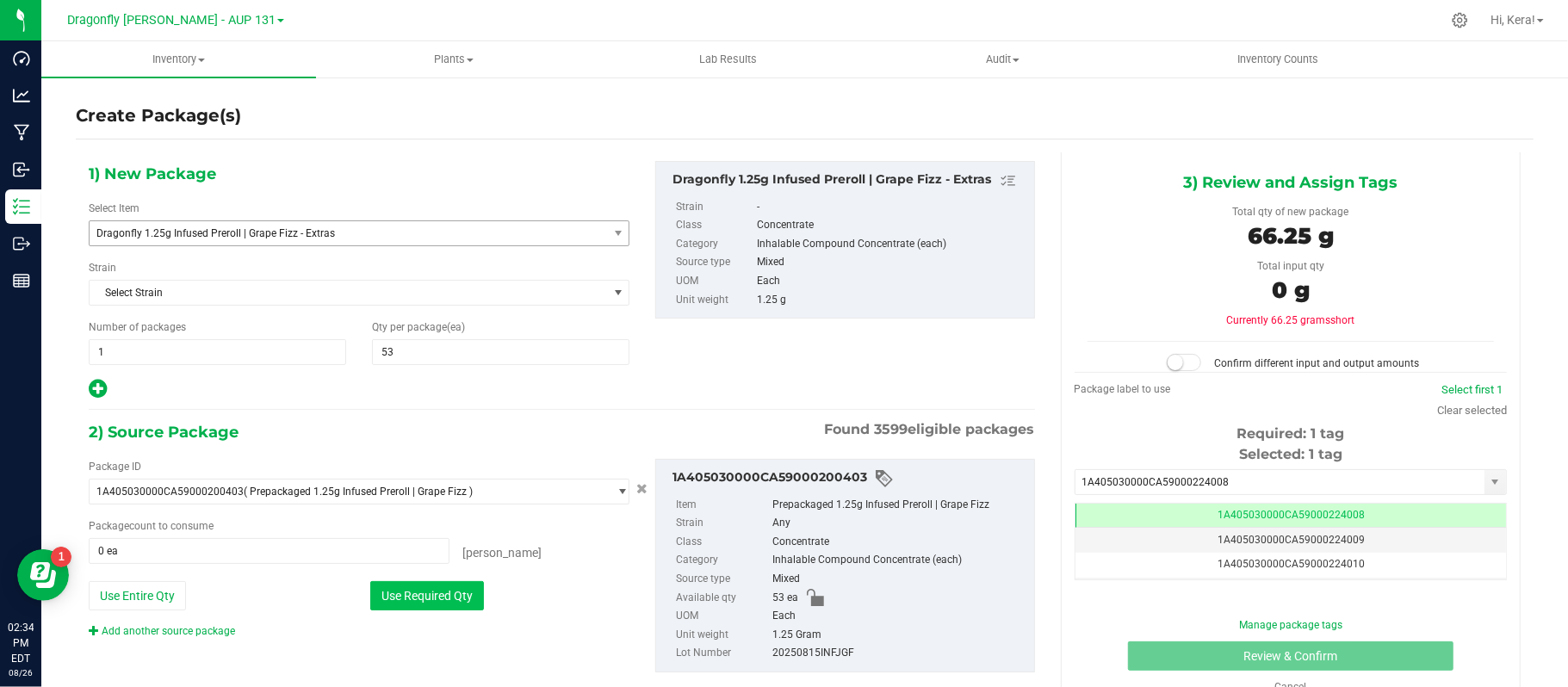
click at [446, 594] on button "Use Required Qty" at bounding box center [427, 595] width 114 height 29
type input "53 ea"
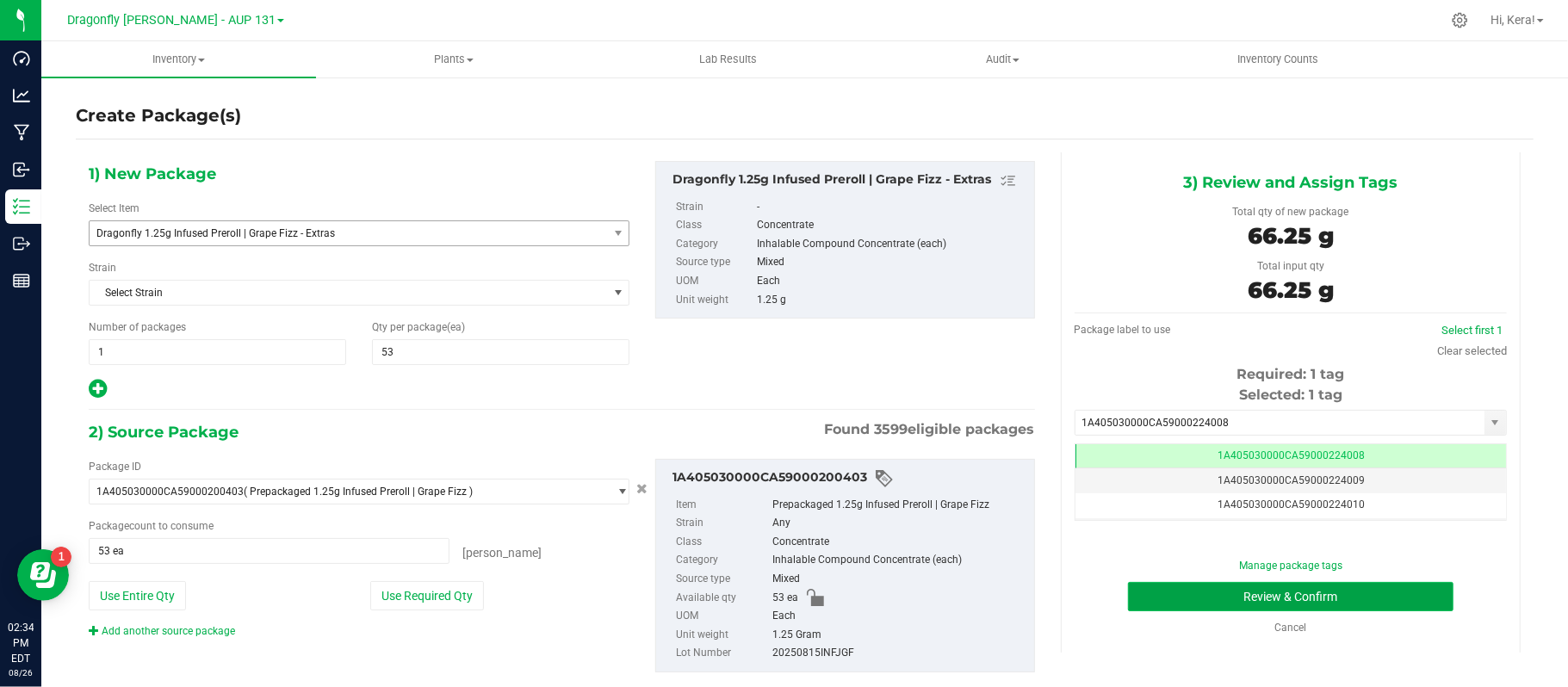
click at [1214, 602] on button "Review & Confirm" at bounding box center [1291, 596] width 325 height 29
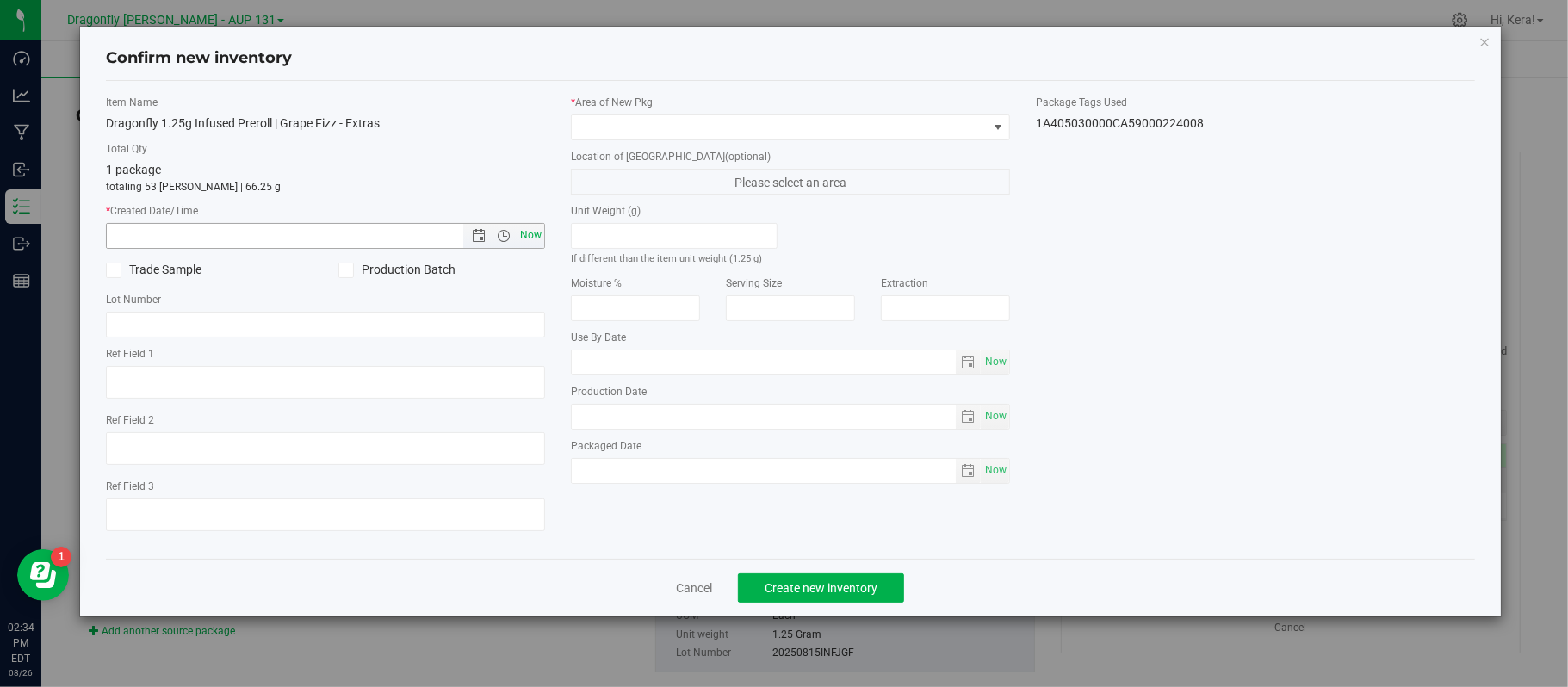
drag, startPoint x: 531, startPoint y: 230, endPoint x: 539, endPoint y: 237, distance: 10.6
click at [539, 237] on span "Now" at bounding box center [531, 235] width 29 height 25
type input "[DATE] 2:34 PM"
click at [626, 129] on span at bounding box center [779, 128] width 416 height 24
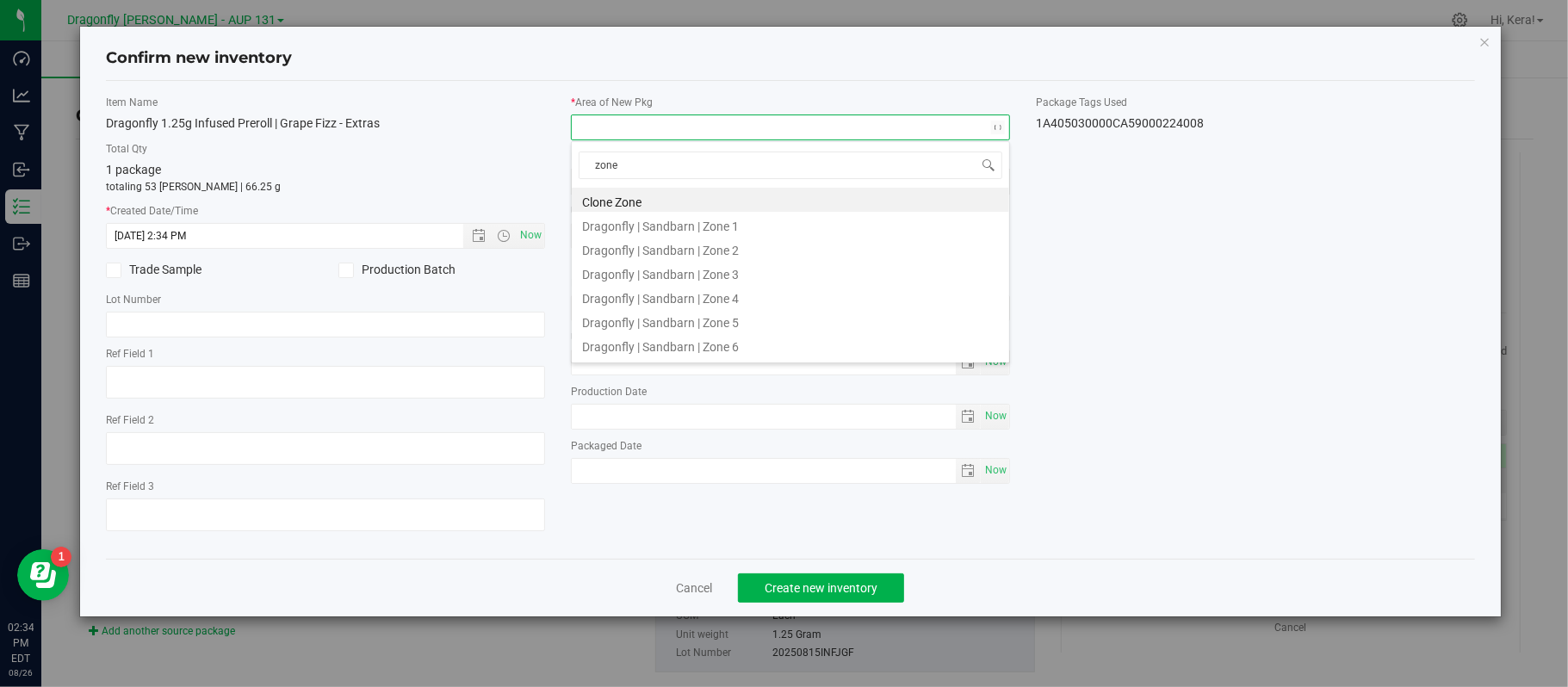
type input "zone 2"
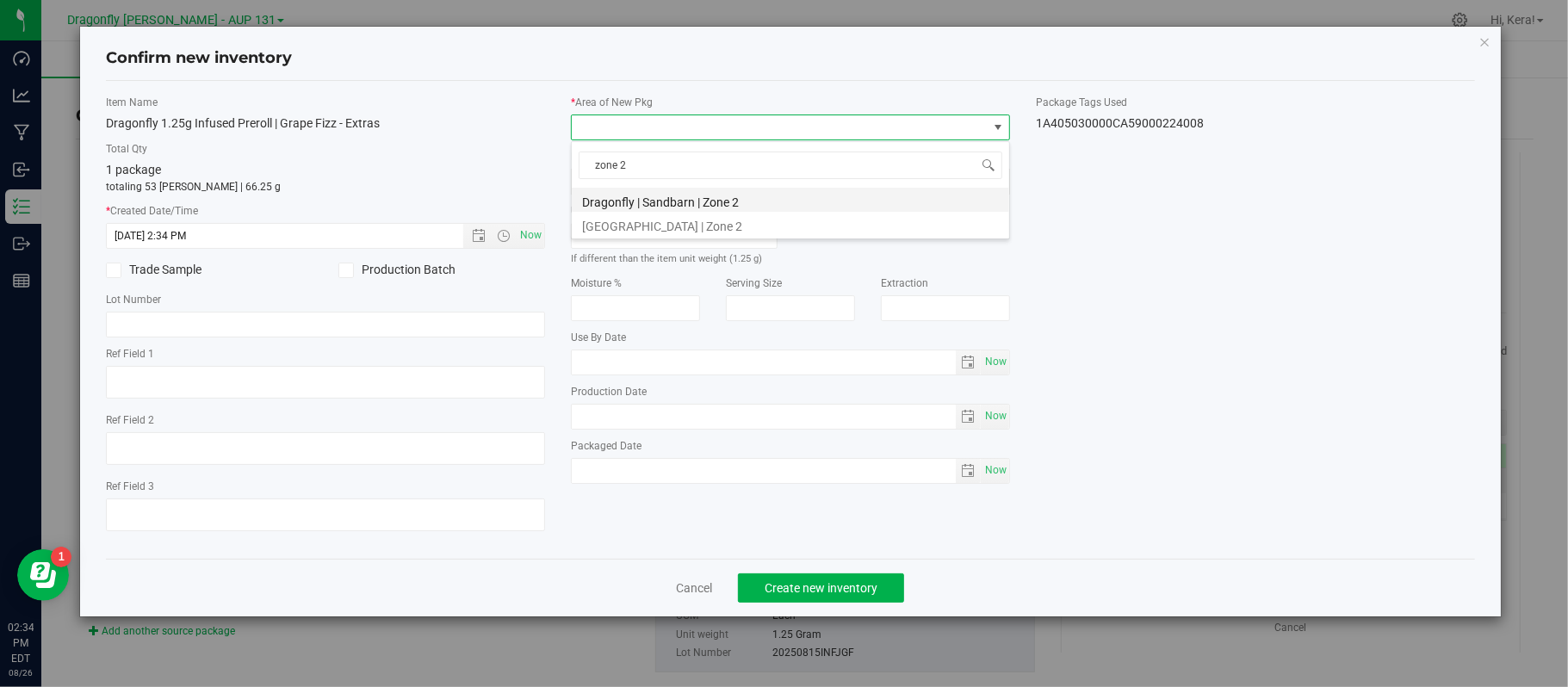
click at [672, 198] on li "Dragonfly | Sandbarn | Zone 2" at bounding box center [790, 199] width 438 height 24
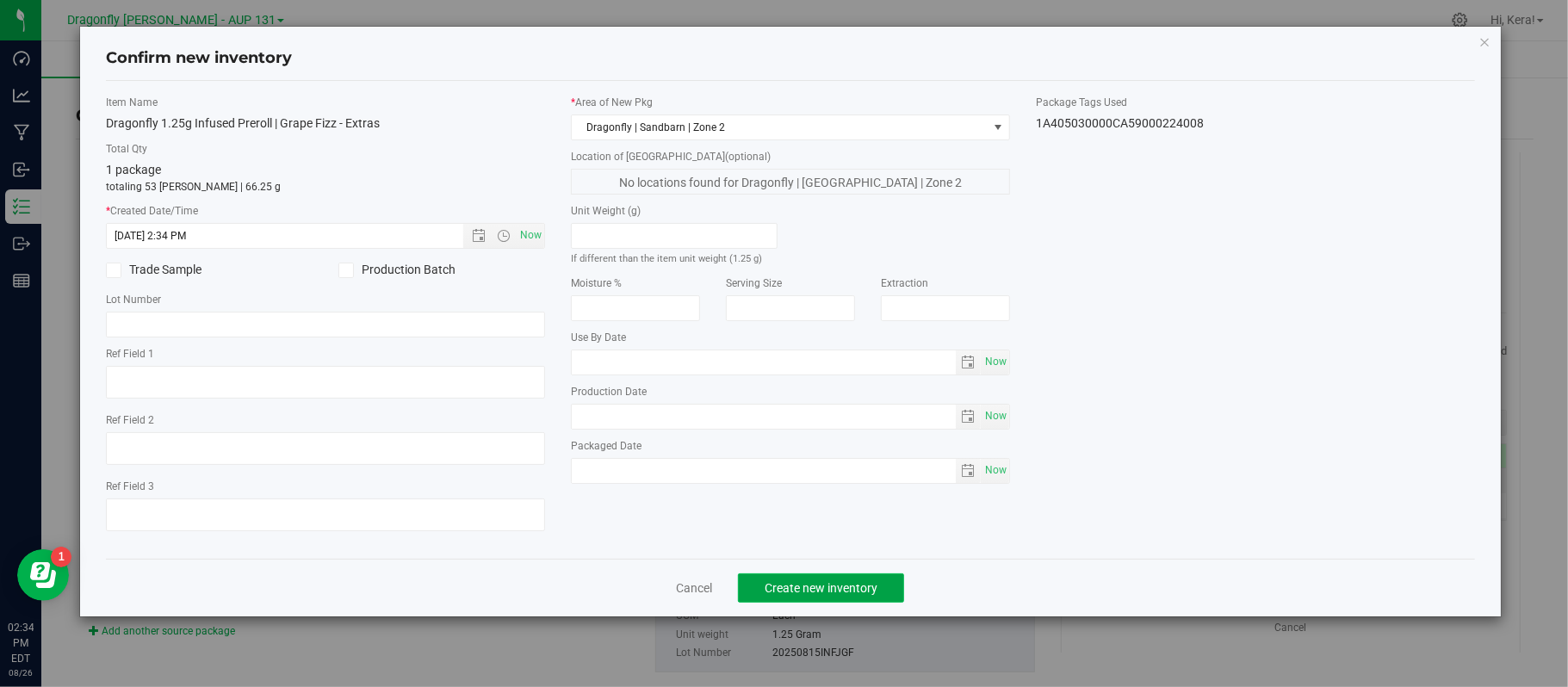
click at [834, 602] on button "Create new inventory" at bounding box center [821, 587] width 167 height 29
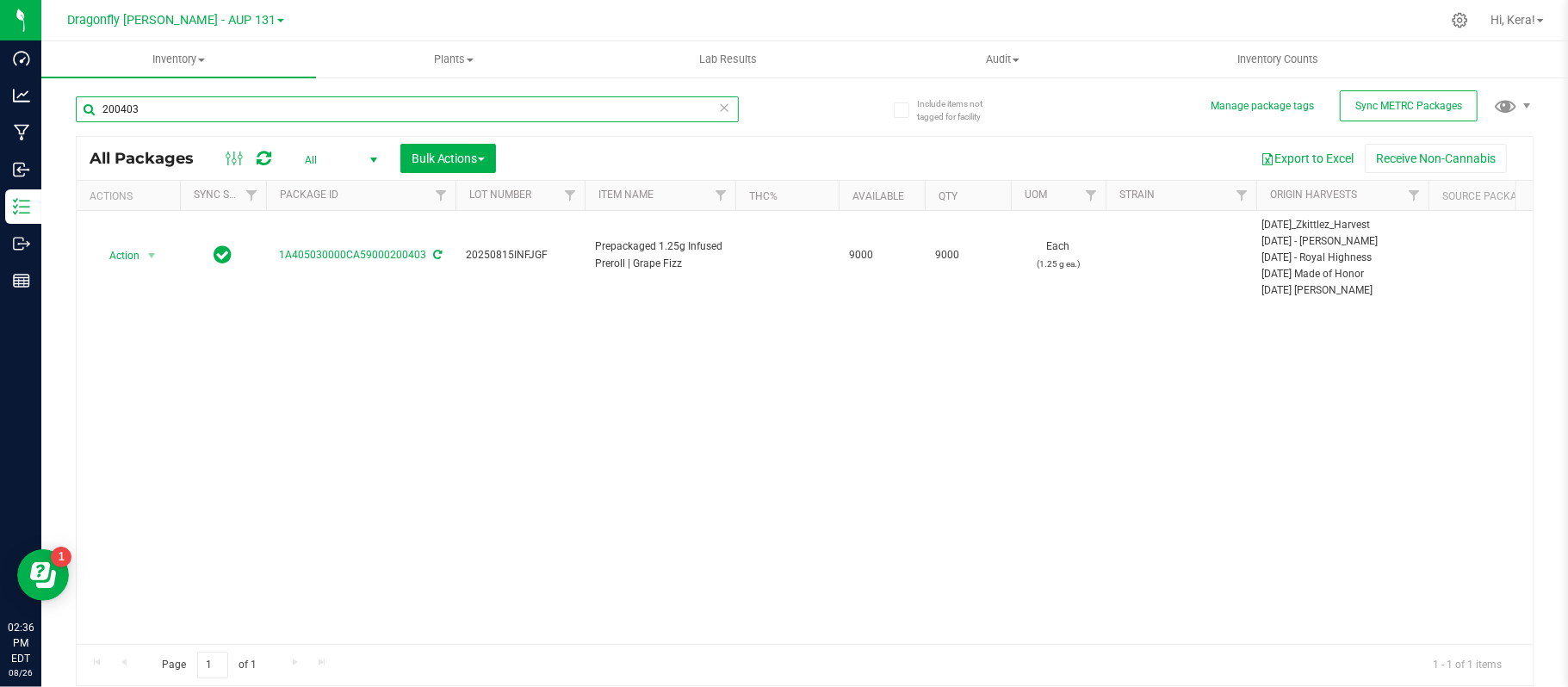
click at [167, 112] on input "200403" at bounding box center [407, 110] width 663 height 26
type input "2"
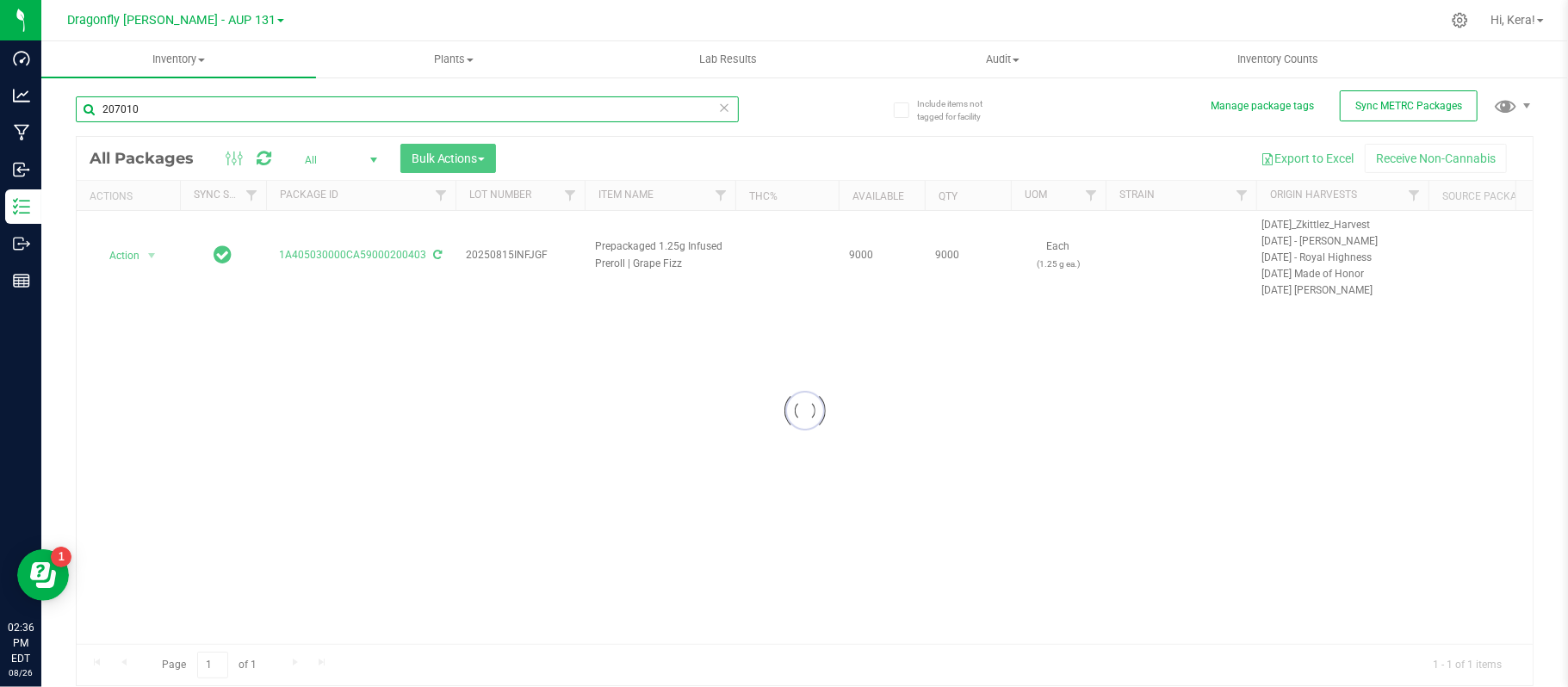
type input "207010"
click at [177, 142] on div at bounding box center [805, 411] width 1456 height 548
click at [147, 101] on input "207010" at bounding box center [407, 110] width 663 height 26
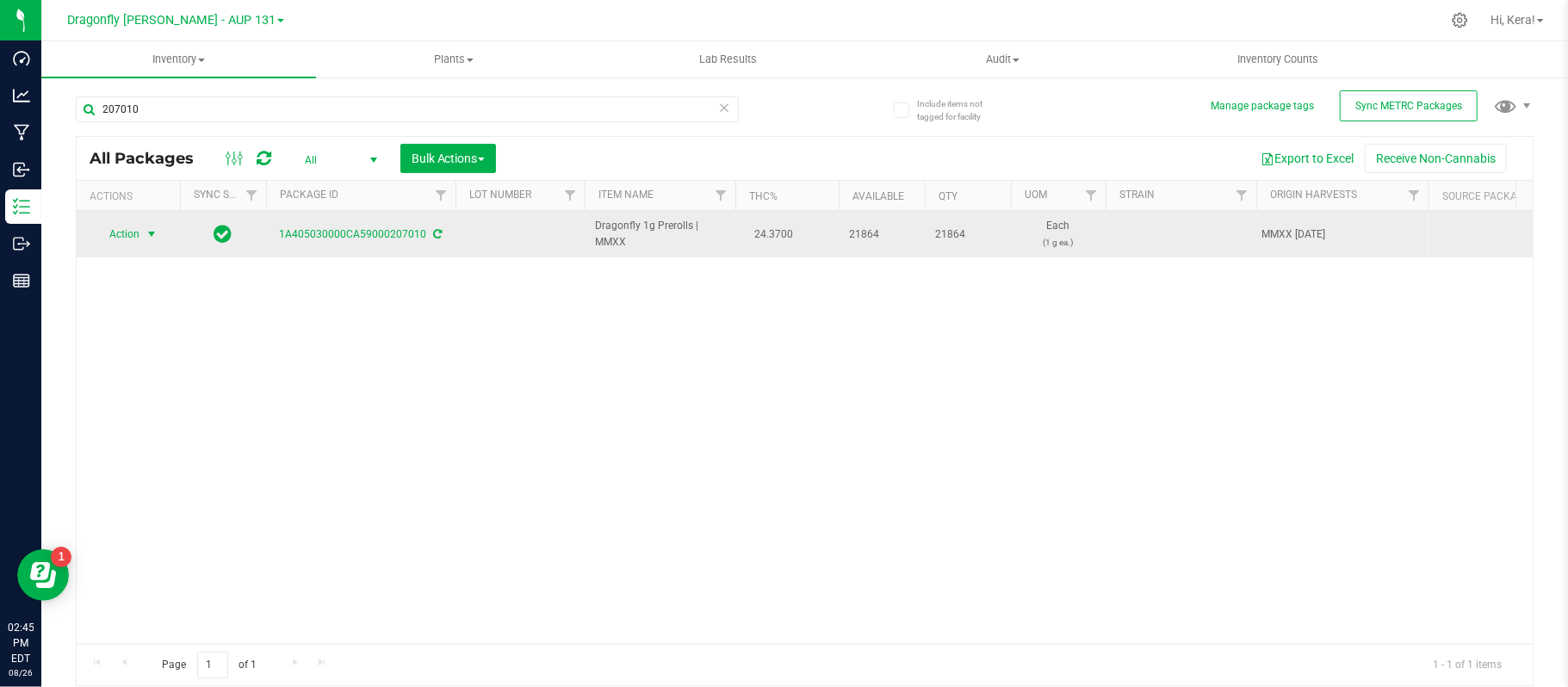
click at [123, 236] on span "Action" at bounding box center [117, 234] width 47 height 24
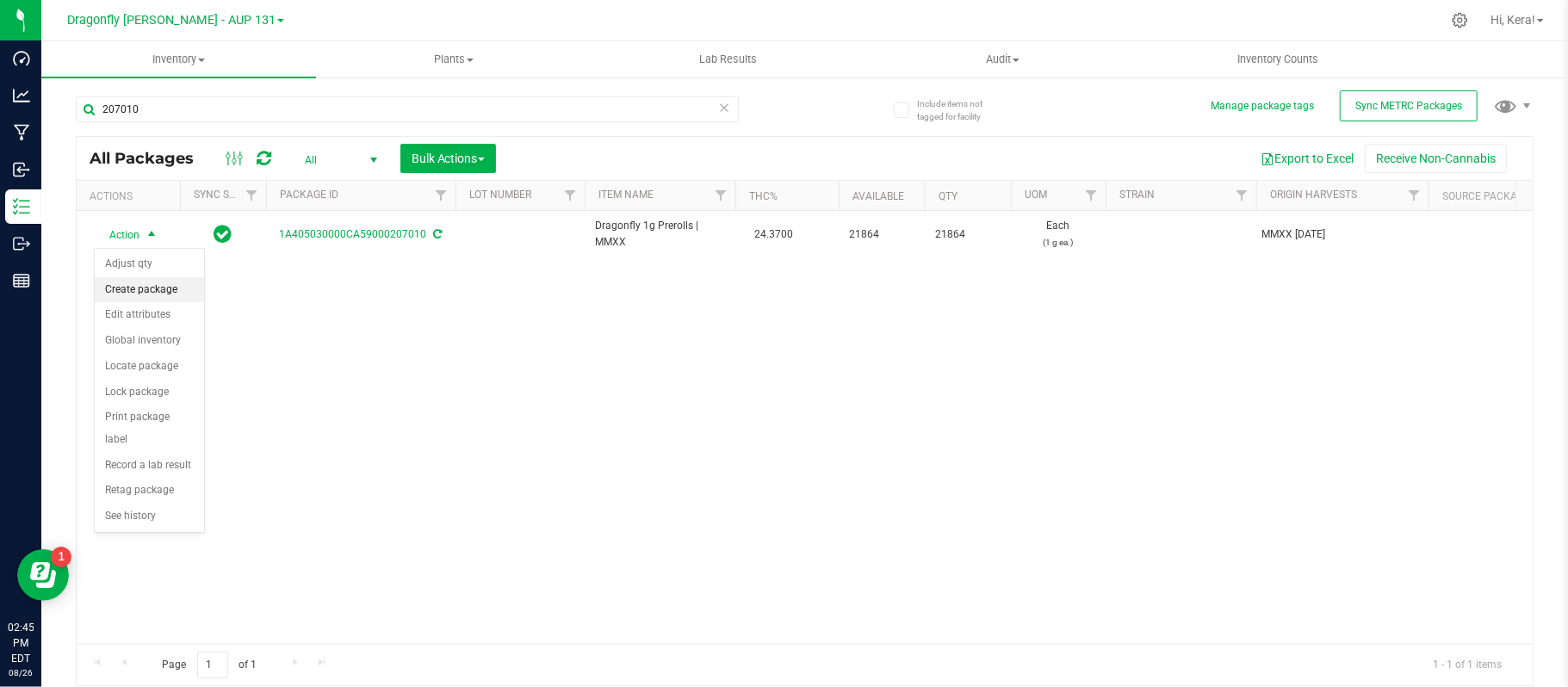
click at [160, 289] on li "Create package" at bounding box center [150, 290] width 110 height 26
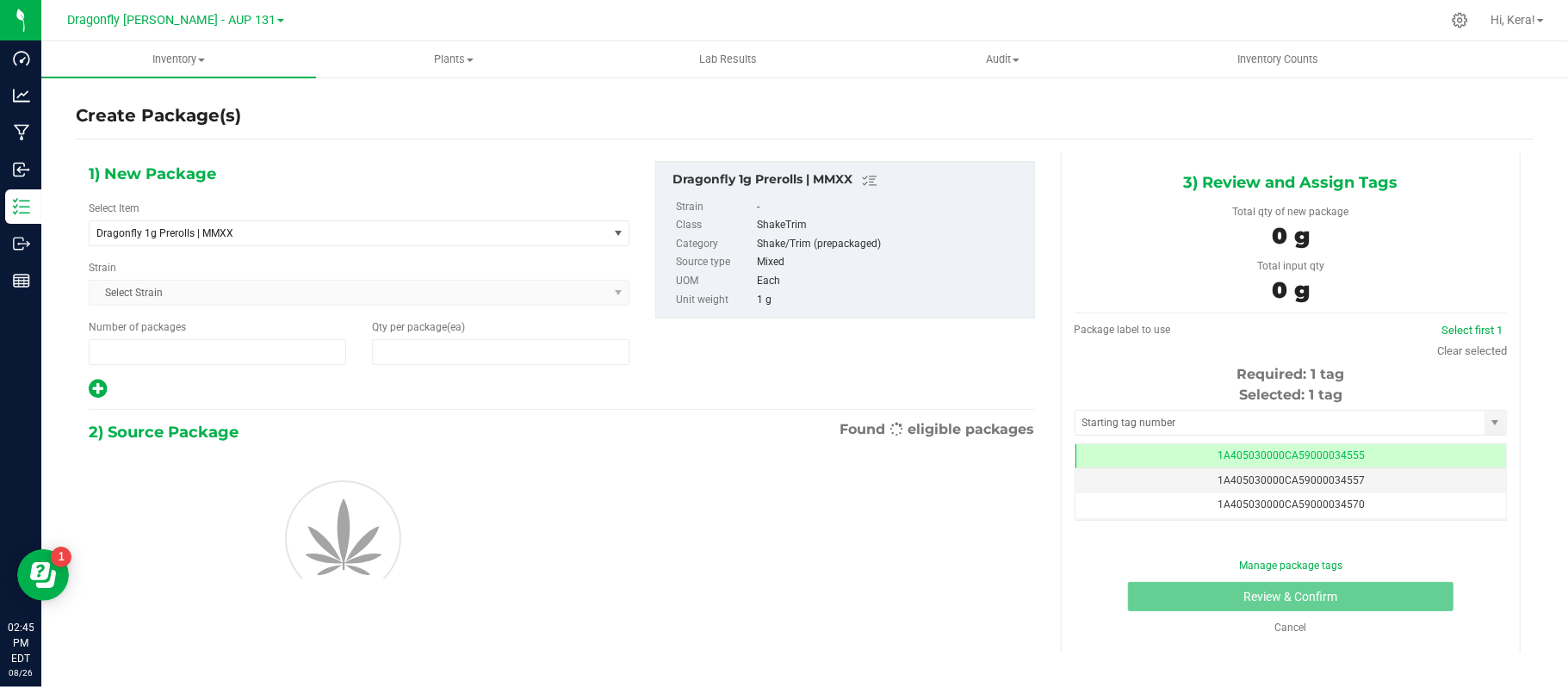
type input "1"
type input "0"
click at [223, 224] on span "Dragonfly 1g Prerolls | MMXX" at bounding box center [348, 233] width 518 height 24
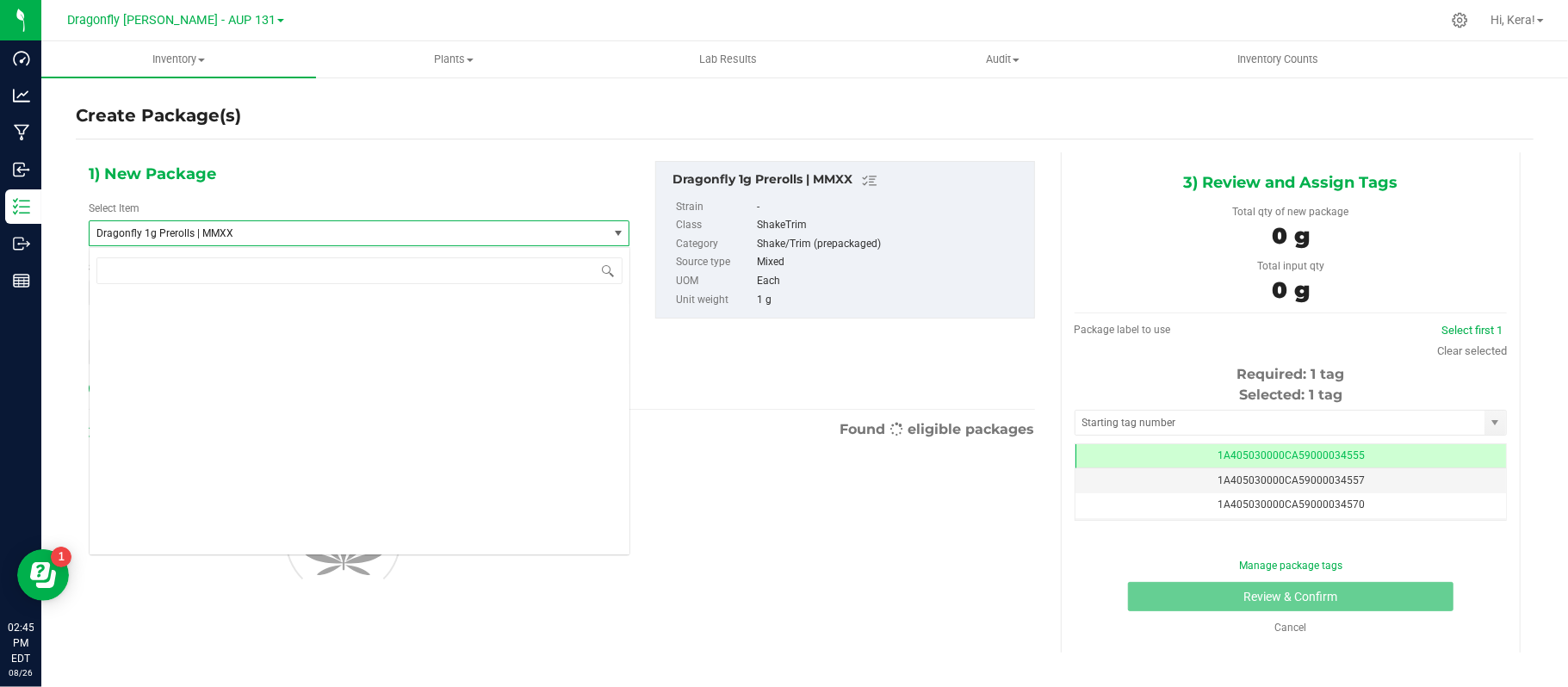
scroll to position [40442, 0]
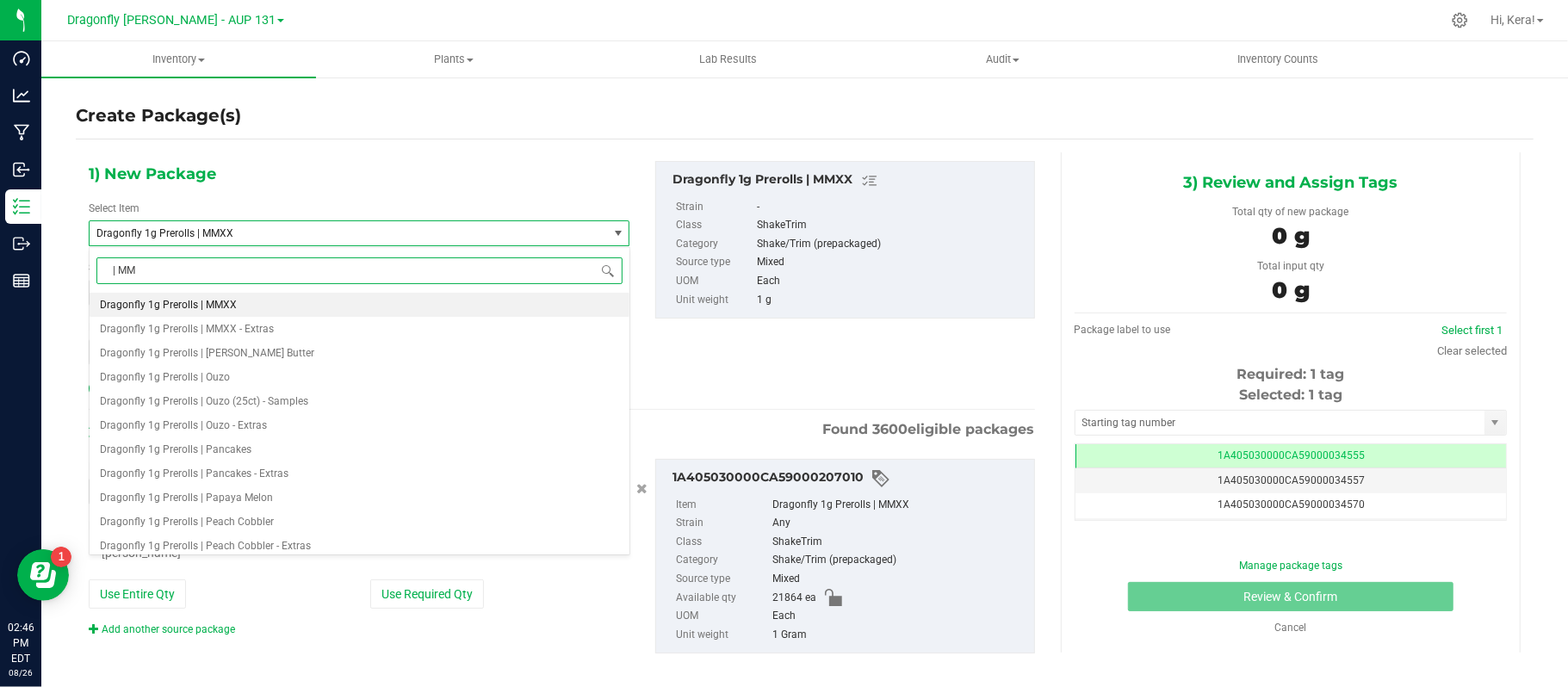
type input "| MMX"
type input "0 ea"
type input "| MMXX"
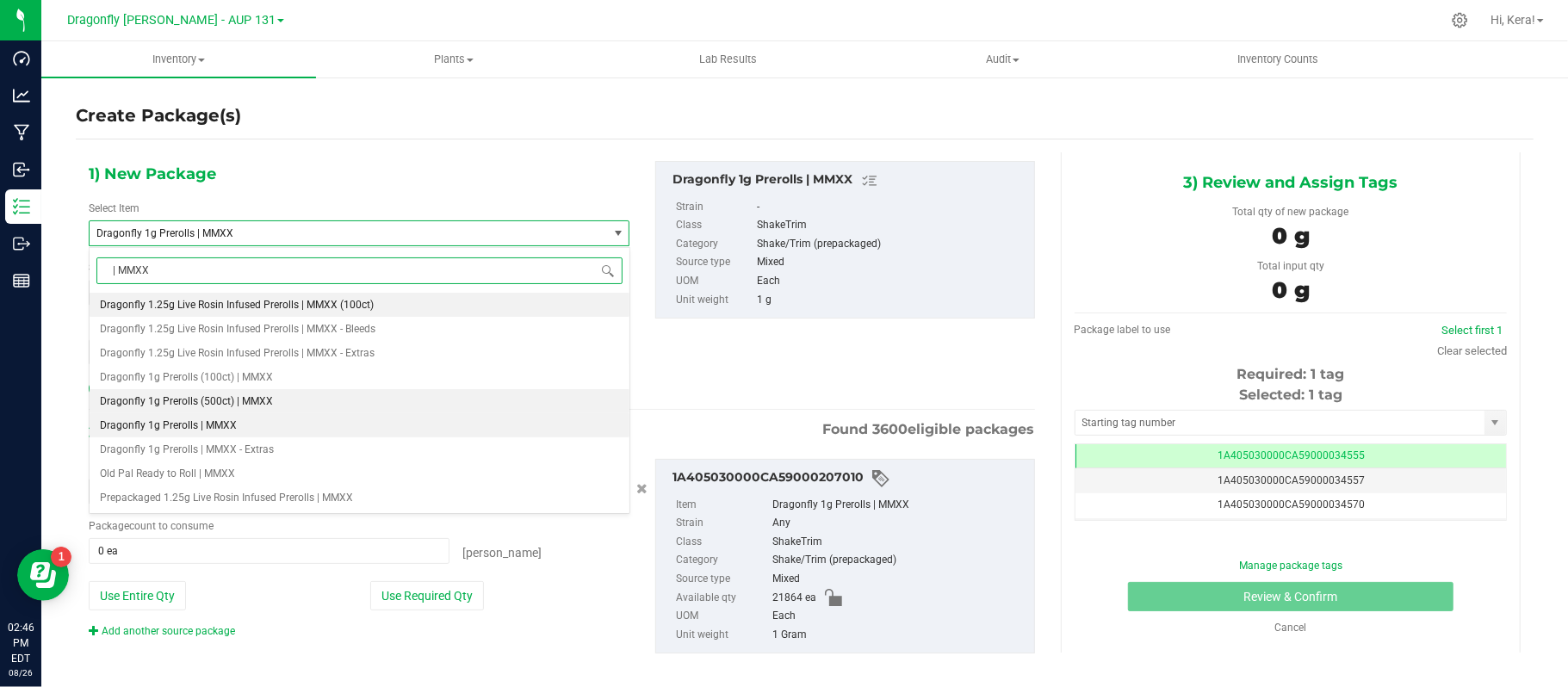
click at [251, 404] on span "Dragonfly 1g Prerolls (500ct) | MMXX" at bounding box center [187, 401] width 174 height 12
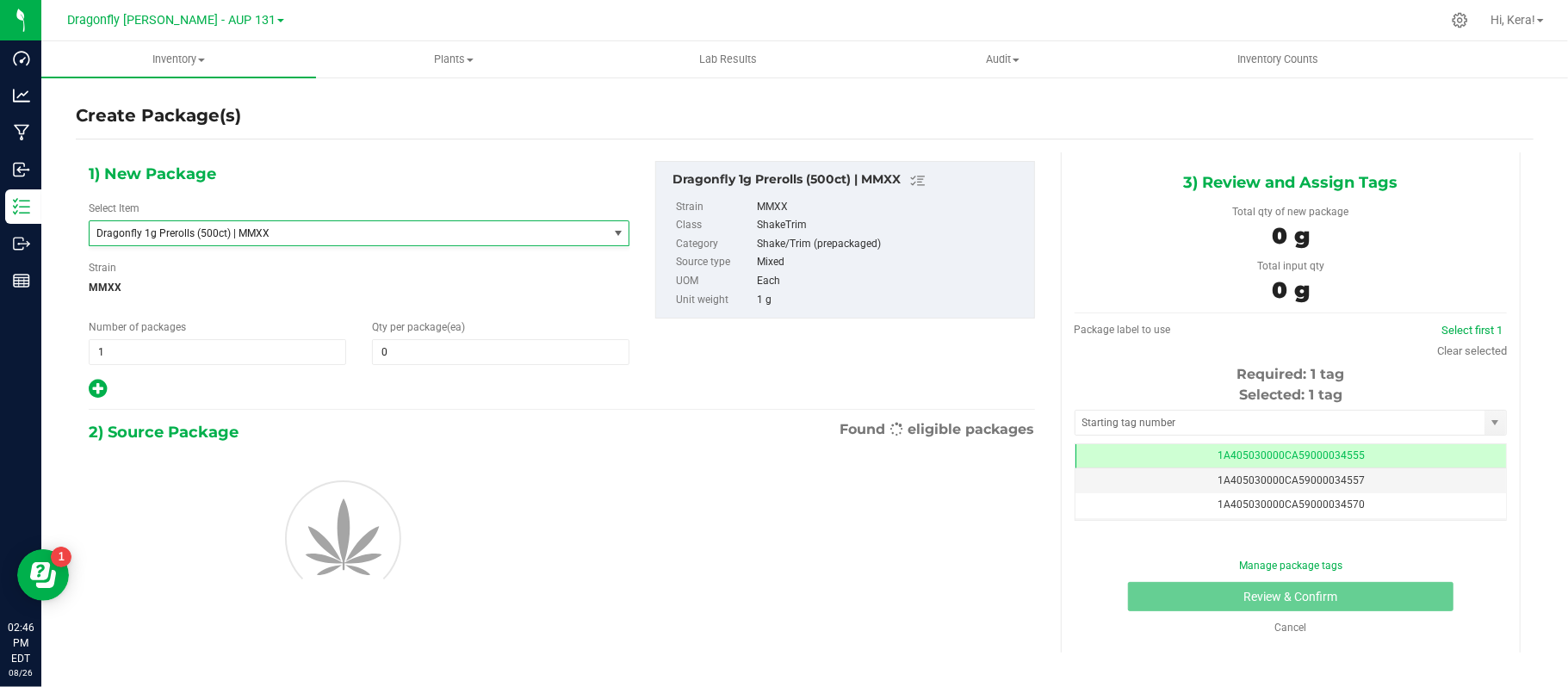
type input "0"
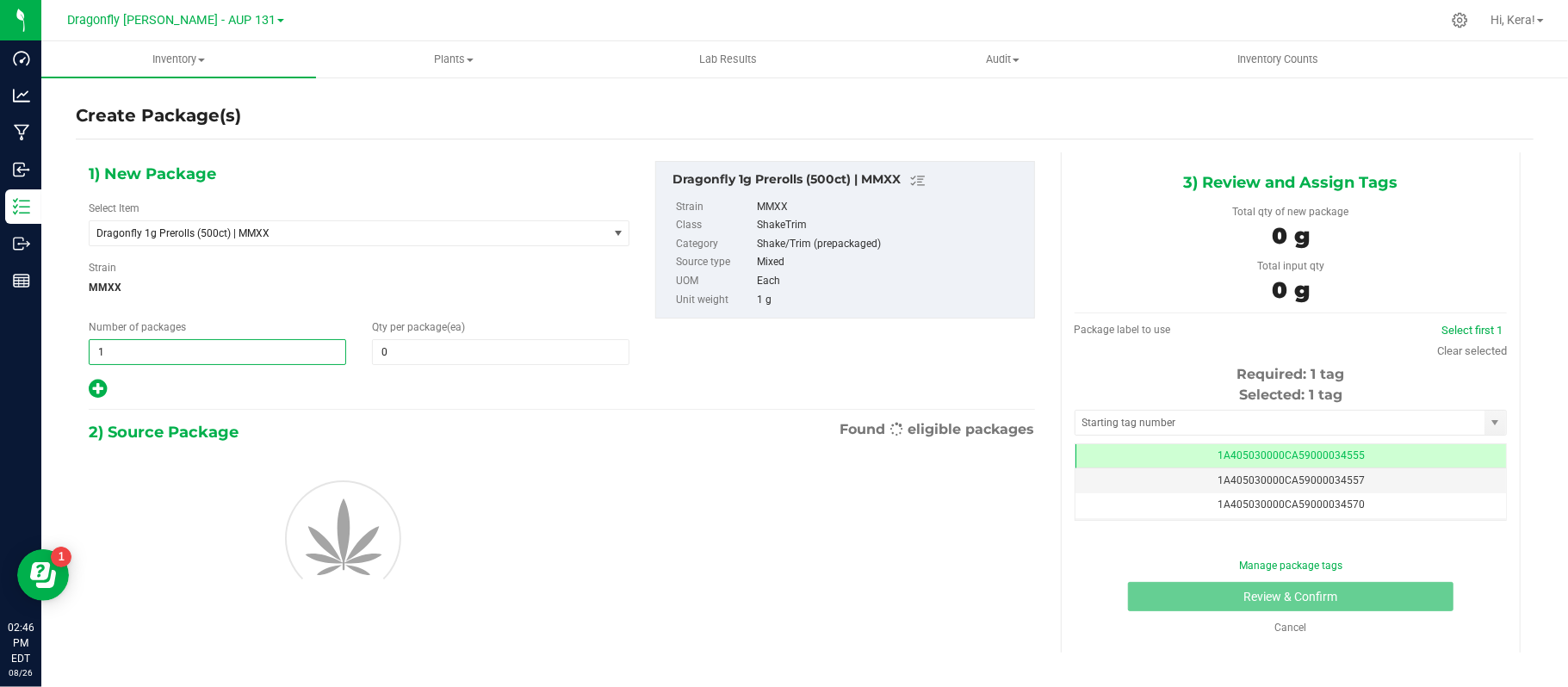
click at [125, 360] on span "1 1" at bounding box center [217, 352] width 257 height 26
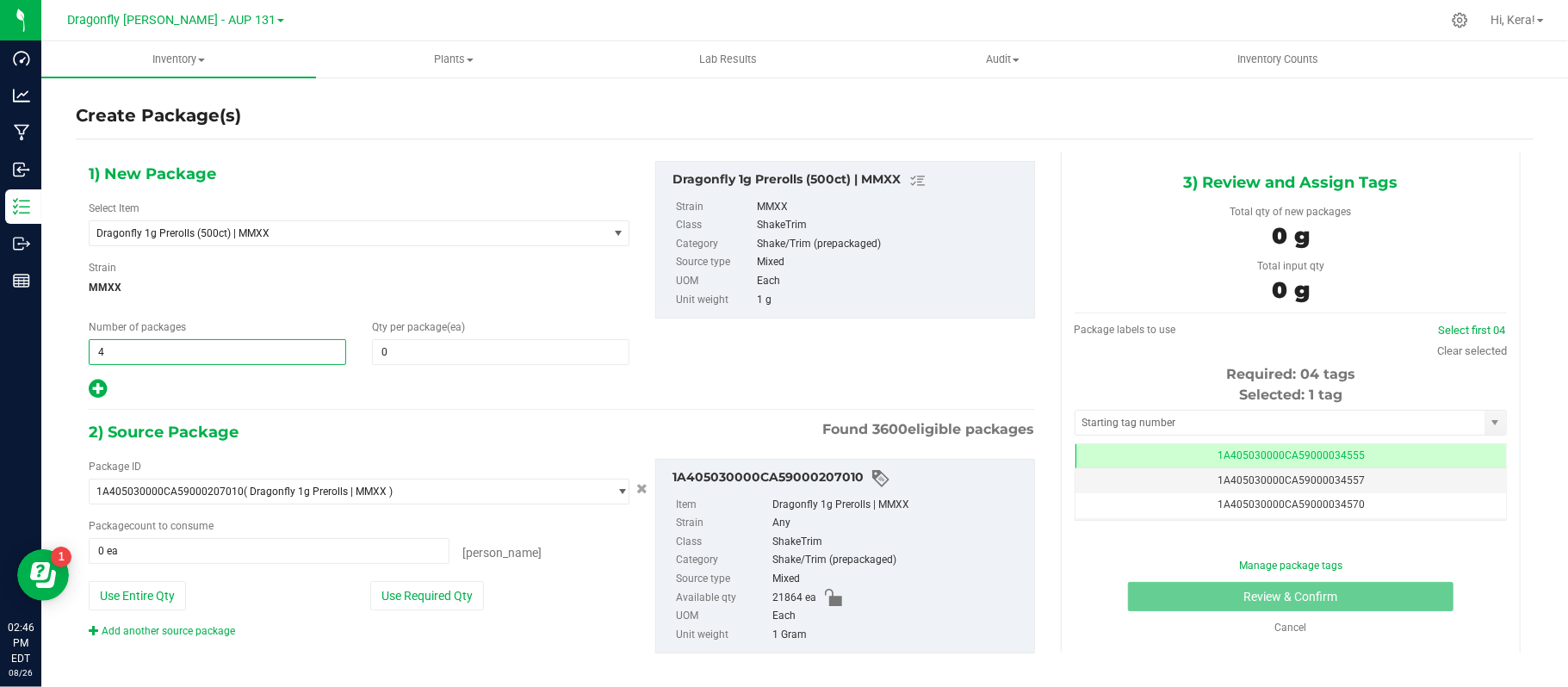
type input "43"
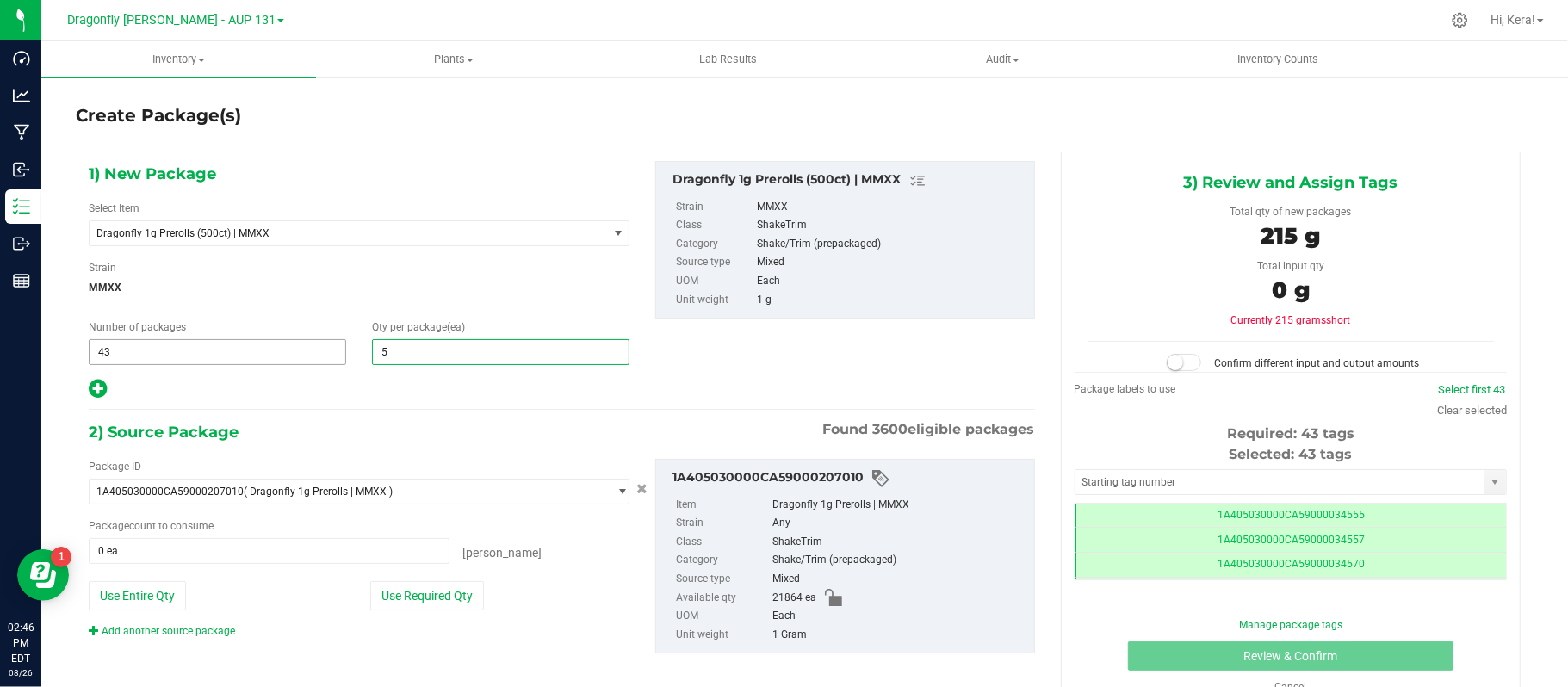
scroll to position [0, -1]
type input "500"
click at [406, 602] on button "Use Required Qty" at bounding box center [427, 595] width 114 height 29
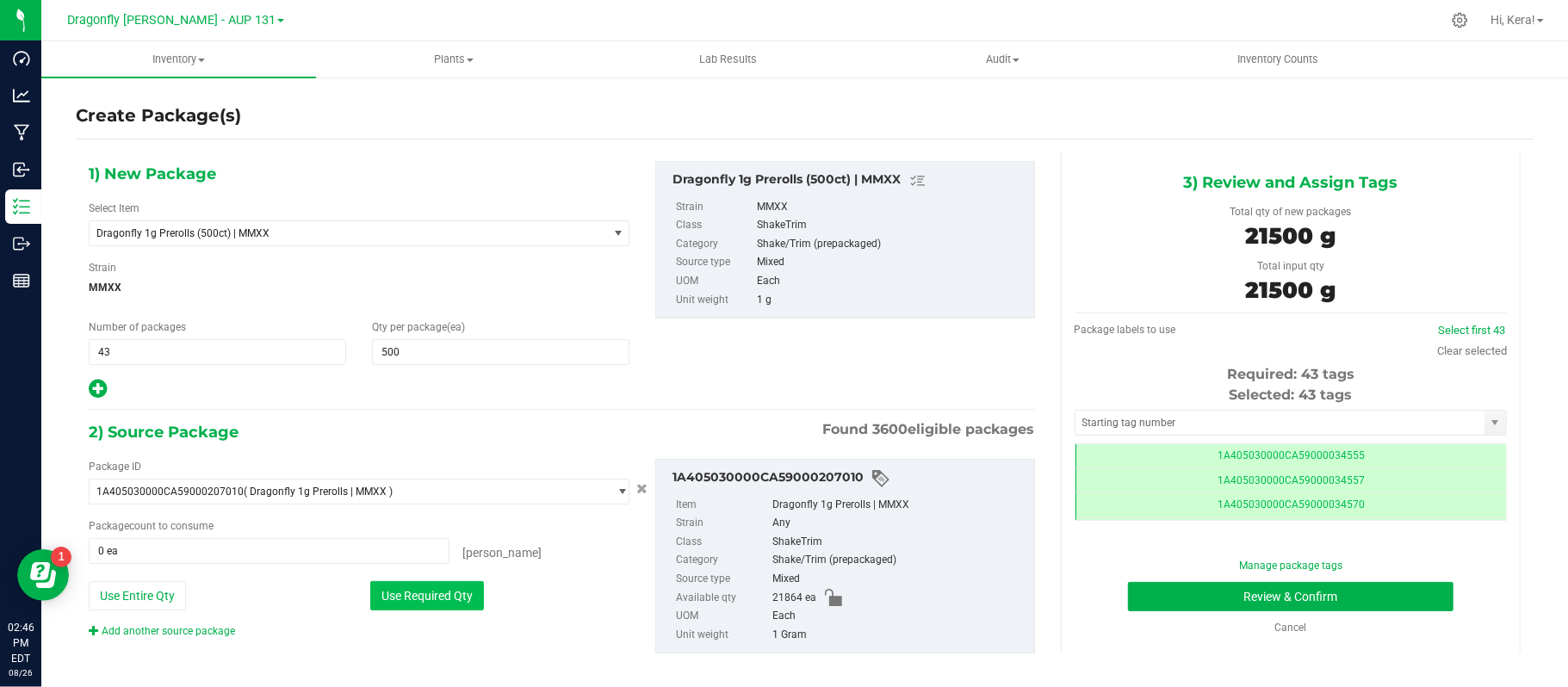
type input "21500 ea"
click at [1147, 424] on input "text" at bounding box center [1280, 423] width 409 height 24
paste input "1A405030000CA59000224546"
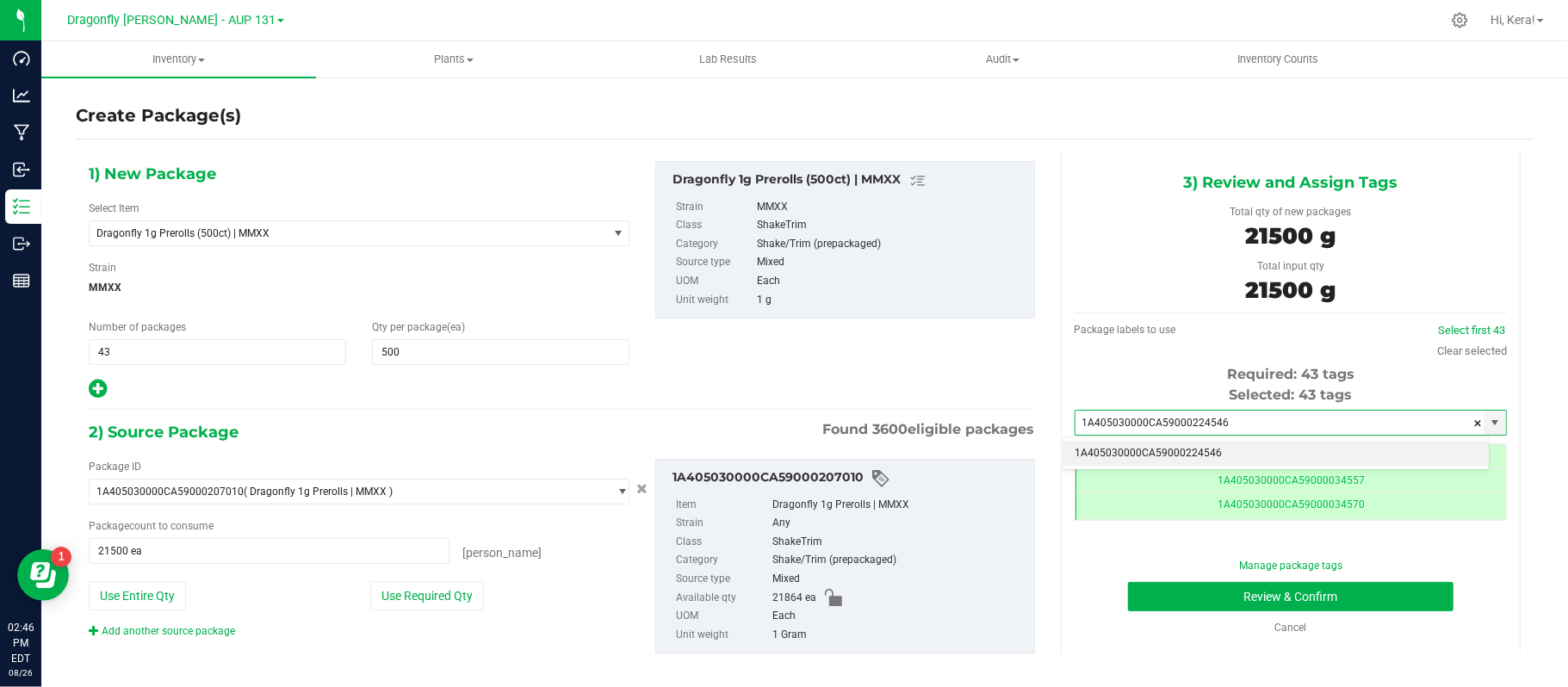
click at [1168, 450] on li "1A405030000CA59000224546" at bounding box center [1277, 454] width 425 height 26
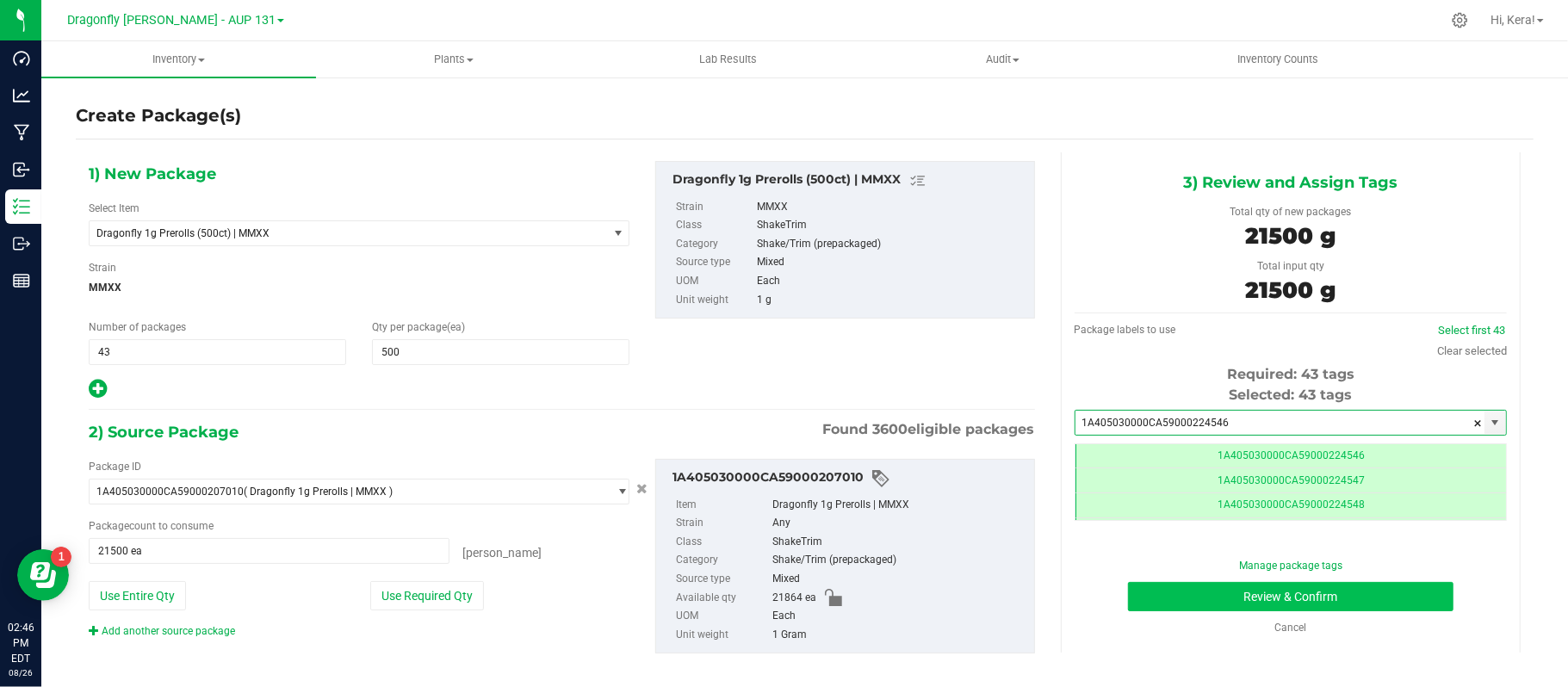
type input "1A405030000CA59000224546"
click at [1321, 583] on button "Review & Confirm" at bounding box center [1291, 596] width 325 height 29
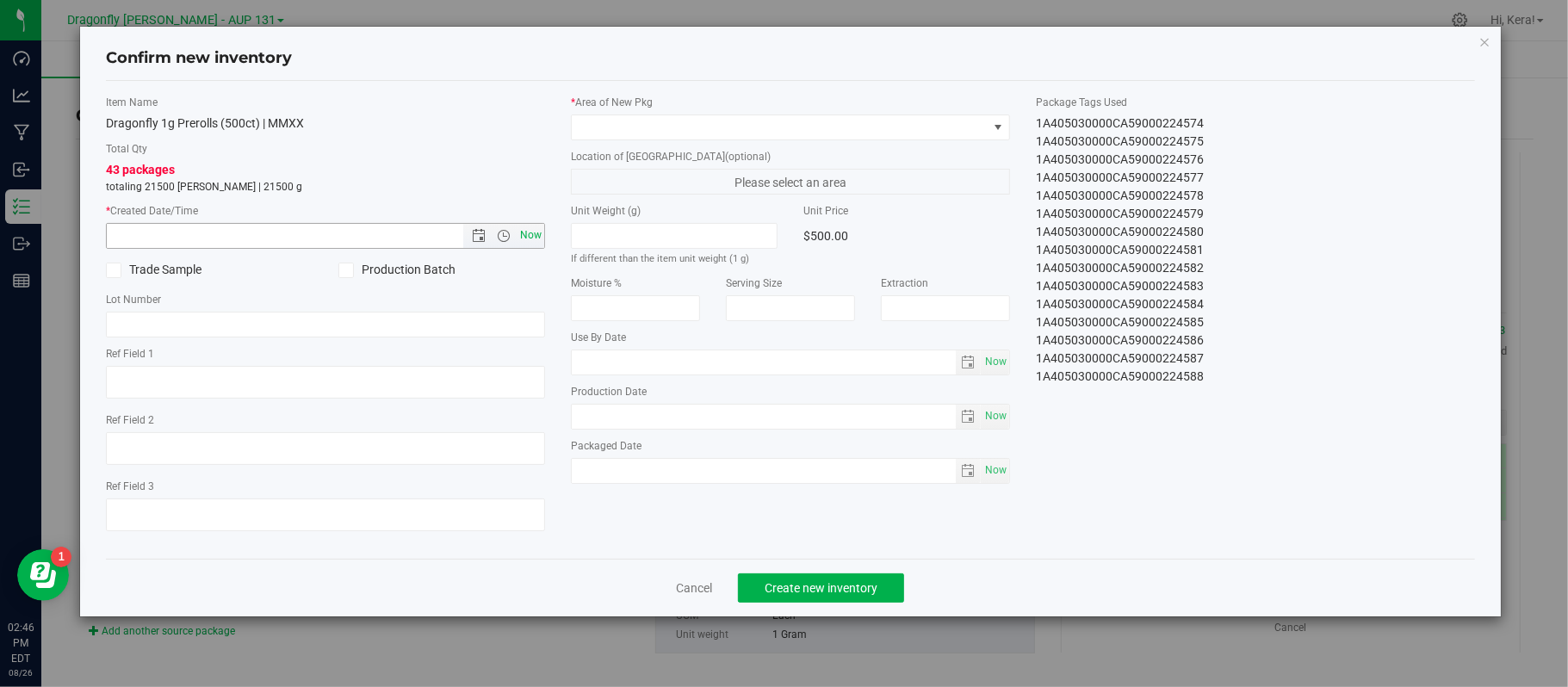
click at [536, 234] on span "Now" at bounding box center [531, 235] width 29 height 25
type input "[DATE] 2:46 PM"
click at [616, 126] on span at bounding box center [779, 128] width 416 height 24
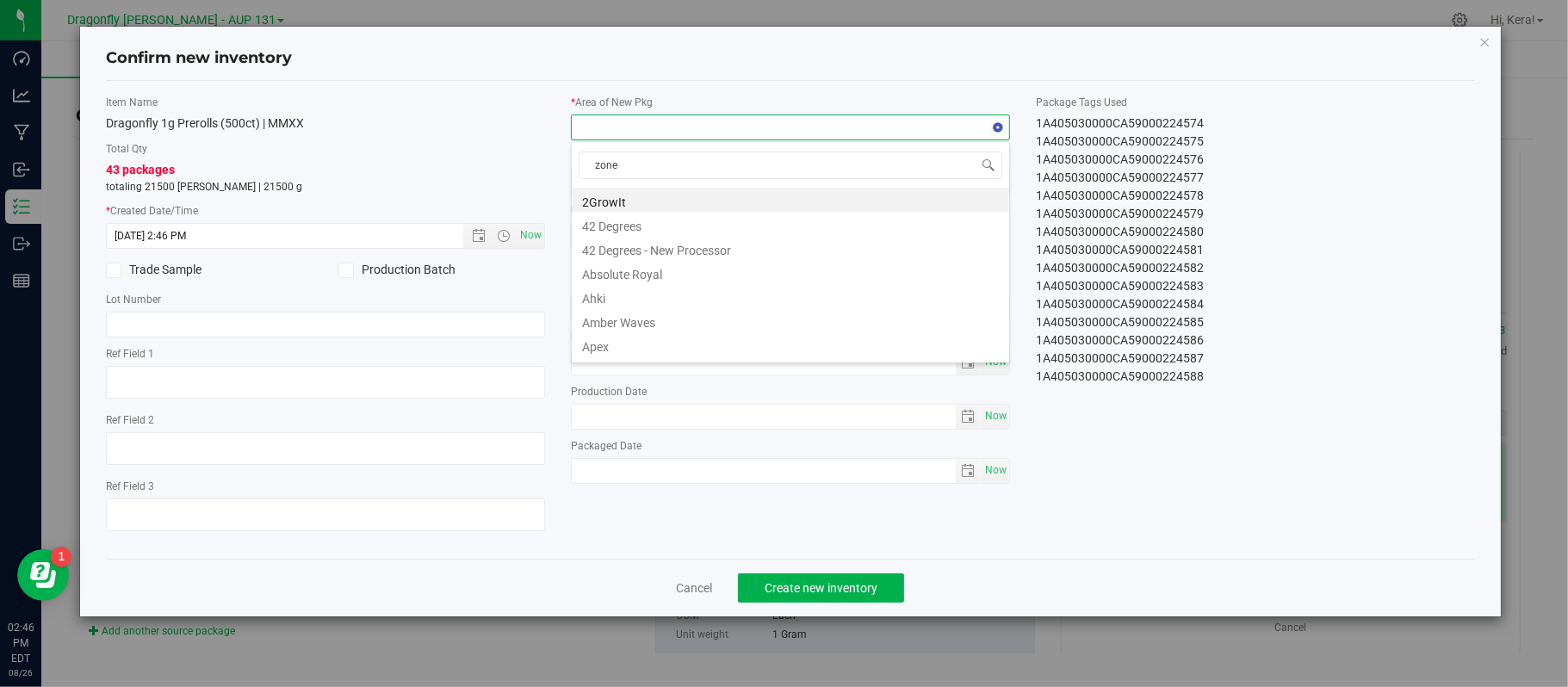
type input "zone 1"
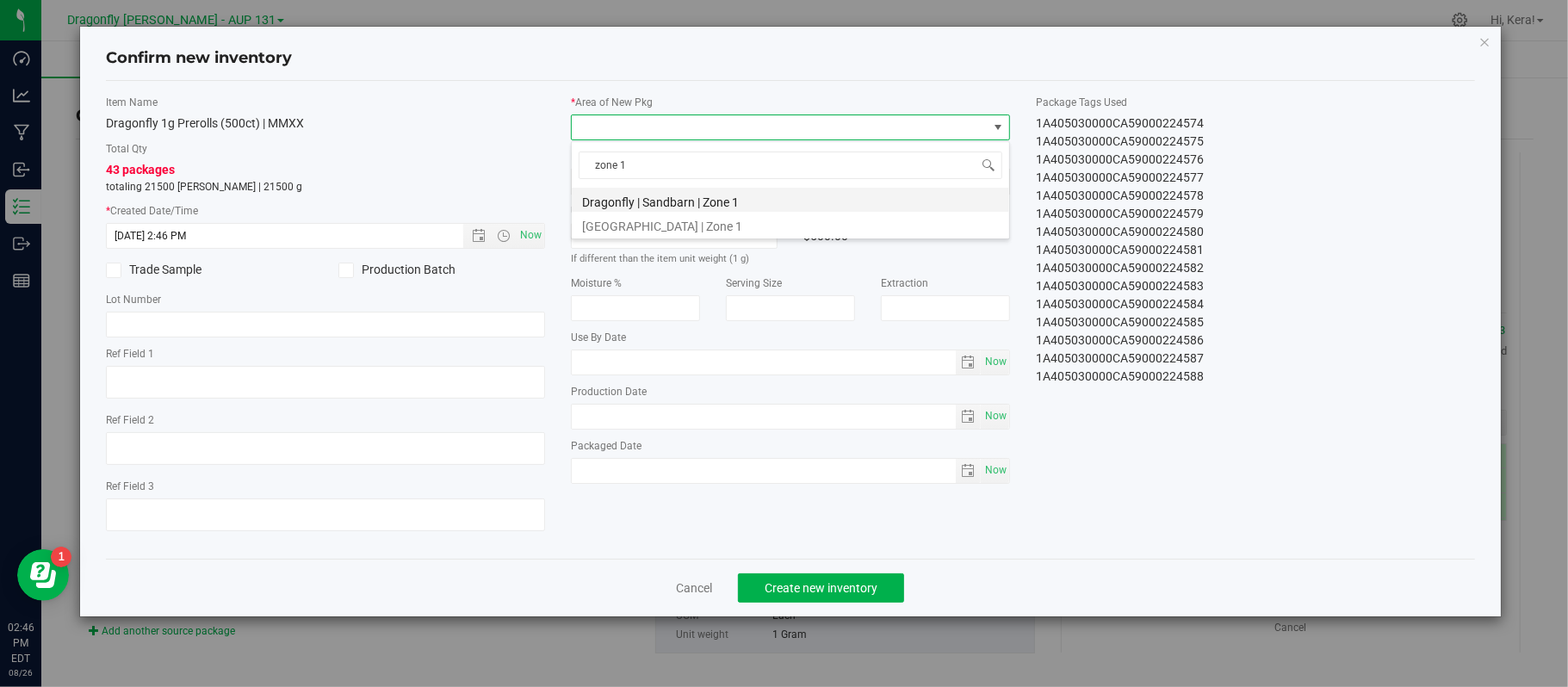
click at [634, 198] on li "Dragonfly | Sandbarn | Zone 1" at bounding box center [790, 199] width 438 height 24
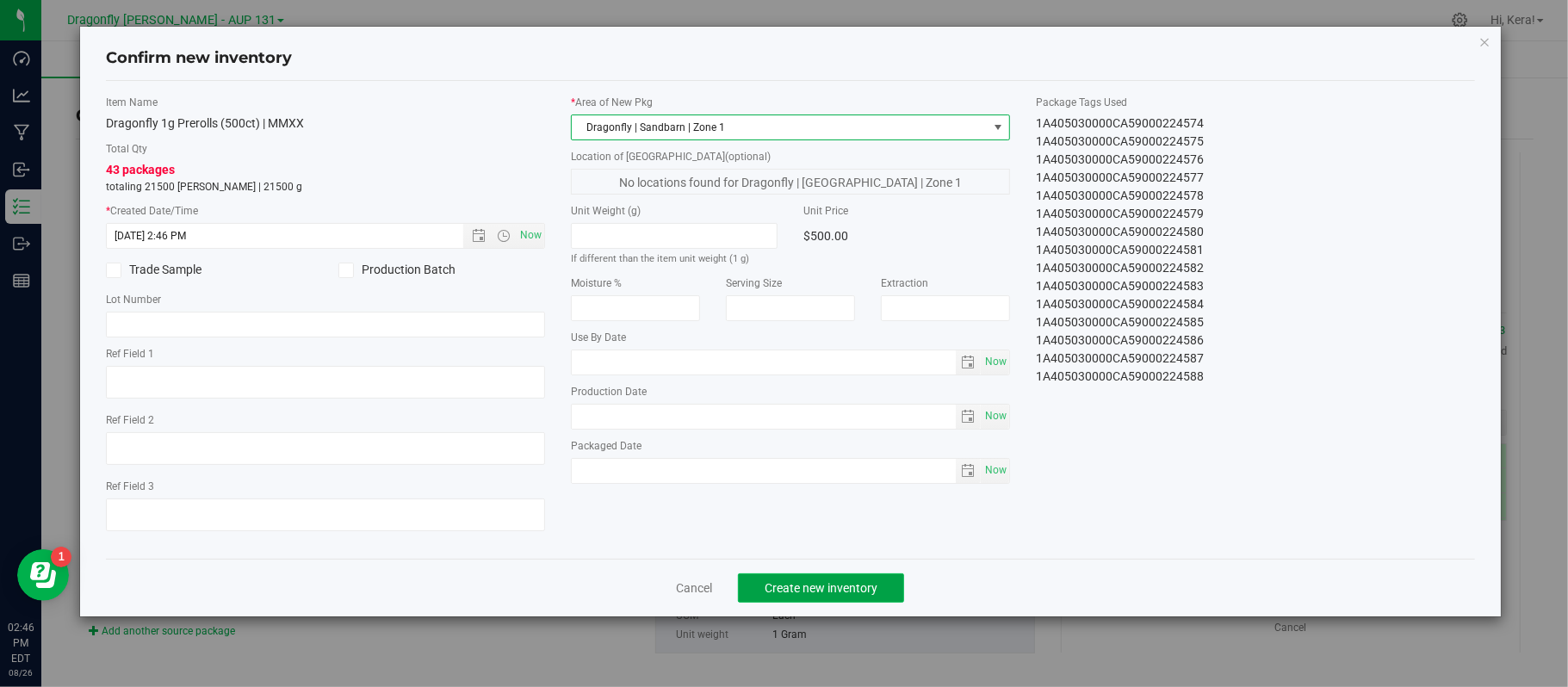
click at [830, 595] on span "Create new inventory" at bounding box center [821, 588] width 113 height 14
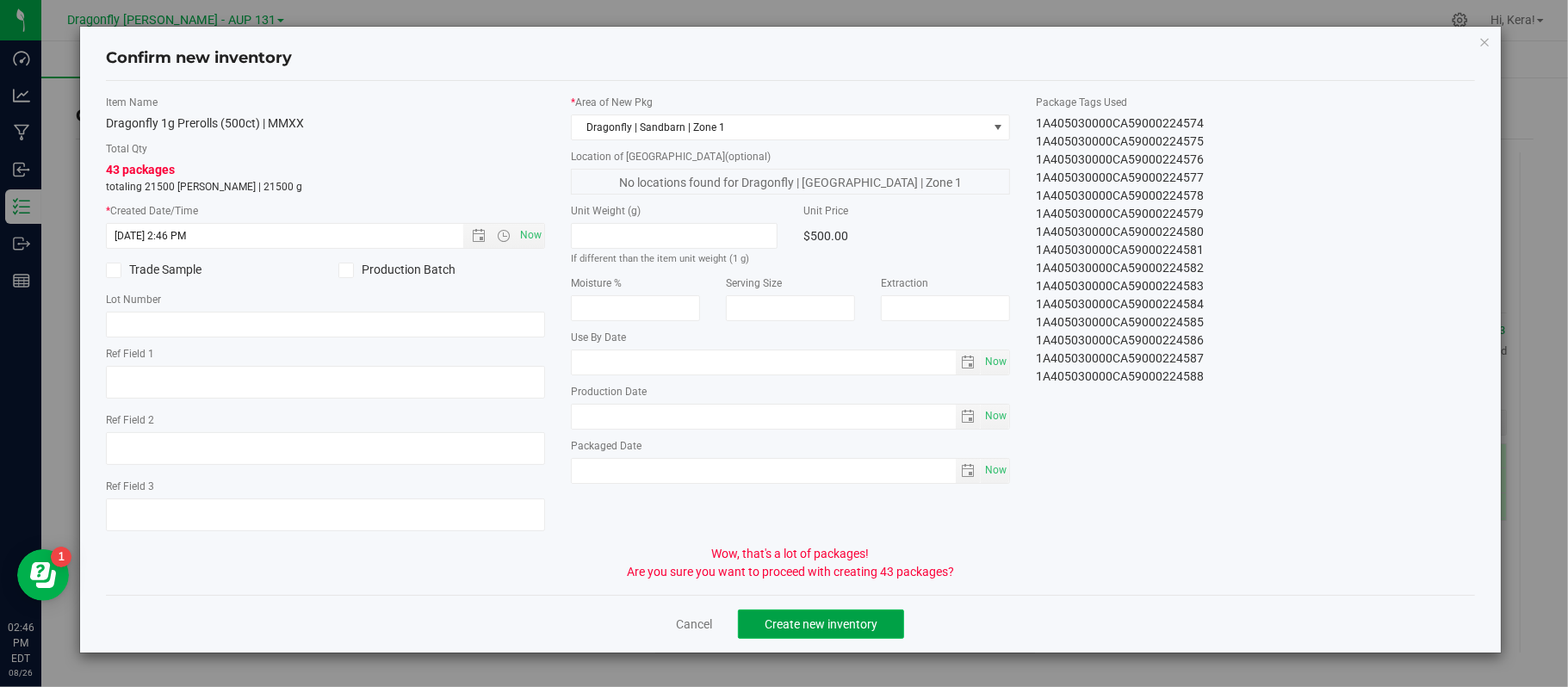
click at [828, 639] on button "Create new inventory" at bounding box center [821, 623] width 167 height 29
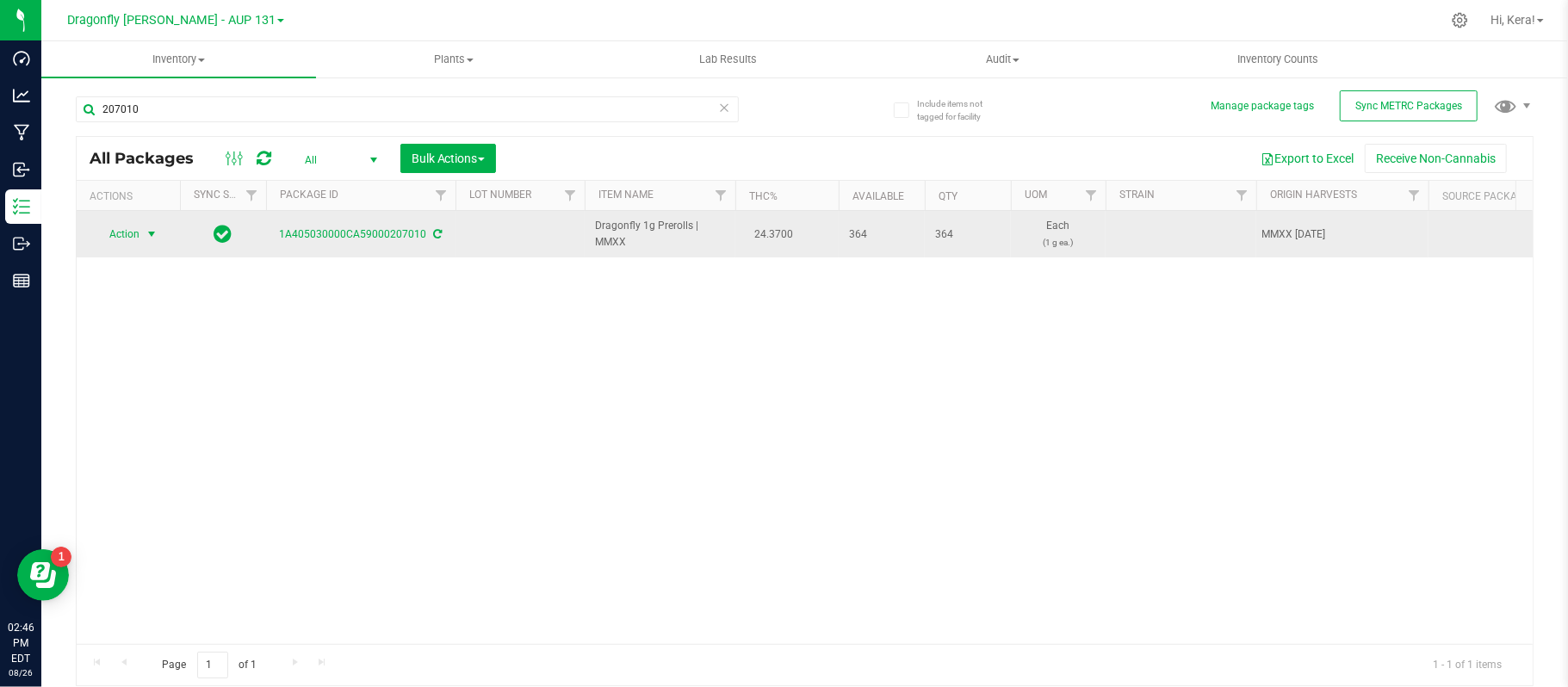
click at [121, 239] on span "Action" at bounding box center [117, 234] width 47 height 24
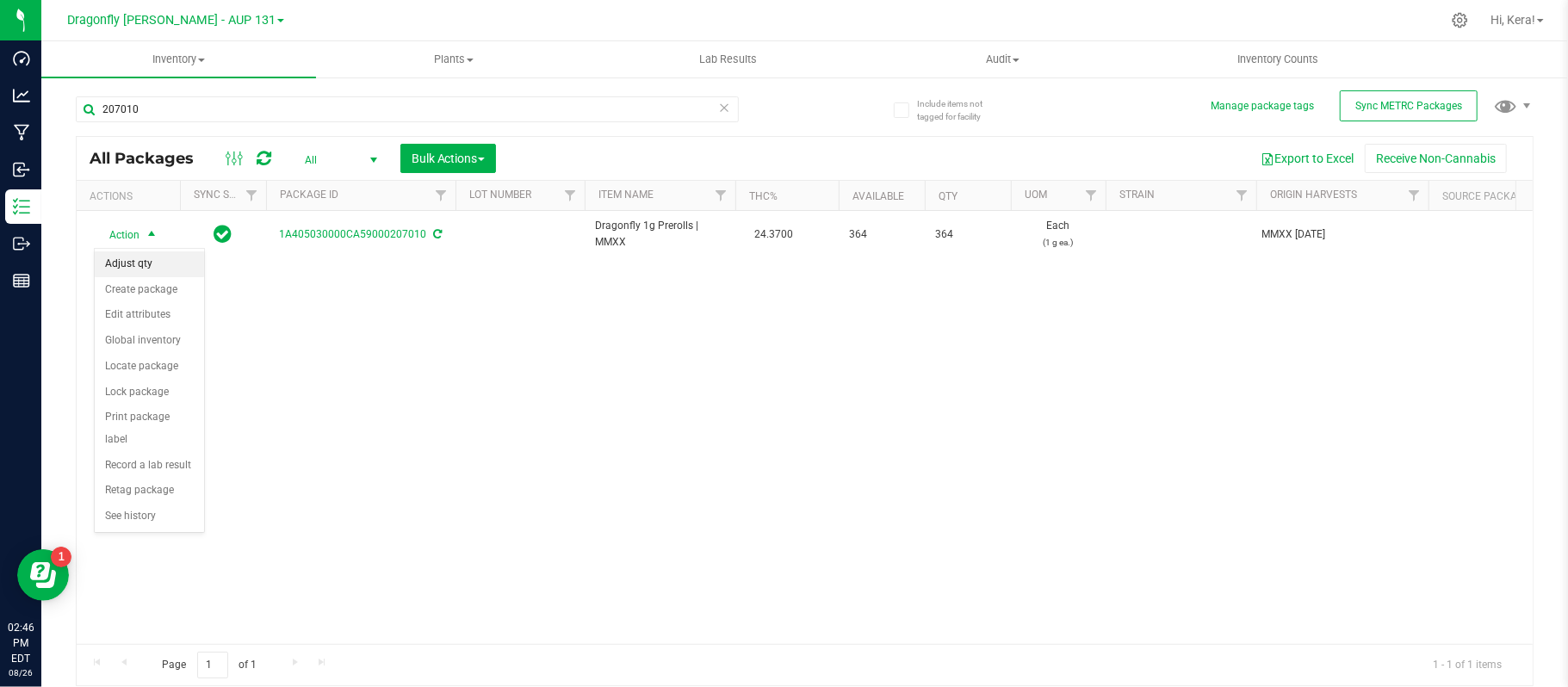
click at [140, 258] on li "Adjust qty" at bounding box center [150, 264] width 110 height 26
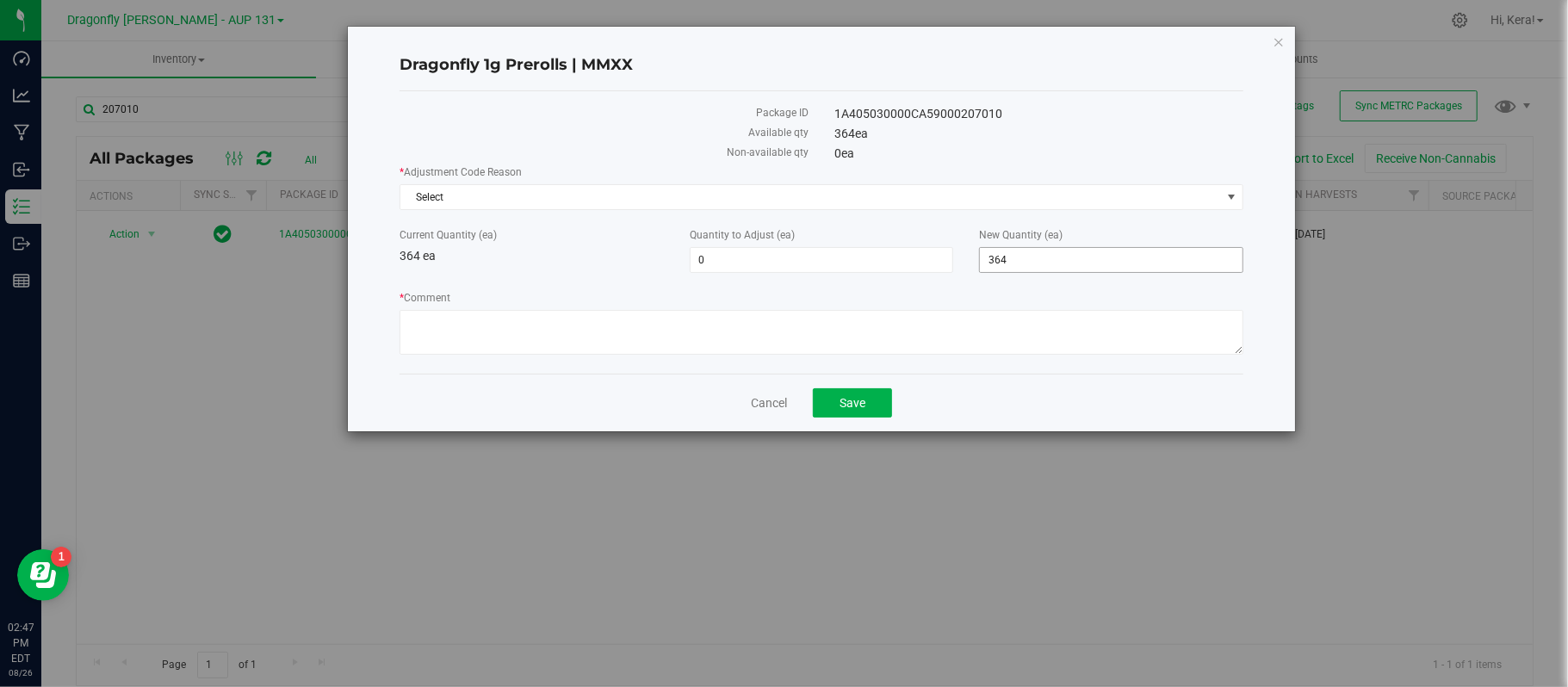
click at [1042, 259] on span "364 364" at bounding box center [1111, 260] width 264 height 26
type input "3"
type input "400"
type input "36"
type input "400"
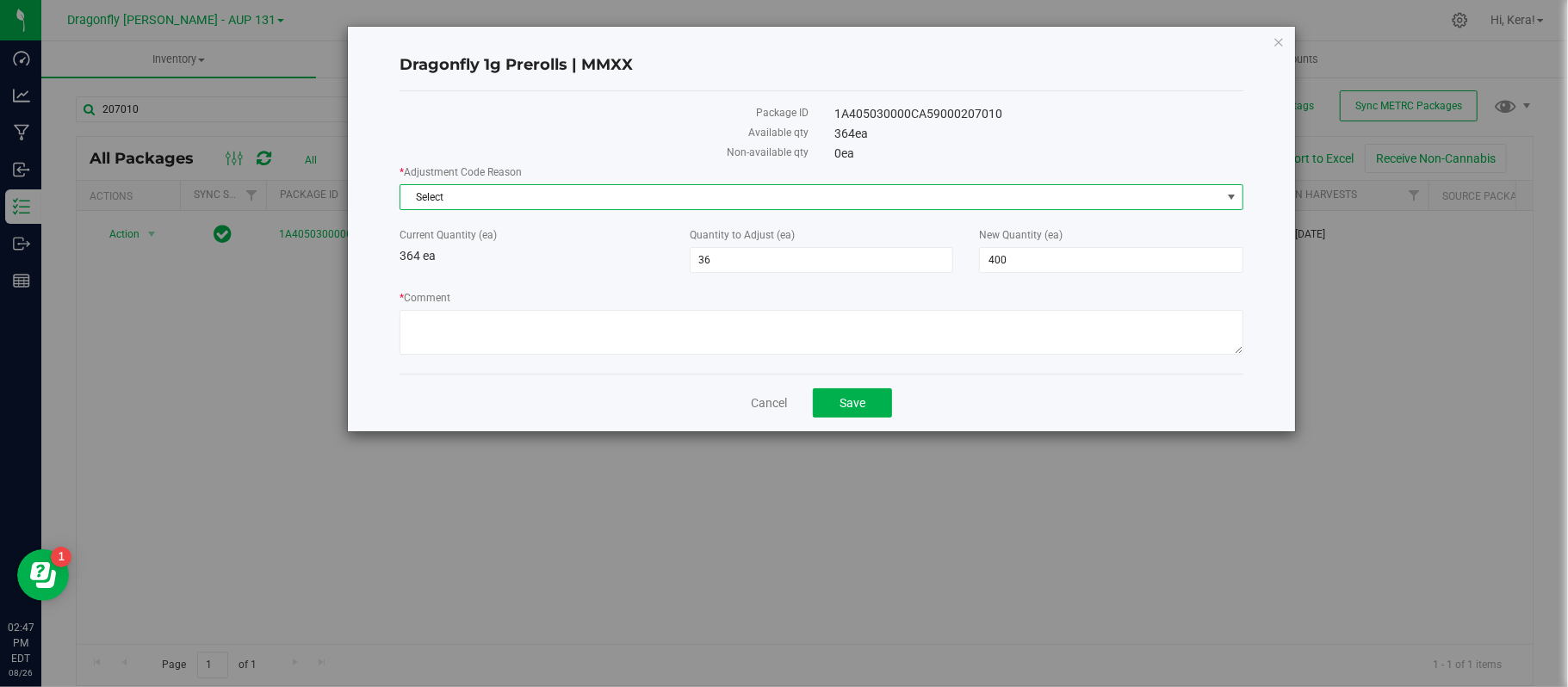
click at [668, 194] on span "Select" at bounding box center [810, 197] width 821 height 24
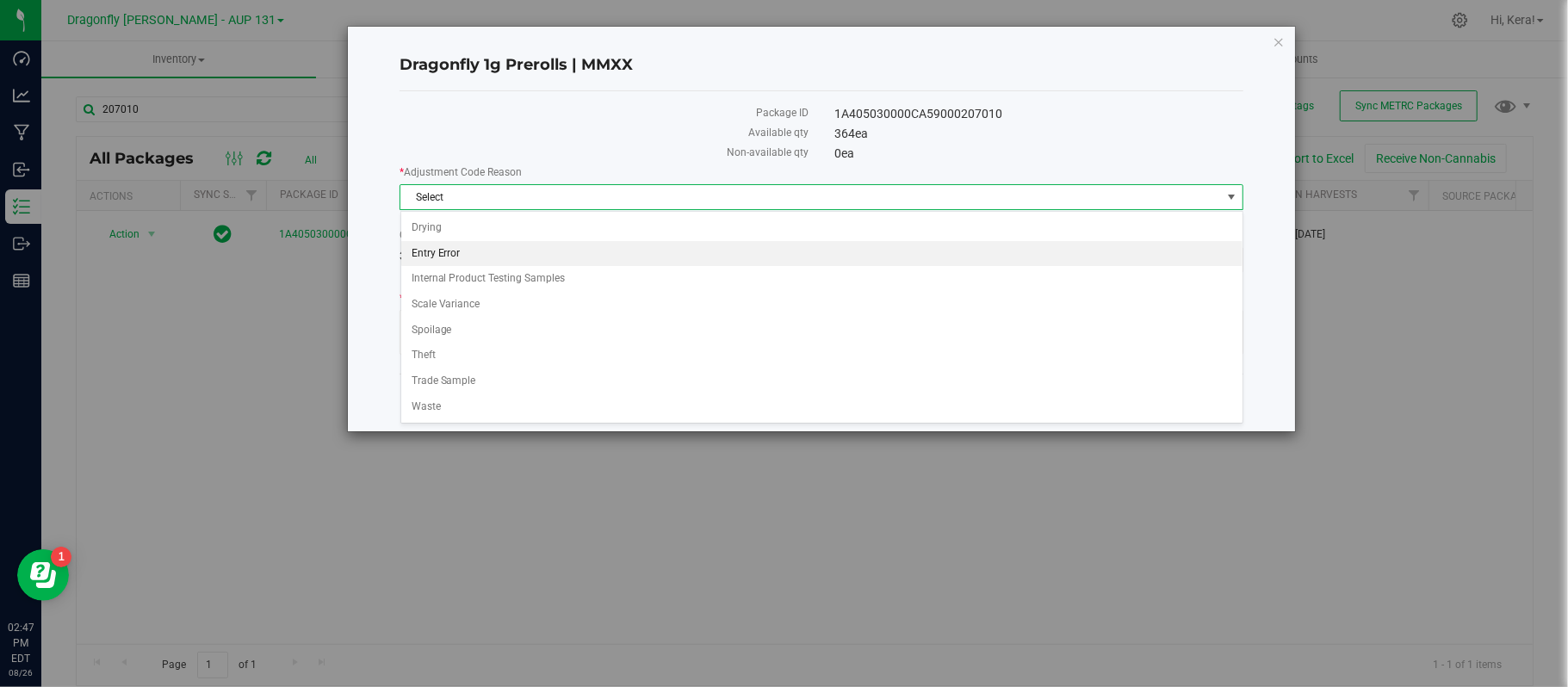
click at [557, 244] on li "Entry Error" at bounding box center [821, 254] width 841 height 26
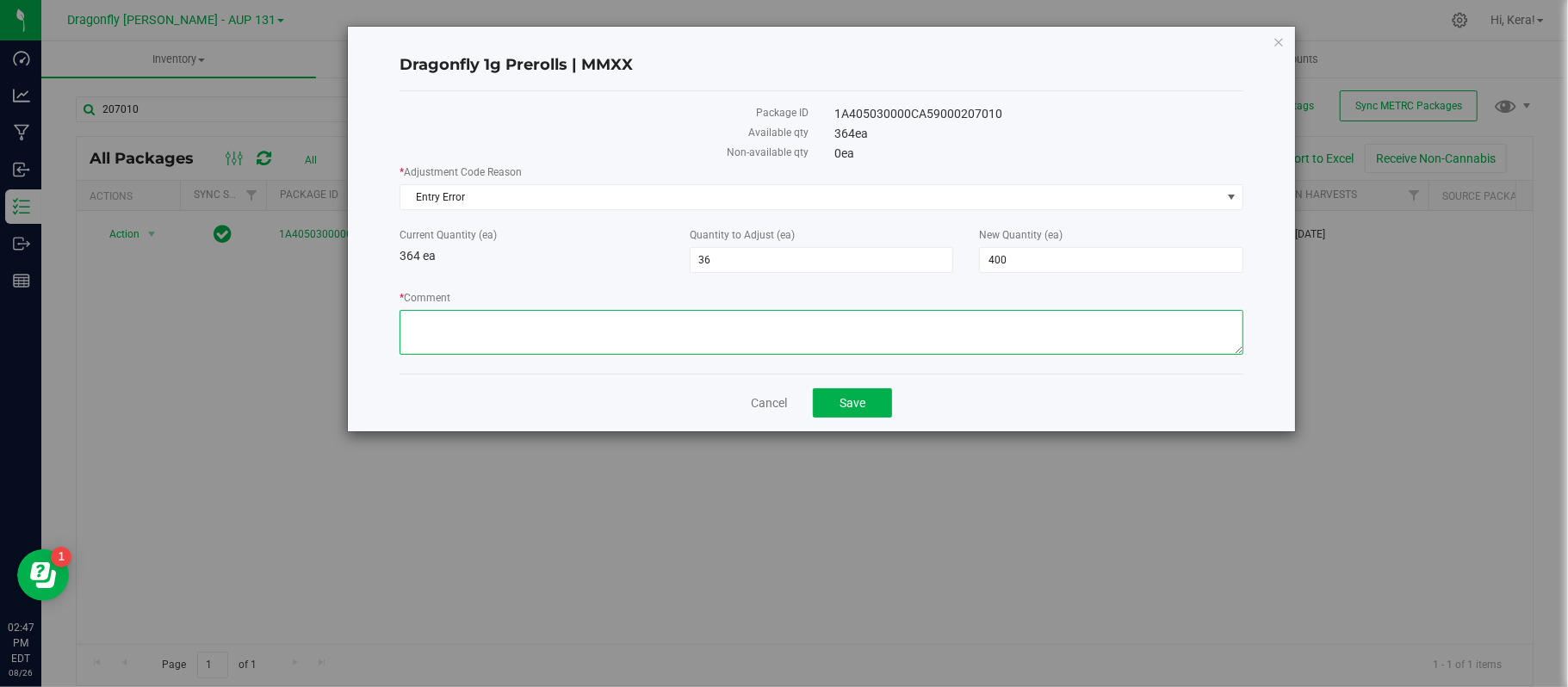
click at [510, 336] on textarea "* Comment" at bounding box center [822, 332] width 844 height 45
type textarea "Wrong qty entered"
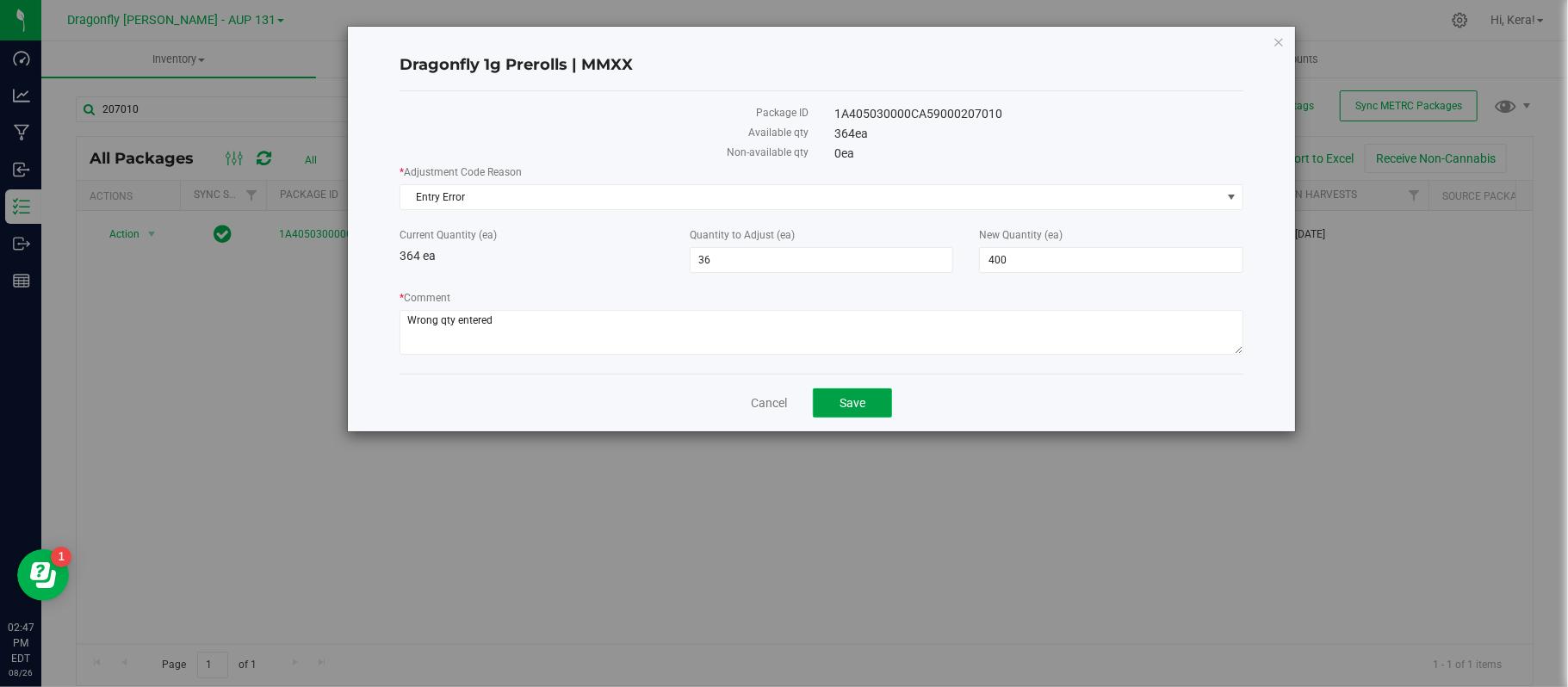
click at [849, 401] on span "Save" at bounding box center [853, 403] width 26 height 14
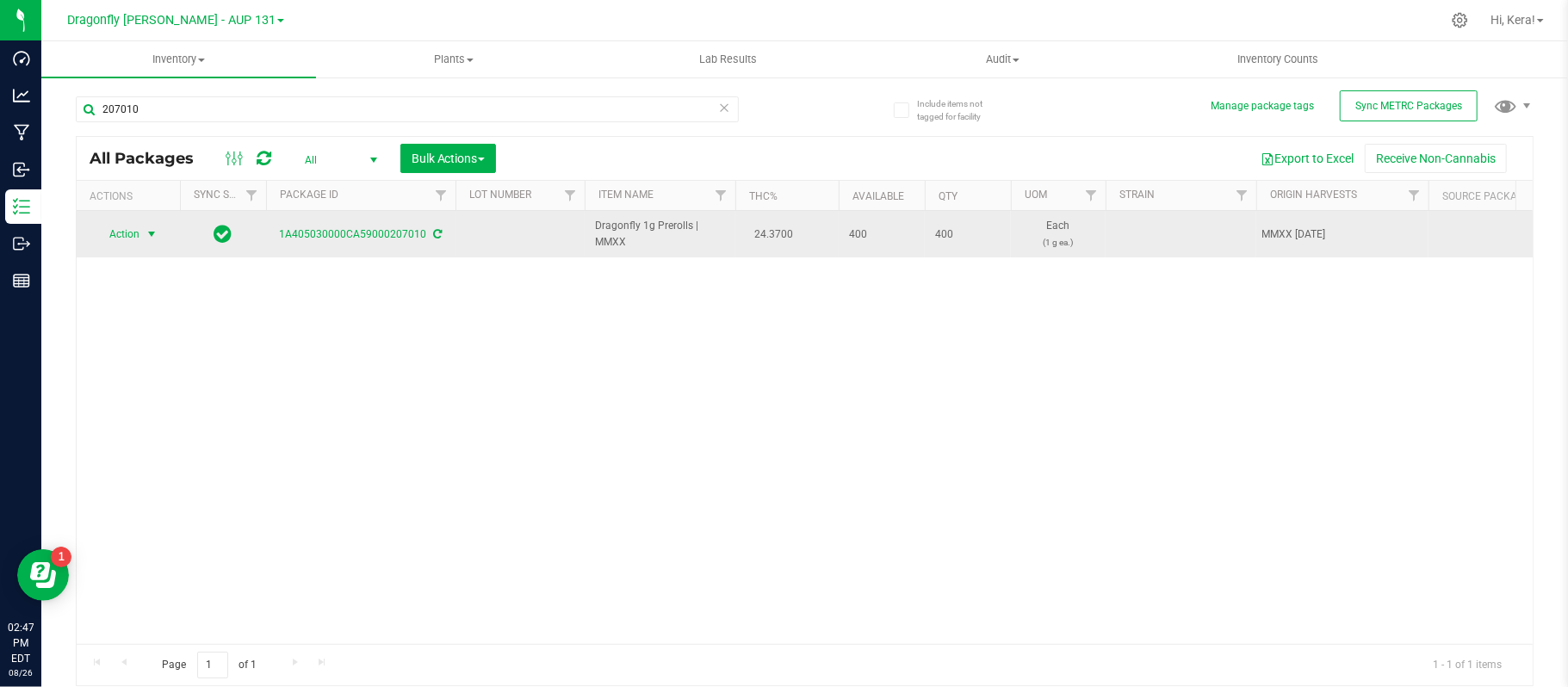
click at [148, 228] on span "select" at bounding box center [152, 234] width 14 height 14
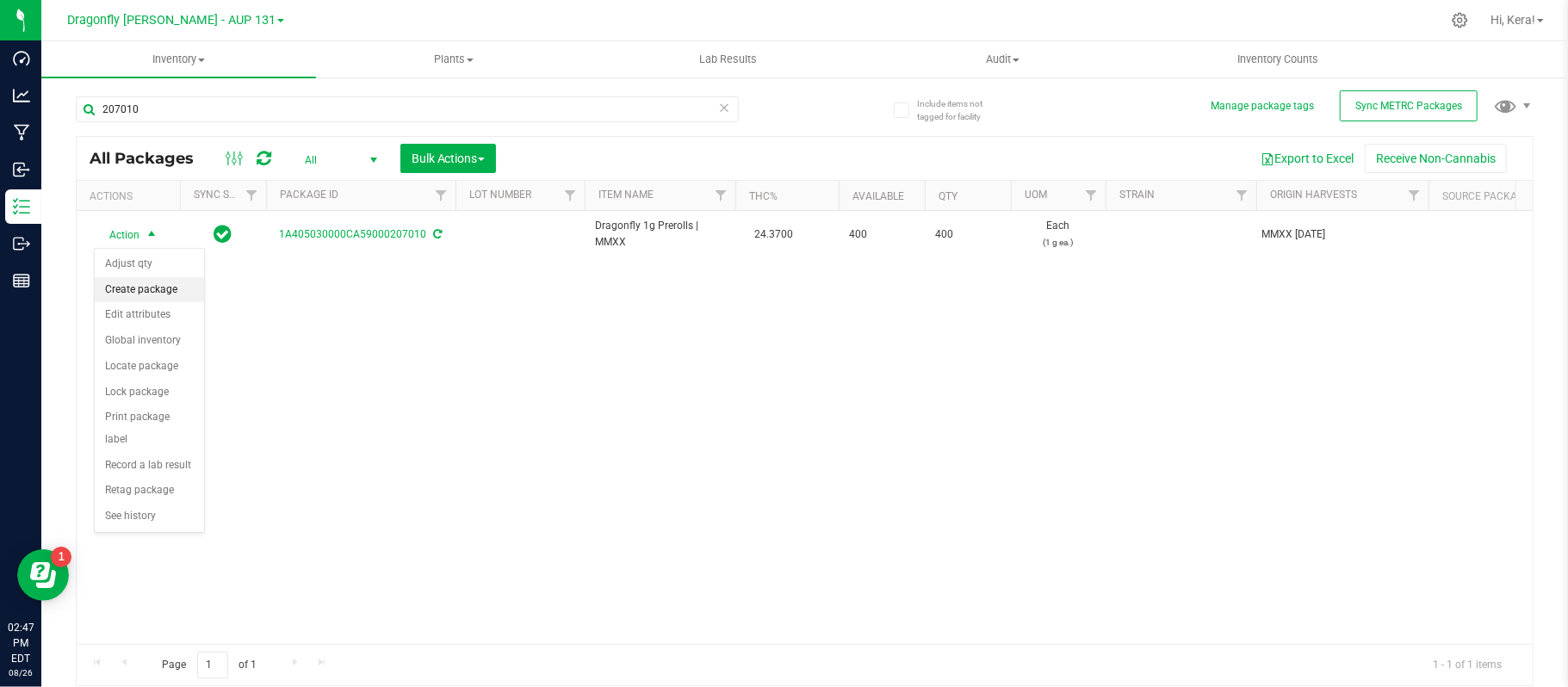
click at [142, 289] on li "Create package" at bounding box center [150, 290] width 110 height 26
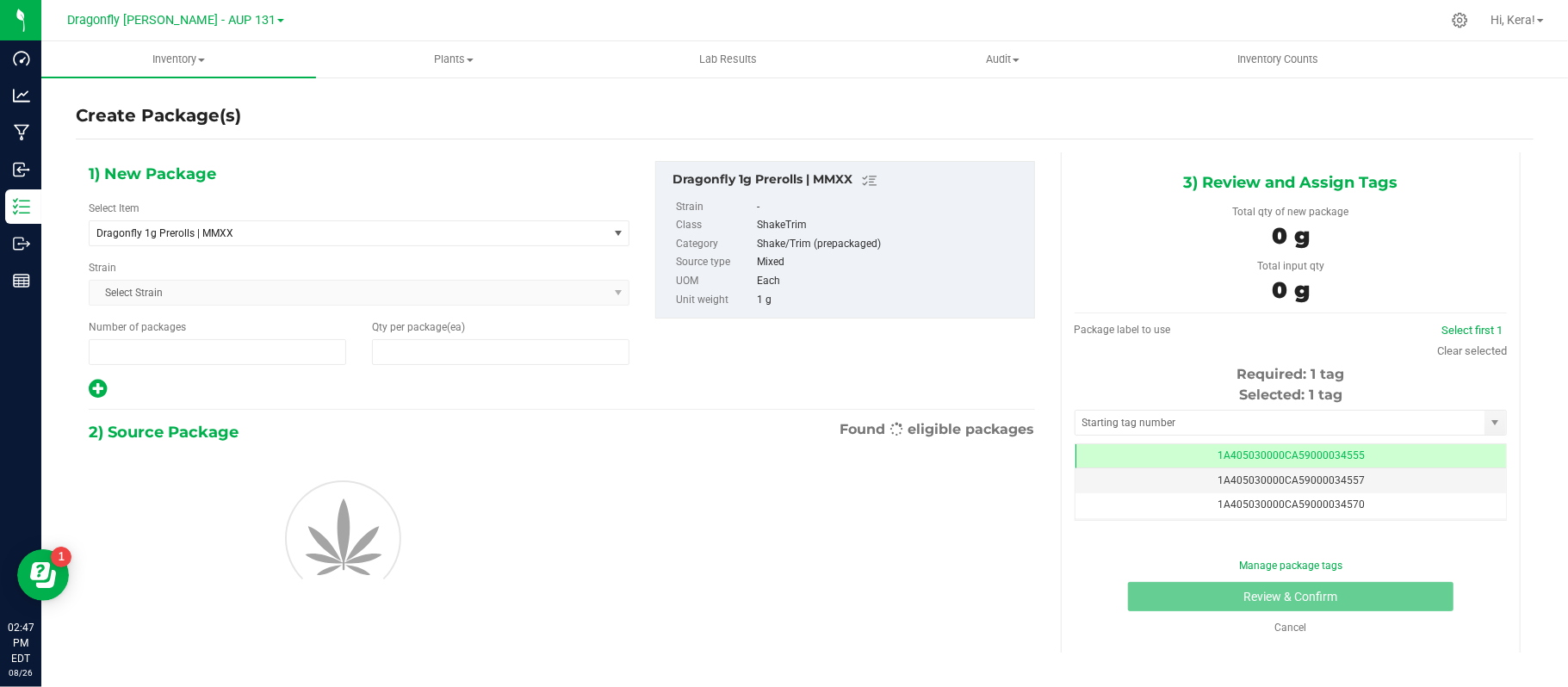
type input "1"
type input "0"
click at [201, 232] on span "Dragonfly 1g Prerolls | MMXX" at bounding box center [338, 233] width 484 height 12
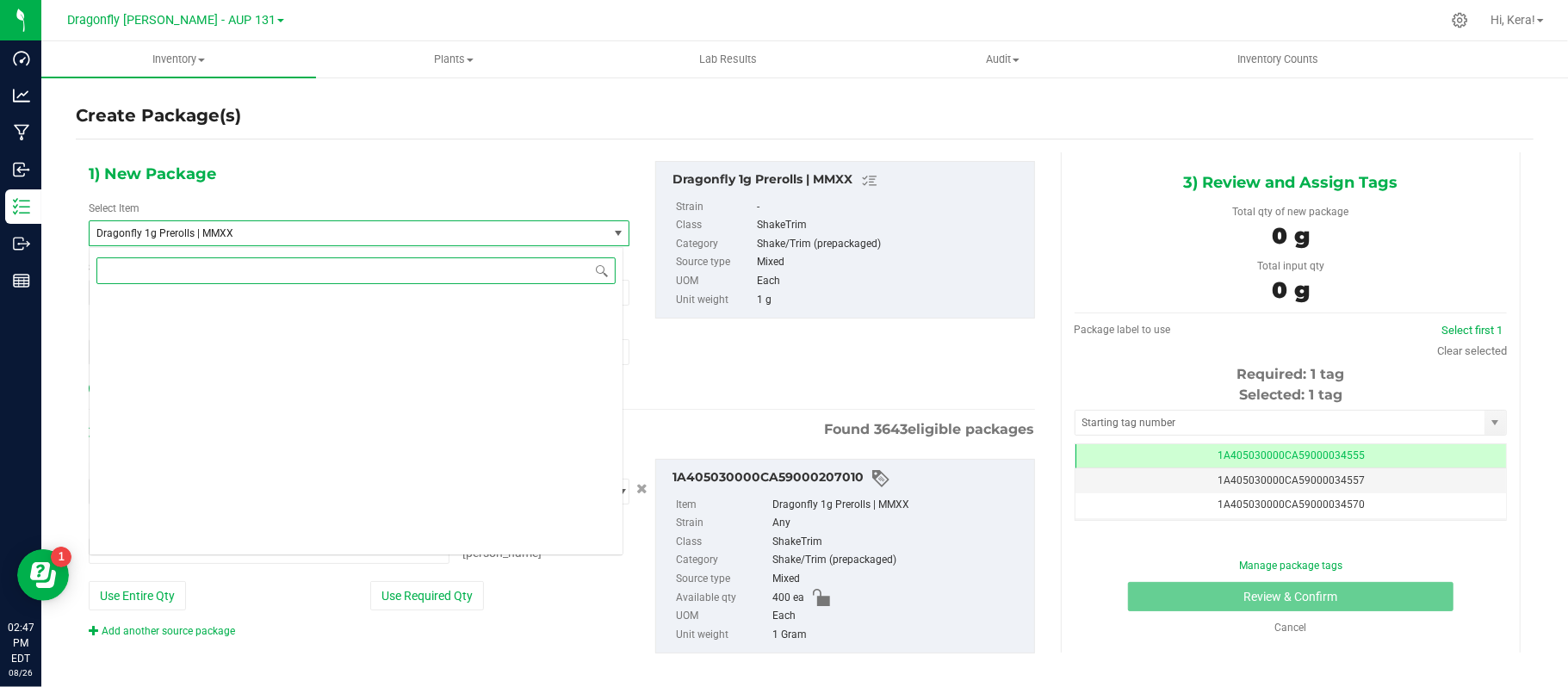
scroll to position [40442, 0]
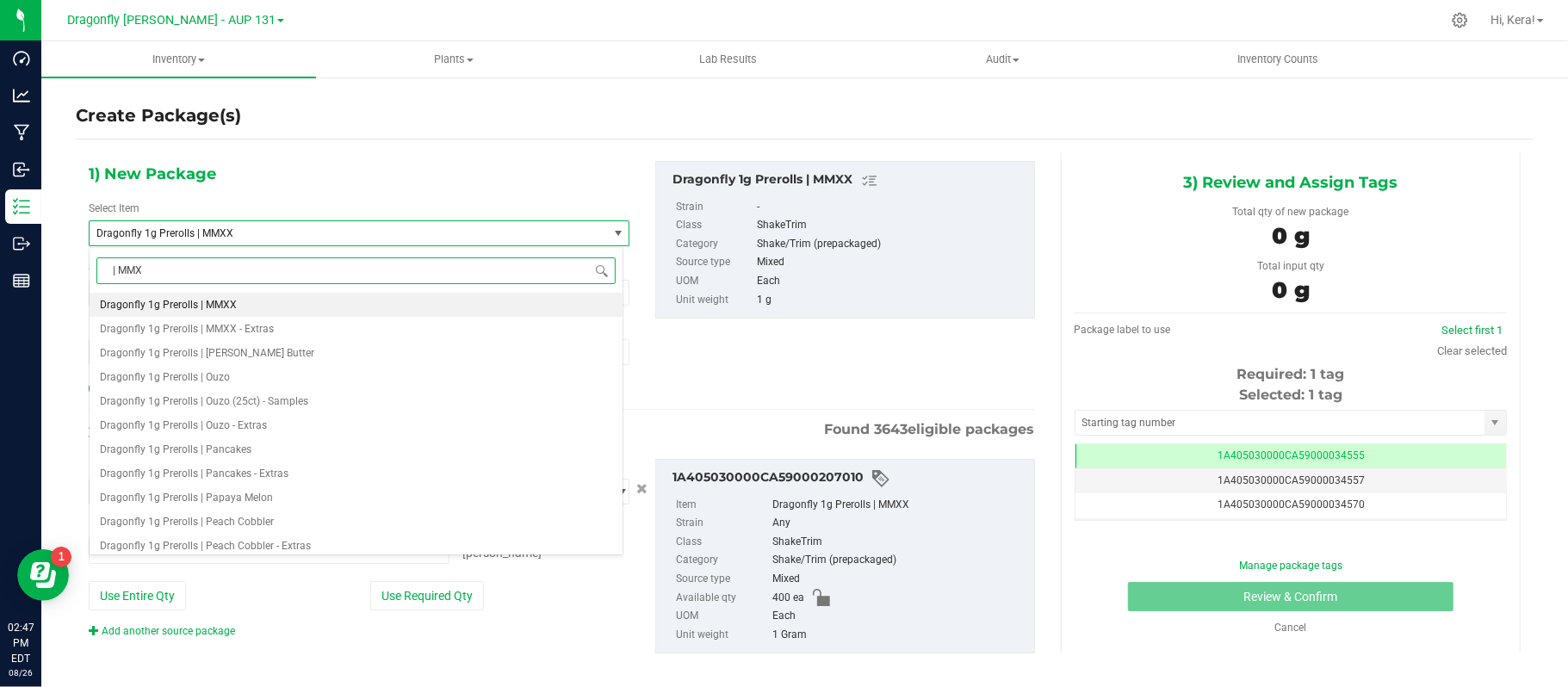
type input "| MMXX"
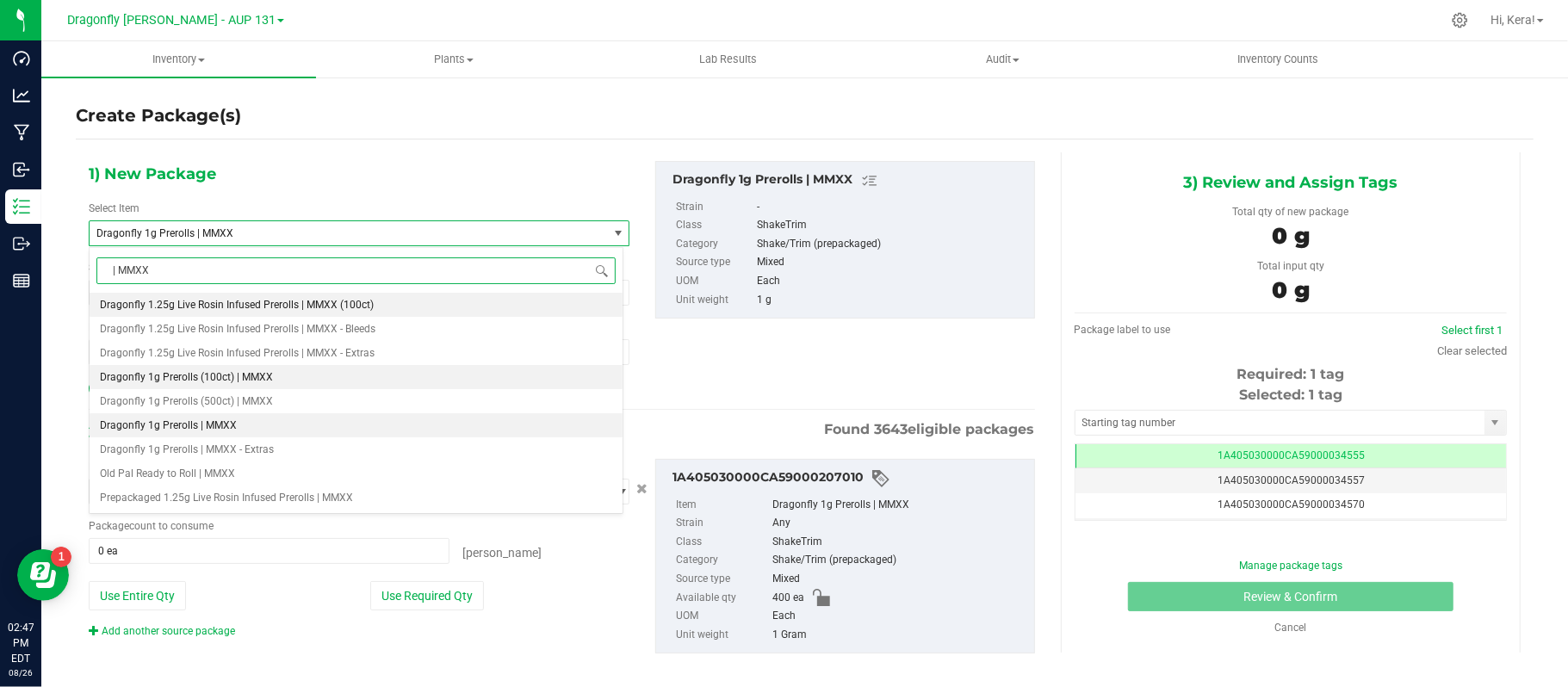
click at [260, 377] on span "Dragonfly 1g Prerolls (100ct) | MMXX" at bounding box center [187, 377] width 174 height 12
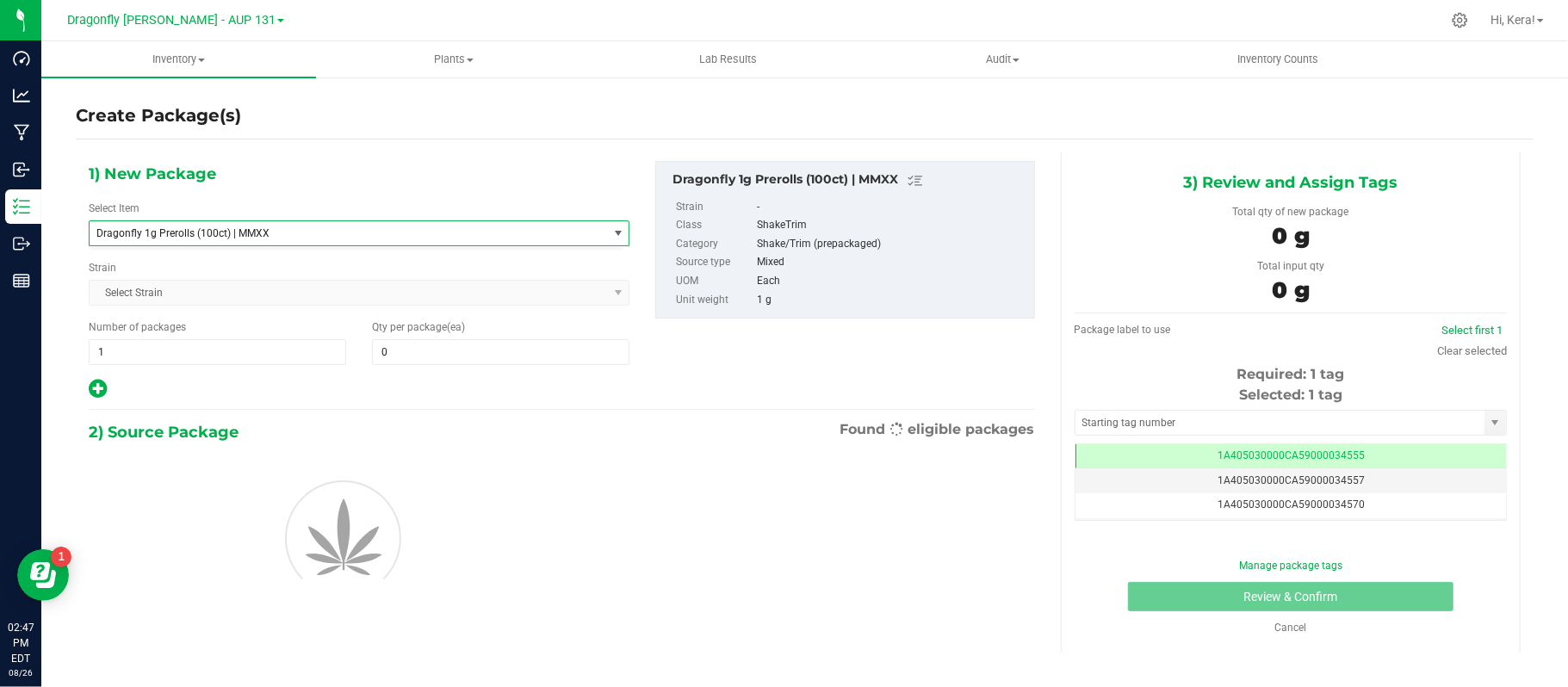
type input "0"
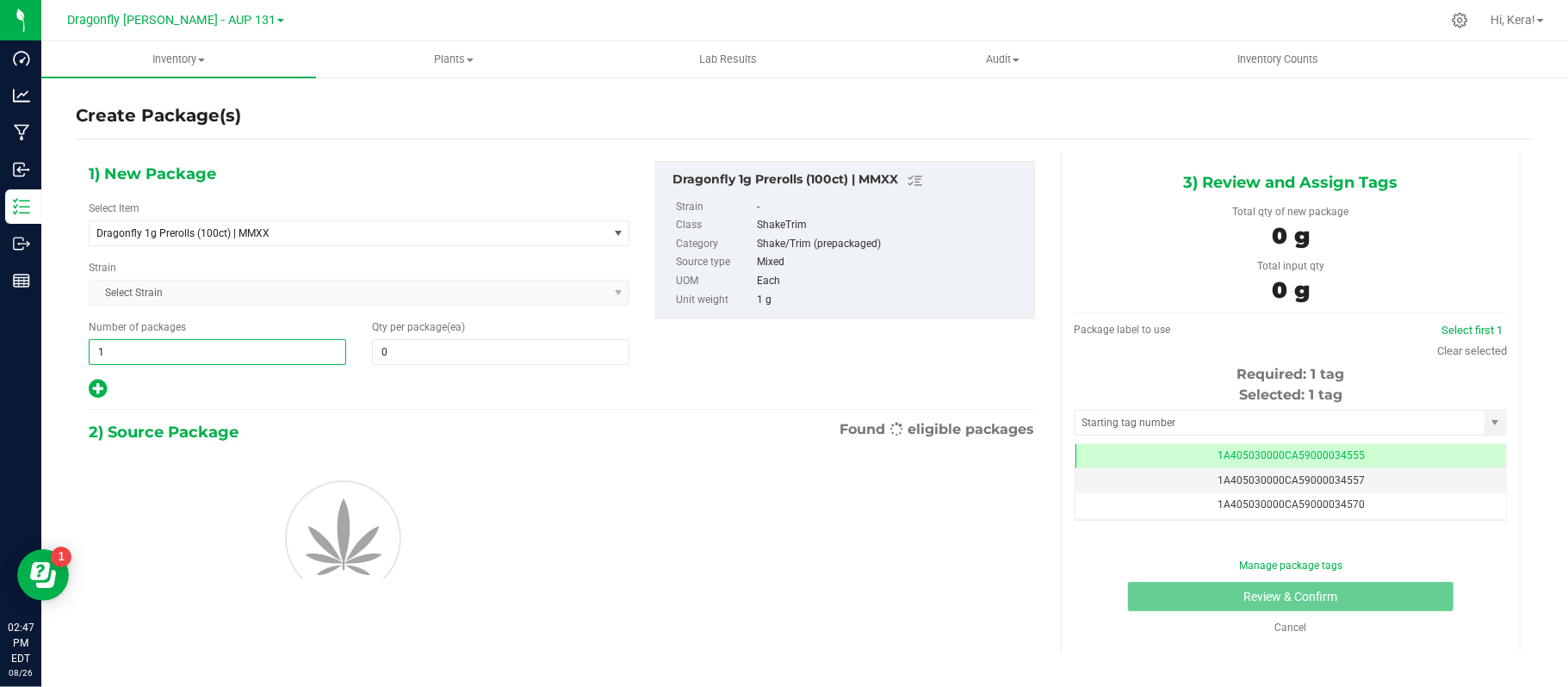
click at [184, 352] on span "1 1" at bounding box center [217, 352] width 257 height 26
type input "4"
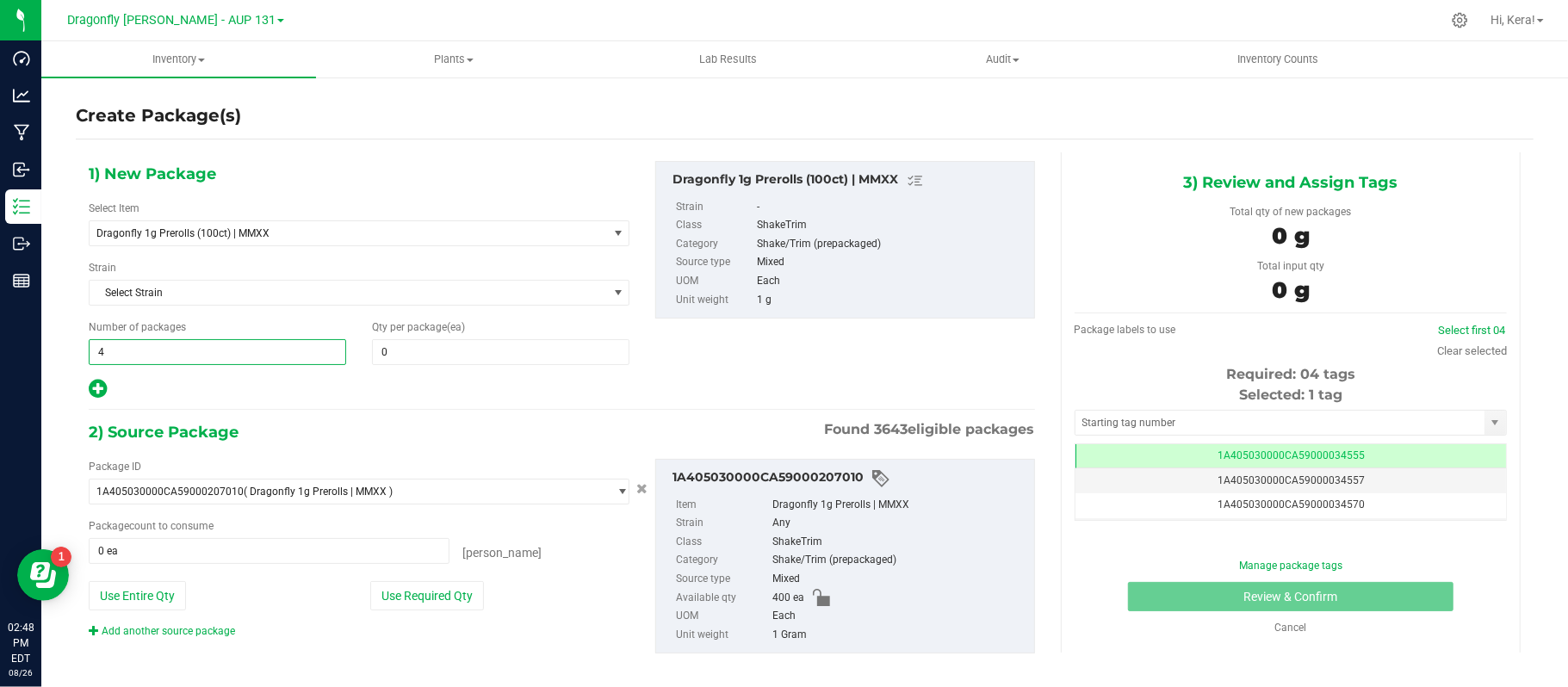
type input "4"
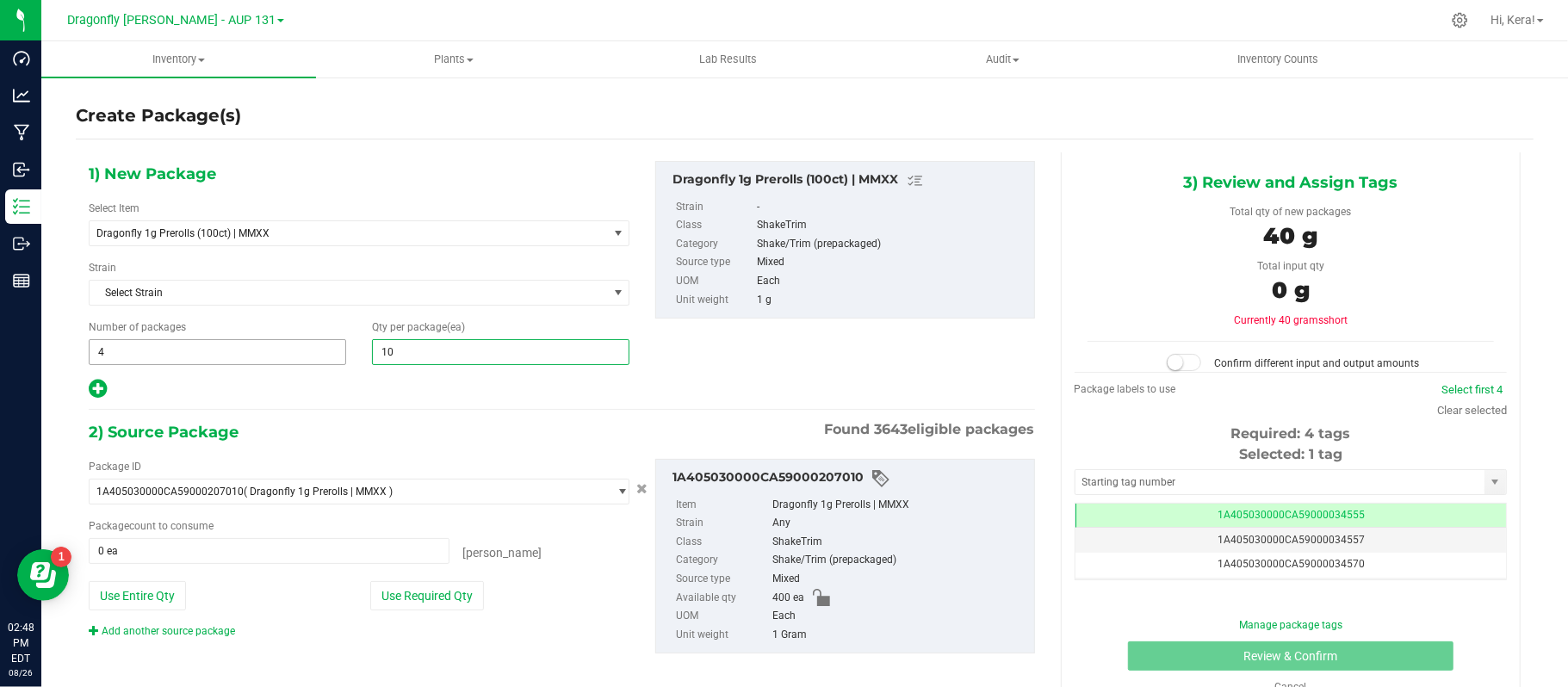
type input "100"
click at [401, 595] on button "Use Required Qty" at bounding box center [427, 595] width 114 height 29
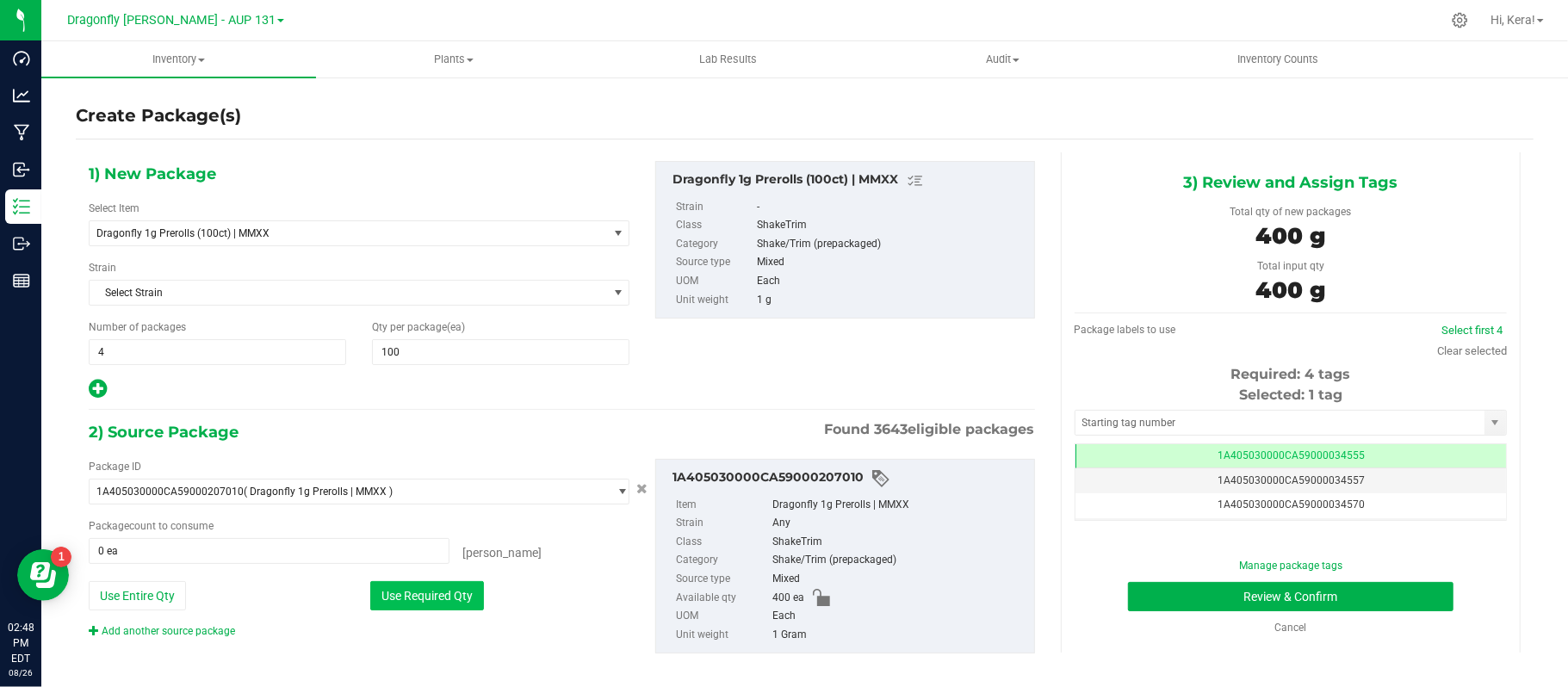
type input "400 ea"
click at [1105, 424] on input "text" at bounding box center [1280, 423] width 409 height 24
paste input "1A405030000CA59000224589"
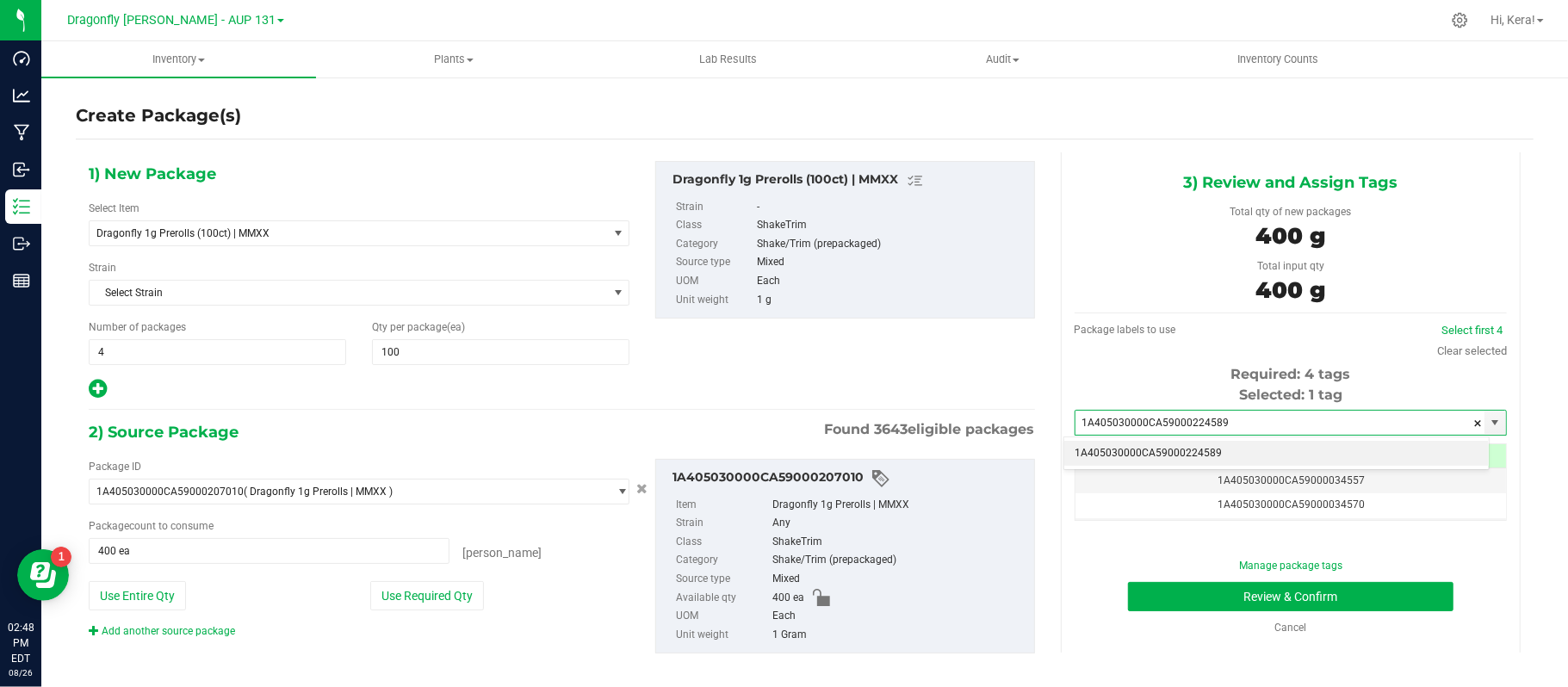
click at [1138, 452] on li "1A405030000CA59000224589" at bounding box center [1277, 454] width 425 height 26
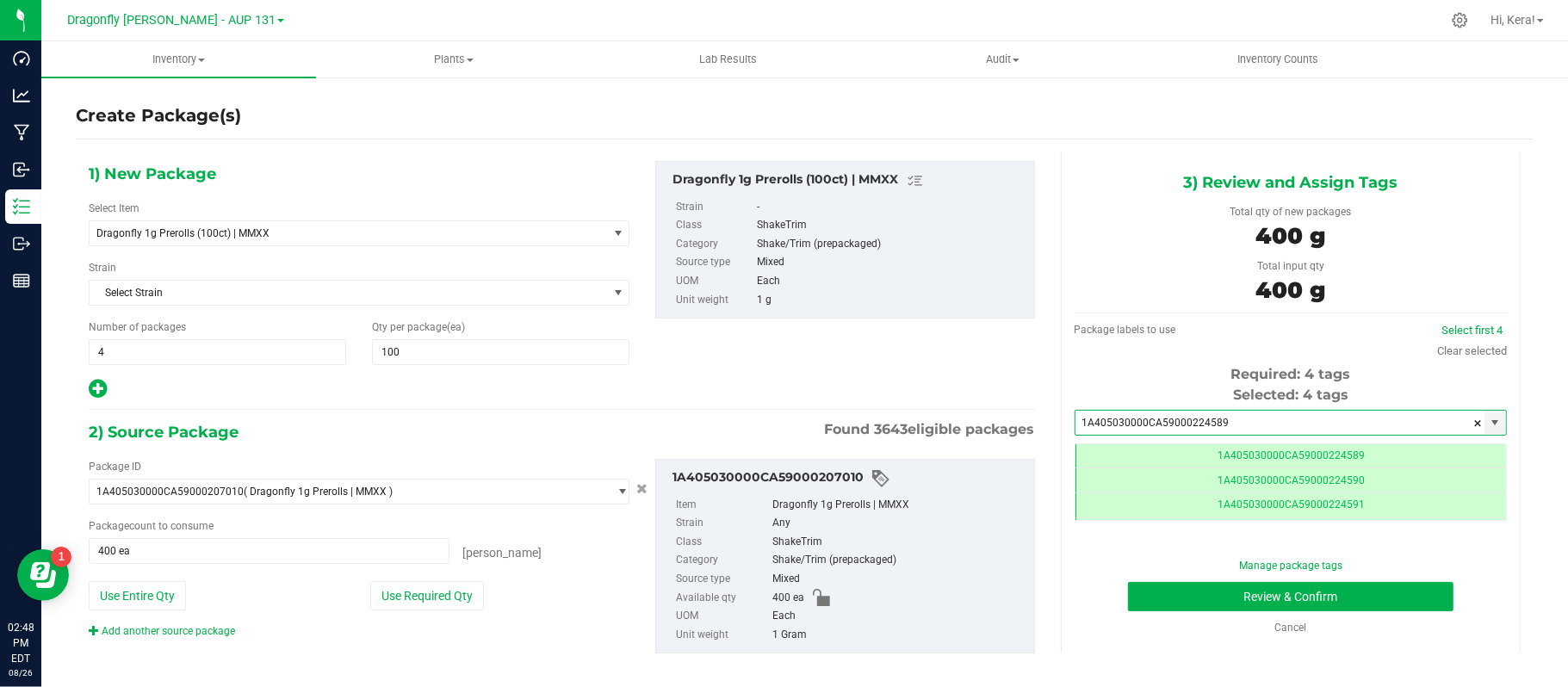
scroll to position [0, -1]
type input "1A405030000CA59000224589"
click at [1331, 595] on button "Review & Confirm" at bounding box center [1291, 596] width 325 height 29
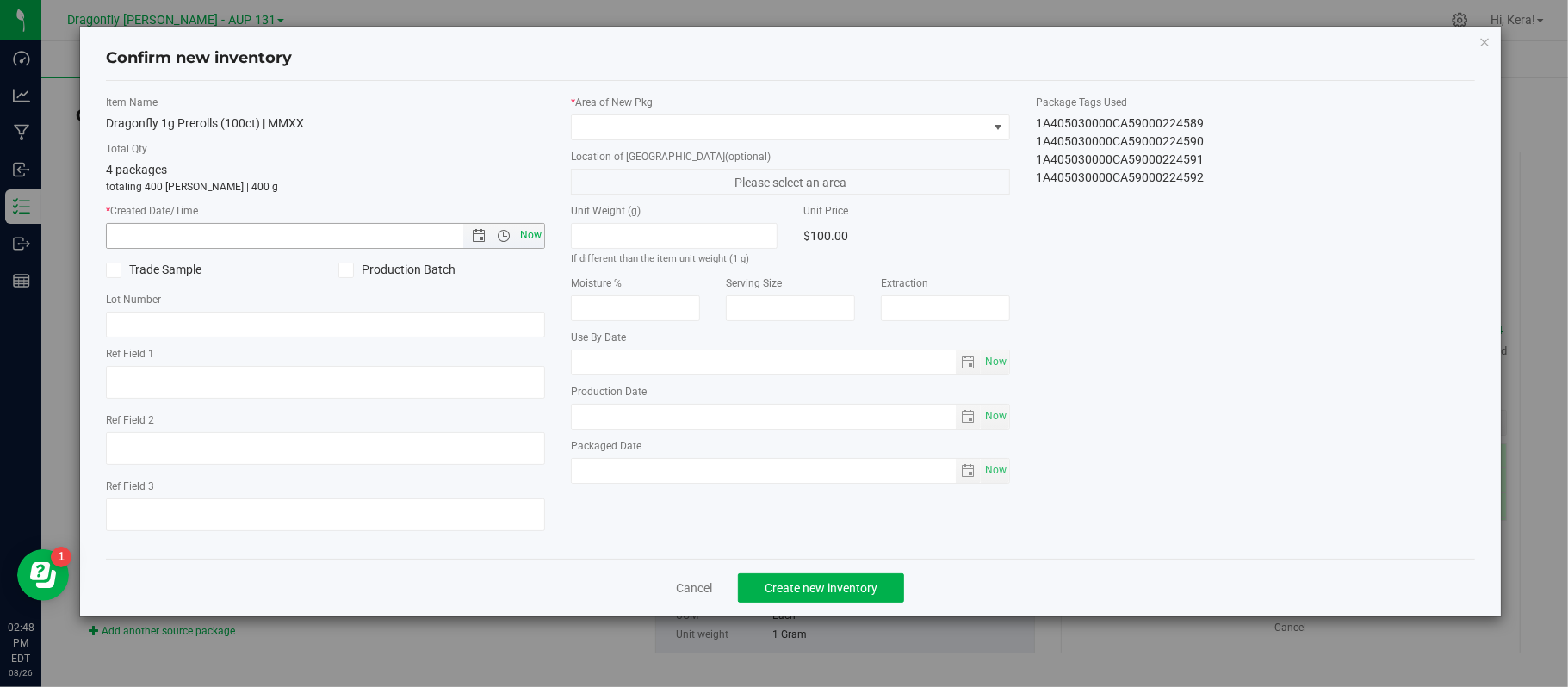
click at [524, 242] on span "Now" at bounding box center [531, 235] width 29 height 25
type input "[DATE] 2:48 PM"
click at [648, 125] on span at bounding box center [779, 128] width 416 height 24
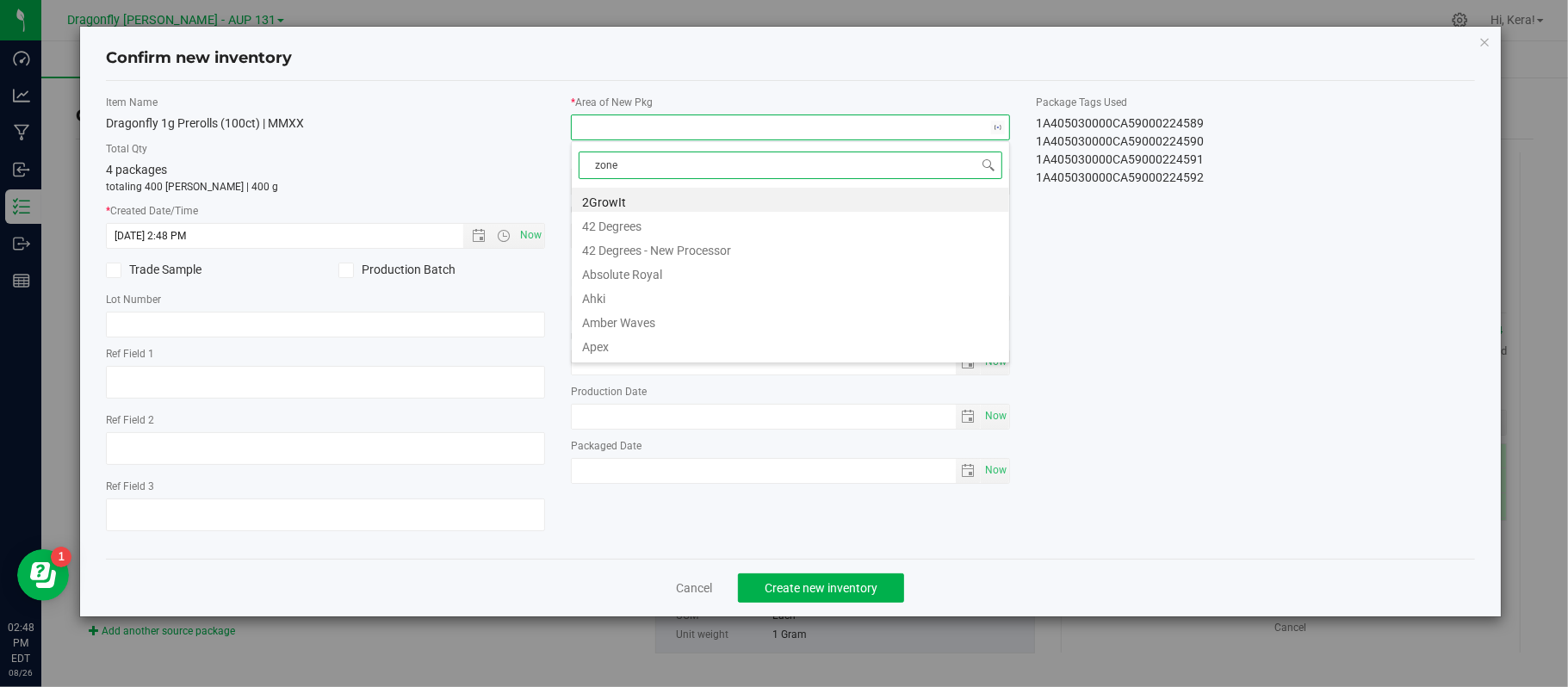
type input "zone 1"
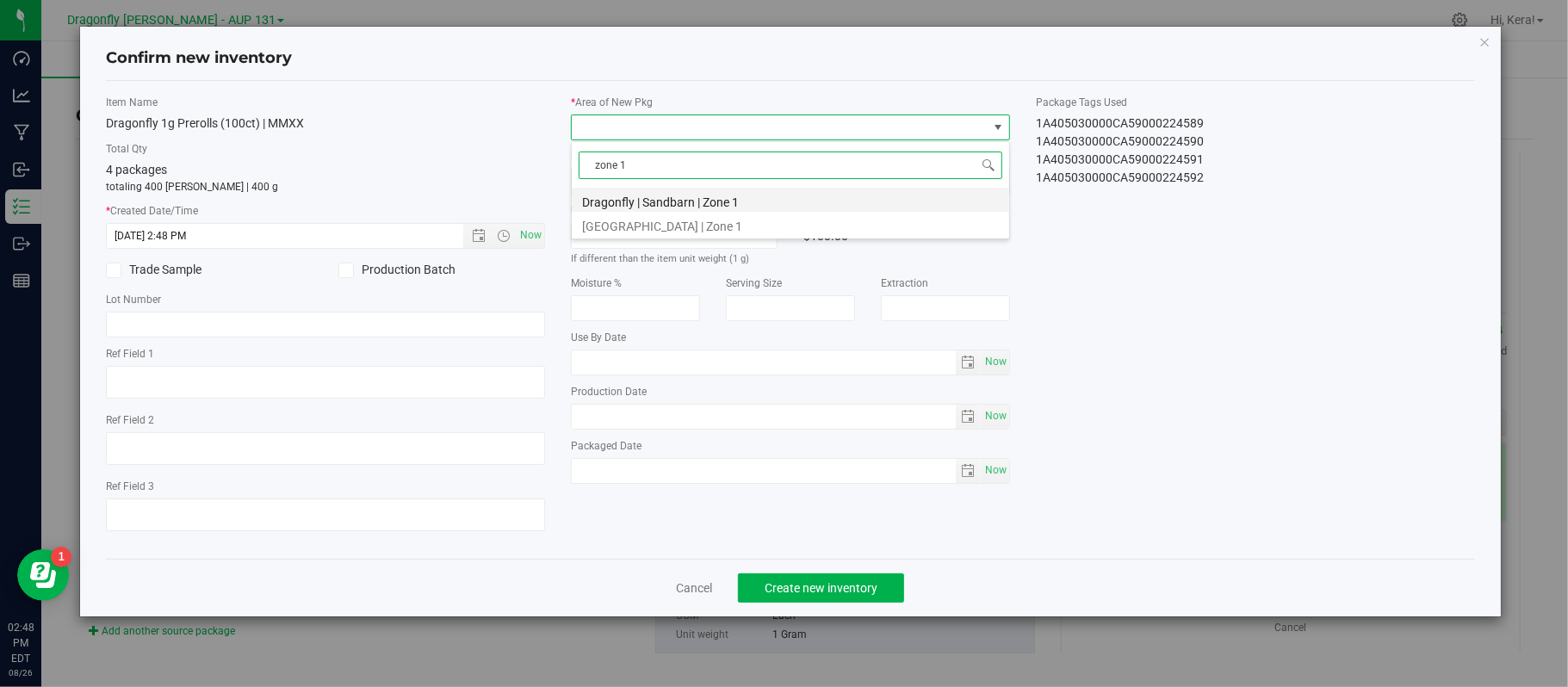
click at [652, 200] on li "Dragonfly | Sandbarn | Zone 1" at bounding box center [790, 199] width 438 height 24
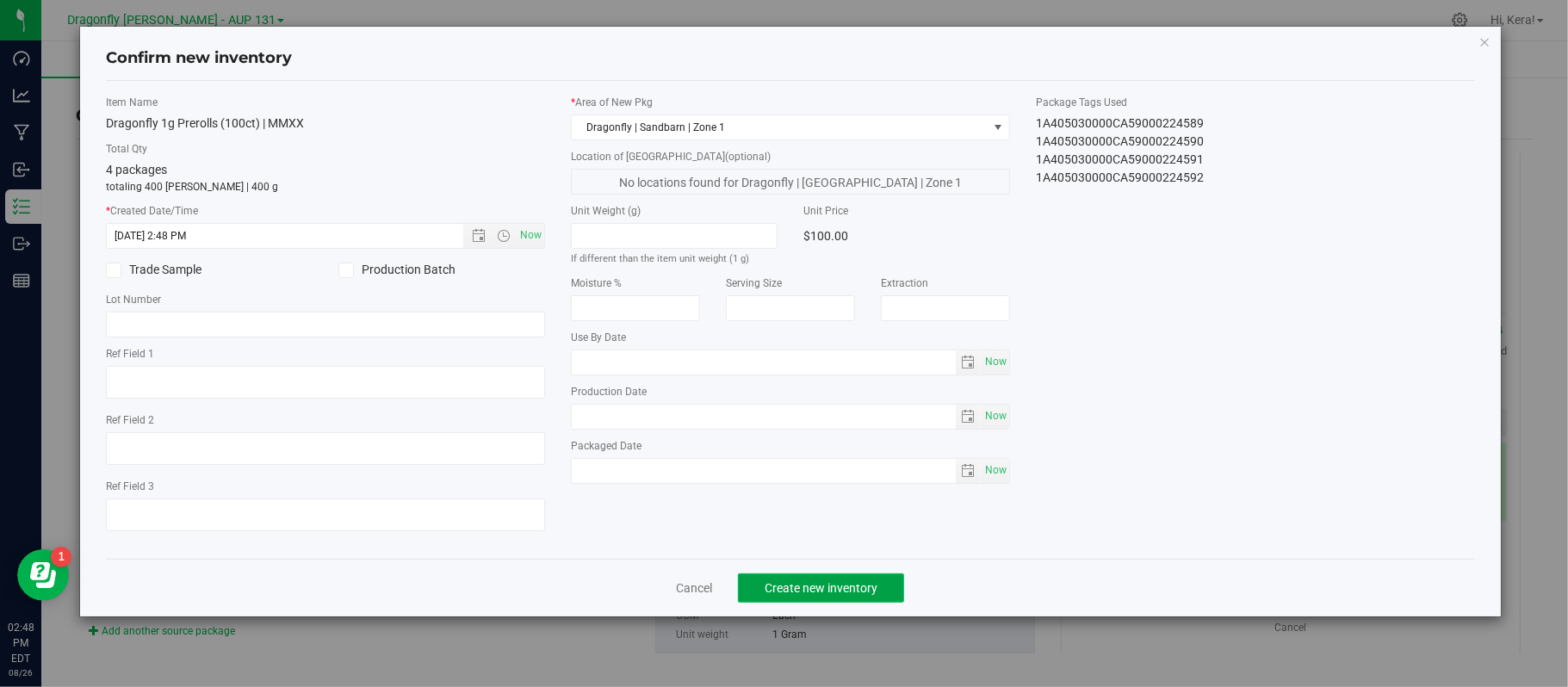
click at [828, 595] on span "Create new inventory" at bounding box center [821, 588] width 113 height 14
